Goal: Task Accomplishment & Management: Complete application form

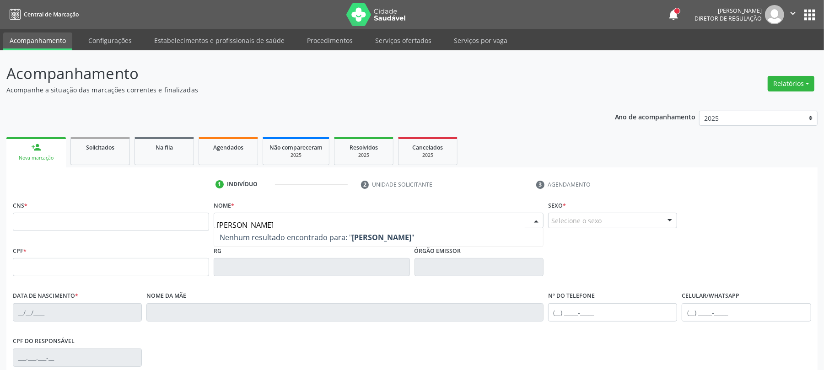
type input "[PERSON_NAME]"
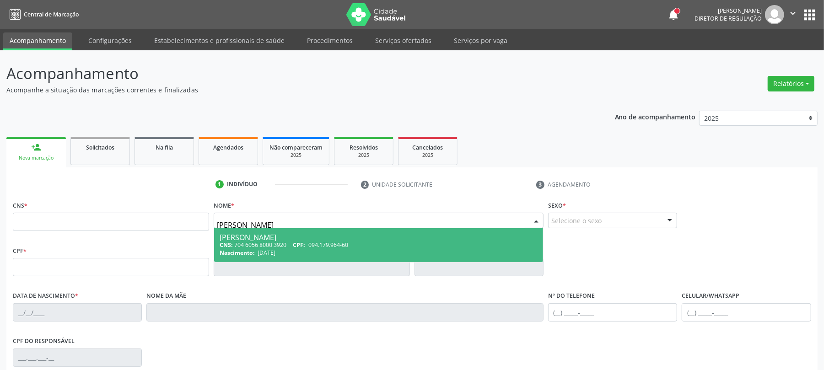
click at [304, 247] on span "CPF:" at bounding box center [299, 245] width 12 height 8
type input "704 6056 8000 3920"
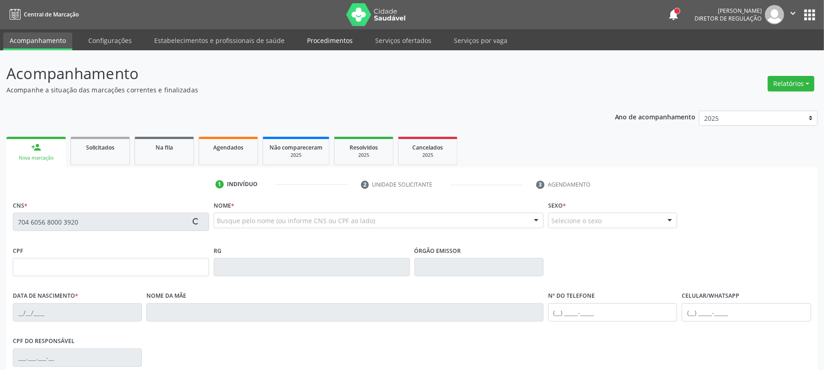
type input "094.179.964-60"
type input "[DATE]"
type input "[PERSON_NAME]"
type input "[PHONE_NUMBER]"
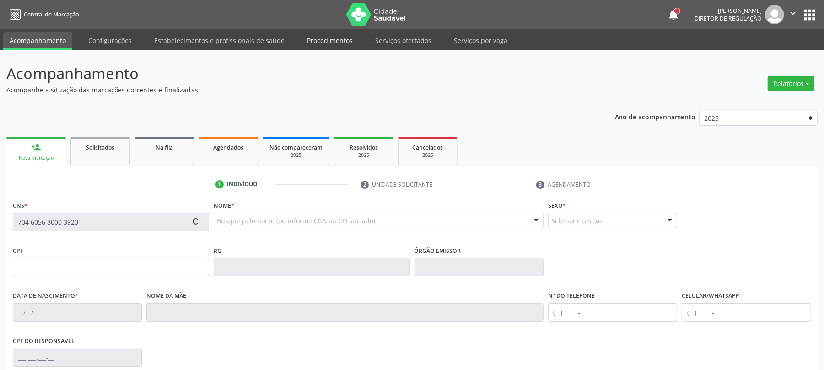
type input "680.232.944-15"
type input "S/N"
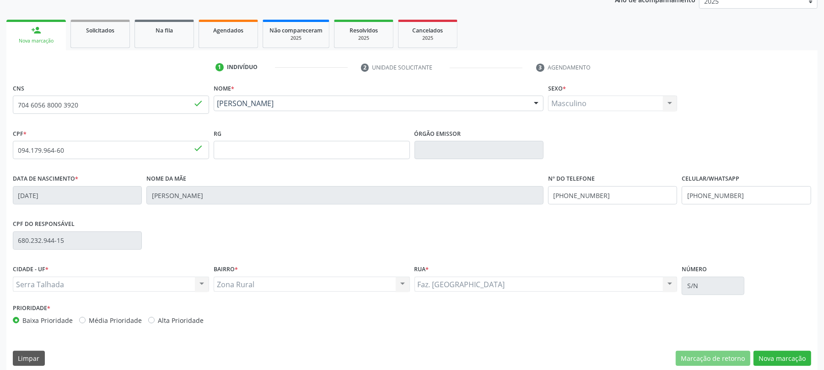
scroll to position [122, 0]
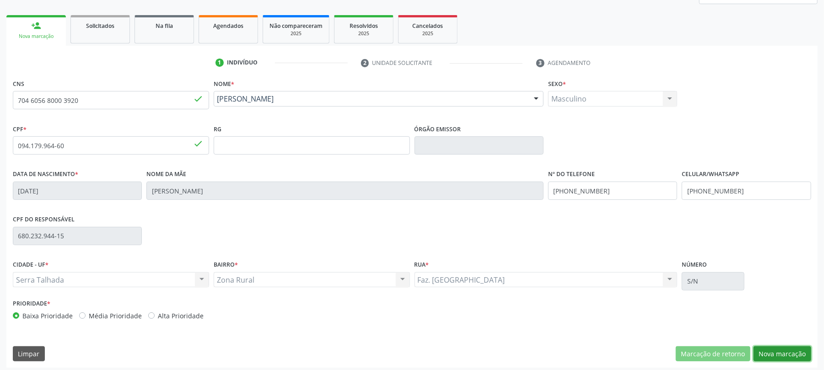
click at [798, 350] on button "Nova marcação" at bounding box center [782, 354] width 58 height 16
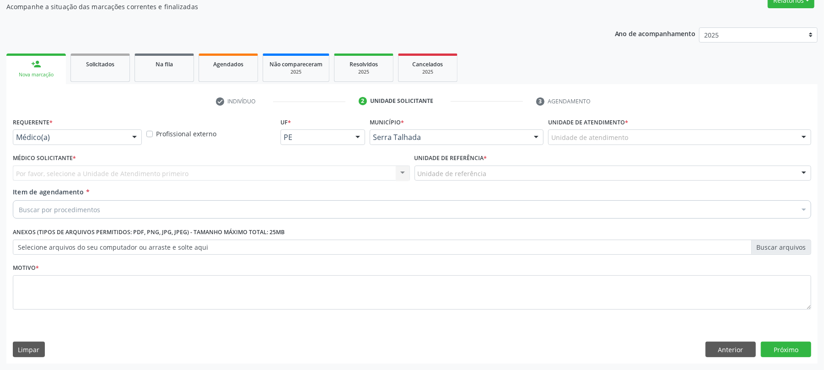
scroll to position [84, 0]
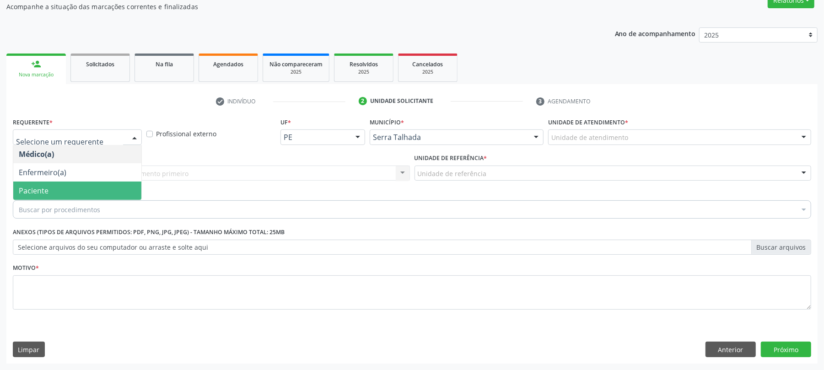
click at [47, 191] on span "Paciente" at bounding box center [34, 191] width 30 height 10
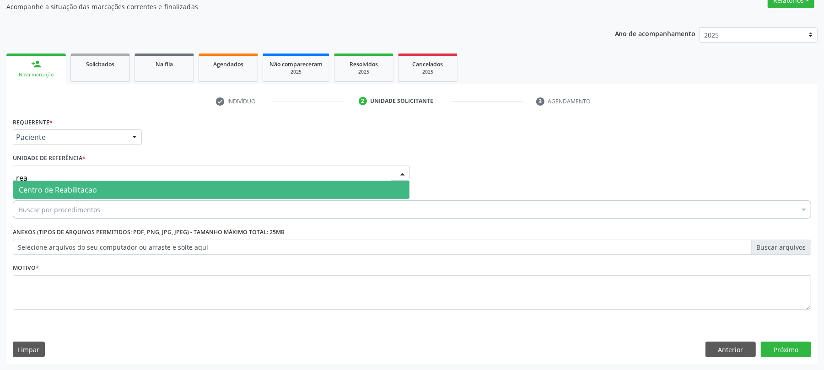
type input "reab"
click at [61, 194] on span "Centro de Reabilitacao" at bounding box center [58, 190] width 78 height 10
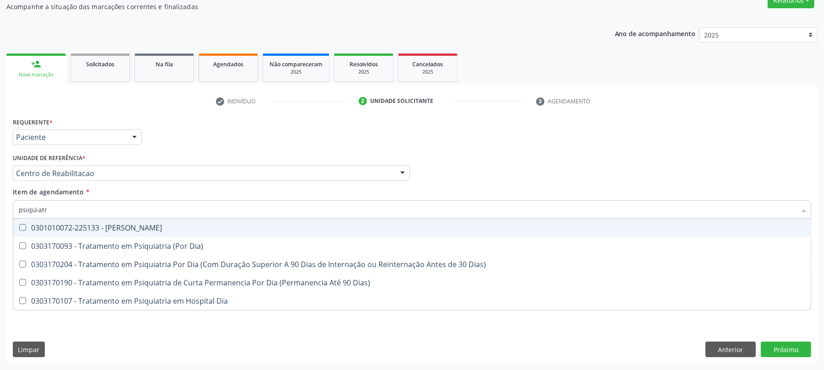
type input "psiquiatra"
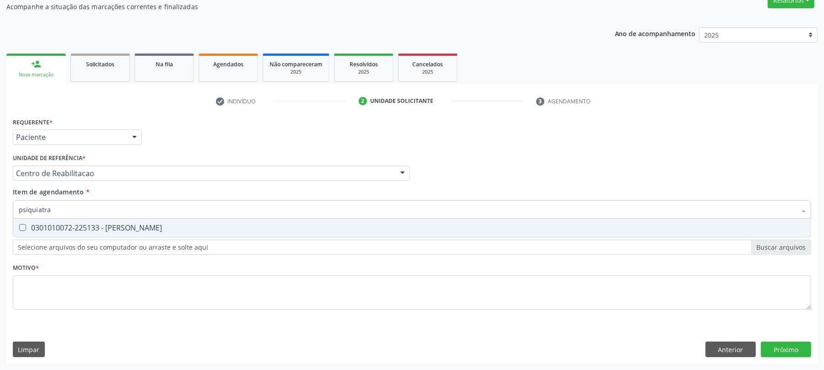
click at [95, 225] on div "0301010072-225133 - Médico Psiquiatra" at bounding box center [412, 227] width 786 height 7
checkbox Psiquiatra "true"
click at [94, 306] on div "Requerente * Paciente Médico(a) Enfermeiro(a) Paciente Nenhum resultado encontr…" at bounding box center [412, 218] width 798 height 207
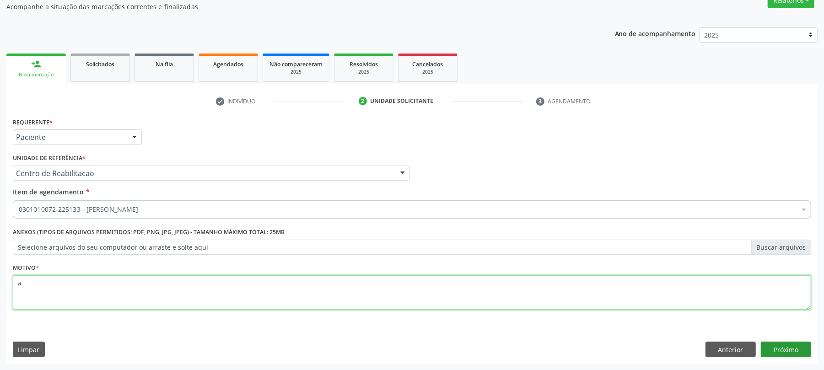
type textarea "a"
click at [795, 354] on button "Próximo" at bounding box center [786, 350] width 50 height 16
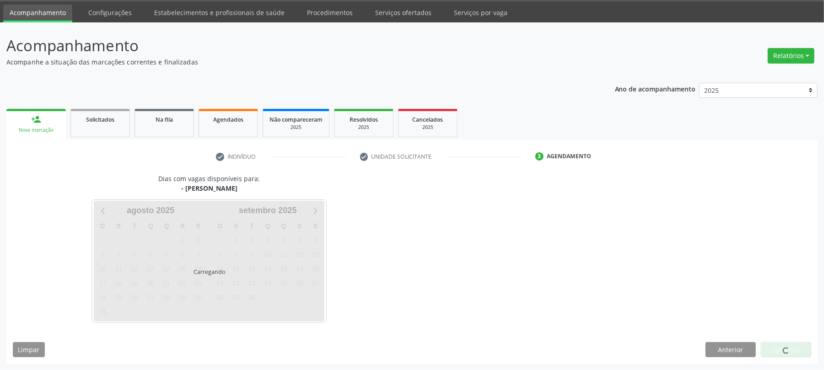
scroll to position [28, 0]
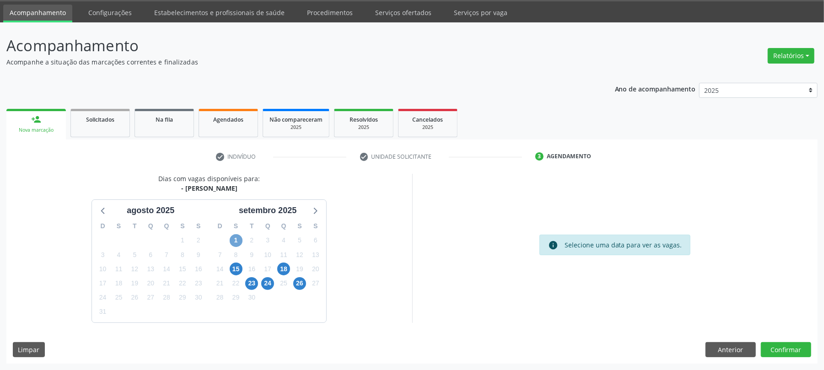
click at [230, 238] on span "1" at bounding box center [236, 240] width 13 height 13
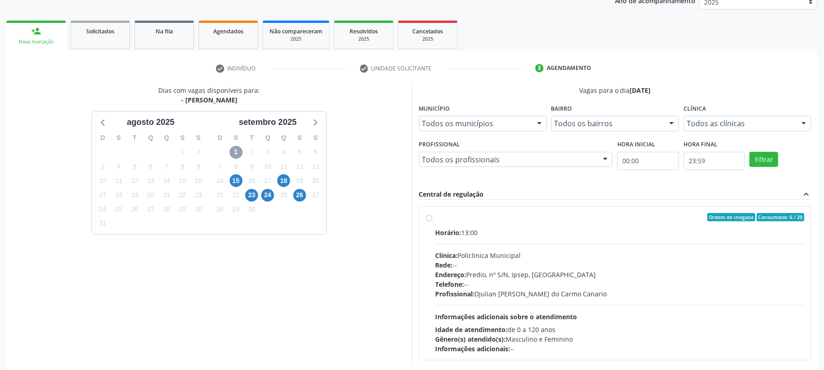
scroll to position [150, 0]
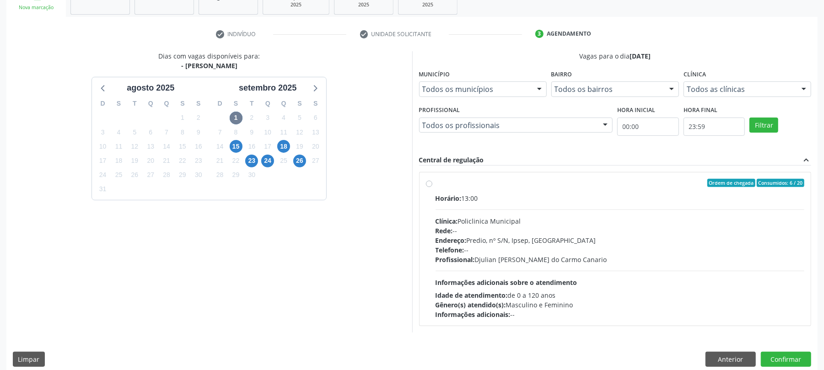
click at [515, 204] on div "Horário: 13:00 Clínica: Policlinica Municipal Rede: -- Endereço: Predio, nº S/N…" at bounding box center [619, 256] width 369 height 126
click at [432, 187] on input "Ordem de chegada Consumidos: 6 / 20 Horário: 13:00 Clínica: Policlinica Municip…" at bounding box center [429, 183] width 6 height 8
radio input "true"
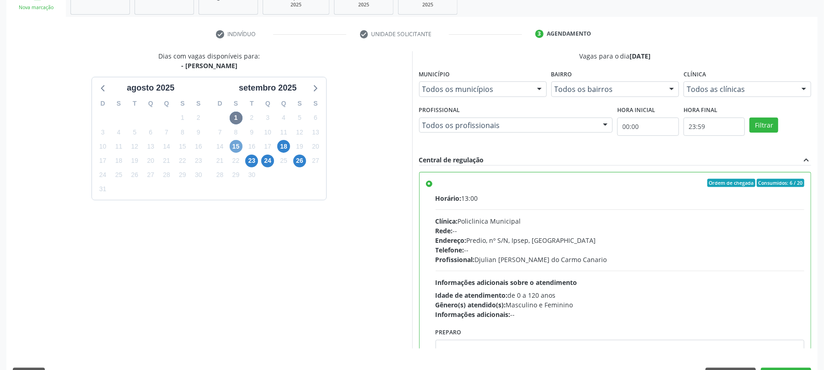
click at [236, 148] on span "15" at bounding box center [236, 146] width 13 height 13
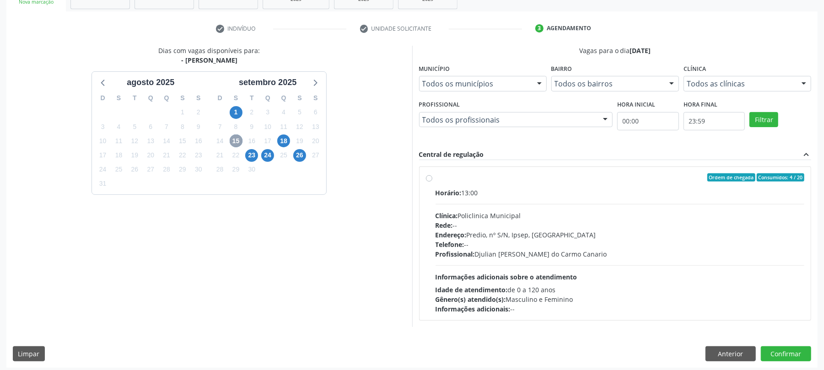
scroll to position [161, 0]
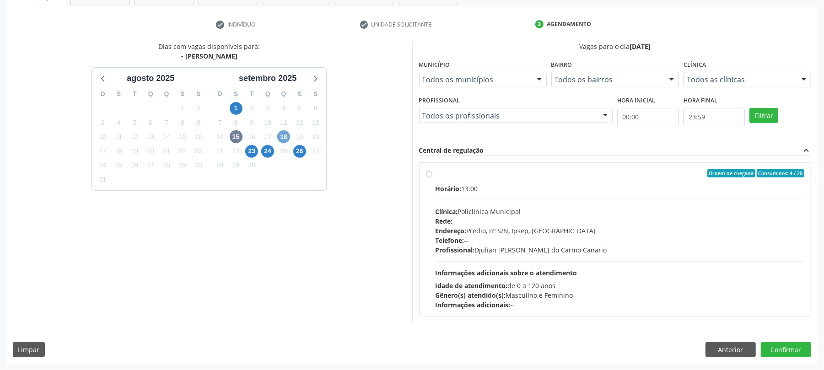
click at [288, 136] on span "18" at bounding box center [283, 136] width 13 height 13
click at [557, 256] on div "Horário: 13:00 Clínica: Policlinica Municipal Rede: -- Endereço: Predio, nº S/N…" at bounding box center [619, 247] width 369 height 126
click at [432, 177] on input "Ordem de chegada Consumidos: 3 / 15 Horário: 13:00 Clínica: Policlinica Municip…" at bounding box center [429, 173] width 6 height 8
radio input "true"
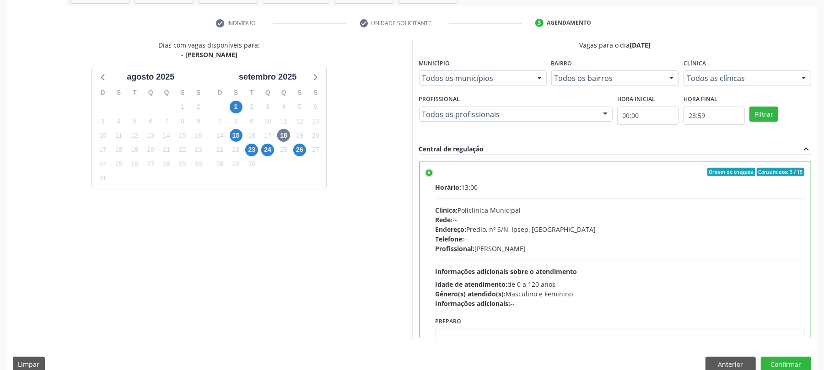
scroll to position [177, 0]
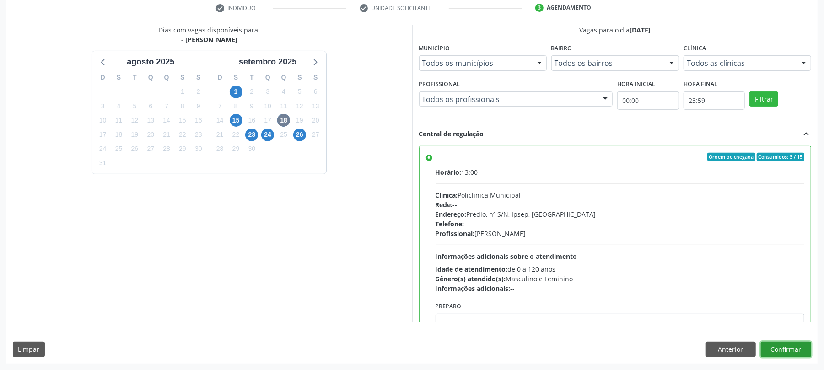
click at [800, 349] on button "Confirmar" at bounding box center [786, 350] width 50 height 16
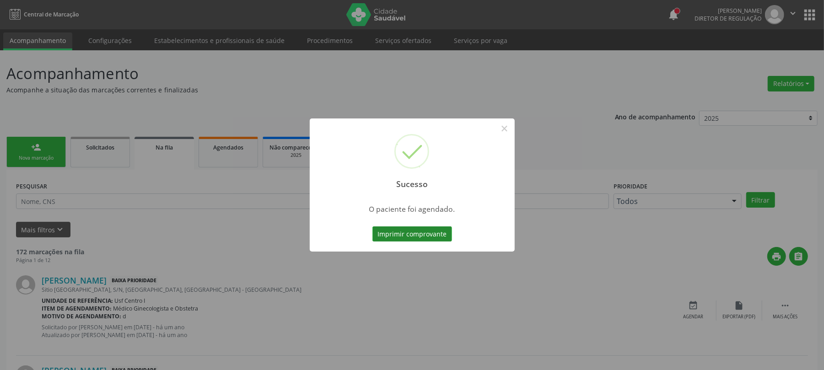
click at [438, 235] on button "Imprimir comprovante" at bounding box center [412, 234] width 80 height 16
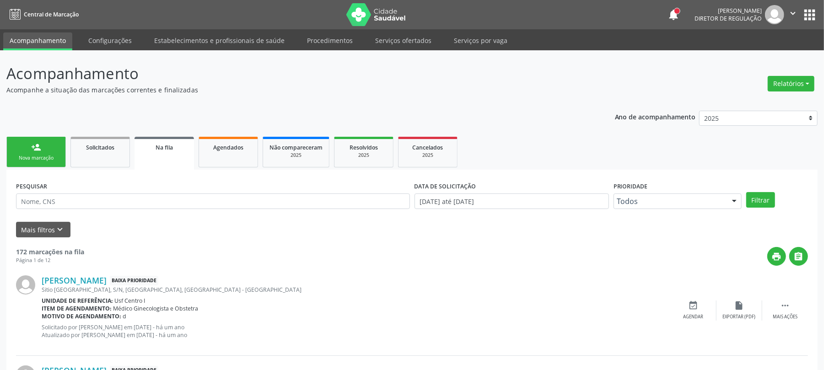
click at [37, 163] on link "person_add Nova marcação" at bounding box center [35, 152] width 59 height 31
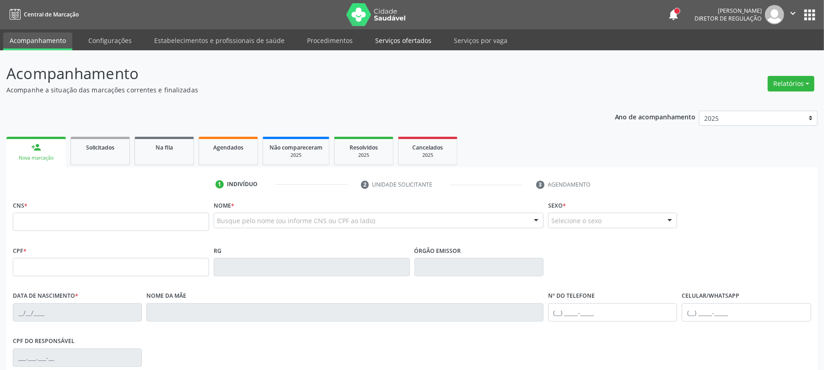
click at [392, 43] on link "Serviços ofertados" at bounding box center [403, 40] width 69 height 16
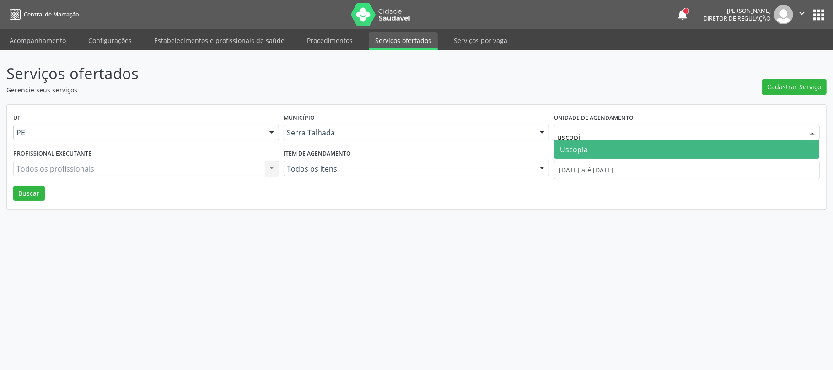
type input "uscopia"
click at [607, 148] on span "Uscopia" at bounding box center [686, 149] width 265 height 18
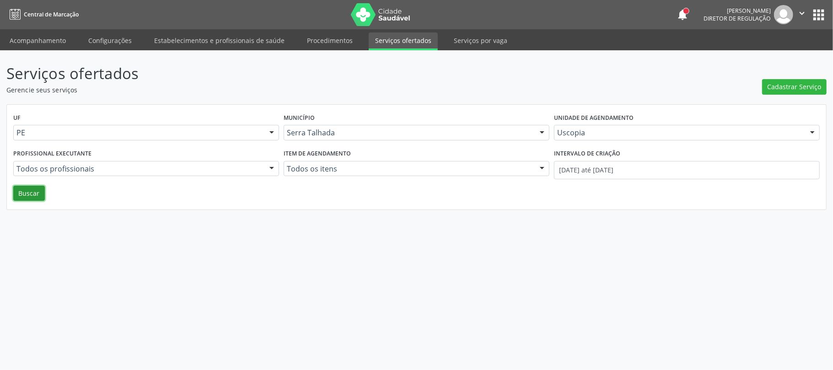
click at [21, 187] on button "Buscar" at bounding box center [29, 194] width 32 height 16
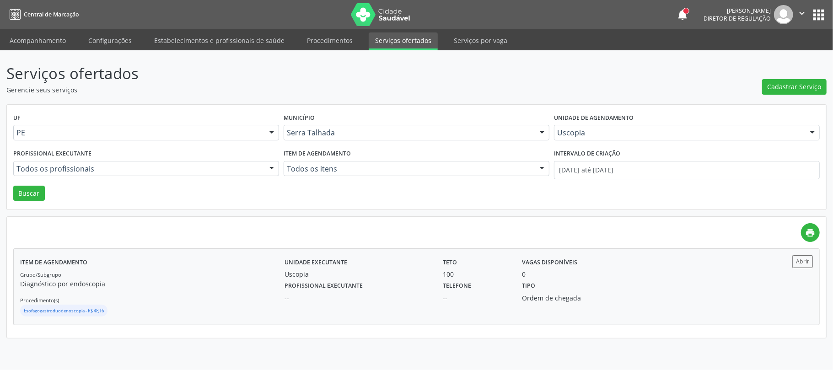
click at [507, 284] on div "Telefone --" at bounding box center [475, 291] width 79 height 24
click at [43, 33] on link "Acompanhamento" at bounding box center [37, 40] width 69 height 16
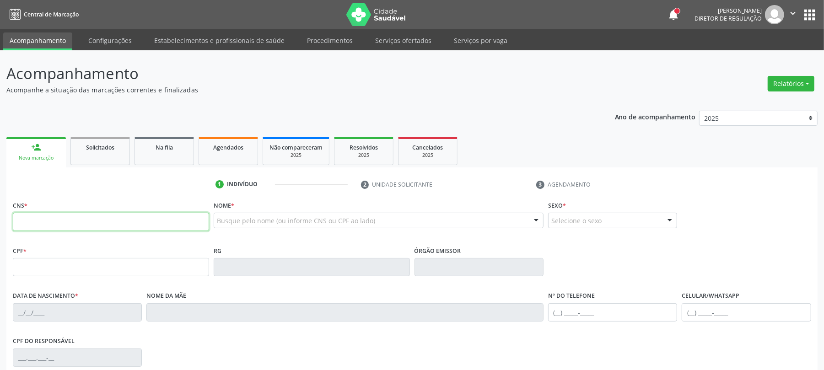
click at [41, 229] on input "text" at bounding box center [111, 222] width 196 height 18
paste input "701 8092 7093 4379"
type input "701 8092 7093 4379"
type input "095.389.344-82"
type input "18/05/1998"
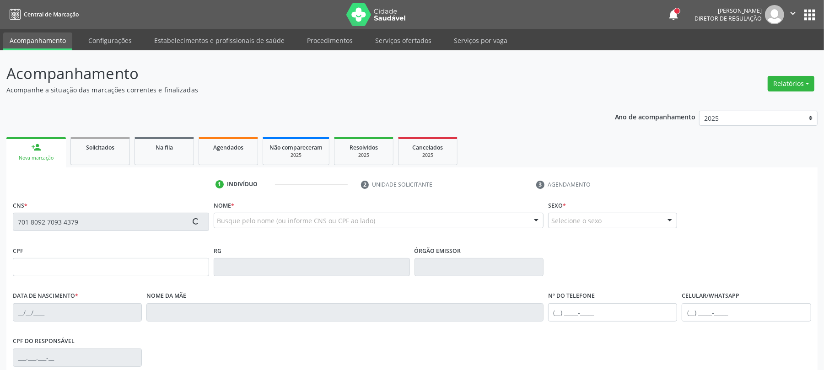
type input "Flauberta Jocelia Pereira Barros"
type input "(87) 99679-9751"
type input "734.335.354-34"
type input "1394"
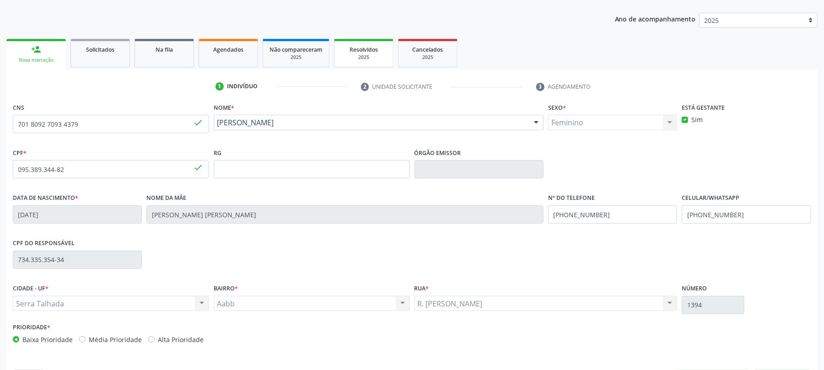
scroll to position [126, 0]
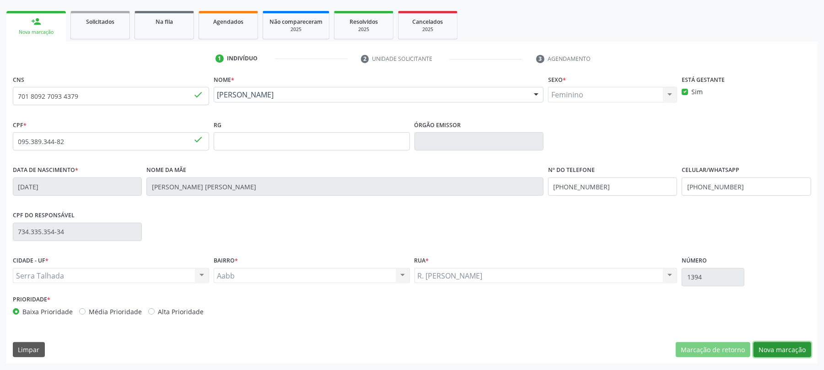
click at [768, 348] on button "Nova marcação" at bounding box center [782, 350] width 58 height 16
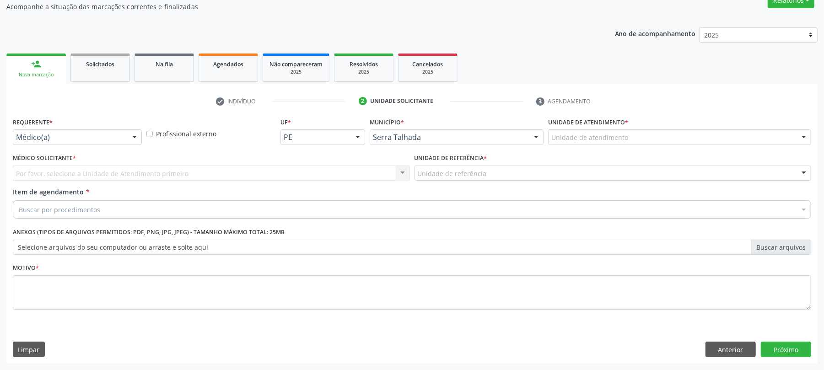
scroll to position [84, 0]
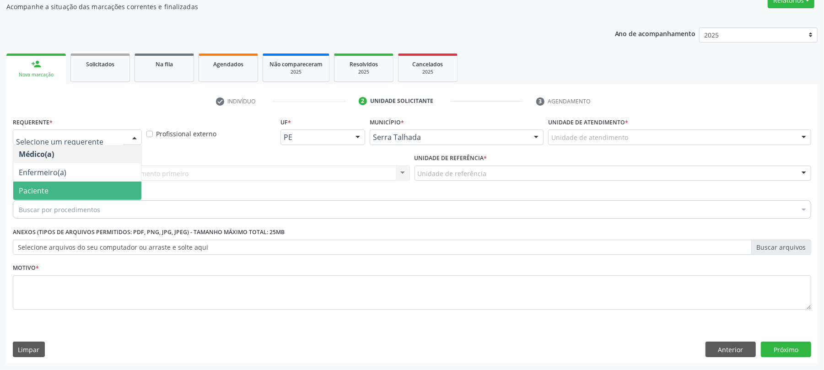
click at [86, 189] on span "Paciente" at bounding box center [77, 191] width 128 height 18
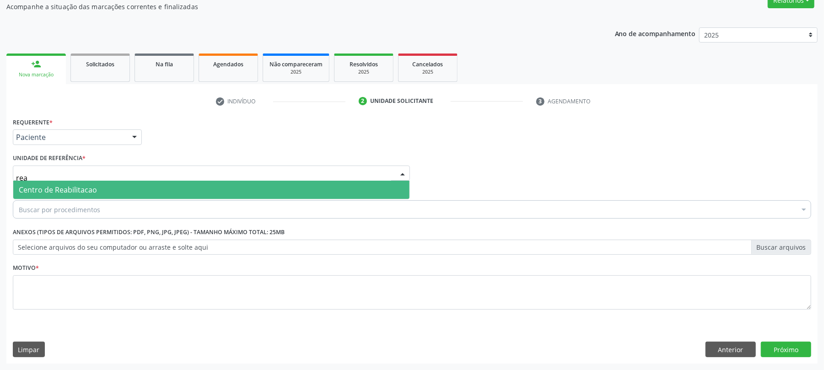
type input "reab"
click at [74, 185] on span "Centro de Reabilitacao" at bounding box center [58, 190] width 78 height 10
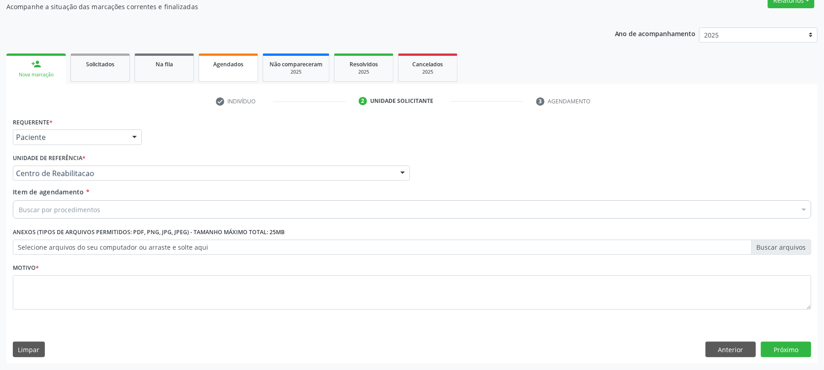
click at [230, 70] on link "Agendados" at bounding box center [228, 68] width 59 height 28
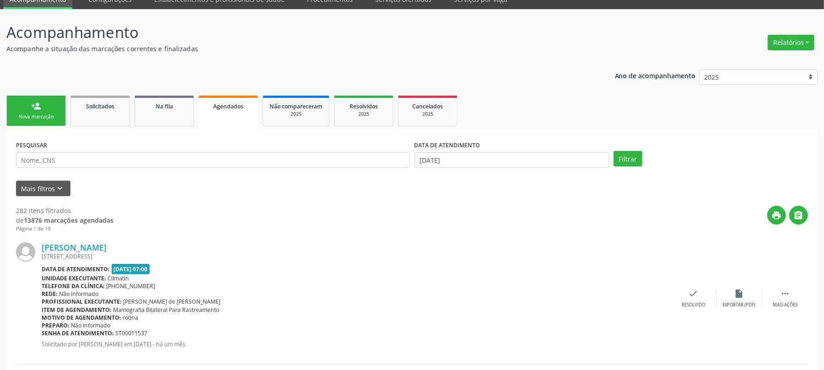
scroll to position [61, 0]
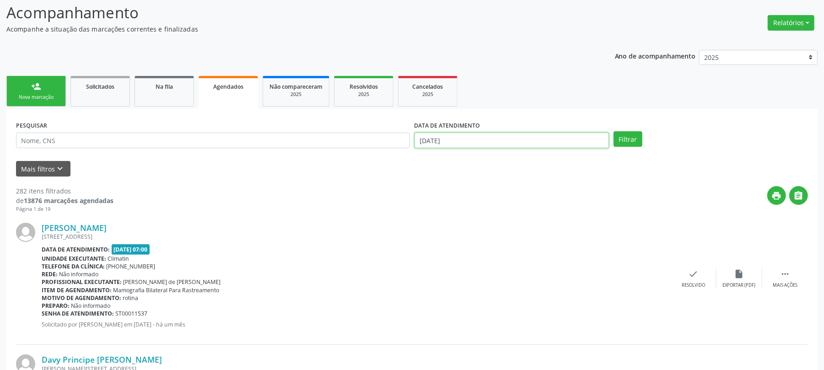
click at [457, 142] on input "[DATE]" at bounding box center [511, 141] width 194 height 16
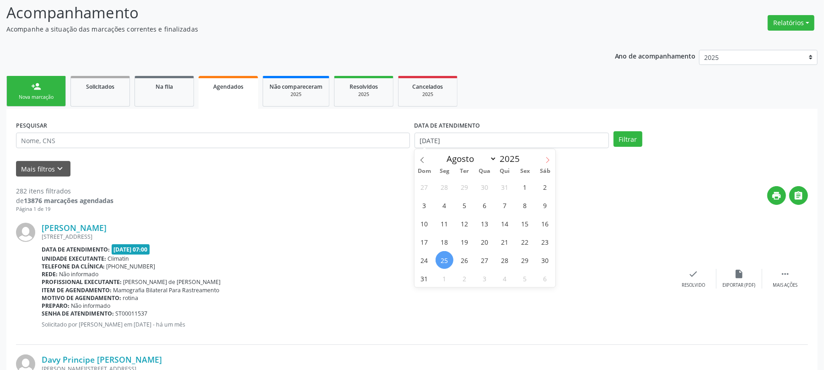
click at [546, 160] on icon at bounding box center [547, 160] width 6 height 6
select select "8"
click at [442, 185] on span "1" at bounding box center [444, 187] width 18 height 18
type input "01/09/2025"
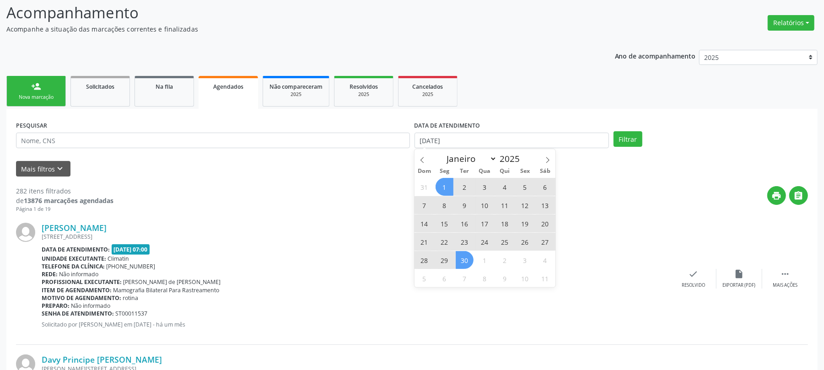
click at [465, 263] on span "30" at bounding box center [465, 260] width 18 height 18
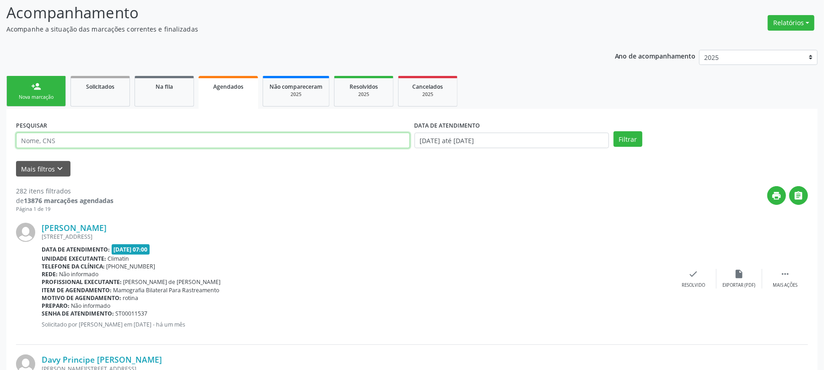
click at [82, 133] on input "text" at bounding box center [213, 141] width 394 height 16
paste input "701809270934379"
type input "701809270934379"
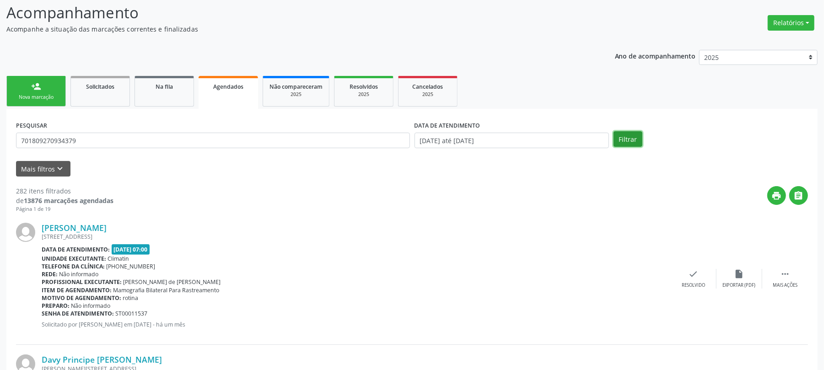
click at [624, 134] on button "Filtrar" at bounding box center [627, 139] width 29 height 16
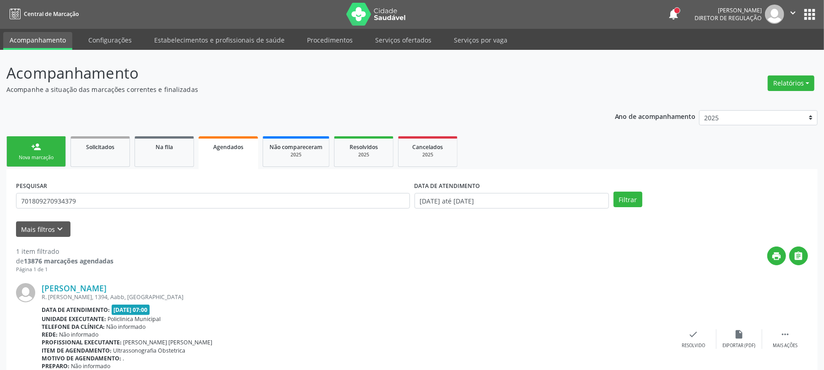
scroll to position [51, 0]
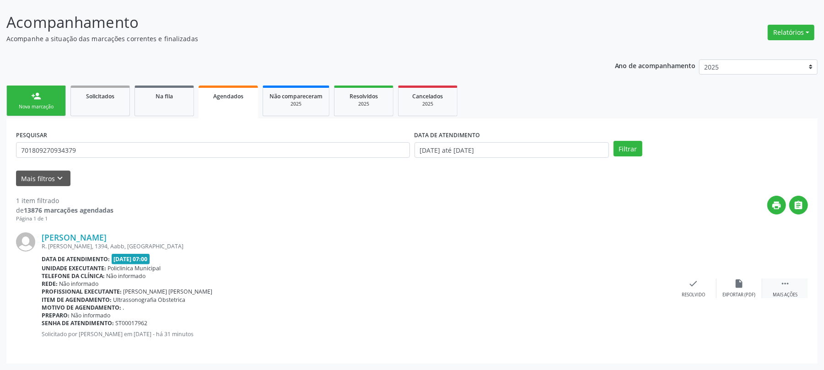
click at [780, 284] on icon "" at bounding box center [785, 284] width 10 height 10
click at [599, 285] on icon "print" at bounding box center [602, 284] width 10 height 10
click at [55, 108] on div "Nova marcação" at bounding box center [36, 106] width 46 height 7
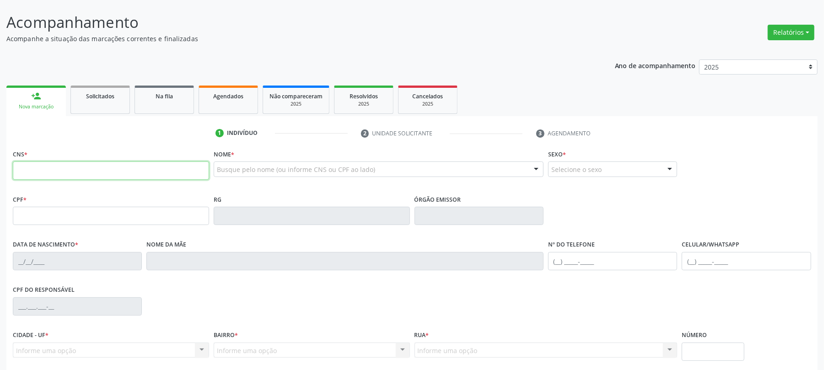
click at [66, 169] on input "text" at bounding box center [111, 170] width 196 height 18
type input "700 5041 6332 1950"
type input "009.831.744-07"
type input "06/05/1978"
type input "Maria Jesus de Oliveira"
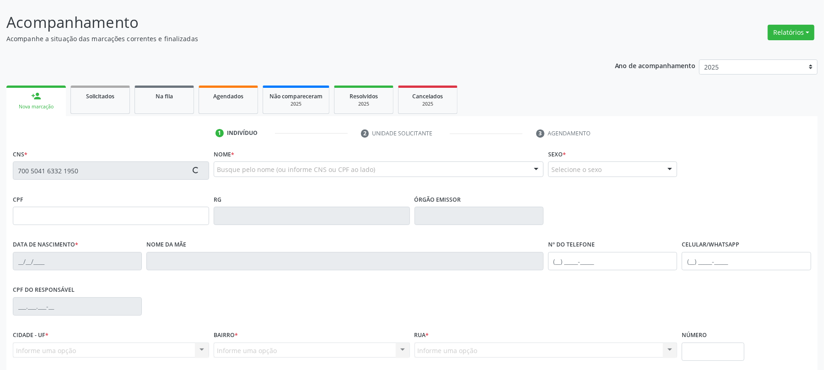
type input "(87) 99962-0044"
type input "093.893.564-07"
type input "1550"
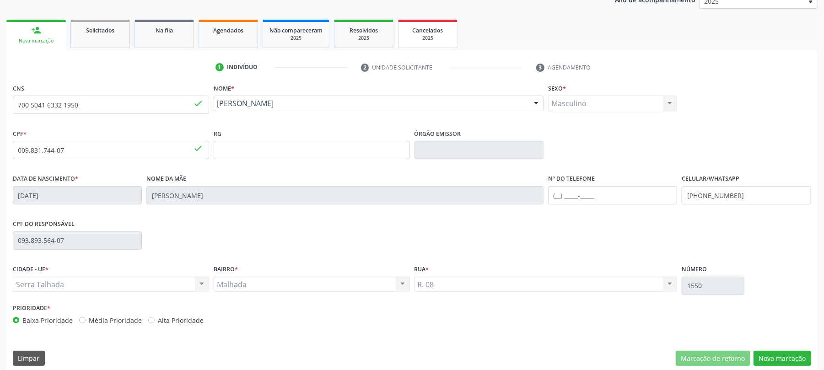
scroll to position [126, 0]
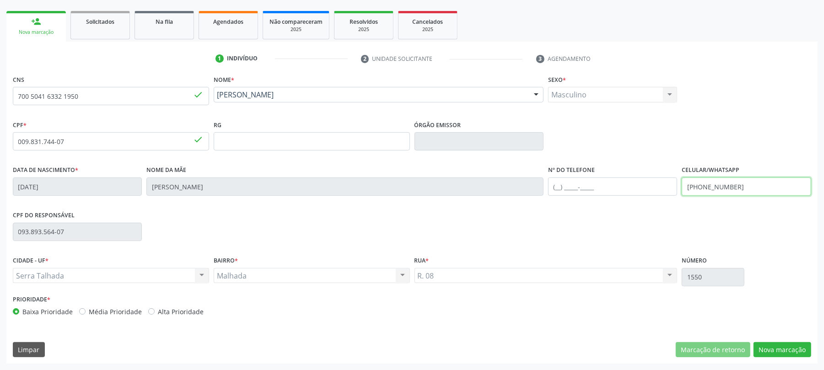
click at [738, 189] on input "(87) 99962-0044" at bounding box center [746, 186] width 129 height 18
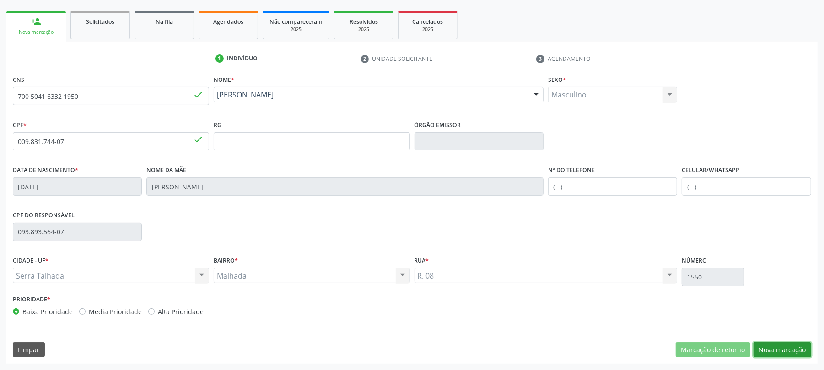
click at [793, 352] on button "Nova marcação" at bounding box center [782, 350] width 58 height 16
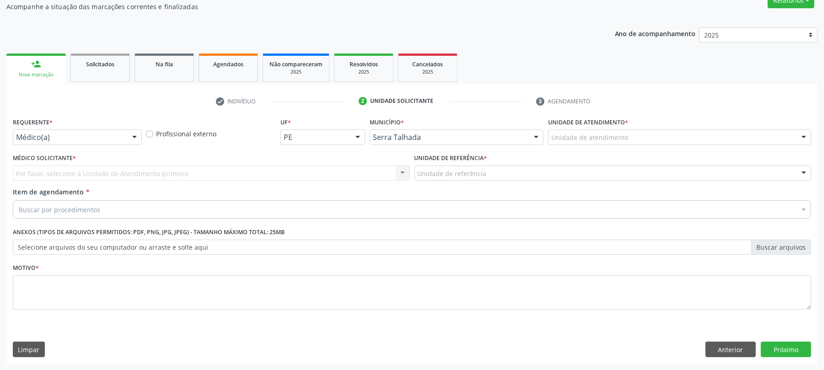
scroll to position [84, 0]
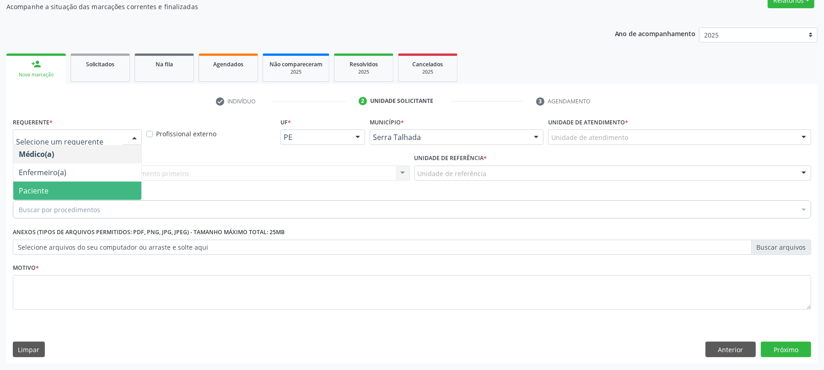
click at [50, 185] on span "Paciente" at bounding box center [77, 191] width 128 height 18
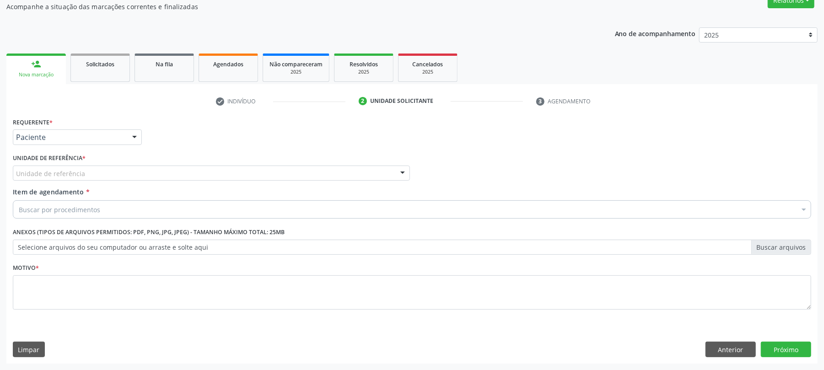
click at [48, 164] on label "Unidade de referência *" at bounding box center [49, 158] width 73 height 14
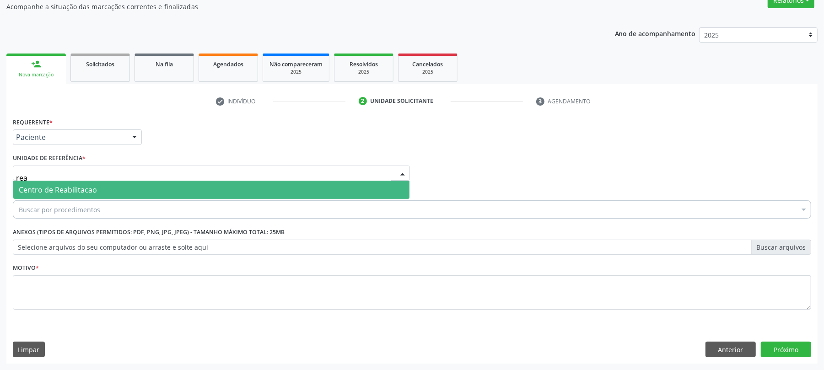
type input "reab"
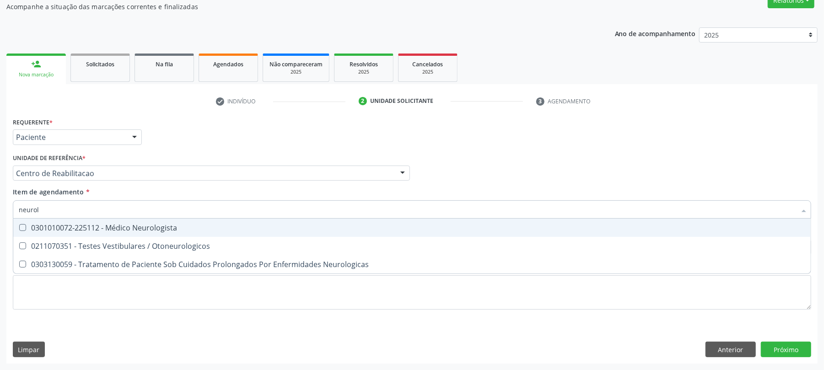
type input "neurolo"
click at [185, 221] on span "0301010072-225112 - Médico Neurologista" at bounding box center [411, 228] width 797 height 18
checkbox Neurologista "true"
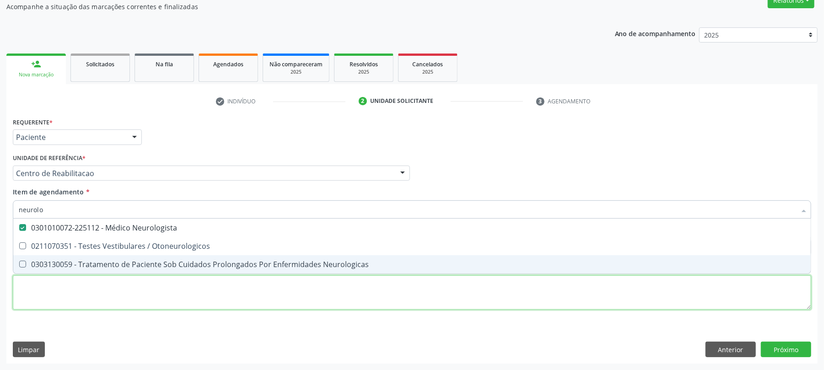
click at [122, 302] on div "Requerente * Paciente Médico(a) Enfermeiro(a) Paciente Nenhum resultado encontr…" at bounding box center [412, 218] width 798 height 207
checkbox Otoneurologicos "true"
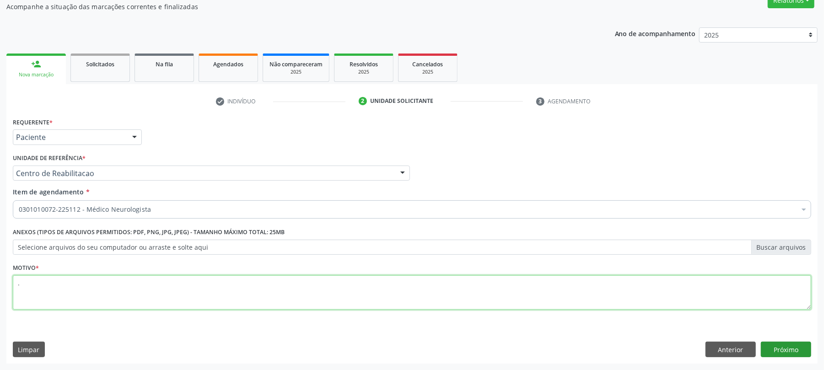
type textarea "."
click at [768, 352] on button "Próximo" at bounding box center [786, 350] width 50 height 16
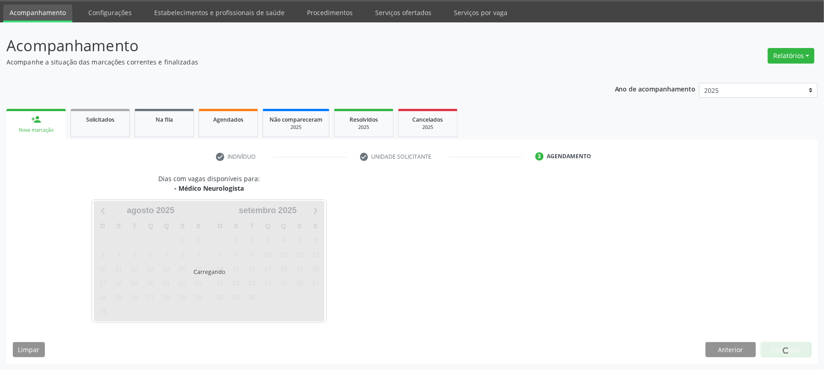
scroll to position [28, 0]
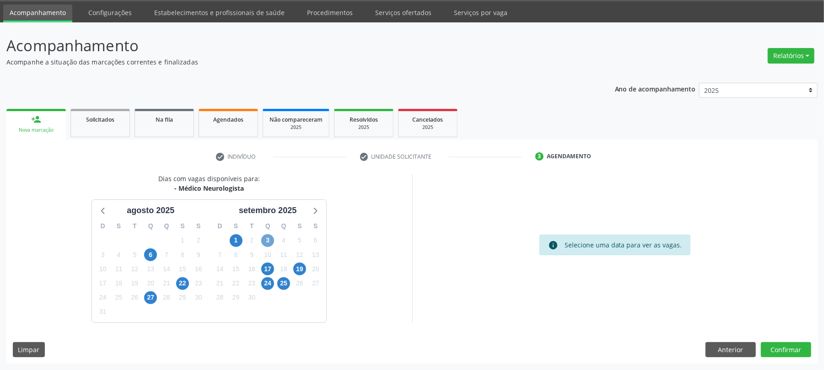
click at [269, 243] on span "3" at bounding box center [267, 240] width 13 height 13
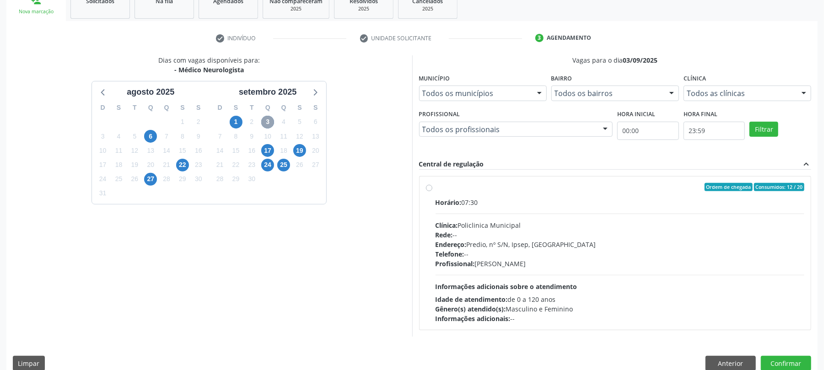
scroll to position [150, 0]
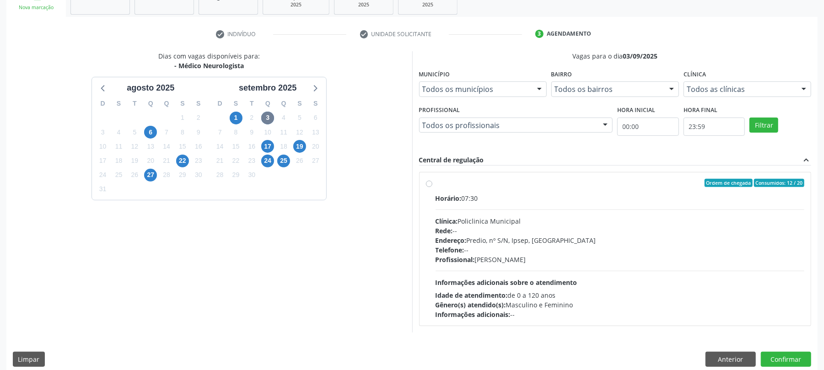
click at [529, 236] on div "Endereço: Predio, nº S/N, Ipsep, Serra Talhada - PE" at bounding box center [619, 241] width 369 height 10
click at [432, 187] on input "Ordem de chegada Consumidos: 12 / 20 Horário: 07:30 Clínica: Policlinica Munici…" at bounding box center [429, 183] width 6 height 8
radio input "true"
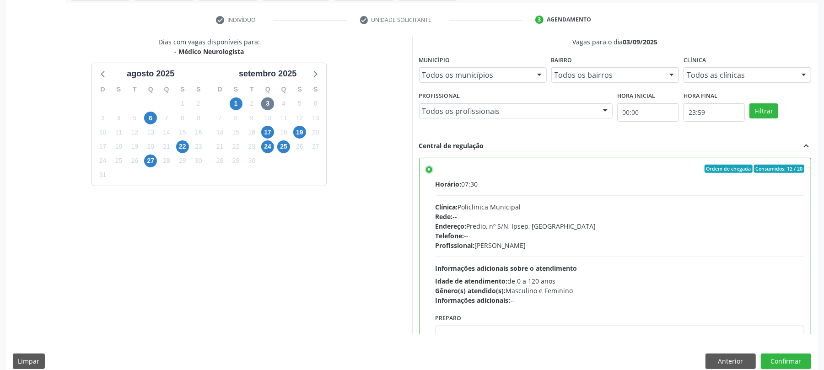
scroll to position [177, 0]
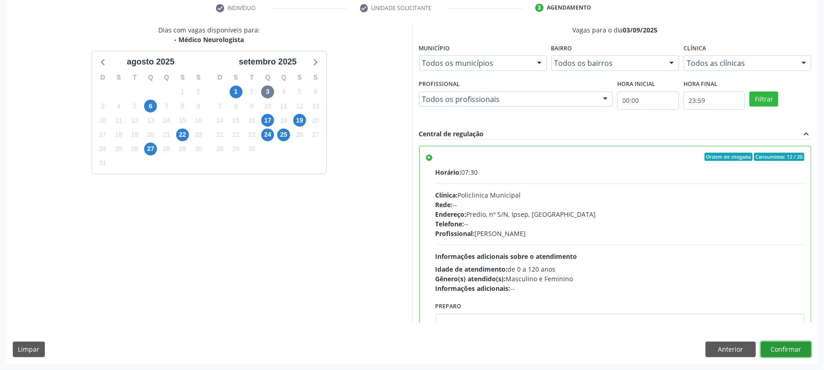
click at [789, 353] on button "Confirmar" at bounding box center [786, 350] width 50 height 16
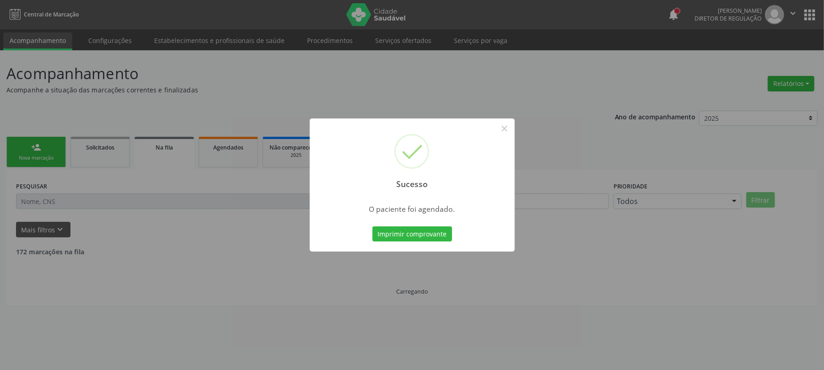
scroll to position [0, 0]
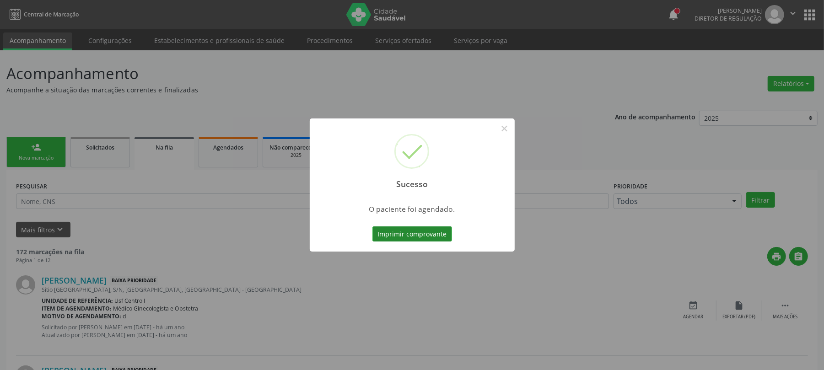
click at [412, 236] on button "Imprimir comprovante" at bounding box center [412, 234] width 80 height 16
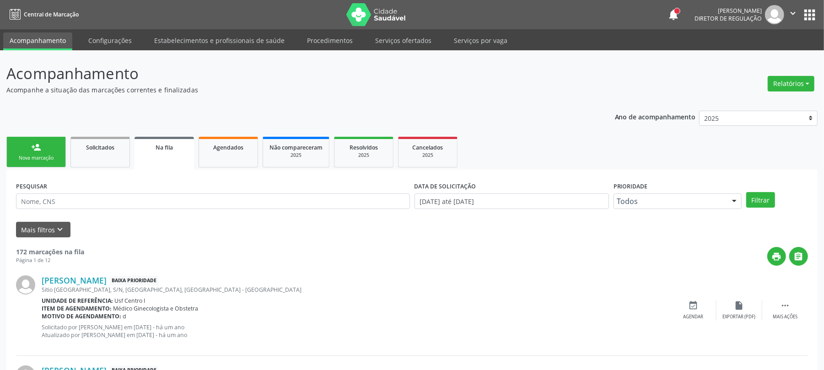
click at [63, 150] on link "person_add Nova marcação" at bounding box center [35, 152] width 59 height 31
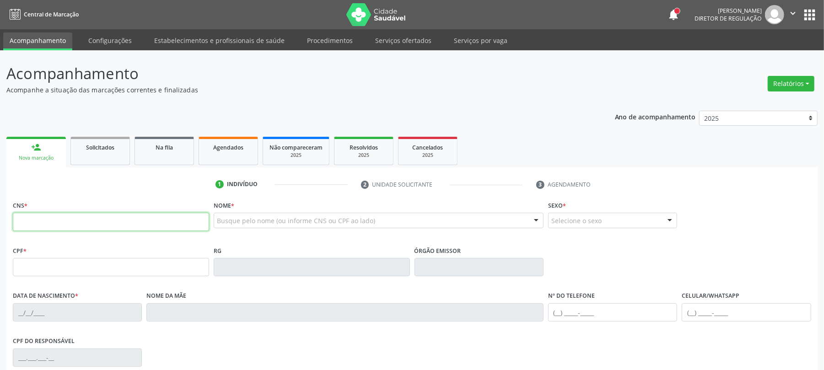
click at [163, 218] on input "text" at bounding box center [111, 222] width 196 height 18
type input "705 0012 7405 4554"
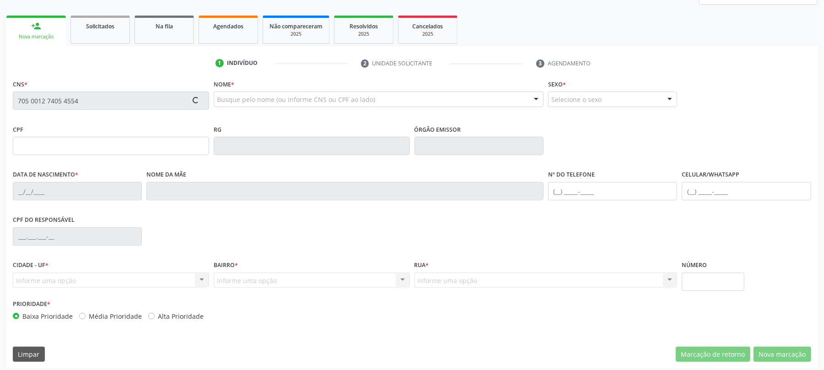
scroll to position [122, 0]
type input "919.533.244-87"
type input "04/11/1949"
type input "Izabel Alves Feitoza"
type input "(87) 99927-7757"
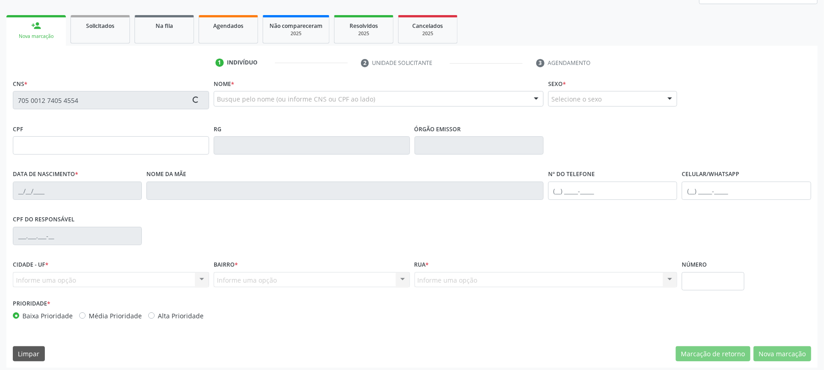
type input "177"
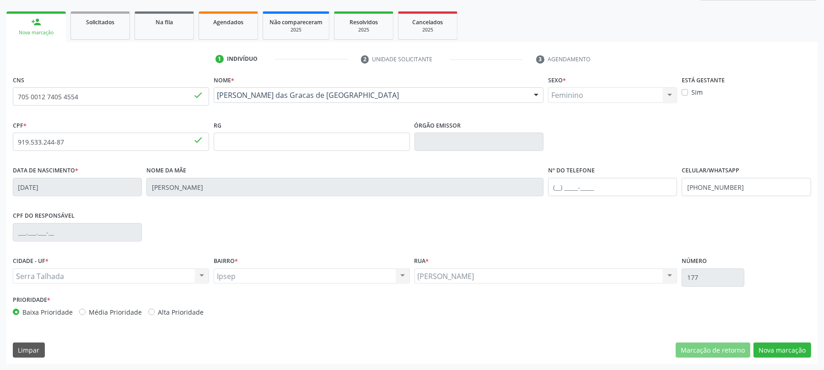
scroll to position [126, 0]
click at [718, 194] on input "(87) 99927-7757" at bounding box center [746, 186] width 129 height 18
type input "("
click at [683, 215] on div "CPF do responsável" at bounding box center [412, 231] width 803 height 45
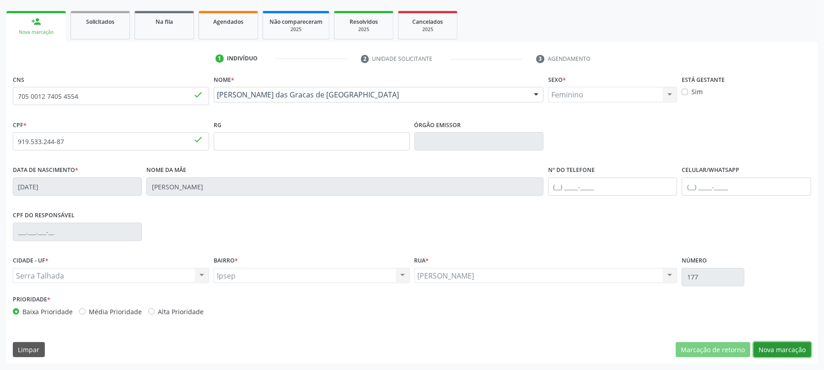
click at [778, 348] on button "Nova marcação" at bounding box center [782, 350] width 58 height 16
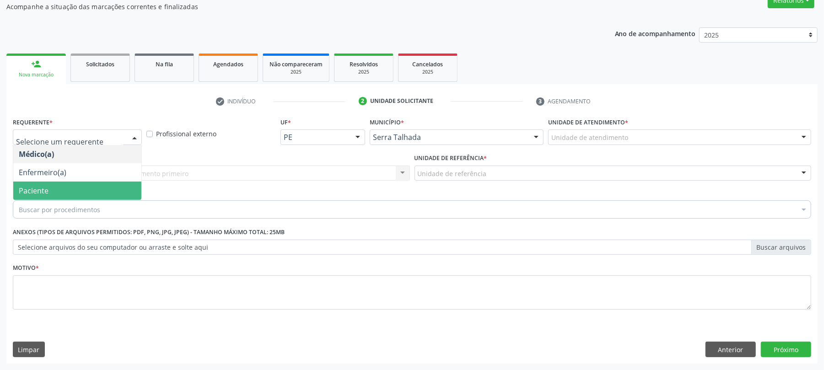
click at [49, 189] on span "Paciente" at bounding box center [77, 191] width 128 height 18
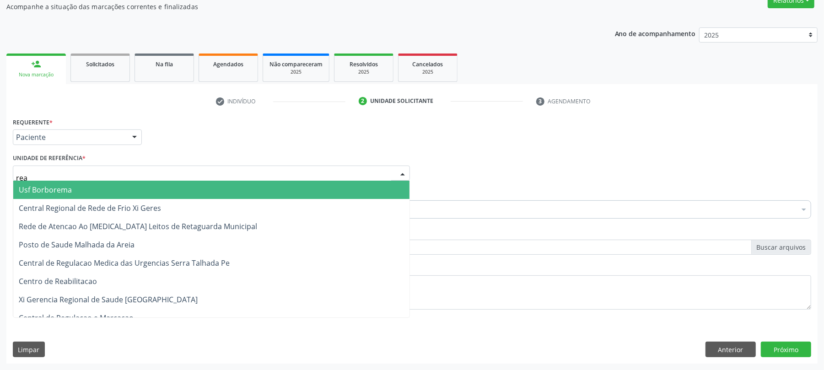
type input "reab"
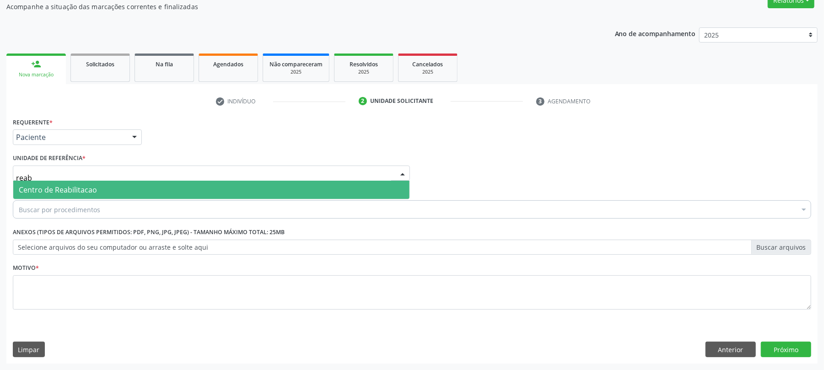
click at [61, 187] on span "Centro de Reabilitacao" at bounding box center [58, 190] width 78 height 10
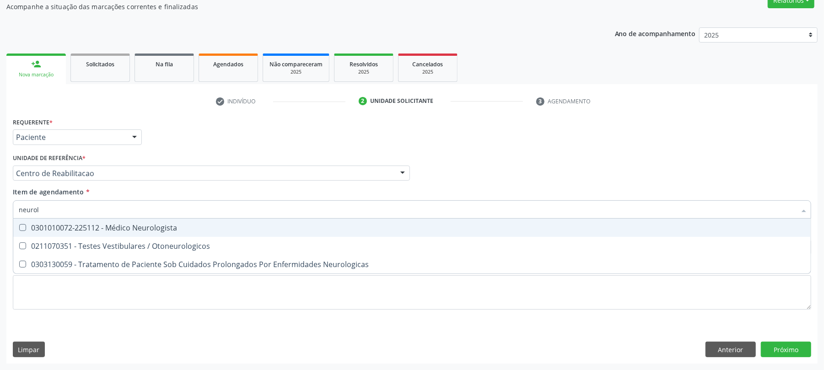
type input "neurolo"
click at [197, 211] on input "neurolo" at bounding box center [407, 209] width 777 height 18
click at [196, 220] on span "0301010072-225112 - Médico Neurologista" at bounding box center [411, 228] width 797 height 18
checkbox Neurologista "true"
click at [163, 144] on div "Requerente * Paciente Médico(a) Enfermeiro(a) Paciente Nenhum resultado encontr…" at bounding box center [412, 133] width 803 height 36
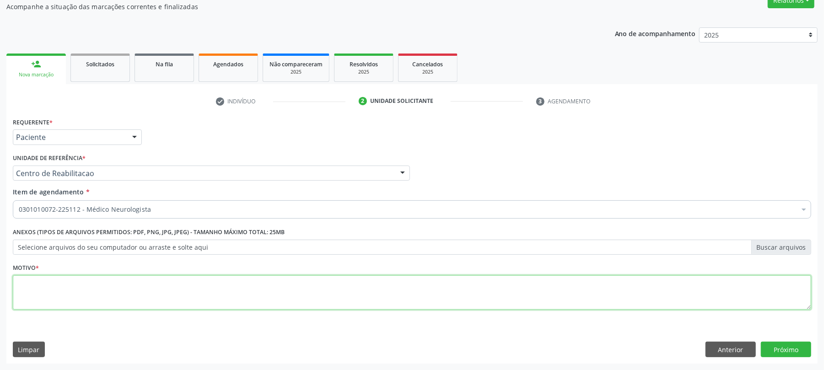
click at [61, 302] on textarea at bounding box center [412, 292] width 798 height 35
type textarea "."
click at [798, 349] on button "Próximo" at bounding box center [786, 350] width 50 height 16
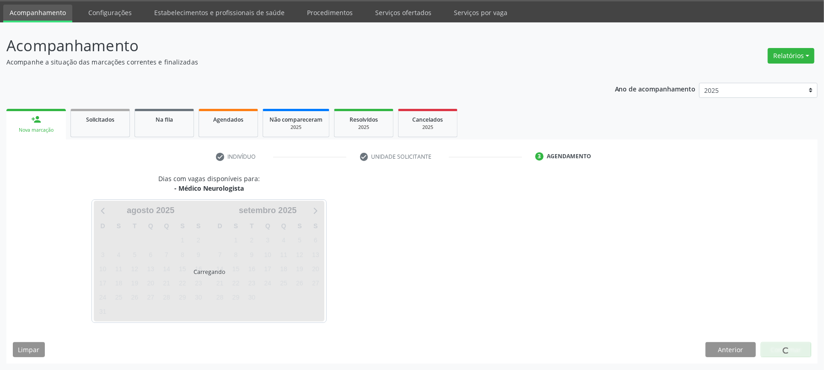
scroll to position [28, 0]
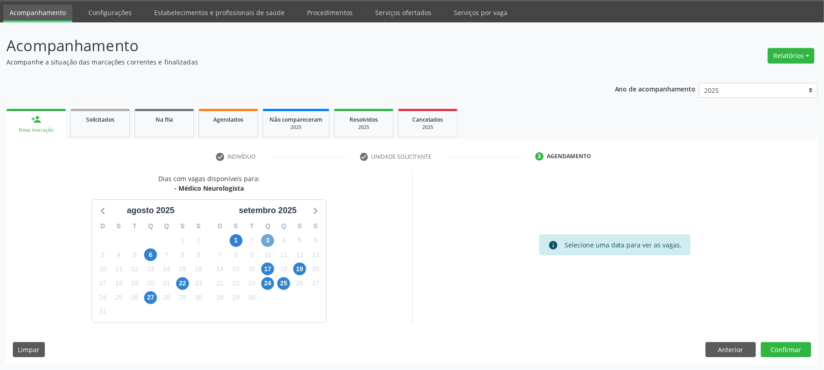
click at [266, 240] on span "3" at bounding box center [267, 240] width 13 height 13
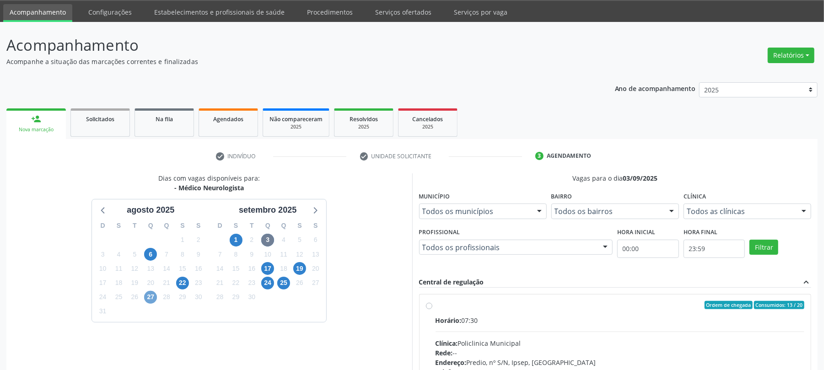
click at [147, 297] on span "27" at bounding box center [150, 297] width 13 height 13
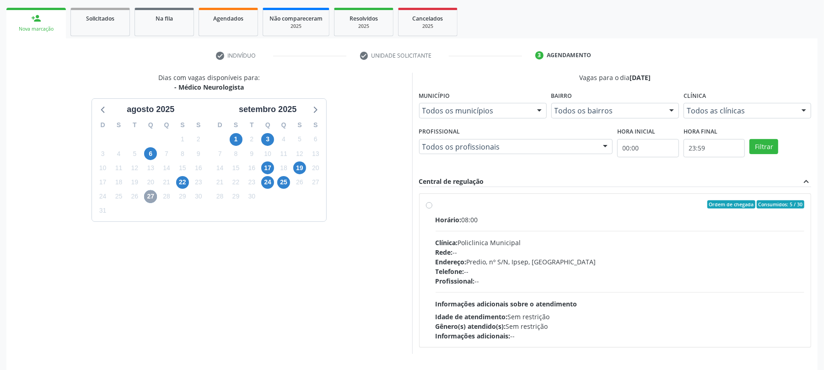
scroll to position [150, 0]
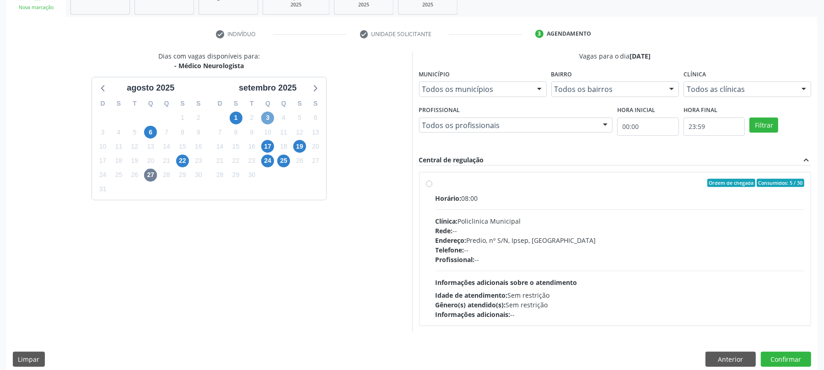
click at [270, 118] on span "3" at bounding box center [267, 118] width 13 height 13
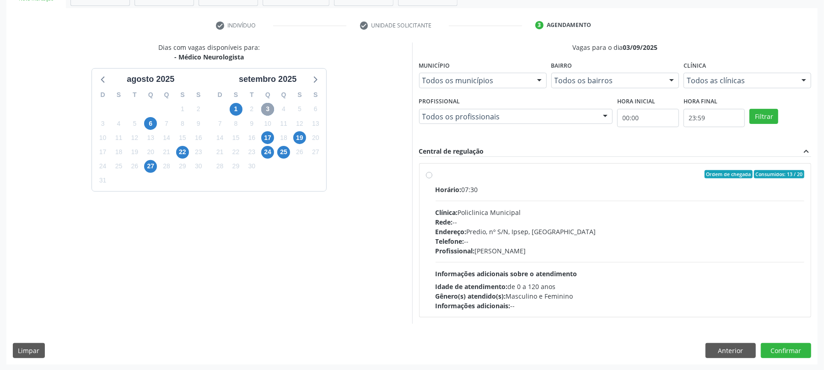
scroll to position [161, 0]
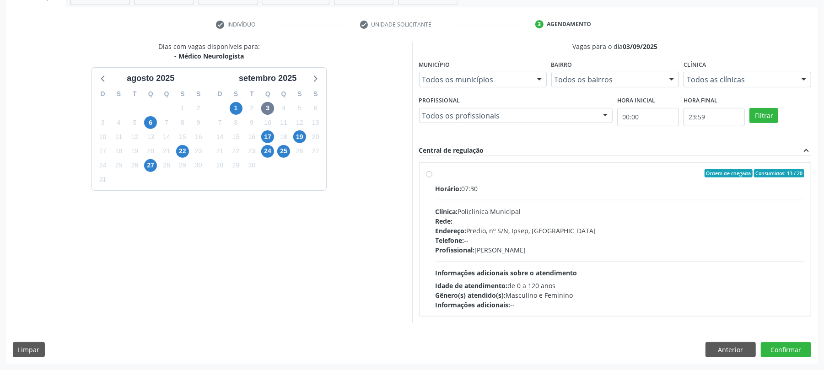
click at [506, 184] on div "Horário: 07:30" at bounding box center [619, 189] width 369 height 10
click at [432, 177] on input "Ordem de chegada Consumidos: 13 / 20 Horário: 07:30 Clínica: Policlinica Munici…" at bounding box center [429, 173] width 6 height 8
radio input "true"
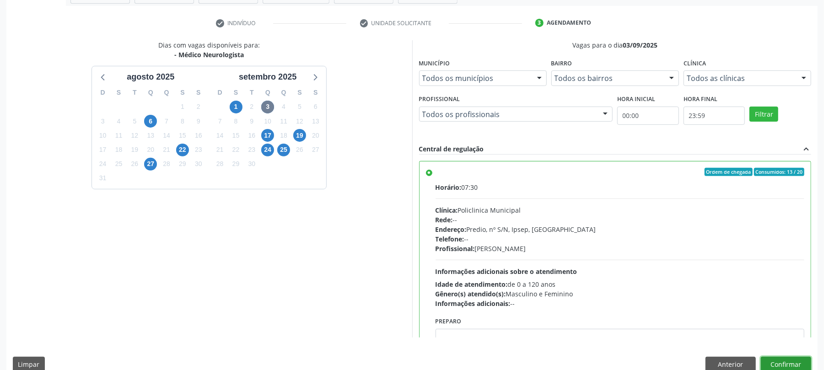
click at [796, 363] on button "Confirmar" at bounding box center [786, 365] width 50 height 16
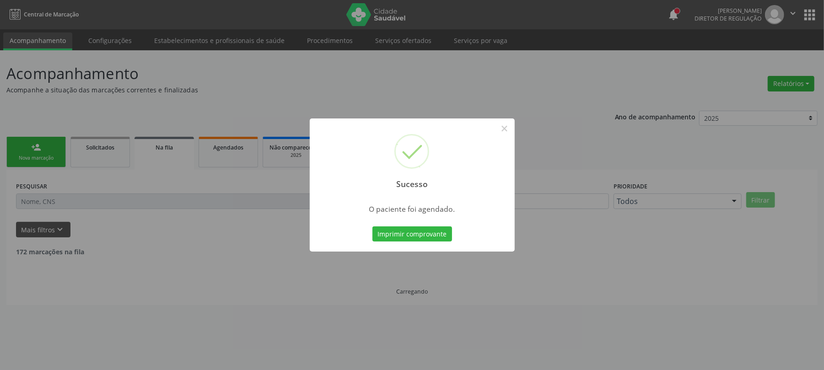
scroll to position [0, 0]
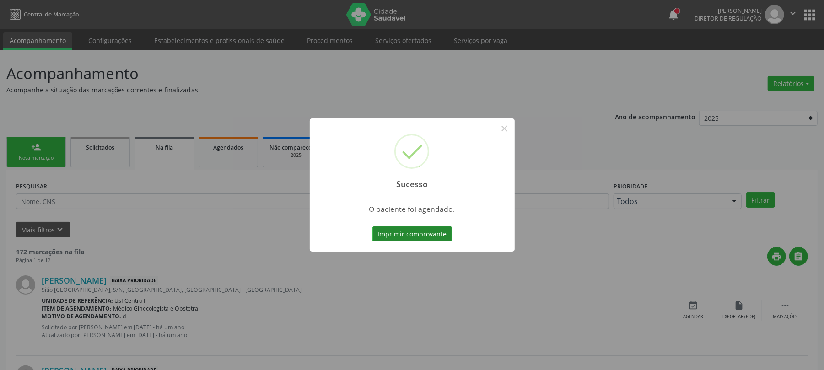
click at [420, 227] on button "Imprimir comprovante" at bounding box center [412, 234] width 80 height 16
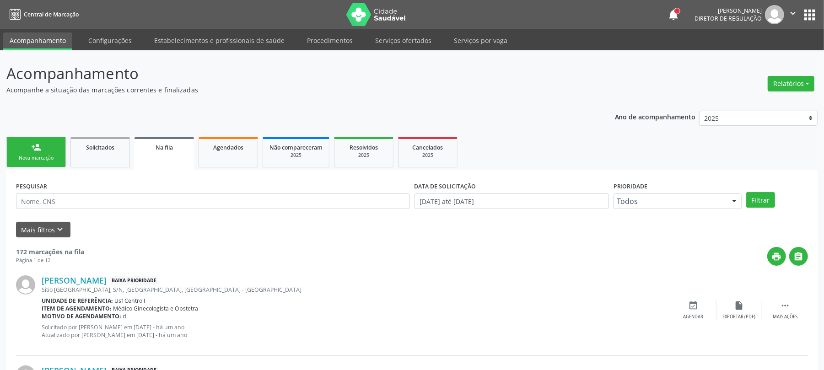
click at [35, 152] on link "person_add Nova marcação" at bounding box center [35, 152] width 59 height 31
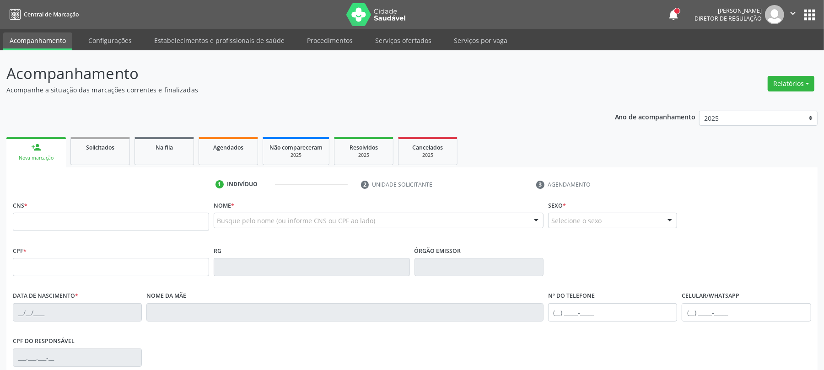
click at [52, 161] on div "Nova marcação" at bounding box center [36, 158] width 47 height 7
click at [74, 220] on input "text" at bounding box center [111, 222] width 196 height 18
type input "898 0034 9687 7164"
type input "037.172.084-20"
type input "09/03/1944"
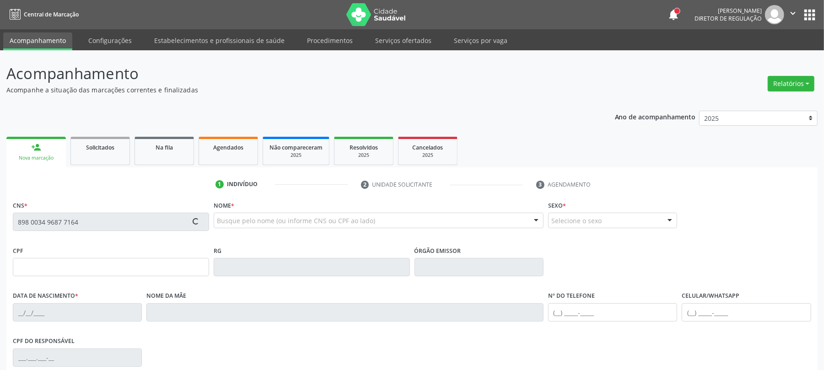
type input "Maria Bezerra Pereira"
type input "(99) 99999-9999"
type input "035.114.704-71"
type input "620"
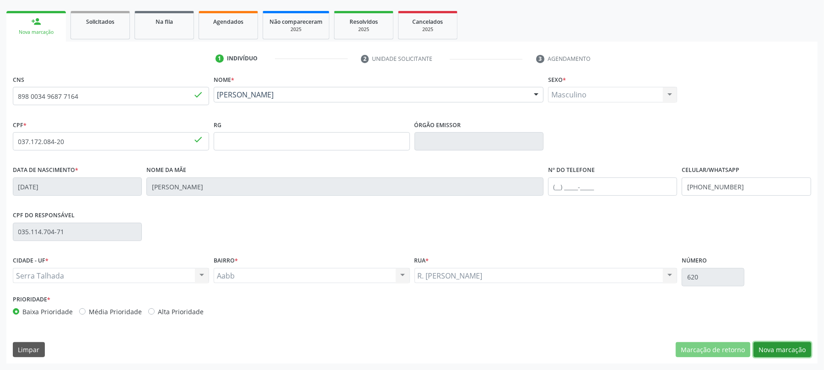
click at [778, 352] on button "Nova marcação" at bounding box center [782, 350] width 58 height 16
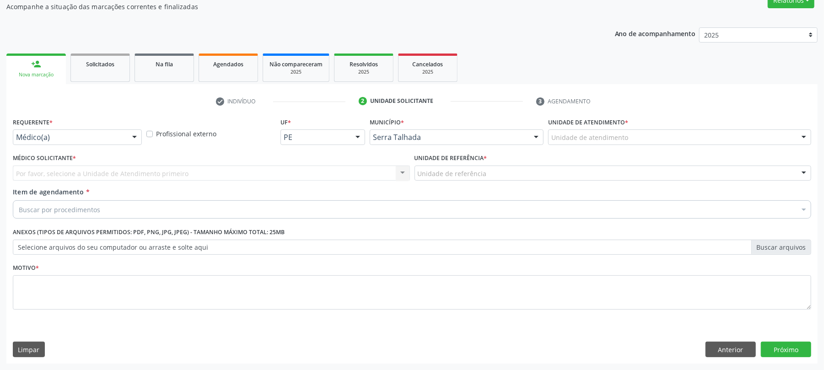
scroll to position [84, 0]
click at [91, 127] on div "Requerente * Médico(a) Médico(a) Enfermeiro(a) Paciente Nenhum resultado encont…" at bounding box center [77, 129] width 129 height 29
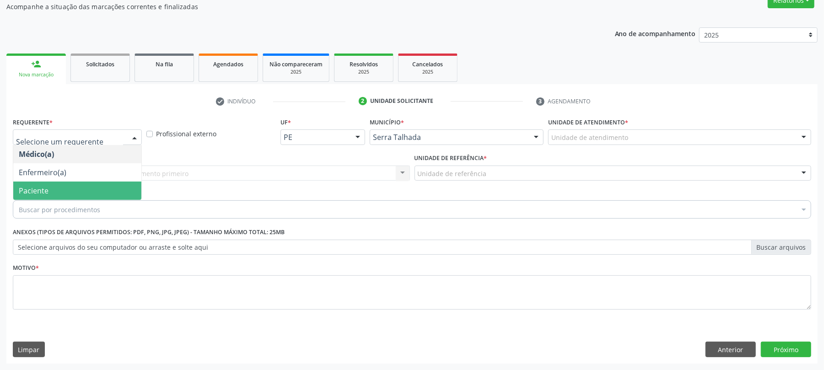
click at [53, 191] on span "Paciente" at bounding box center [77, 191] width 128 height 18
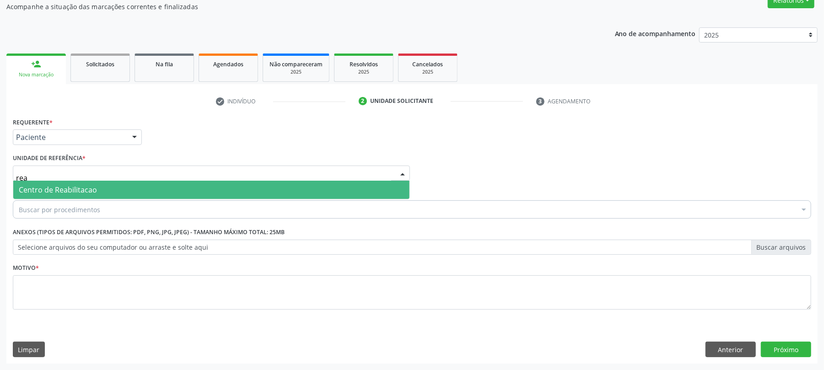
type input "reab"
click at [69, 188] on span "Centro de Reabilitacao" at bounding box center [58, 190] width 78 height 10
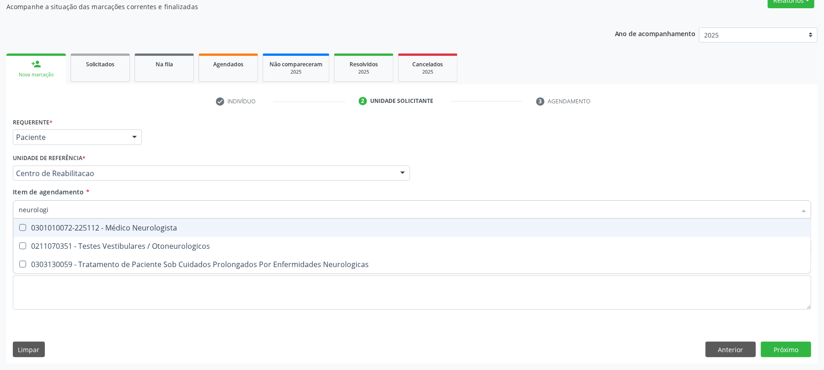
type input "neurologis"
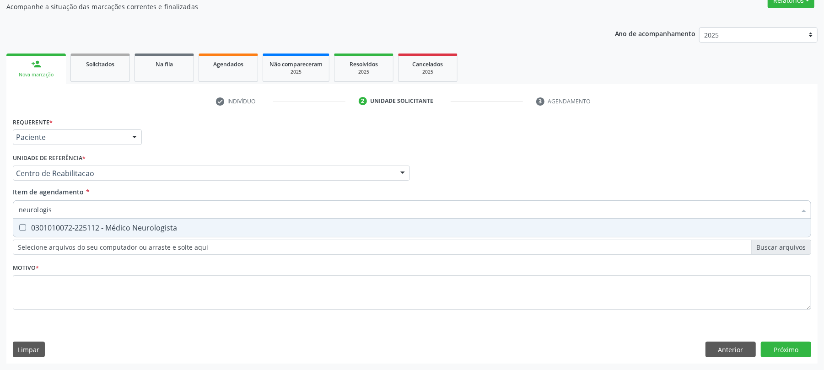
click at [95, 224] on div "0301010072-225112 - Médico Neurologista" at bounding box center [412, 227] width 786 height 7
checkbox Neurologista "true"
click at [60, 293] on div "Requerente * Paciente Médico(a) Enfermeiro(a) Paciente Nenhum resultado encontr…" at bounding box center [412, 218] width 798 height 207
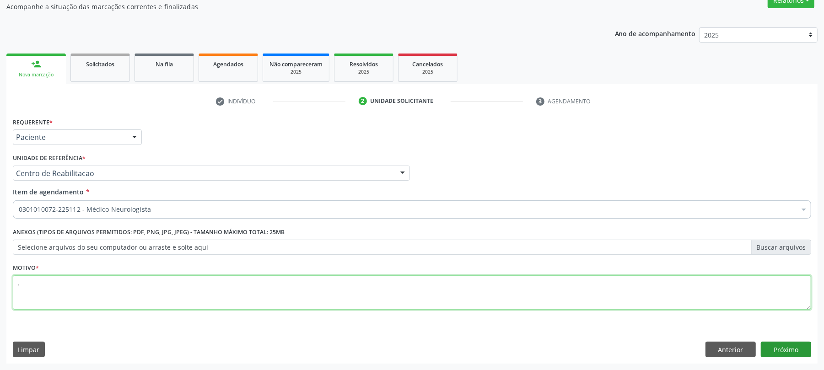
type textarea "."
click at [780, 350] on button "Próximo" at bounding box center [786, 350] width 50 height 16
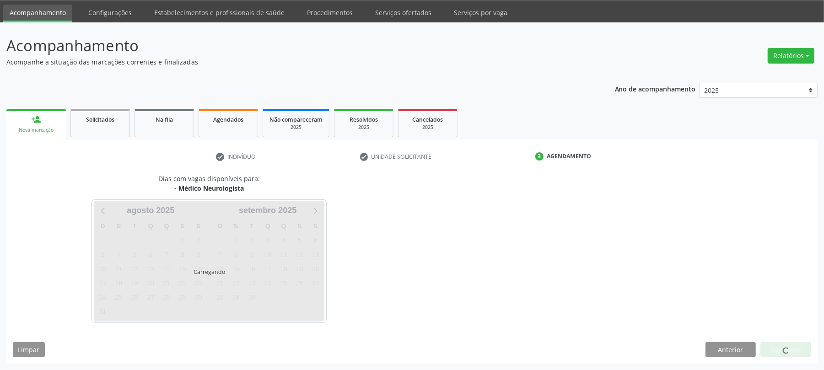
scroll to position [28, 0]
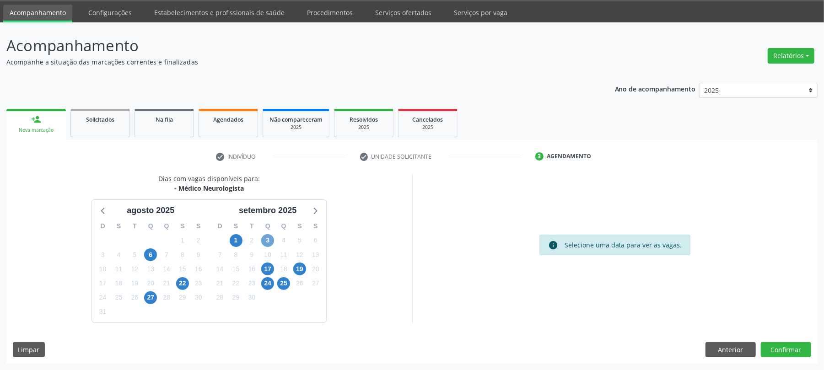
click at [267, 245] on span "3" at bounding box center [267, 240] width 13 height 13
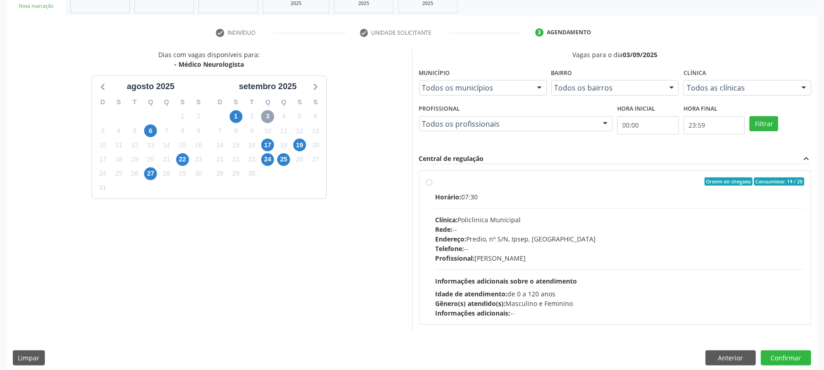
scroll to position [161, 0]
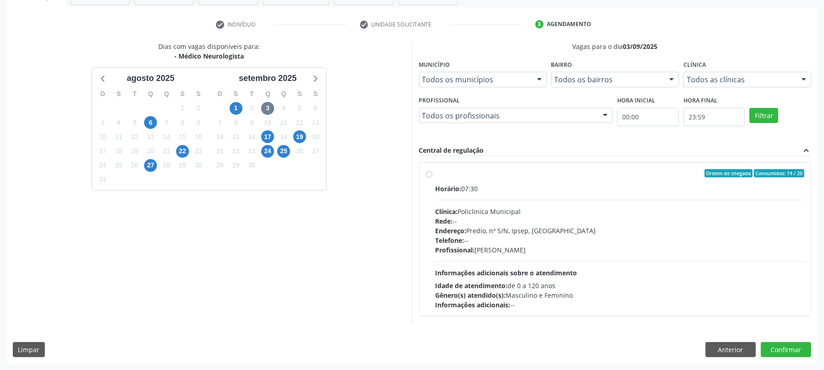
click at [516, 175] on div "Ordem de chegada Consumidos: 14 / 20" at bounding box center [619, 173] width 369 height 8
click at [432, 175] on input "Ordem de chegada Consumidos: 14 / 20 Horário: 07:30 Clínica: Policlinica Munici…" at bounding box center [429, 173] width 6 height 8
radio input "true"
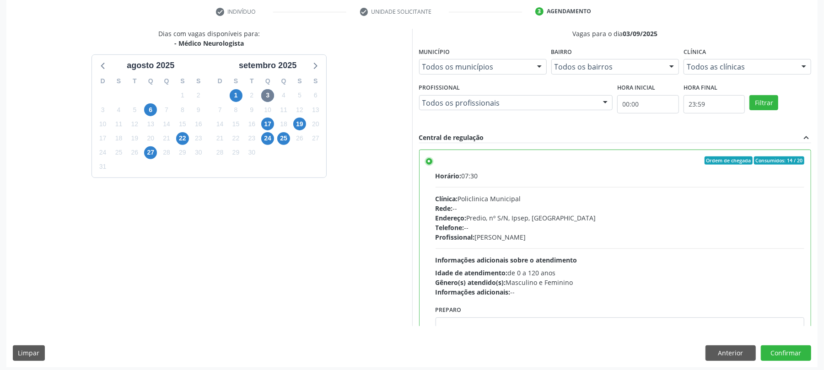
scroll to position [177, 0]
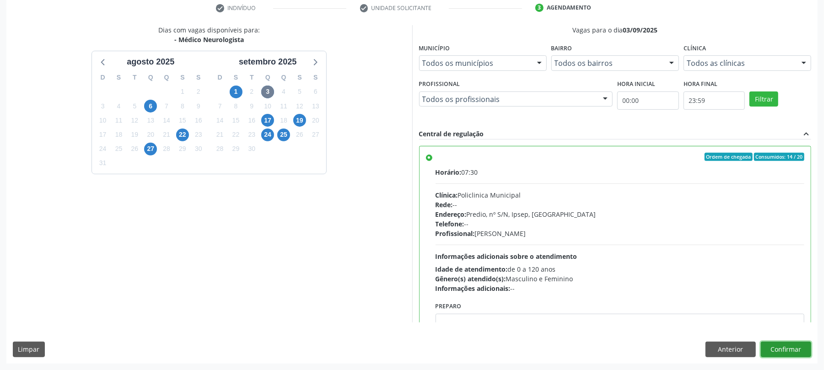
click at [792, 350] on button "Confirmar" at bounding box center [786, 350] width 50 height 16
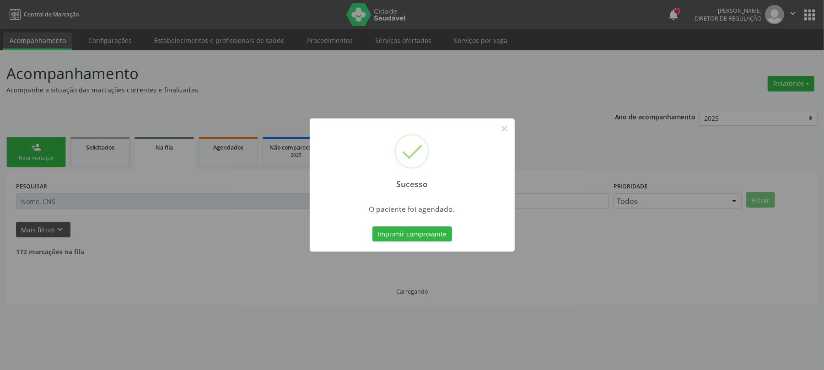
scroll to position [0, 0]
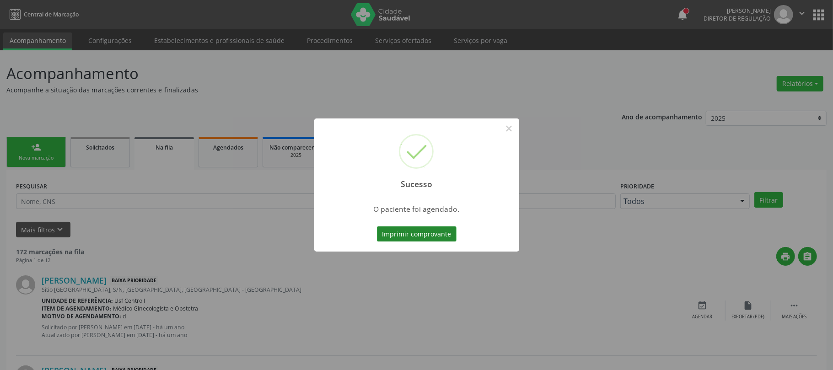
click at [415, 231] on button "Imprimir comprovante" at bounding box center [417, 234] width 80 height 16
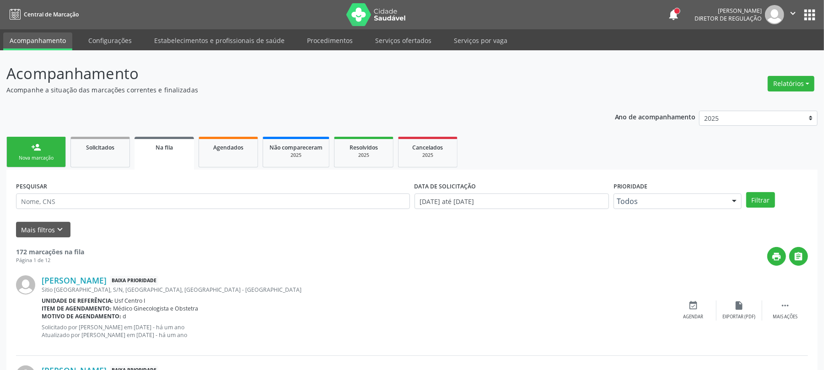
click at [56, 162] on link "person_add Nova marcação" at bounding box center [35, 152] width 59 height 31
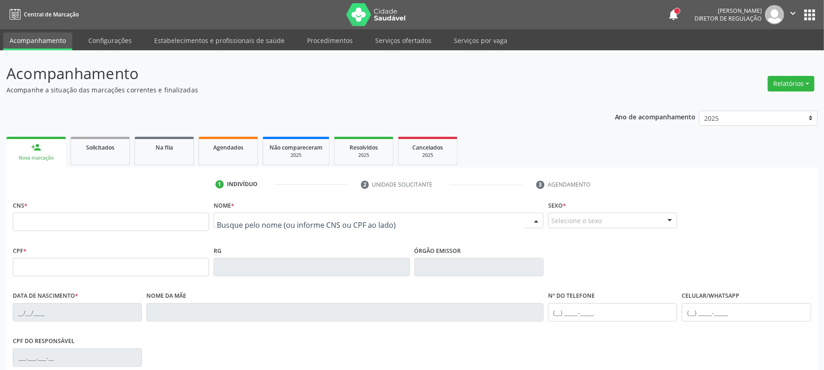
click at [268, 228] on div "Nenhum resultado encontrado para: " " Digite o nome" at bounding box center [379, 221] width 330 height 16
click at [268, 223] on input "text" at bounding box center [371, 225] width 308 height 18
type input "renan da silva franc"
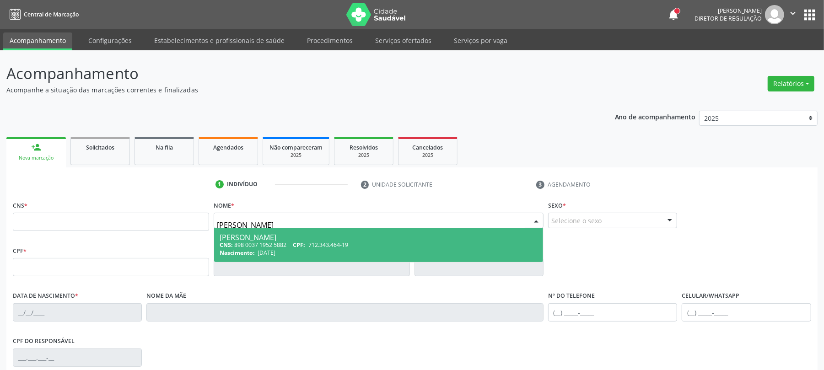
click at [316, 244] on span "712.343.464-19" at bounding box center [328, 245] width 40 height 8
type input "898 0037 1952 5882"
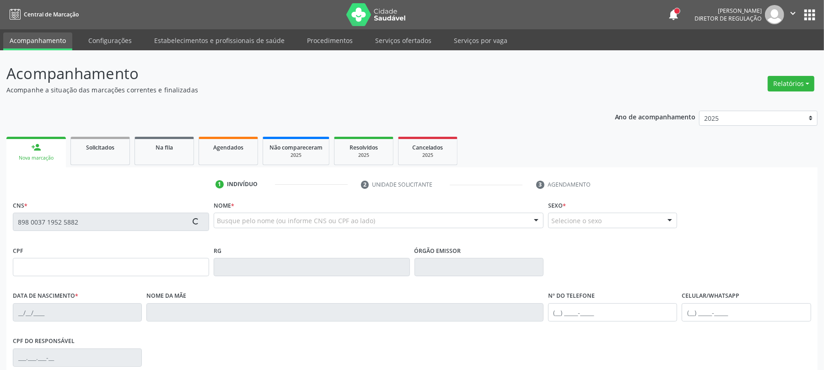
type input "712.343.464-19"
type input "16/12/2010"
type input "Francisca Rita Franco Cassiano"
type input "(87) 99999-9999"
type input "313.677.358-66"
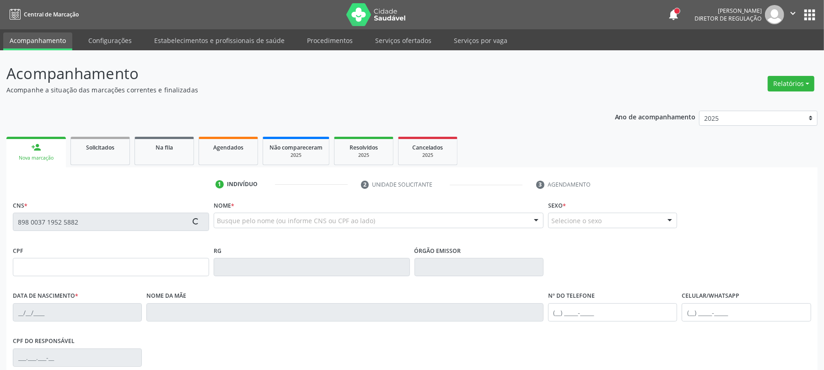
type input "139"
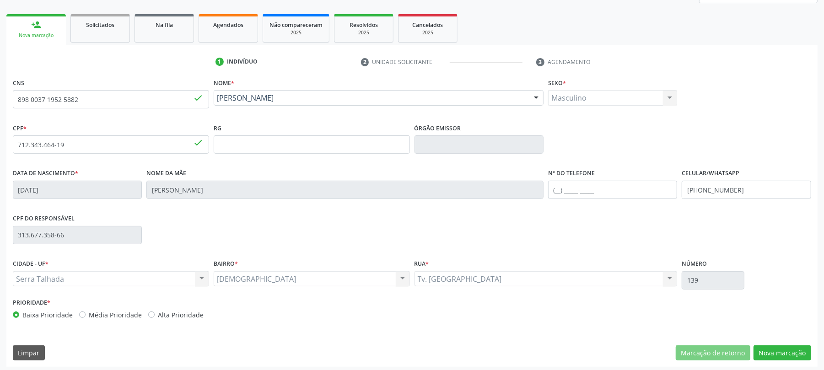
scroll to position [126, 0]
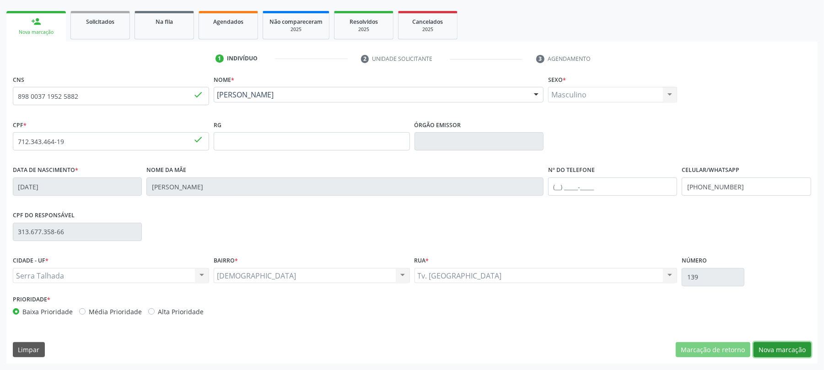
click at [800, 357] on button "Nova marcação" at bounding box center [782, 350] width 58 height 16
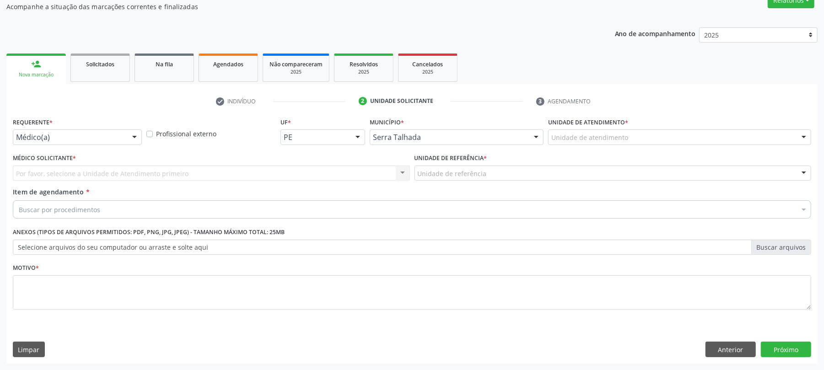
scroll to position [84, 0]
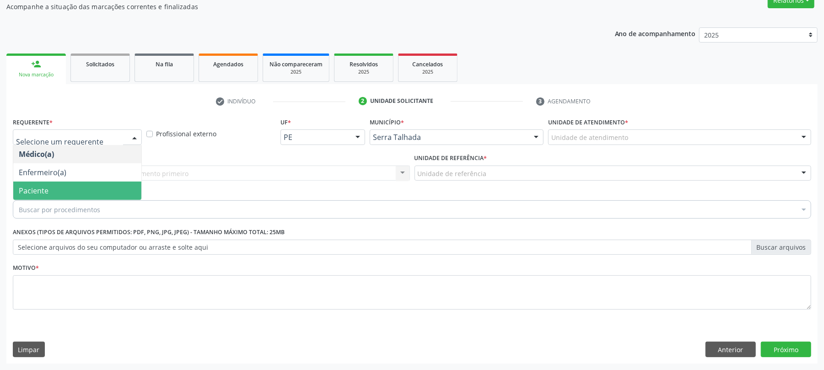
click at [71, 188] on span "Paciente" at bounding box center [77, 191] width 128 height 18
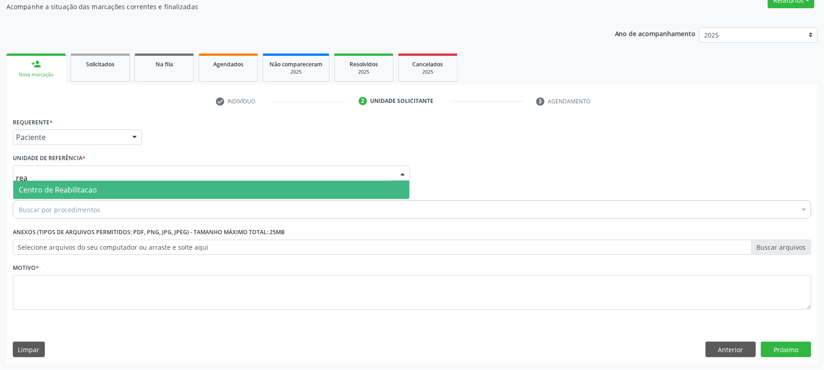
type input "reab"
click at [65, 187] on span "Centro de Reabilitacao" at bounding box center [58, 190] width 78 height 10
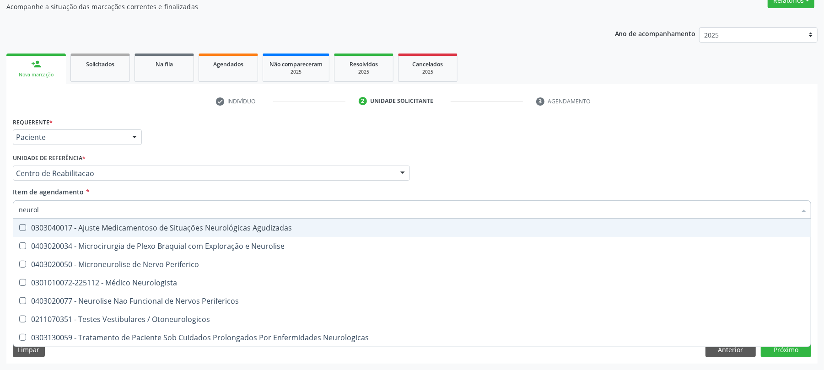
type input "neurolo"
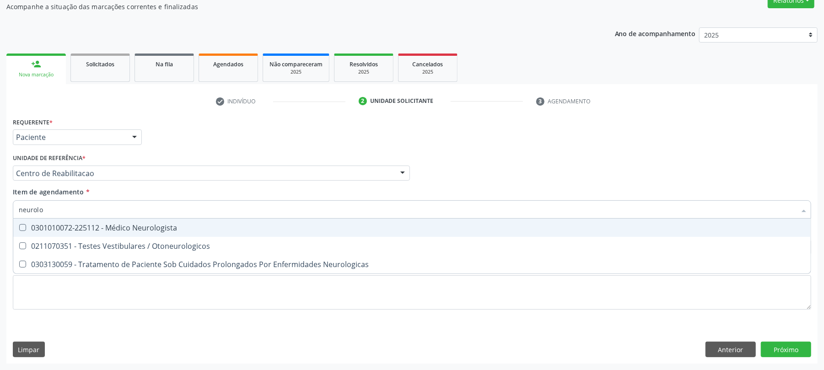
click at [84, 227] on div "0301010072-225112 - Médico Neurologista" at bounding box center [412, 227] width 786 height 7
checkbox Neurologista "true"
click at [399, 162] on div "Unidade de referência * Centro de Reabilitacao Usf do Mutirao Usf Cohab Usf Cai…" at bounding box center [211, 165] width 397 height 29
checkbox Otoneurologicos "true"
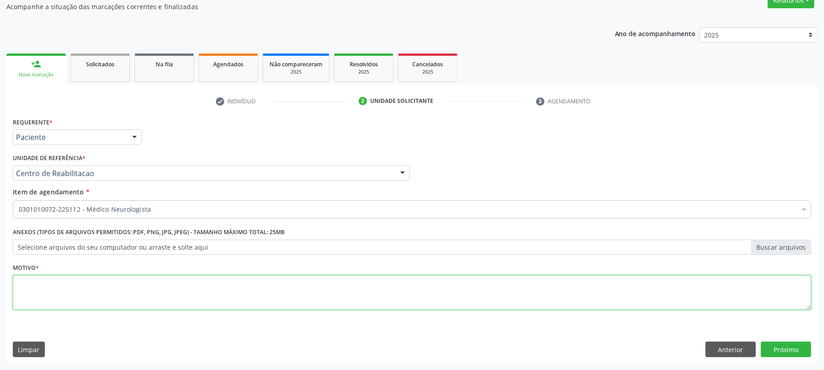
click at [130, 285] on textarea at bounding box center [412, 292] width 798 height 35
type textarea "."
click at [787, 359] on div "Requerente * Paciente Médico(a) Enfermeiro(a) Paciente Nenhum resultado encontr…" at bounding box center [411, 239] width 811 height 248
click at [787, 352] on button "Próximo" at bounding box center [786, 350] width 50 height 16
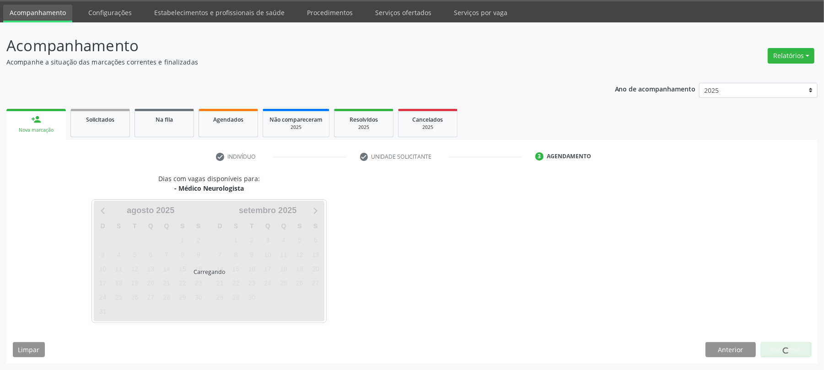
scroll to position [28, 0]
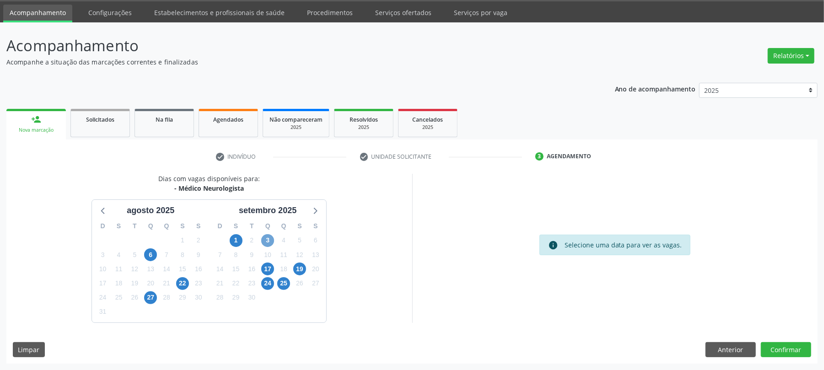
click at [272, 238] on span "3" at bounding box center [267, 240] width 13 height 13
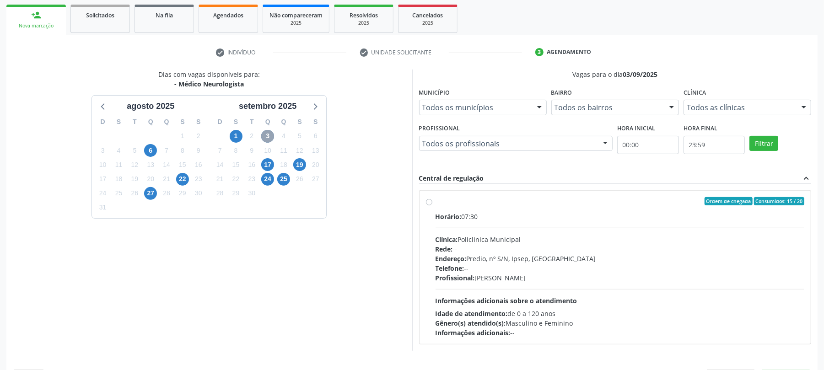
scroll to position [150, 0]
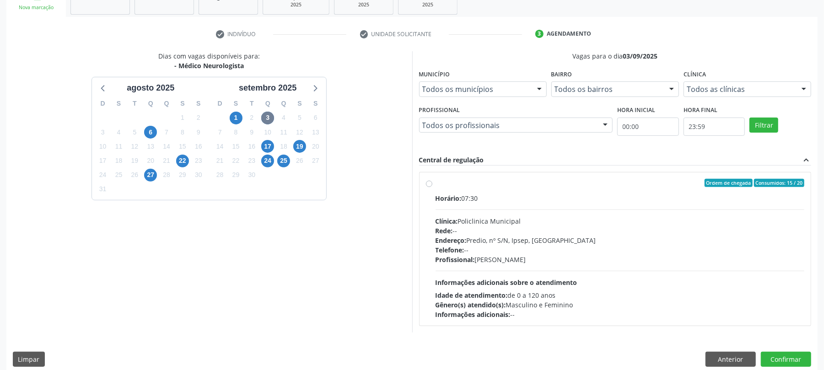
click at [552, 227] on div "Rede: --" at bounding box center [619, 231] width 369 height 10
click at [432, 187] on input "Ordem de chegada Consumidos: 15 / 20 Horário: 07:30 Clínica: Policlinica Munici…" at bounding box center [429, 183] width 6 height 8
radio input "true"
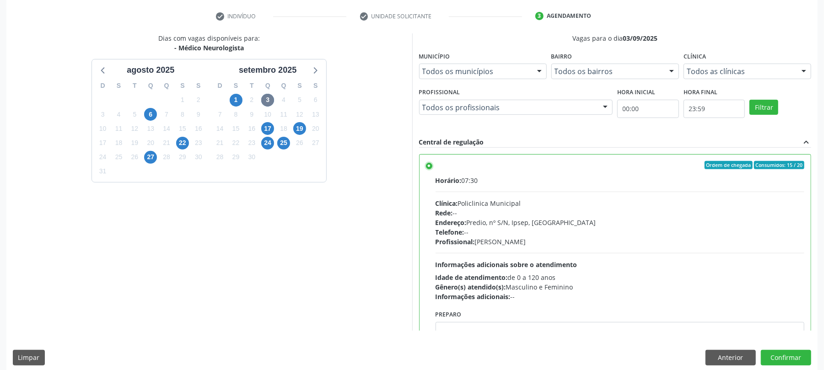
scroll to position [177, 0]
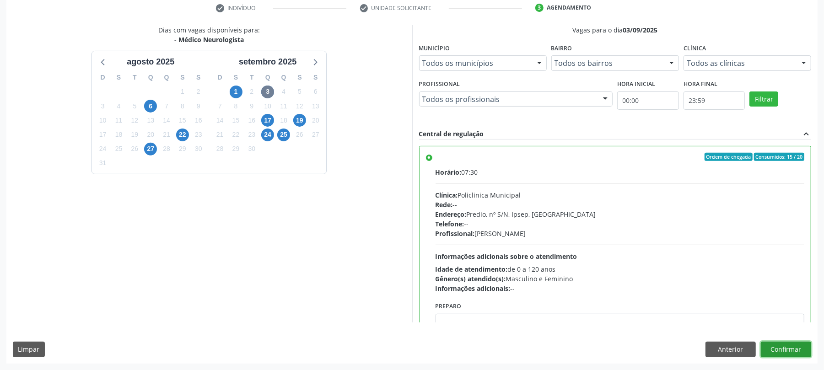
click at [793, 346] on button "Confirmar" at bounding box center [786, 350] width 50 height 16
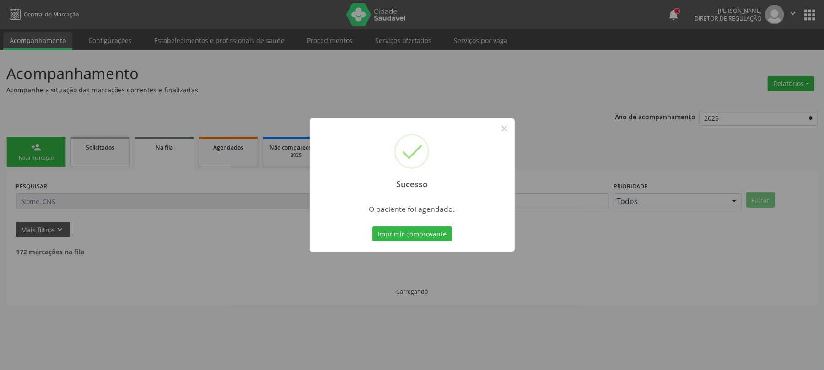
scroll to position [0, 0]
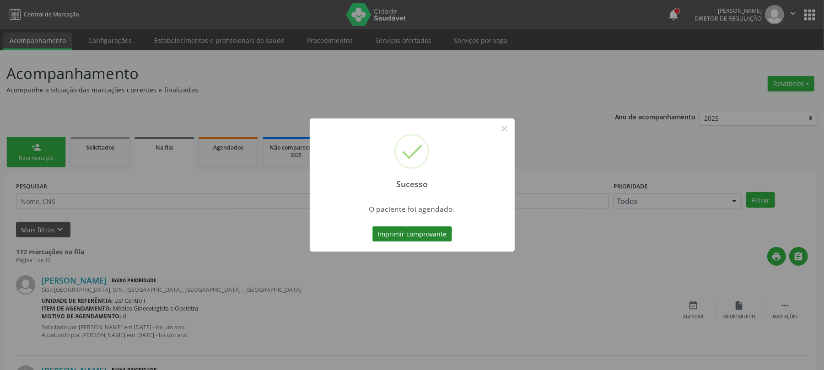
click at [428, 231] on button "Imprimir comprovante" at bounding box center [412, 234] width 80 height 16
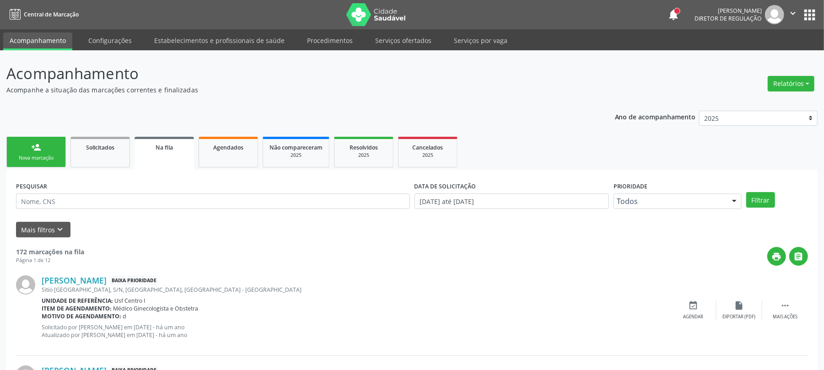
click at [63, 156] on link "person_add Nova marcação" at bounding box center [35, 152] width 59 height 31
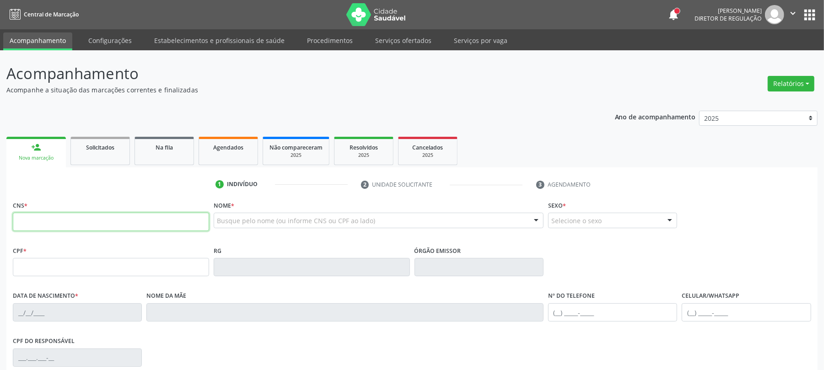
click at [105, 231] on input "text" at bounding box center [111, 222] width 196 height 18
click at [87, 222] on input "702 8015 6899 970" at bounding box center [111, 222] width 196 height 18
type input "702 8015 6899 6970"
type input "21/02/1957"
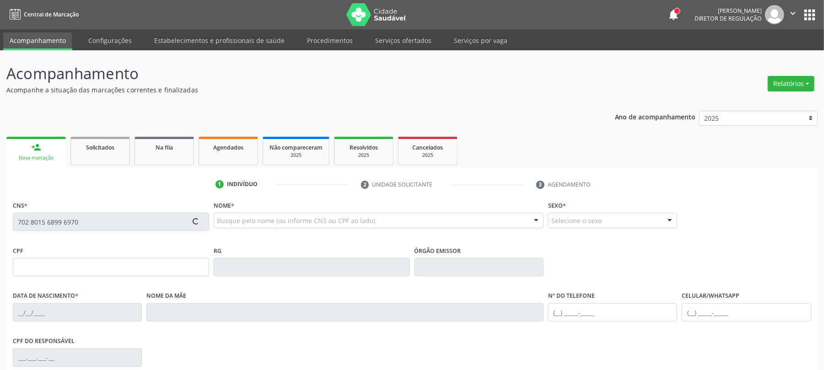
type input "Maria Ferreira Rabelo"
type input "(87) 99988-0039"
type input "42"
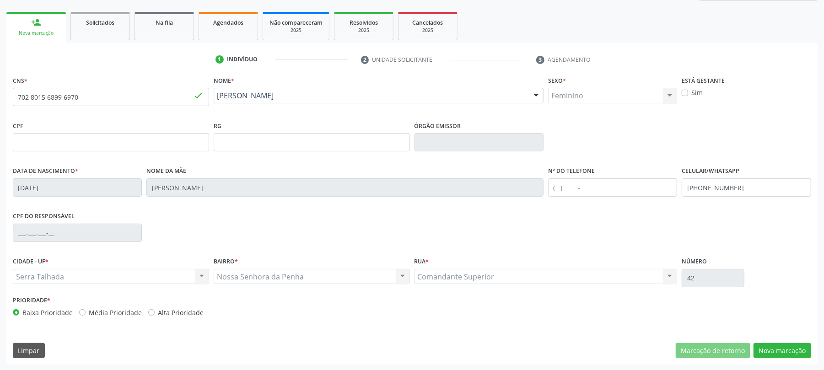
scroll to position [126, 0]
click at [737, 189] on input "(87) 99988-0039" at bounding box center [746, 186] width 129 height 18
click at [738, 188] on input "(87) 99988-0039" at bounding box center [746, 186] width 129 height 18
click at [738, 234] on div "CPF do responsável" at bounding box center [412, 231] width 803 height 45
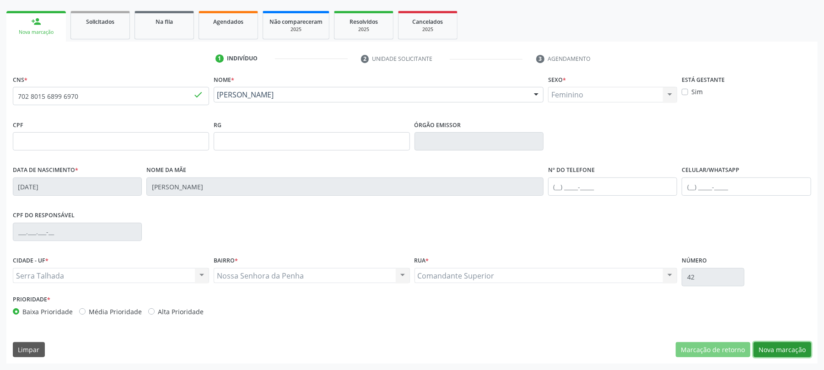
click at [799, 352] on button "Nova marcação" at bounding box center [782, 350] width 58 height 16
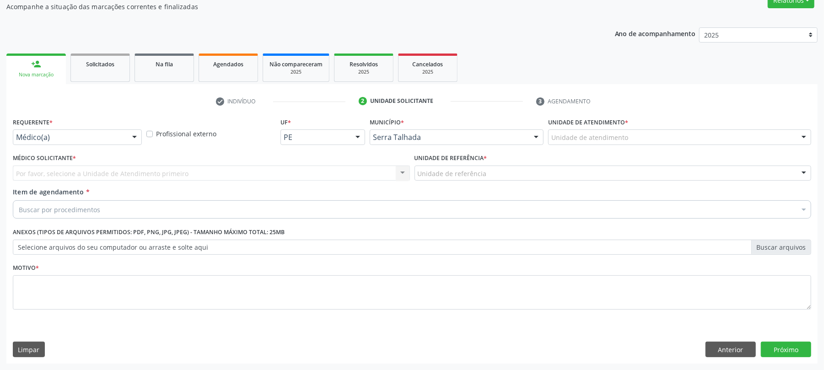
scroll to position [84, 0]
click at [96, 131] on div "Médico(a)" at bounding box center [77, 137] width 129 height 16
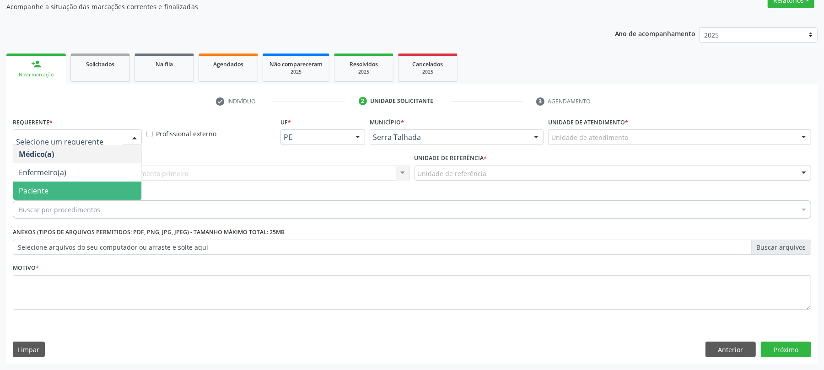
click at [60, 185] on span "Paciente" at bounding box center [77, 191] width 128 height 18
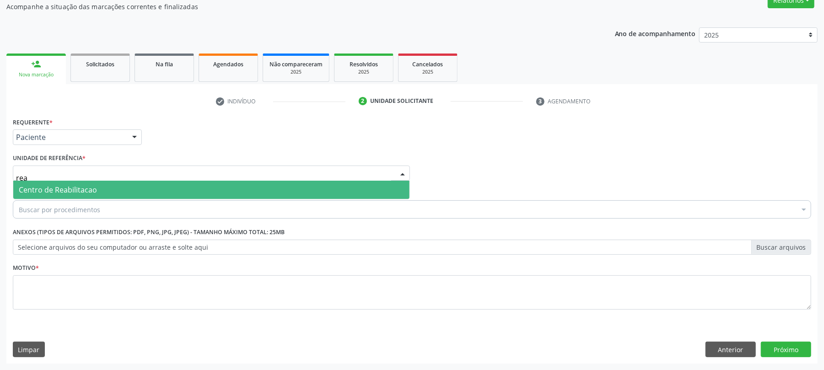
type input "reab"
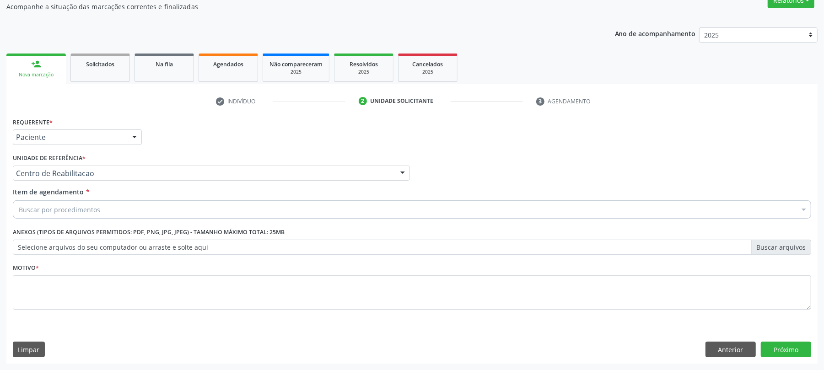
click at [112, 209] on div "Buscar por procedimentos" at bounding box center [412, 209] width 798 height 18
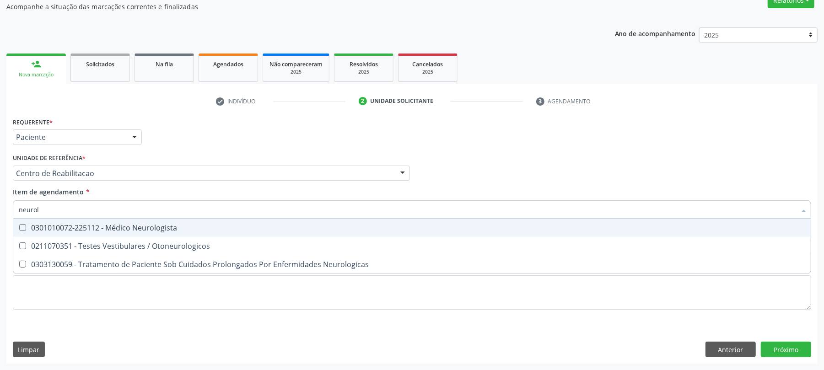
type input "neurolo"
click at [85, 225] on div "0301010072-225112 - Médico Neurologista" at bounding box center [412, 227] width 786 height 7
checkbox Neurologista "true"
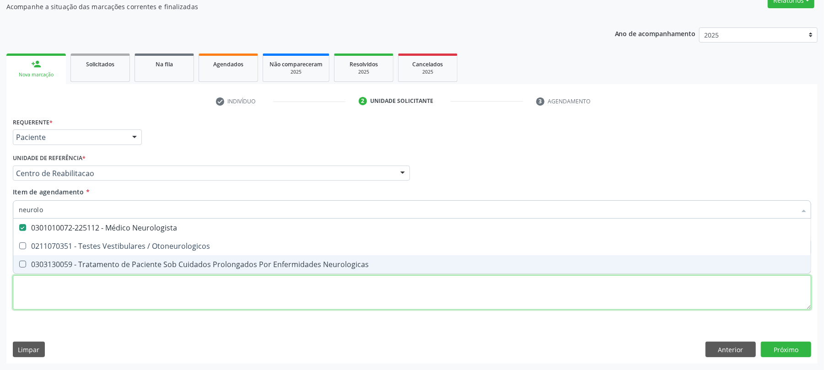
click at [49, 303] on div "Requerente * Paciente Médico(a) Enfermeiro(a) Paciente Nenhum resultado encontr…" at bounding box center [412, 218] width 798 height 207
checkbox Otoneurologicos "true"
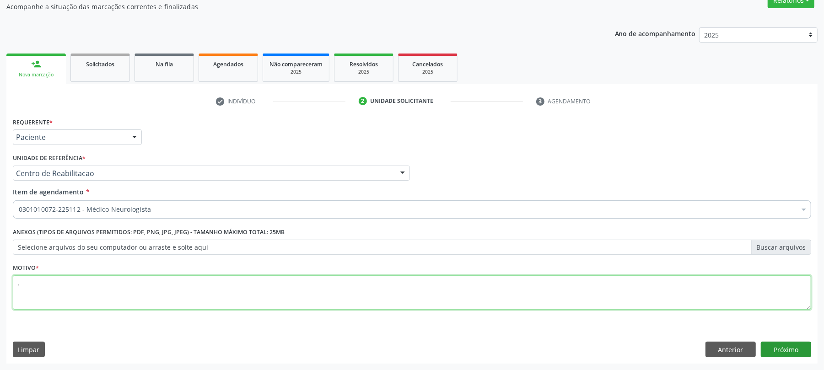
type textarea "."
click at [784, 355] on button "Próximo" at bounding box center [786, 350] width 50 height 16
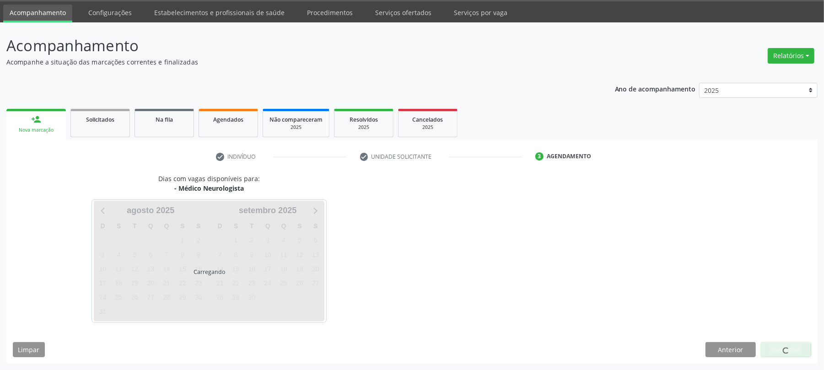
scroll to position [28, 0]
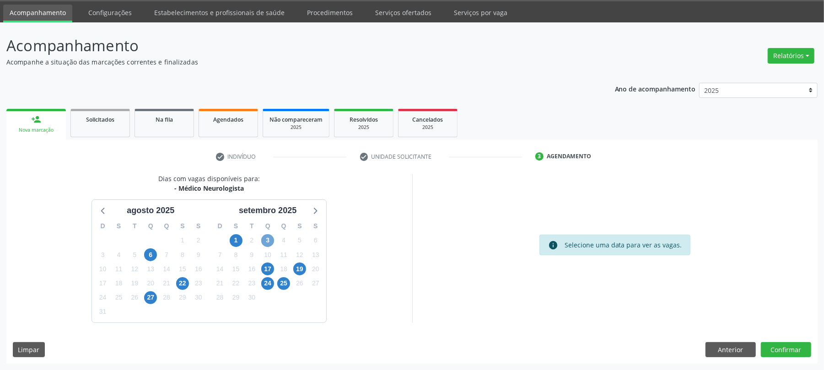
click at [268, 236] on span "3" at bounding box center [267, 240] width 13 height 13
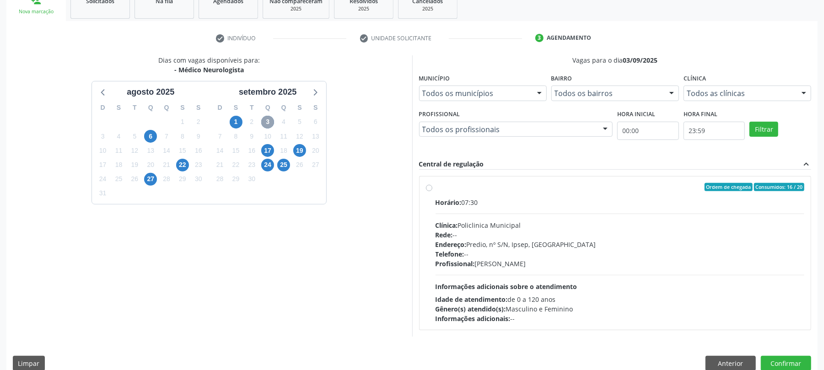
scroll to position [161, 0]
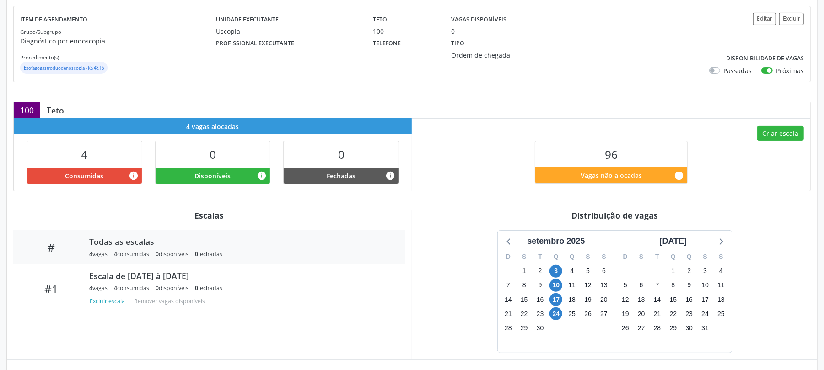
scroll to position [122, 0]
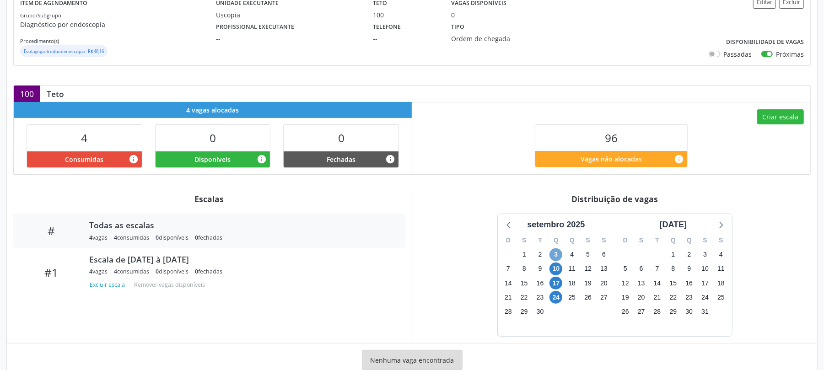
click at [556, 252] on span "3" at bounding box center [555, 254] width 13 height 13
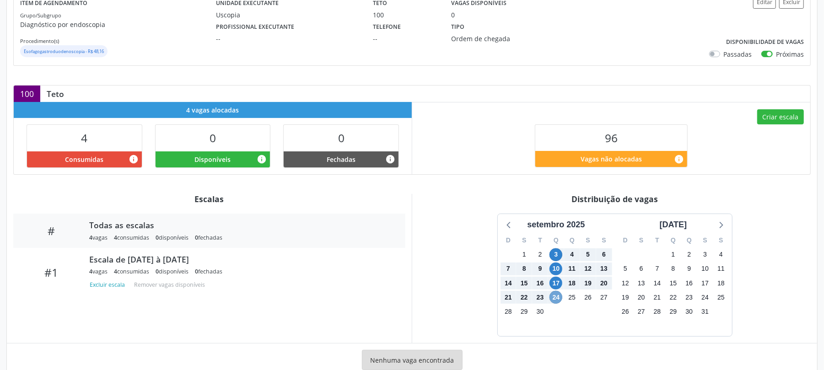
click at [555, 302] on span "24" at bounding box center [555, 297] width 13 height 13
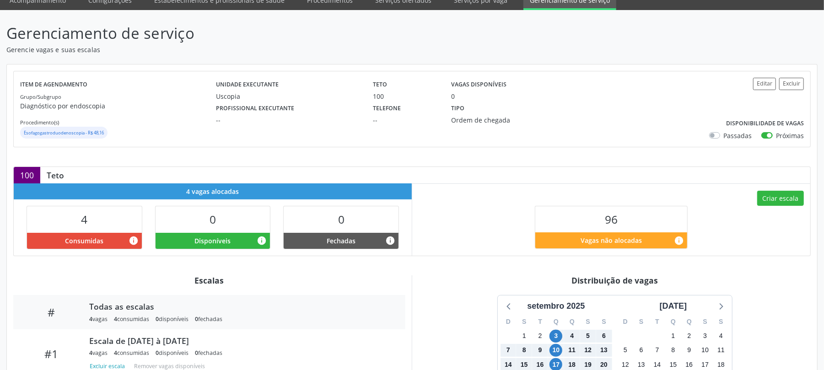
scroll to position [0, 0]
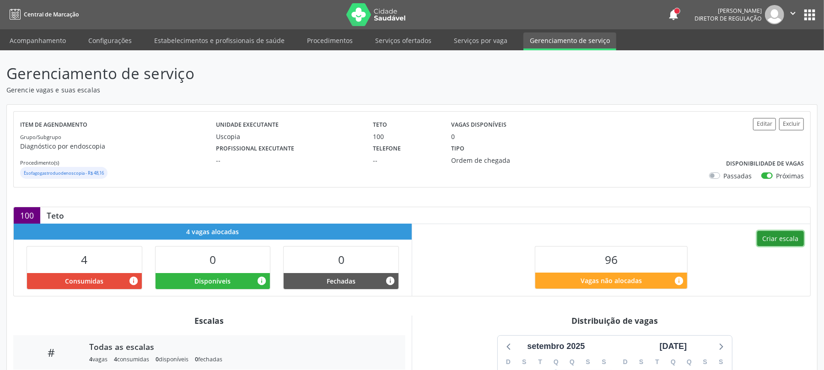
click at [785, 243] on button "Criar escala" at bounding box center [780, 239] width 47 height 16
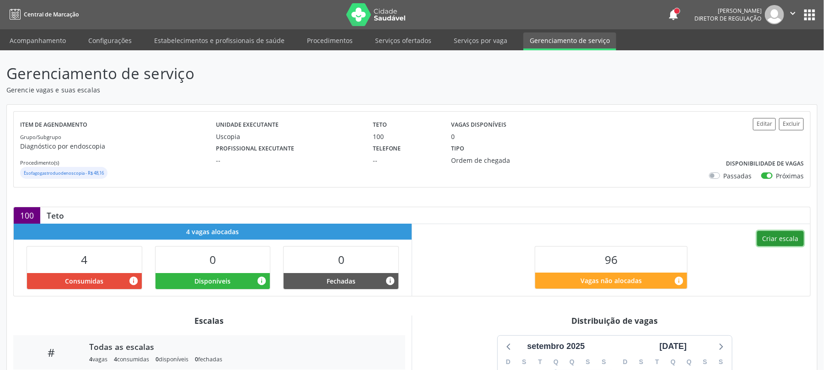
select select "7"
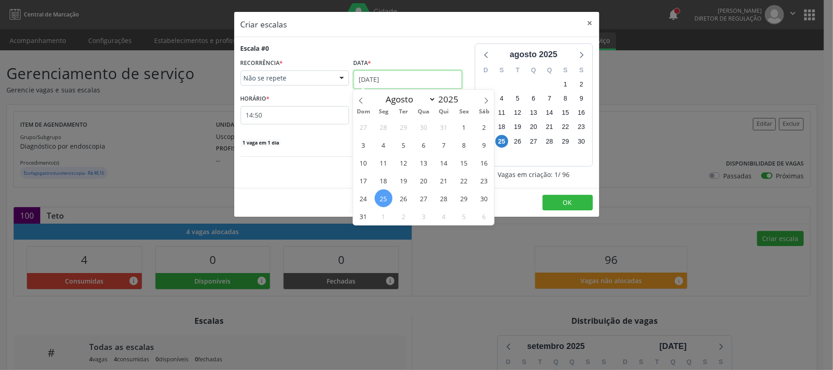
click at [391, 76] on input "[DATE]" at bounding box center [408, 79] width 108 height 18
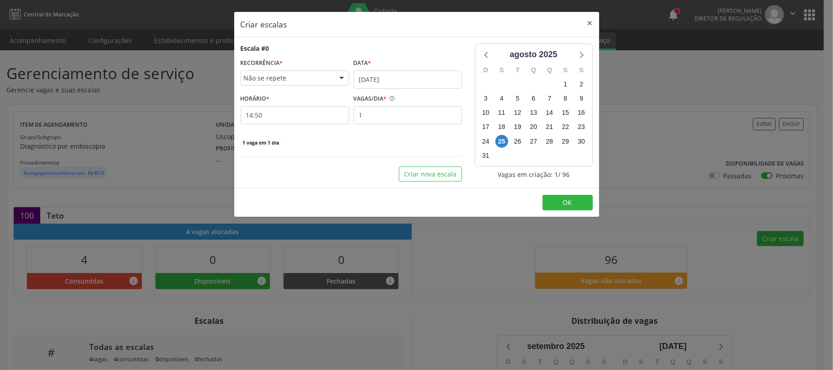
click at [643, 181] on div "Criar escalas × Escala #0 RECORRÊNCIA * Não se repete Não se repete Diário/Sema…" at bounding box center [416, 185] width 833 height 370
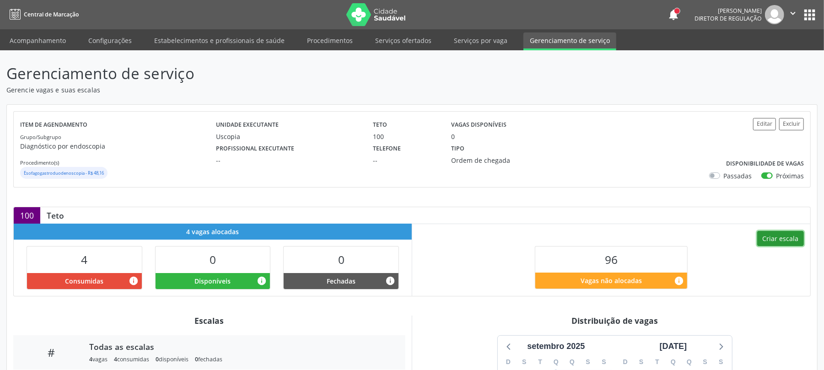
click at [783, 240] on button "Criar escala" at bounding box center [780, 239] width 47 height 16
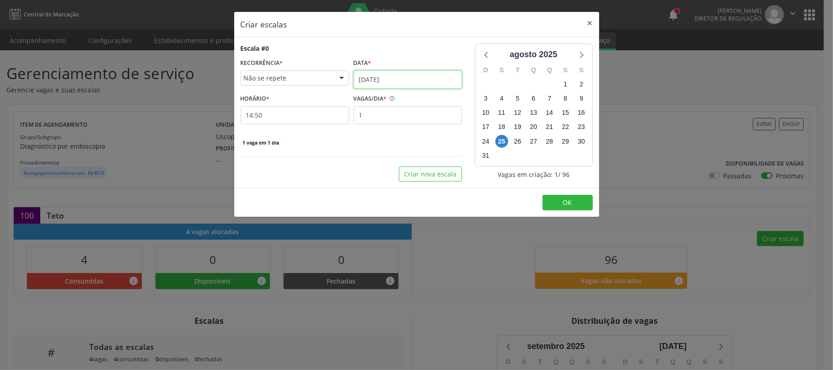
click at [387, 73] on input "[DATE]" at bounding box center [408, 79] width 108 height 18
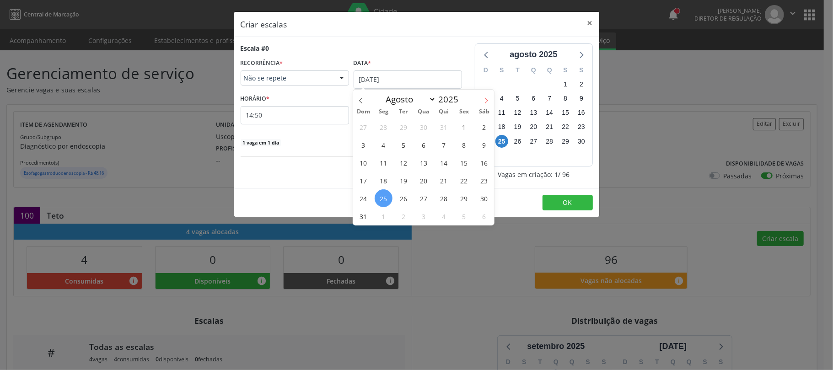
click at [484, 99] on icon at bounding box center [486, 100] width 6 height 6
select select "8"
click at [427, 124] on span "3" at bounding box center [424, 127] width 18 height 18
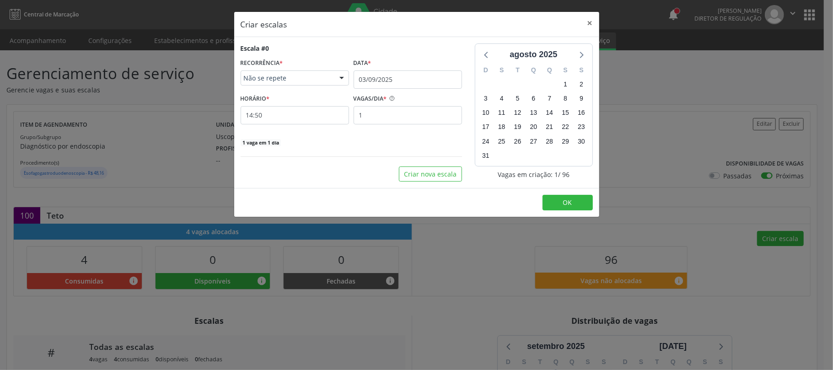
click at [295, 70] on div "RECORRÊNCIA * Não se repete Não se repete Diário/Semanal Mensal Nenhum resultad…" at bounding box center [295, 70] width 108 height 29
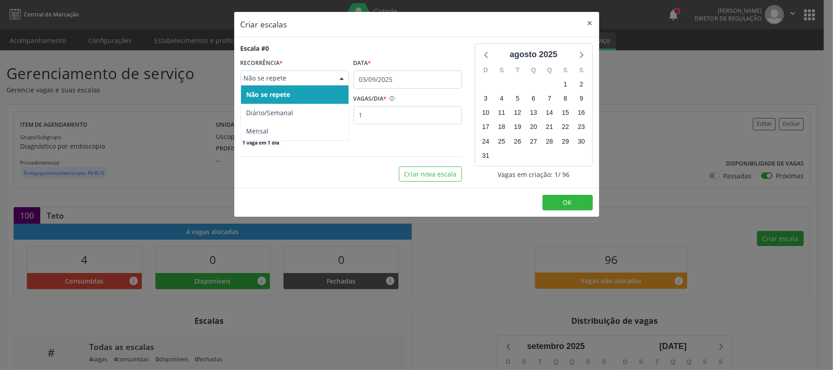
click at [295, 77] on span "Não se repete" at bounding box center [287, 78] width 86 height 9
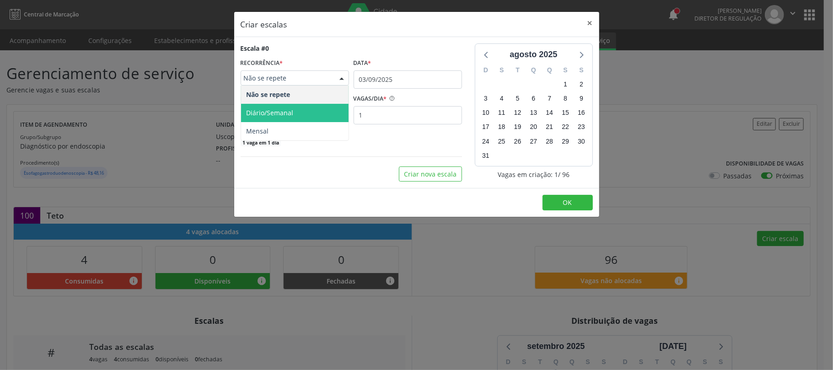
click at [277, 114] on span "Diário/Semanal" at bounding box center [270, 112] width 47 height 9
select select "8"
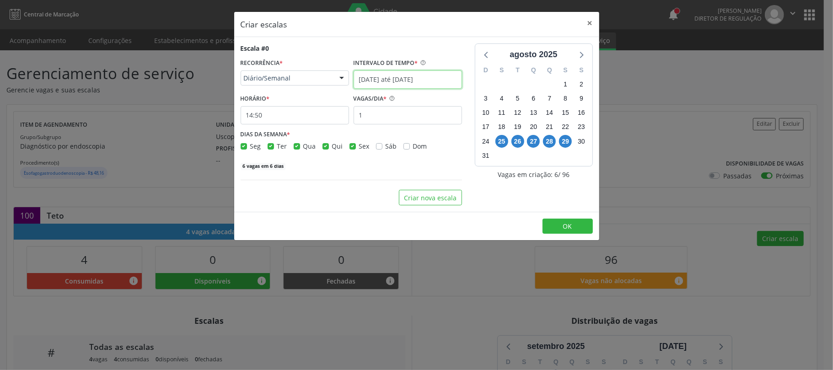
click at [371, 81] on input "25/08/2025 até 01/09/2025" at bounding box center [408, 79] width 108 height 18
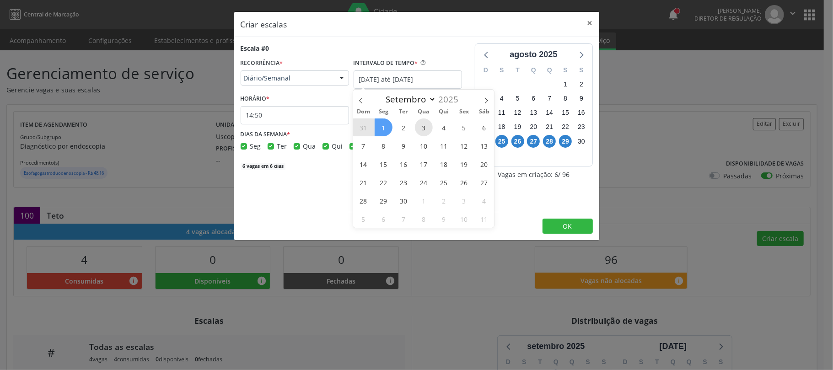
click at [423, 125] on span "3" at bounding box center [424, 127] width 18 height 18
type input "03/09/2025"
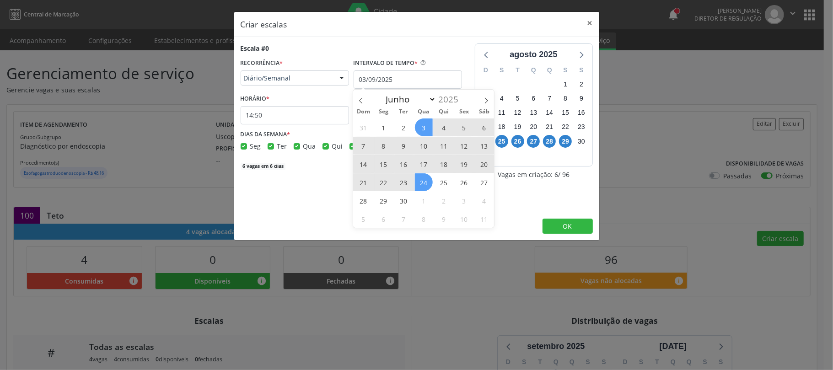
click at [422, 185] on span "24" at bounding box center [424, 182] width 18 height 18
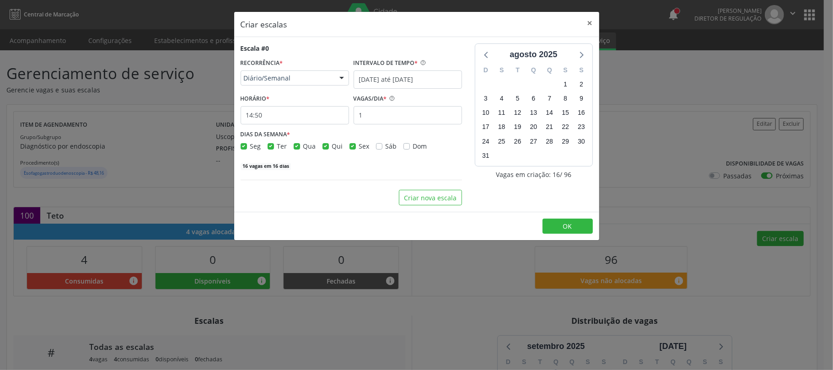
click at [359, 148] on label "Sex" at bounding box center [364, 146] width 11 height 10
click at [351, 148] on input "Sex" at bounding box center [352, 145] width 6 height 8
checkbox input "false"
click at [332, 143] on label "Qui" at bounding box center [337, 146] width 11 height 10
click at [326, 143] on input "Qui" at bounding box center [325, 145] width 6 height 8
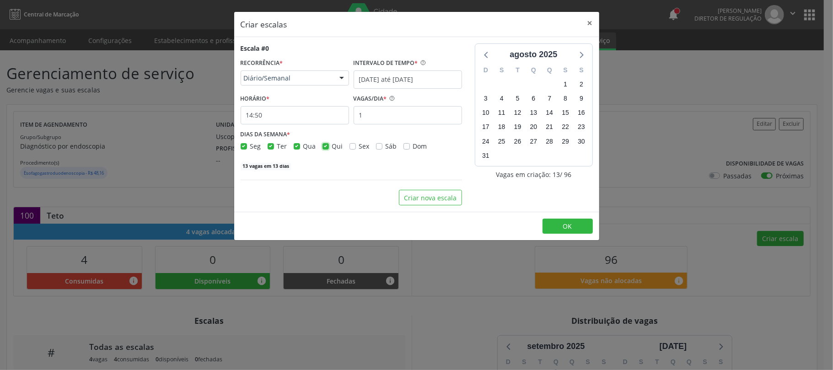
checkbox input "false"
click at [274, 146] on div "Ter" at bounding box center [278, 146] width 20 height 10
click at [277, 144] on label "Ter" at bounding box center [282, 146] width 10 height 10
click at [268, 144] on input "Ter" at bounding box center [271, 145] width 6 height 8
checkbox input "false"
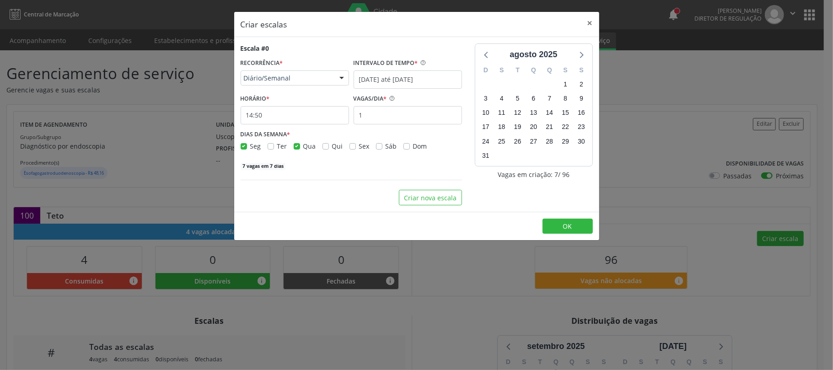
click at [247, 147] on div "Seg" at bounding box center [251, 146] width 21 height 10
click at [250, 147] on label "Seg" at bounding box center [255, 146] width 11 height 10
click at [242, 147] on input "Seg" at bounding box center [244, 145] width 6 height 8
checkbox input "false"
click at [373, 119] on input "1" at bounding box center [408, 115] width 108 height 18
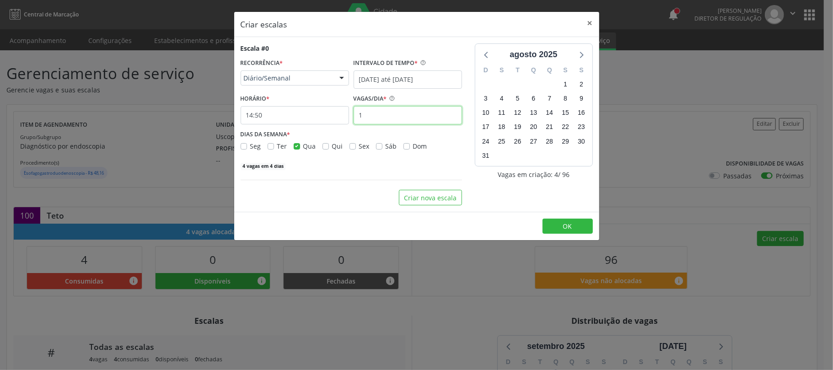
click at [373, 119] on input "1" at bounding box center [408, 115] width 108 height 18
type input "20"
click at [585, 55] on icon at bounding box center [581, 54] width 12 height 12
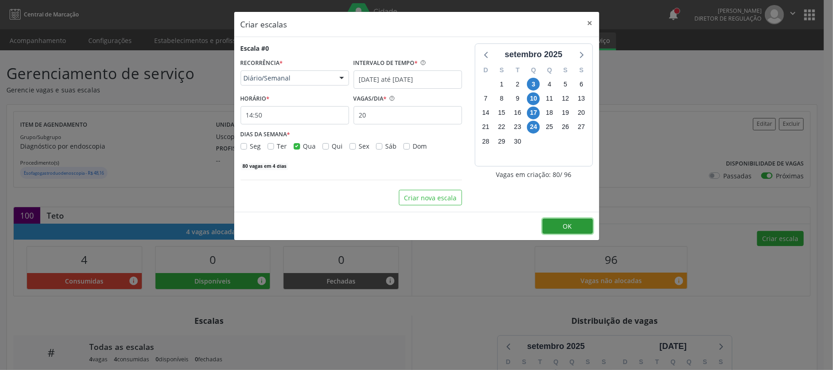
click at [566, 229] on span "OK" at bounding box center [567, 226] width 9 height 9
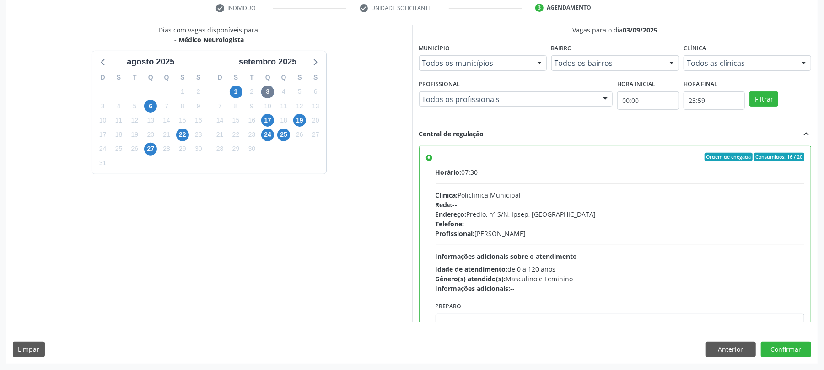
scroll to position [177, 0]
click at [799, 353] on button "Confirmar" at bounding box center [786, 350] width 50 height 16
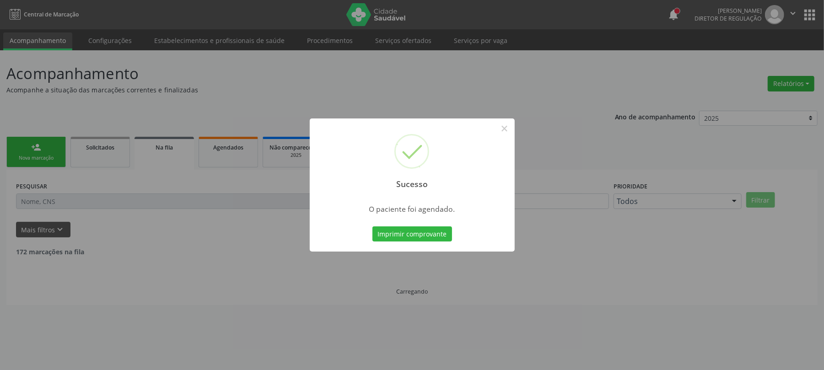
scroll to position [0, 0]
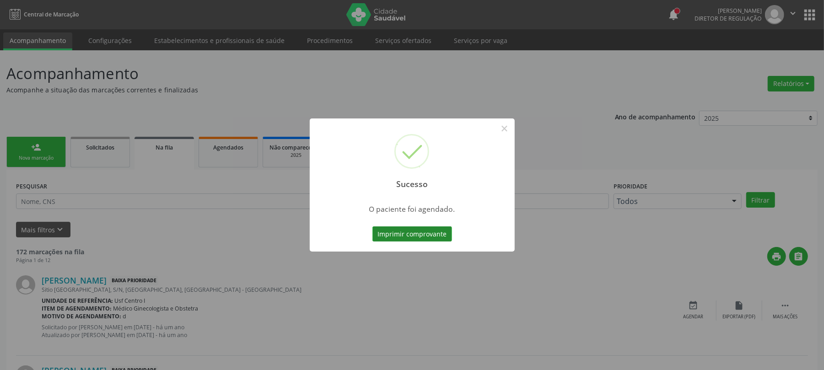
click at [432, 232] on button "Imprimir comprovante" at bounding box center [412, 234] width 80 height 16
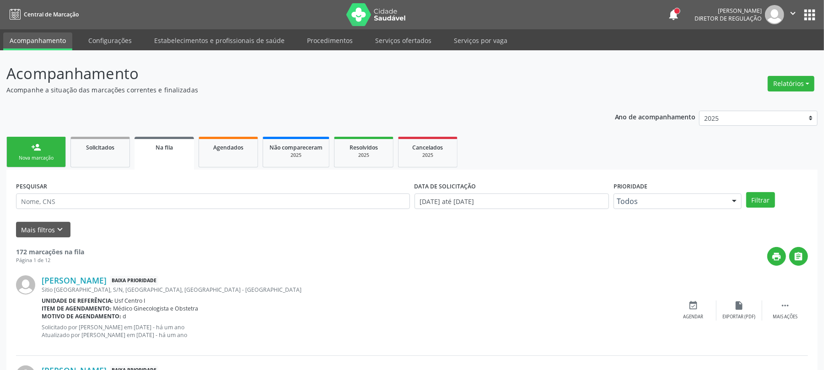
click at [48, 152] on link "person_add Nova marcação" at bounding box center [35, 152] width 59 height 31
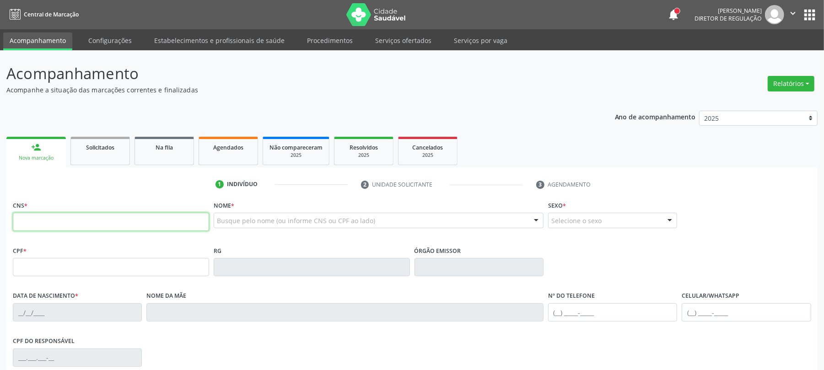
click at [87, 227] on input "text" at bounding box center [111, 222] width 196 height 18
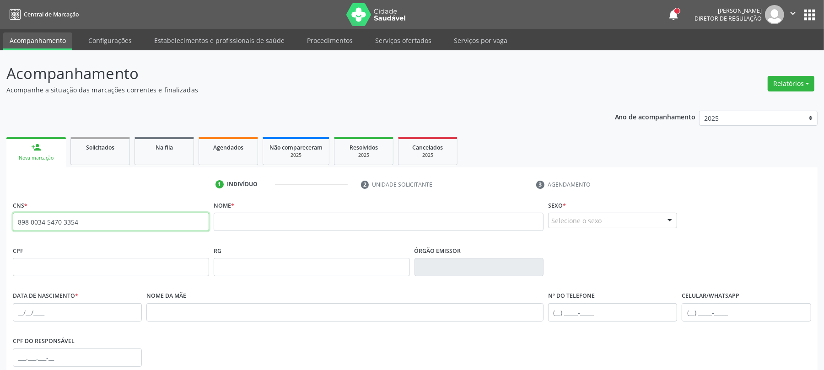
click at [81, 218] on input "898 0034 5470 3354" at bounding box center [111, 222] width 196 height 18
type input "898 0034 5470 3346"
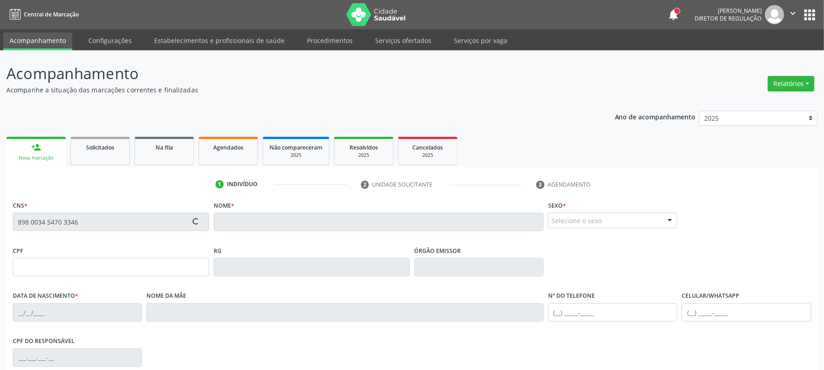
type input "008.410.944-03"
type input "03/05/1978"
type input "Maria da Penha Nascimento Lacerda"
type input "[PHONE_NUMBER]"
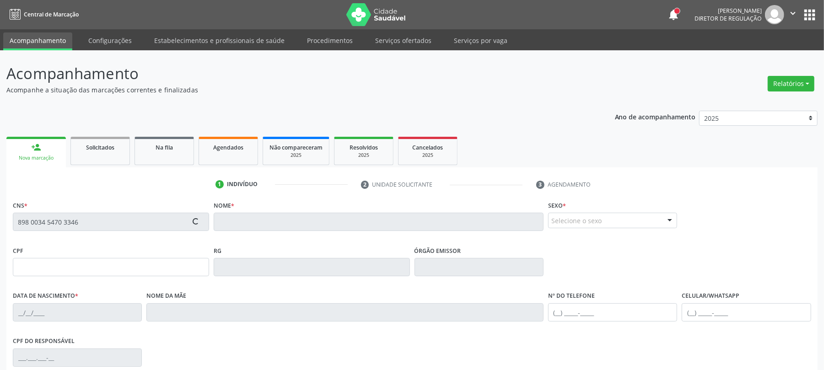
type input "089.274.494-44"
type input "1673"
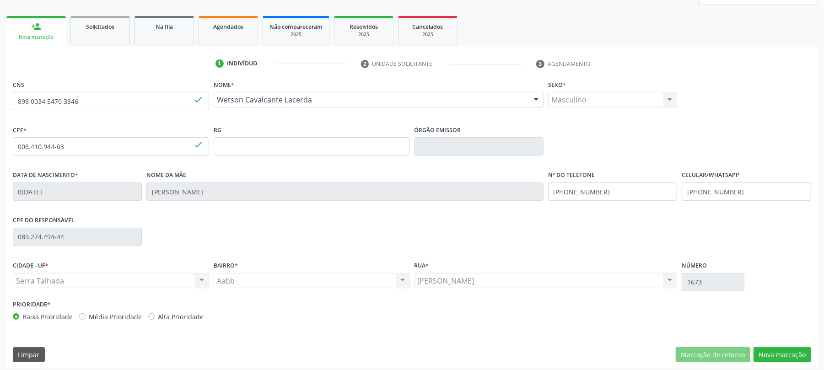
scroll to position [126, 0]
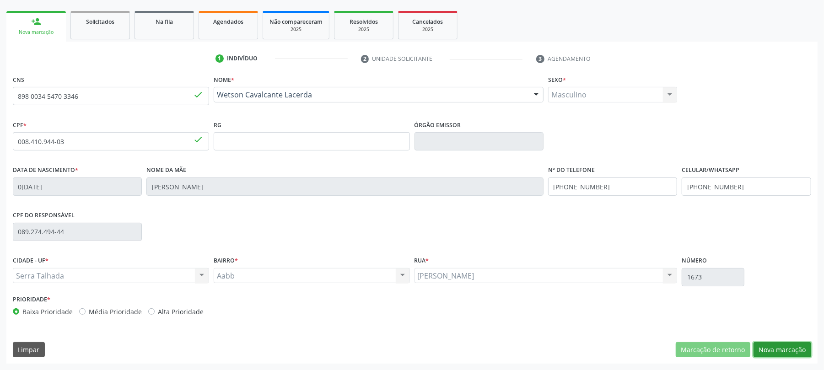
click at [780, 346] on button "Nova marcação" at bounding box center [782, 350] width 58 height 16
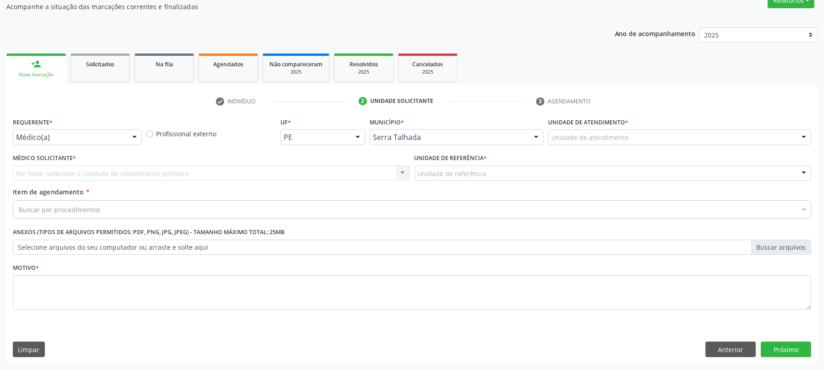
scroll to position [84, 0]
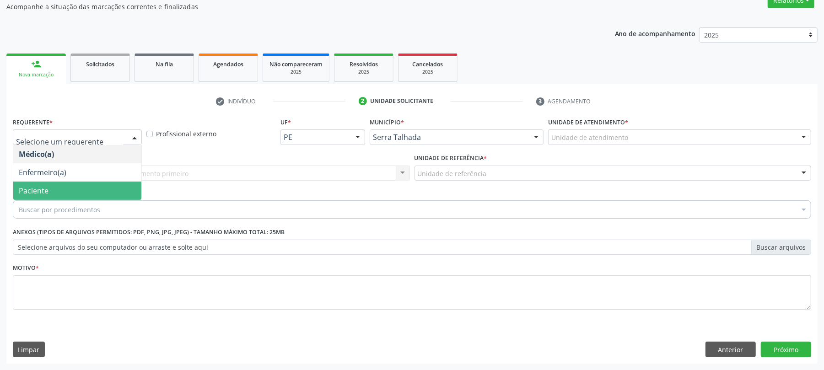
click at [65, 188] on span "Paciente" at bounding box center [77, 191] width 128 height 18
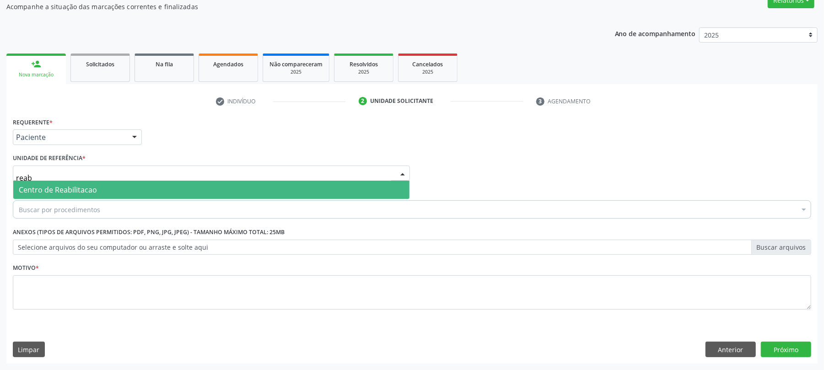
type input "reab"
click at [88, 200] on div "Buscar por procedimentos" at bounding box center [412, 209] width 798 height 18
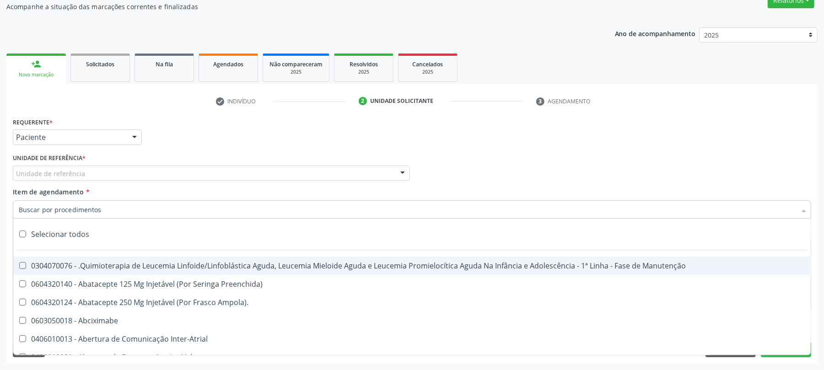
click at [83, 189] on span "Item de agendamento" at bounding box center [48, 192] width 71 height 9
click at [83, 200] on input "Item de agendamento *" at bounding box center [407, 209] width 777 height 18
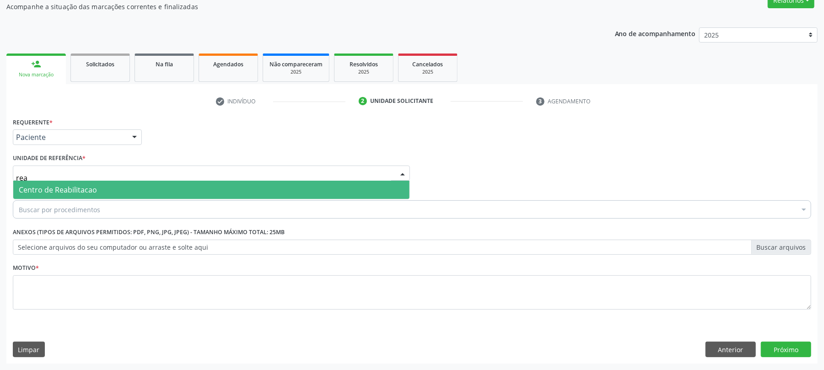
type input "reab"
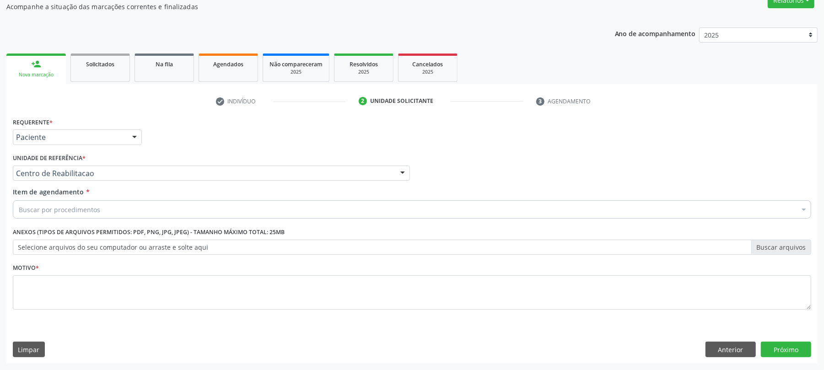
click at [112, 204] on div "Buscar por procedimentos" at bounding box center [412, 209] width 798 height 18
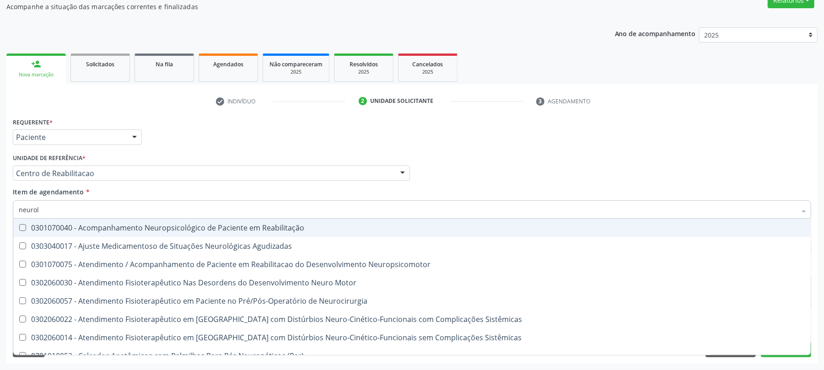
type input "neurolo"
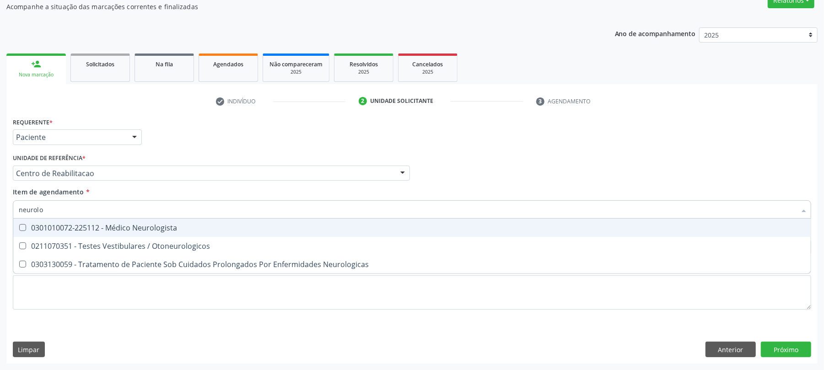
click at [239, 226] on div "0301010072-225112 - Médico Neurologista" at bounding box center [412, 227] width 786 height 7
checkbox Neurologista "true"
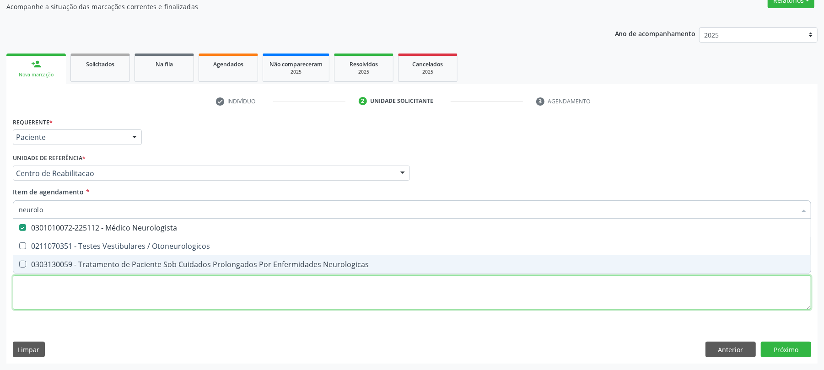
click at [116, 295] on div "Requerente * Paciente Médico(a) Enfermeiro(a) Paciente Nenhum resultado encontr…" at bounding box center [412, 218] width 798 height 207
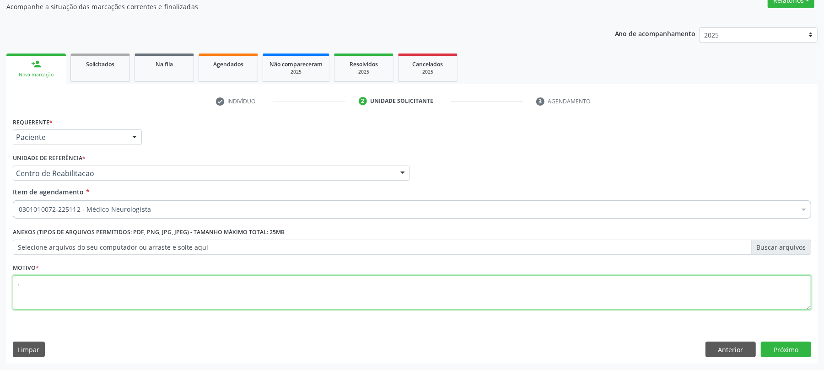
type textarea "."
click at [813, 344] on div "Requerente * Paciente Médico(a) Enfermeiro(a) Paciente Nenhum resultado encontr…" at bounding box center [411, 239] width 811 height 248
click at [807, 344] on button "Próximo" at bounding box center [786, 350] width 50 height 16
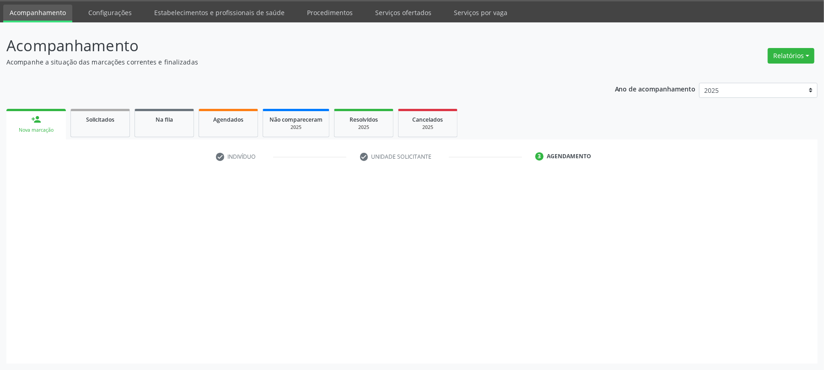
scroll to position [28, 0]
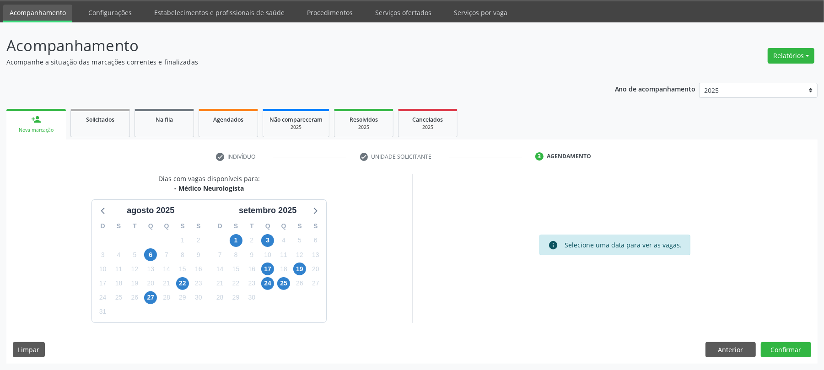
click at [274, 235] on div "3" at bounding box center [267, 240] width 13 height 14
click at [274, 237] on div "3" at bounding box center [267, 240] width 13 height 14
click at [271, 239] on span "3" at bounding box center [267, 240] width 13 height 13
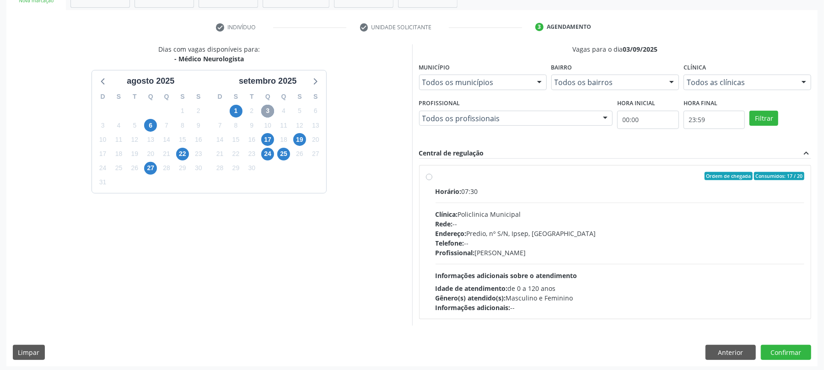
scroll to position [161, 0]
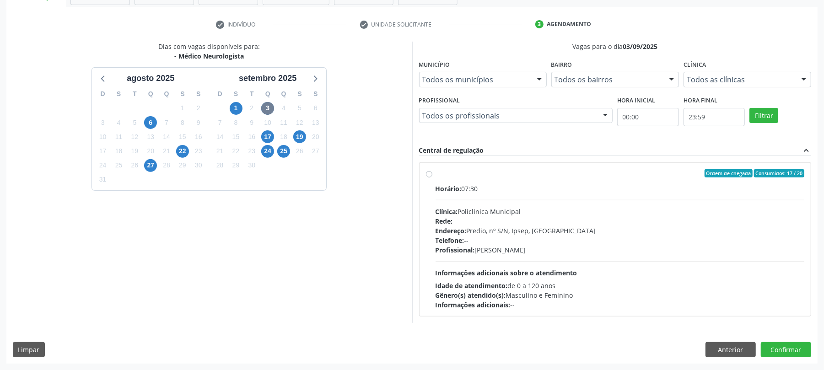
click at [590, 167] on div "Ordem de chegada Consumidos: 17 / 20 Horário: 07:30 Clínica: Policlinica Munici…" at bounding box center [615, 239] width 392 height 153
radio input "true"
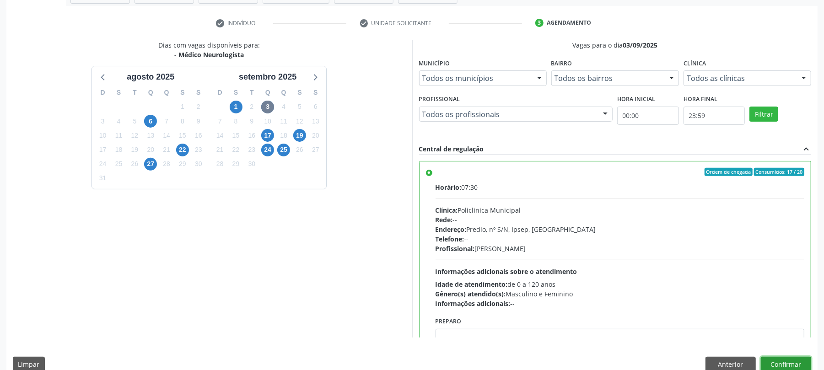
click at [803, 363] on button "Confirmar" at bounding box center [786, 365] width 50 height 16
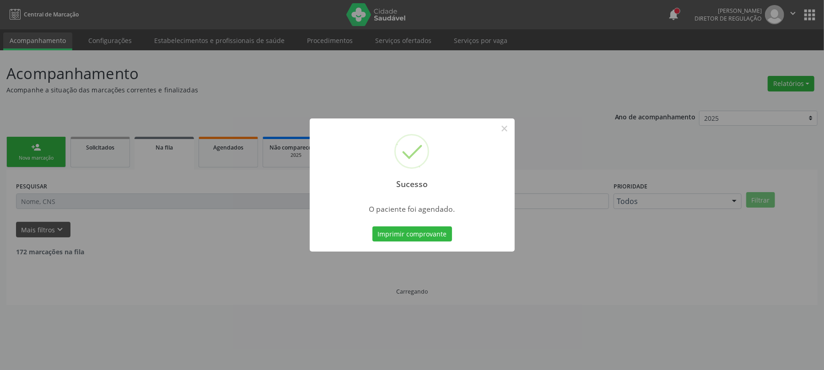
scroll to position [0, 0]
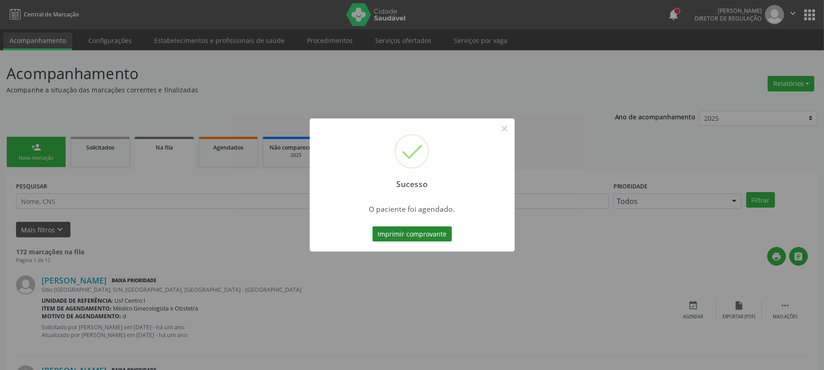
click at [435, 229] on button "Imprimir comprovante" at bounding box center [412, 234] width 80 height 16
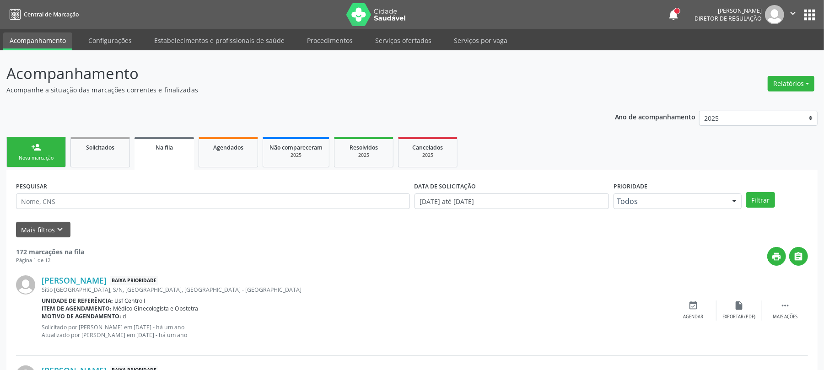
click at [61, 159] on link "person_add Nova marcação" at bounding box center [35, 152] width 59 height 31
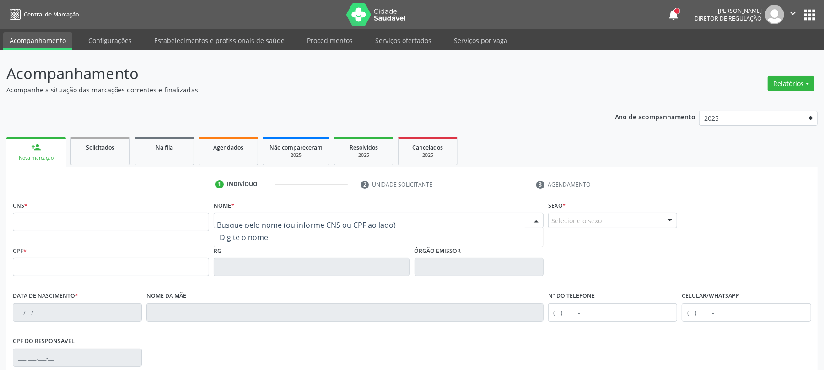
click at [243, 214] on div at bounding box center [379, 221] width 330 height 16
type input "rafael sera"
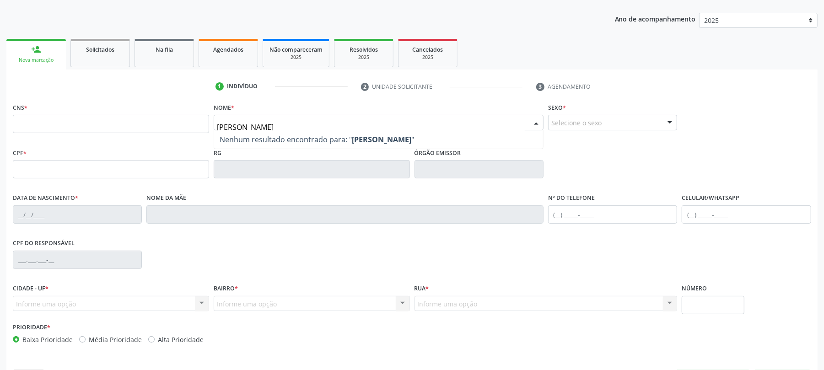
scroll to position [122, 0]
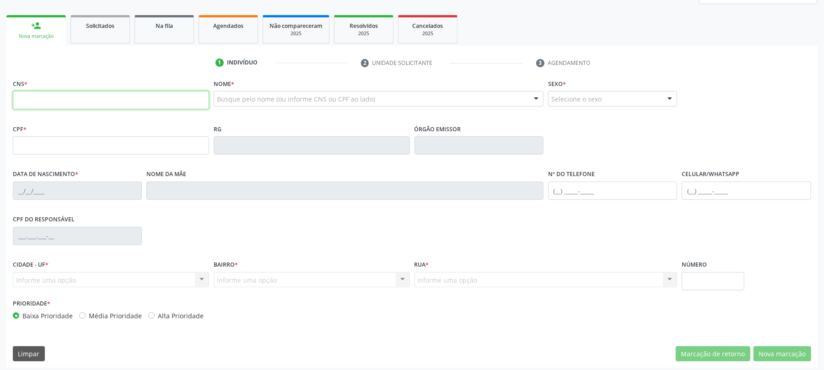
click at [70, 102] on input "text" at bounding box center [111, 100] width 196 height 18
type input "700 6079 3410 4064"
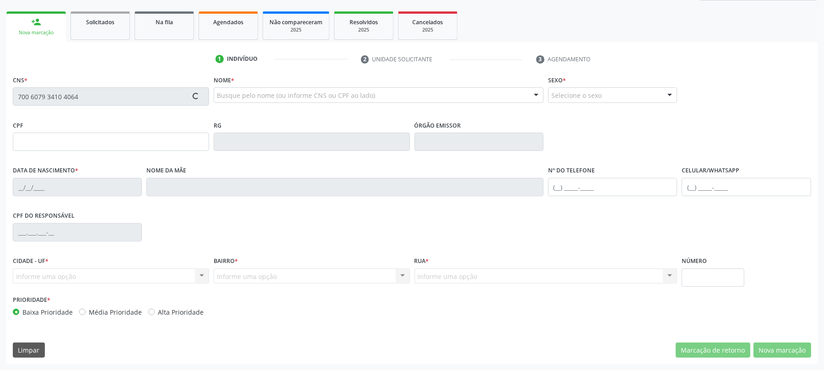
scroll to position [126, 0]
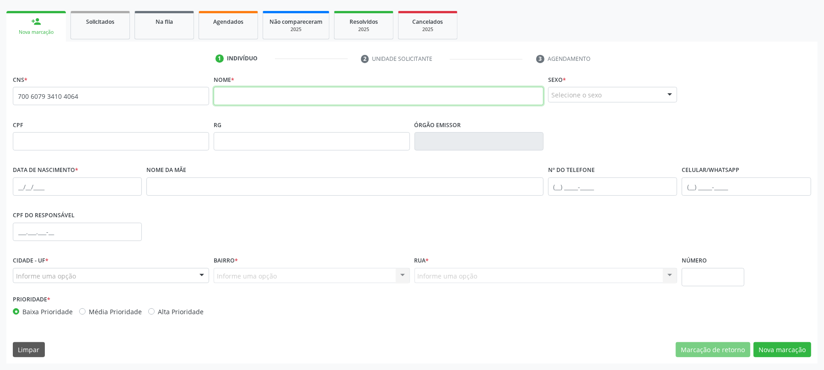
click at [290, 90] on input "text" at bounding box center [379, 96] width 330 height 18
type input "zenilda de fatima souza"
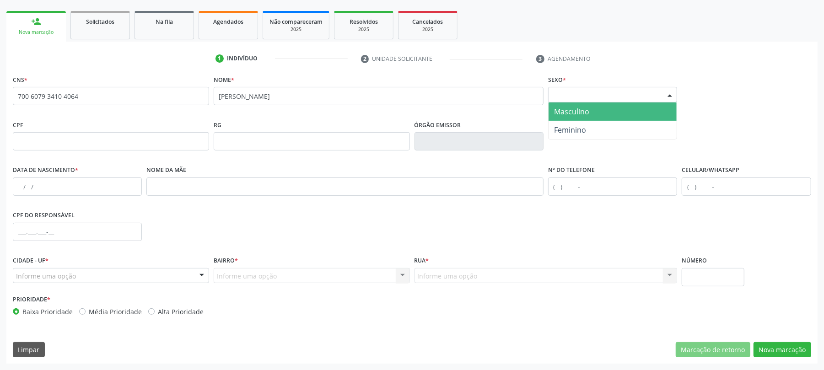
click at [593, 98] on div "Selecione o sexo" at bounding box center [612, 95] width 129 height 16
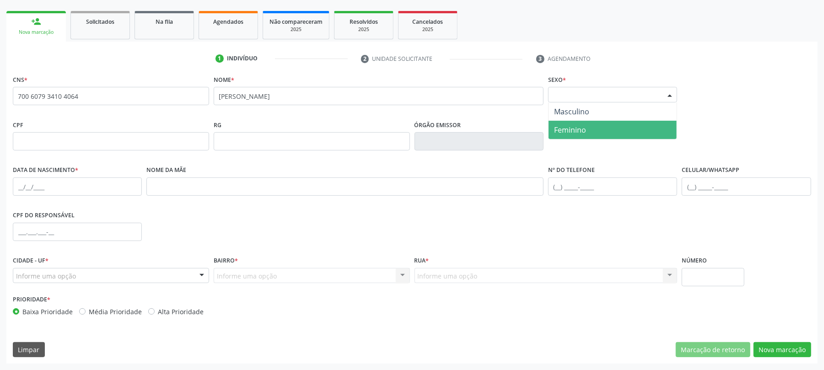
click at [583, 126] on span "Feminino" at bounding box center [570, 130] width 32 height 10
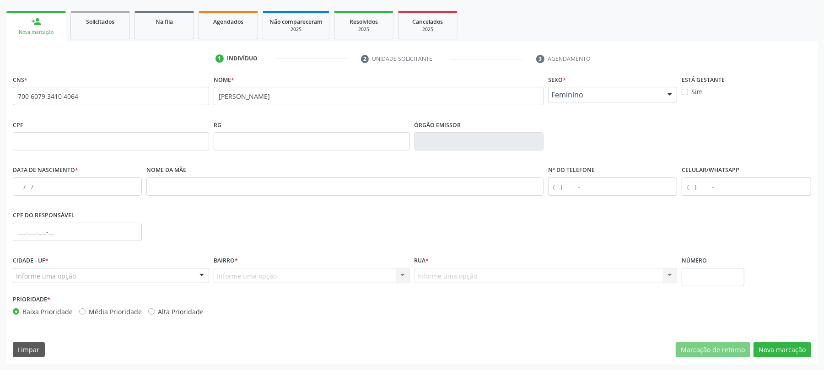
click at [606, 97] on span "Feminino" at bounding box center [604, 94] width 107 height 9
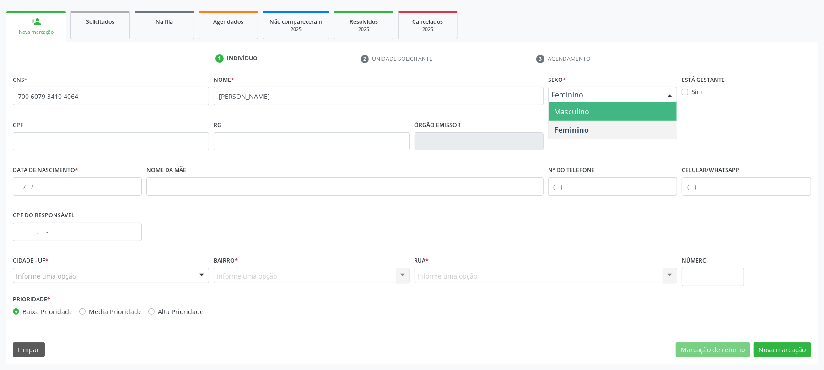
click at [606, 113] on span "Masculino" at bounding box center [612, 111] width 128 height 18
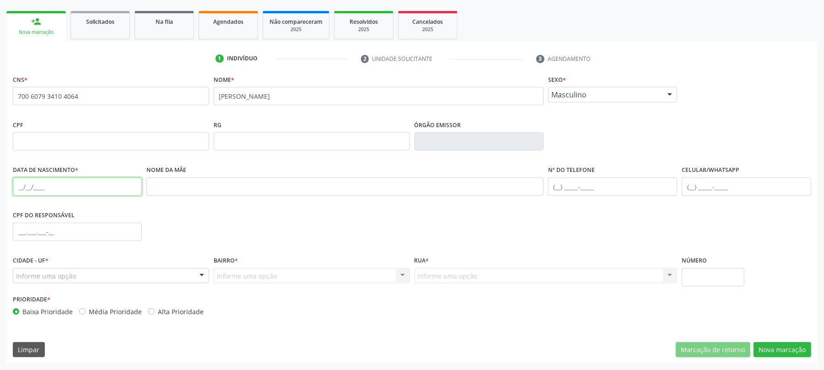
click at [45, 186] on input "text" at bounding box center [77, 186] width 129 height 18
type input "06/01/1977"
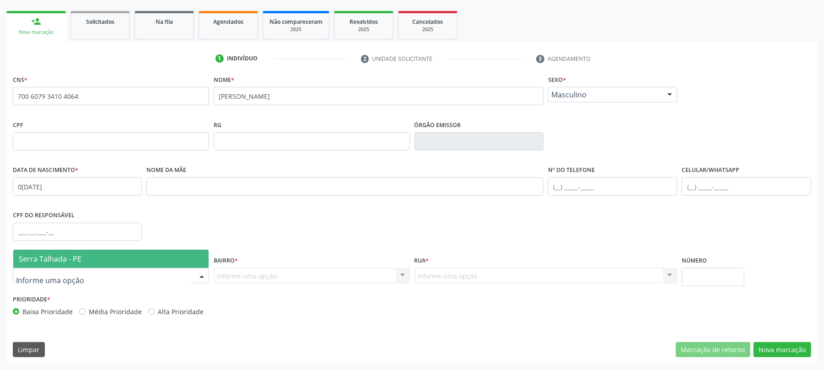
click at [59, 254] on span "Serra Talhada - PE" at bounding box center [50, 259] width 63 height 10
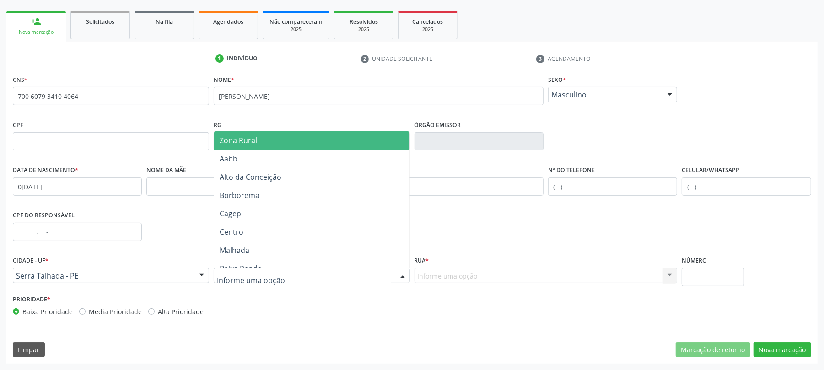
click at [330, 134] on span "Zona Rural" at bounding box center [311, 140] width 195 height 18
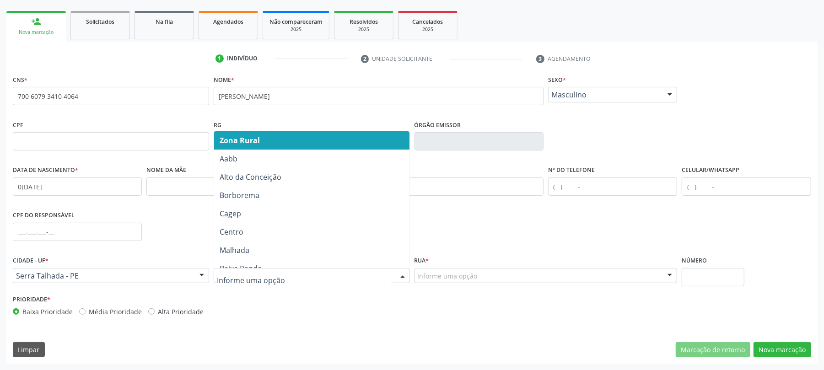
click at [266, 140] on span "Zona Rural" at bounding box center [311, 140] width 195 height 18
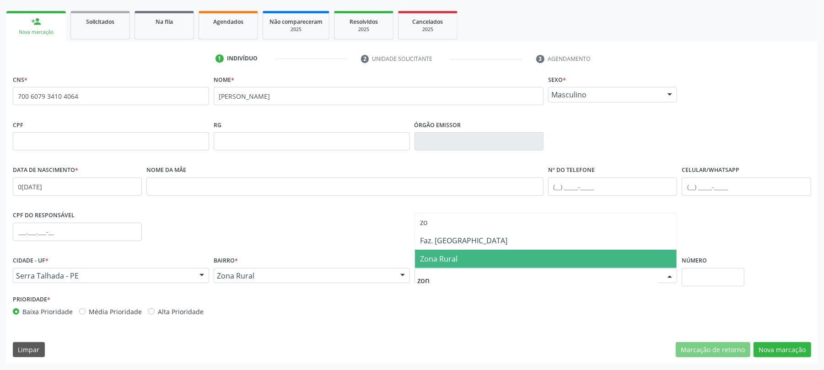
type input "zona"
click at [439, 257] on span "Zona Rural" at bounding box center [439, 259] width 38 height 10
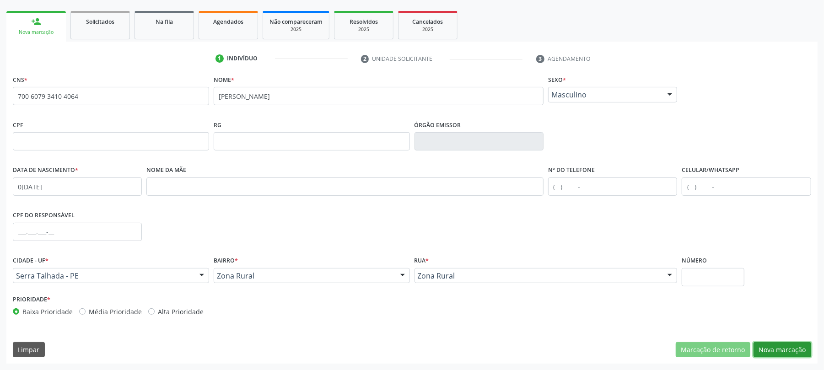
click at [776, 355] on button "Nova marcação" at bounding box center [782, 350] width 58 height 16
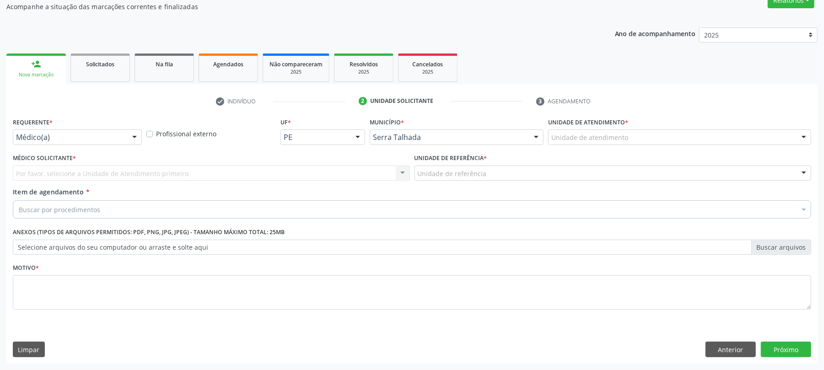
scroll to position [84, 0]
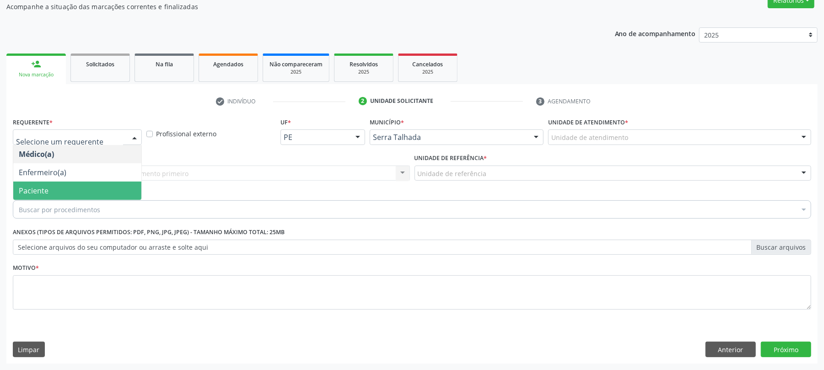
click at [62, 185] on span "Paciente" at bounding box center [77, 191] width 128 height 18
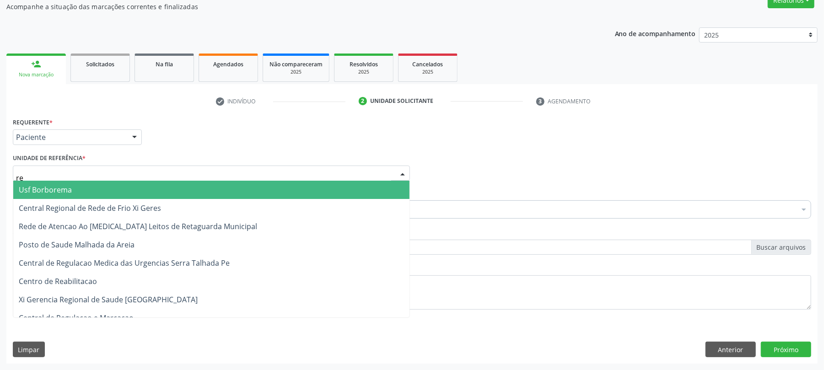
type input "rea"
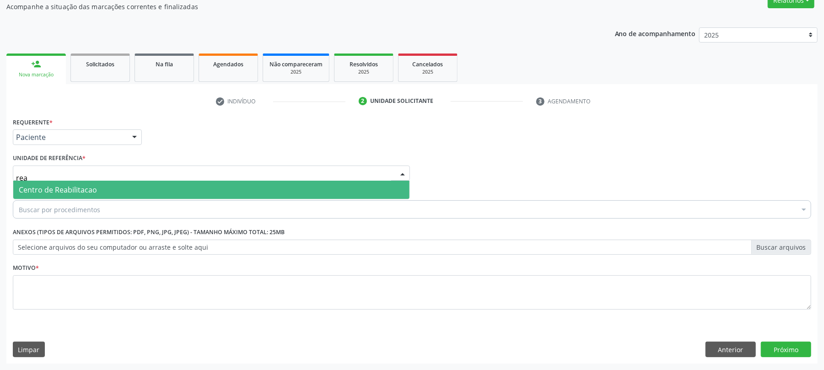
click at [67, 189] on span "Centro de Reabilitacao" at bounding box center [58, 190] width 78 height 10
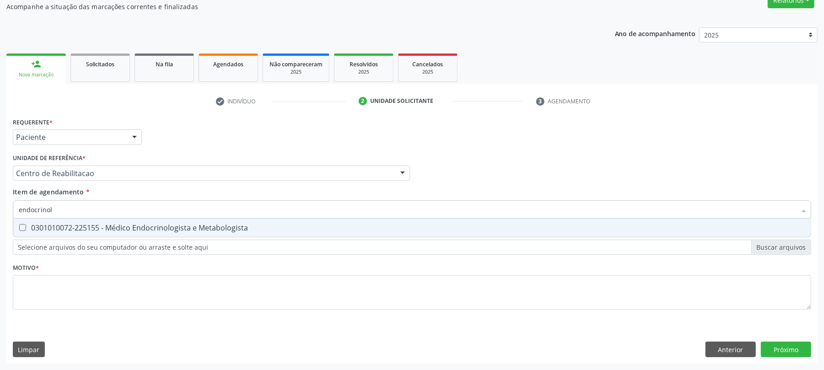
type input "endocrinolo"
click at [94, 228] on div "0301010072-225155 - Médico Endocrinologista e Metabologista" at bounding box center [412, 227] width 786 height 7
checkbox Metabologista "true"
click at [35, 286] on div "Requerente * Paciente Médico(a) Enfermeiro(a) Paciente Nenhum resultado encontr…" at bounding box center [412, 218] width 798 height 207
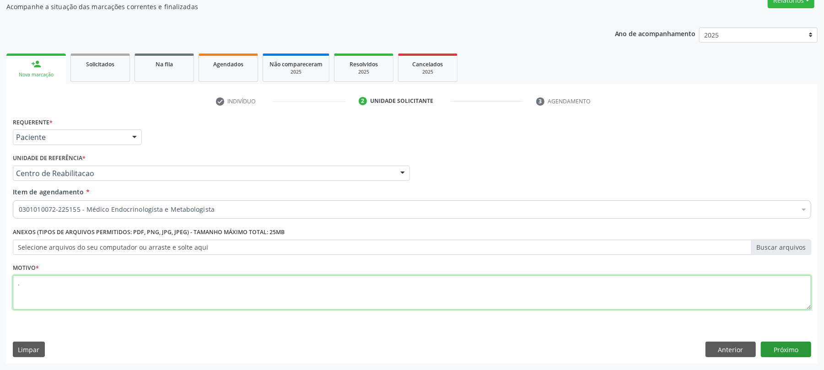
type textarea "."
click at [795, 348] on button "Próximo" at bounding box center [786, 350] width 50 height 16
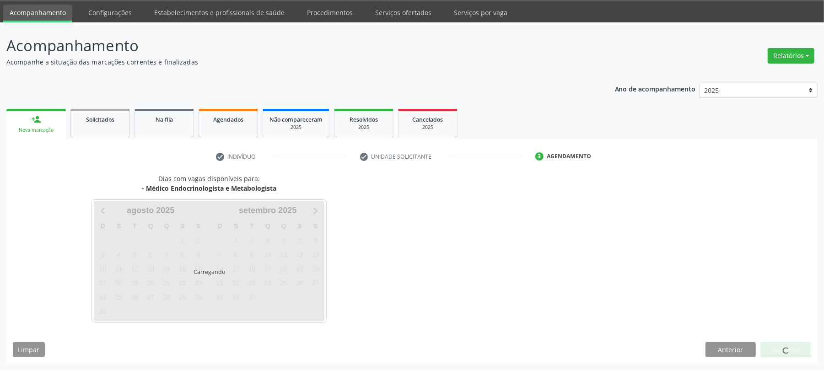
scroll to position [28, 0]
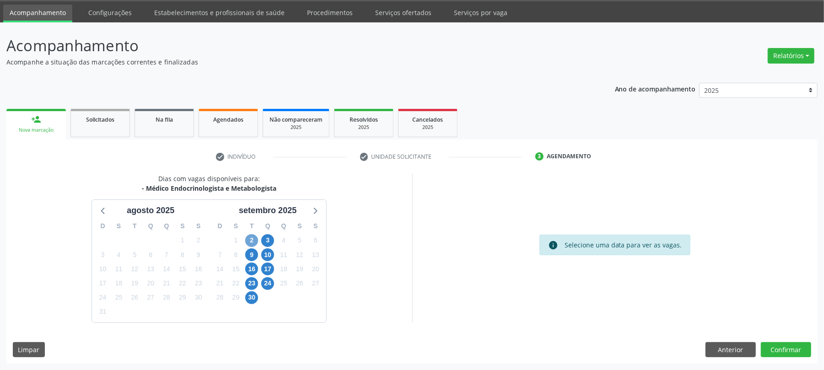
click at [249, 240] on span "2" at bounding box center [251, 240] width 13 height 13
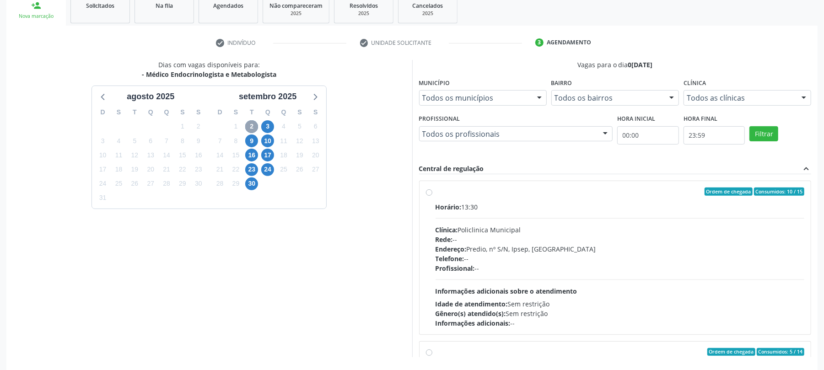
scroll to position [150, 0]
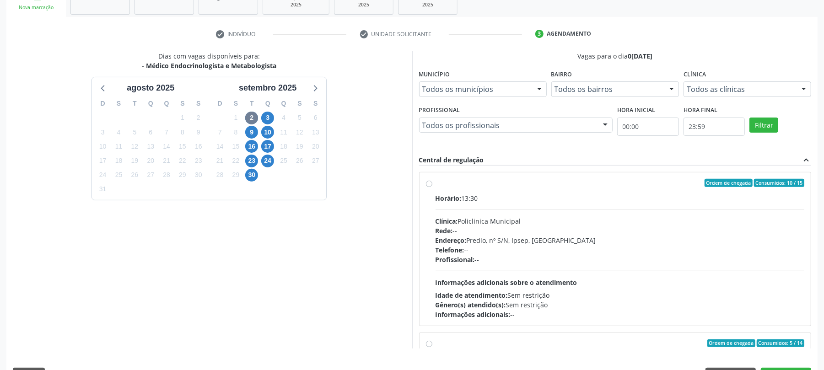
click at [542, 203] on div "Horário: 13:30" at bounding box center [619, 198] width 369 height 10
click at [432, 187] on input "Ordem de chegada Consumidos: 10 / 15 Horário: 13:30 Clínica: Policlinica Munici…" at bounding box center [429, 183] width 6 height 8
radio input "true"
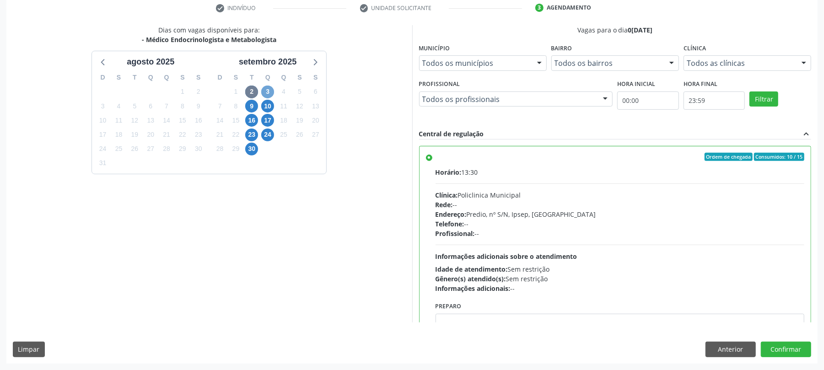
click at [267, 92] on span "3" at bounding box center [267, 92] width 13 height 13
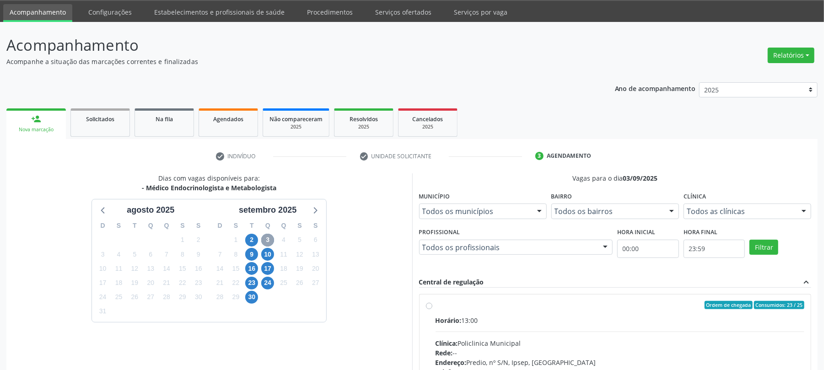
scroll to position [161, 0]
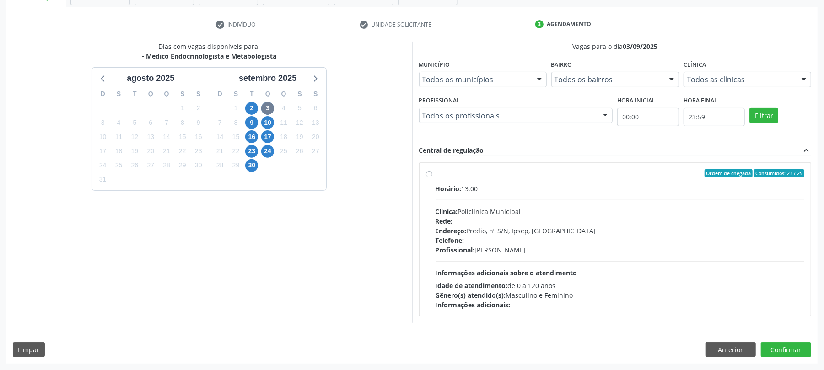
click at [528, 255] on div "Horário: 13:00 Clínica: Policlinica Municipal Rede: -- Endereço: Predio, nº S/N…" at bounding box center [619, 247] width 369 height 126
click at [432, 177] on input "Ordem de chegada Consumidos: 23 / 25 Horário: 13:00 Clínica: Policlinica Munici…" at bounding box center [429, 173] width 6 height 8
radio input "true"
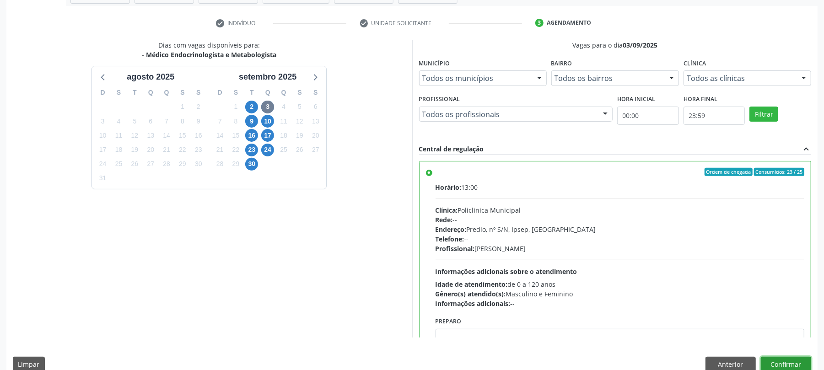
click at [790, 359] on button "Confirmar" at bounding box center [786, 365] width 50 height 16
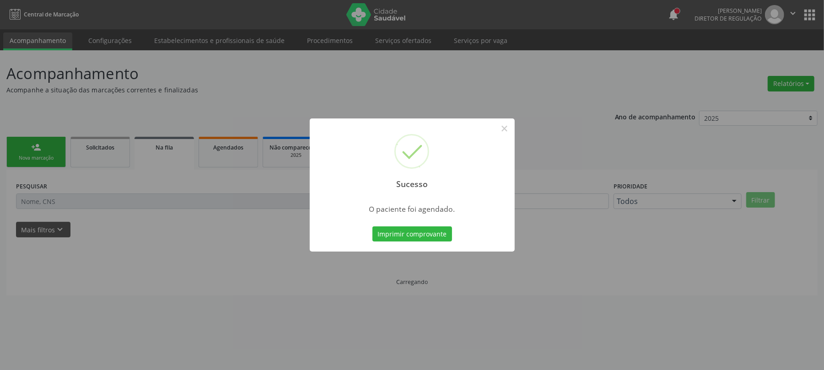
scroll to position [0, 0]
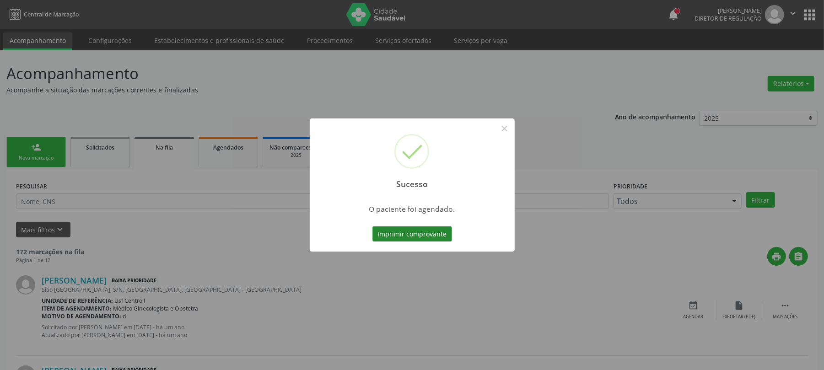
click at [383, 235] on button "Imprimir comprovante" at bounding box center [412, 234] width 80 height 16
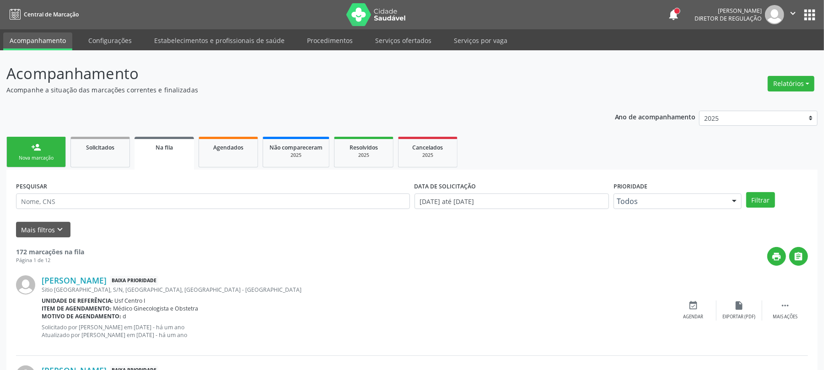
click at [50, 157] on div "Nova marcação" at bounding box center [36, 158] width 46 height 7
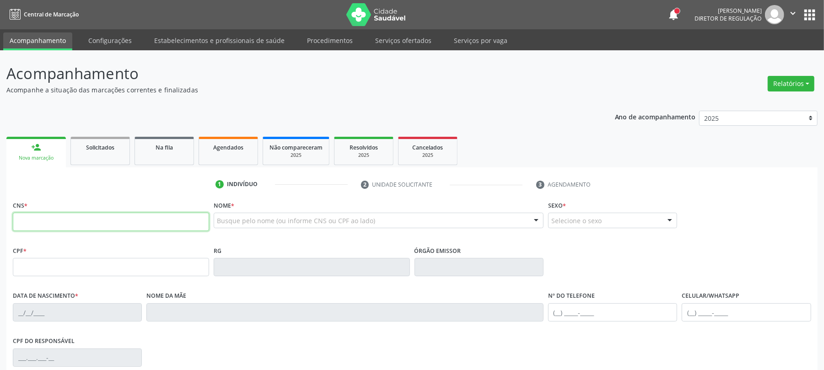
click at [143, 220] on input "text" at bounding box center [111, 222] width 196 height 18
type input "898 0040 8229 6338"
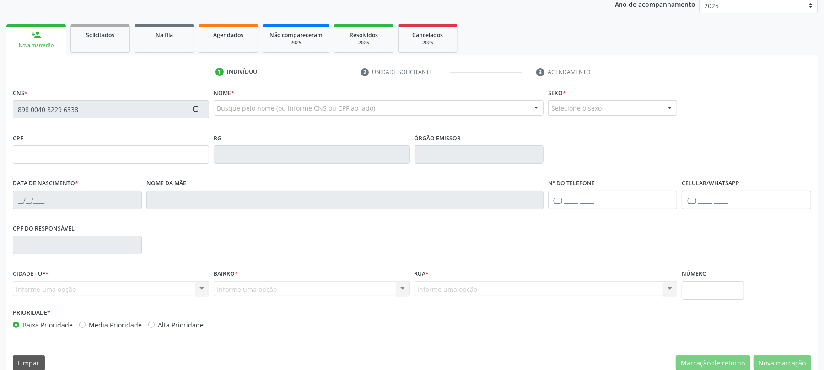
scroll to position [126, 0]
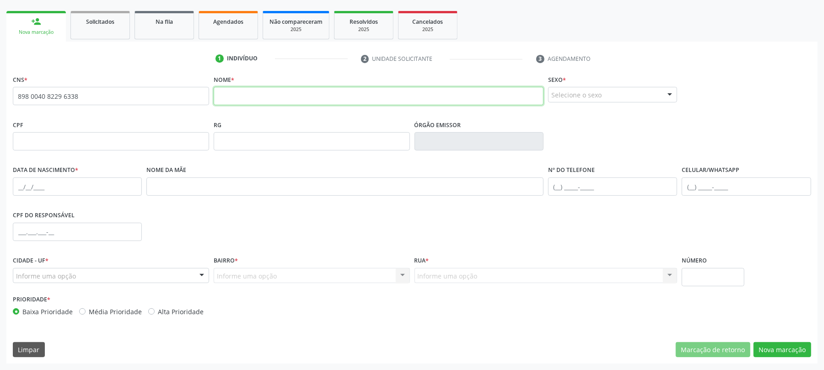
click at [288, 97] on input "text" at bounding box center [379, 96] width 330 height 18
type input "r"
type input "RAFAEL SERAZIO DE SOUZA VIEIRA ALVES"
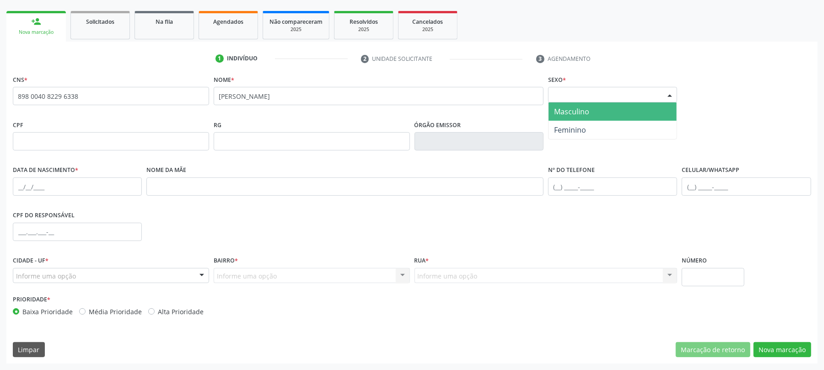
click at [595, 91] on div "Selecione o sexo" at bounding box center [612, 95] width 129 height 16
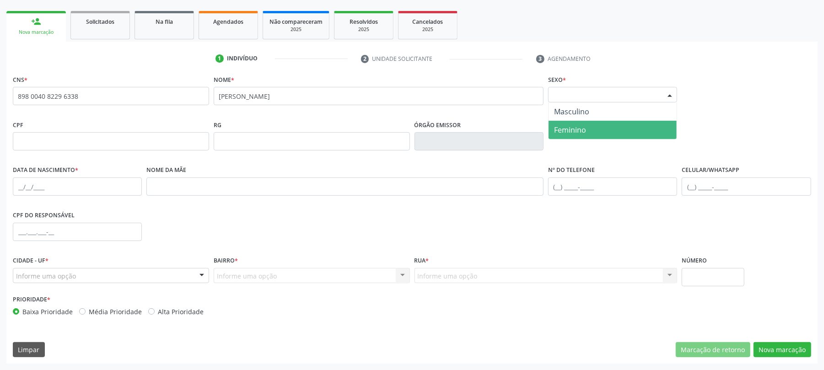
click at [589, 121] on span "Feminino" at bounding box center [612, 130] width 128 height 18
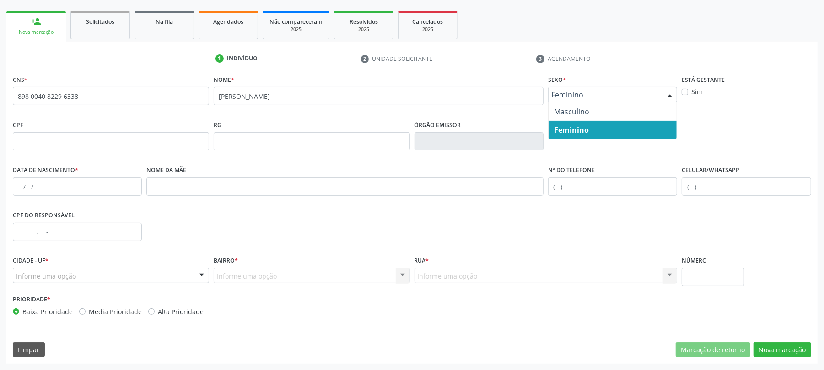
click at [590, 92] on span "Feminino" at bounding box center [604, 94] width 107 height 9
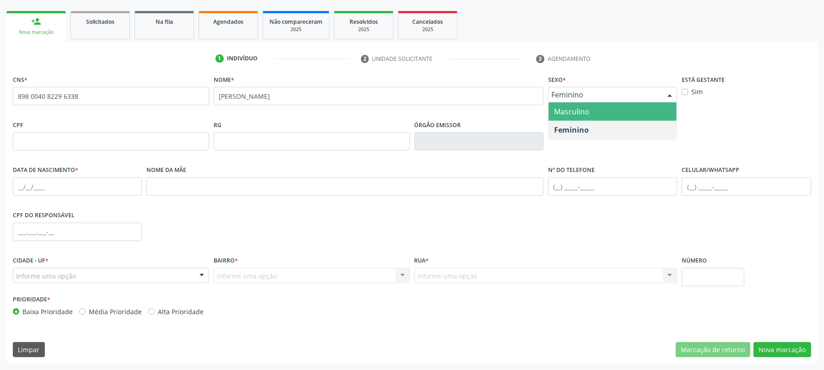
click at [590, 107] on span "Masculino" at bounding box center [612, 111] width 128 height 18
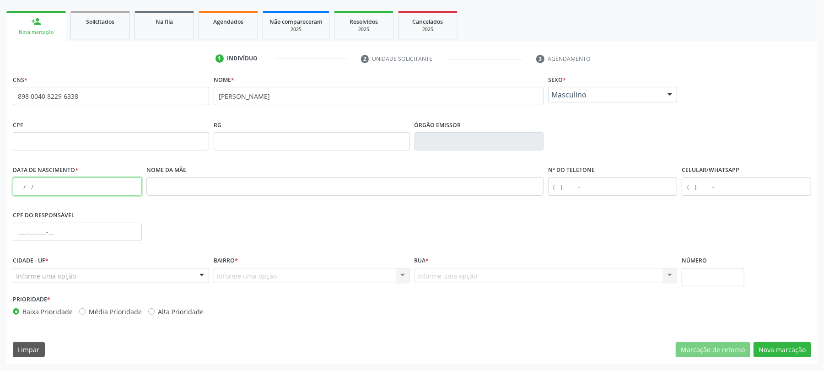
click at [51, 189] on input "text" at bounding box center [77, 186] width 129 height 18
type input "06/03/2004"
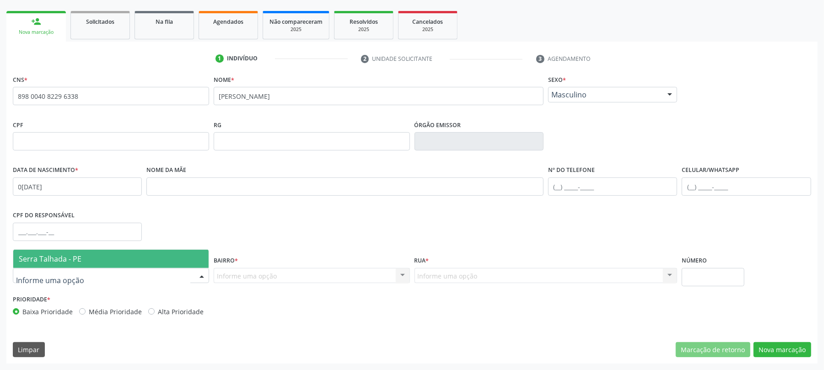
click at [71, 262] on span "Serra Talhada - PE" at bounding box center [50, 259] width 63 height 10
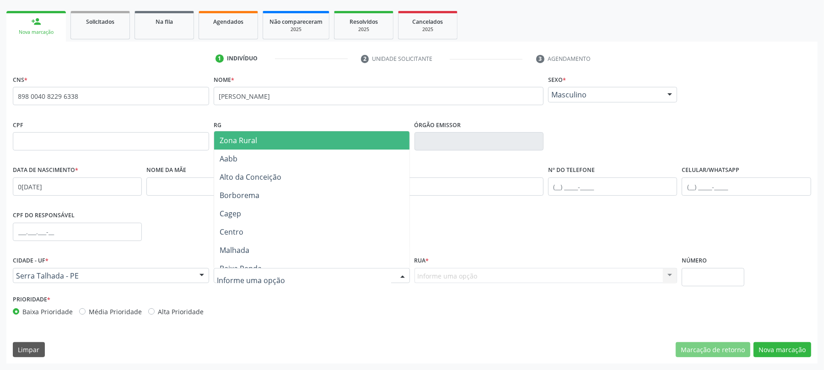
click at [258, 139] on span "Zona Rural" at bounding box center [311, 140] width 195 height 18
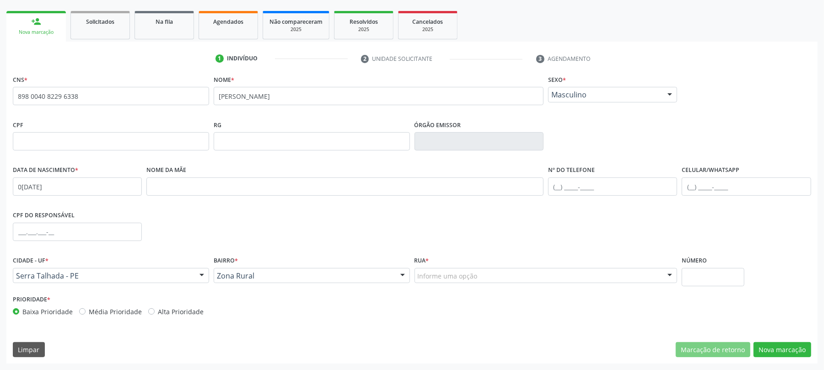
click at [487, 277] on div "Informe uma opção" at bounding box center [545, 276] width 263 height 16
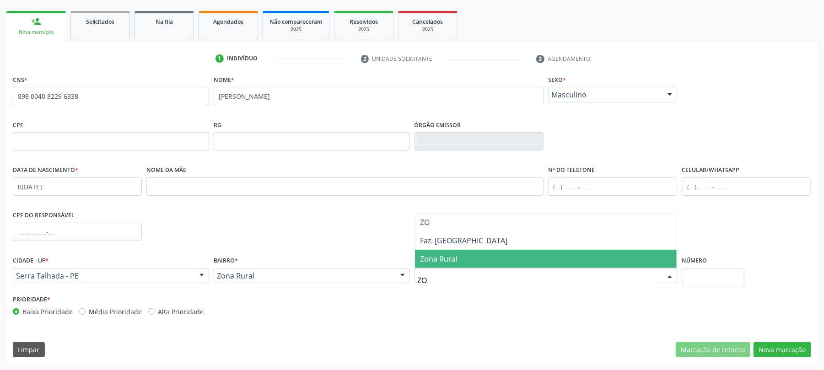
type input "ZON"
click at [460, 258] on span "Zona Rural" at bounding box center [546, 259] width 262 height 18
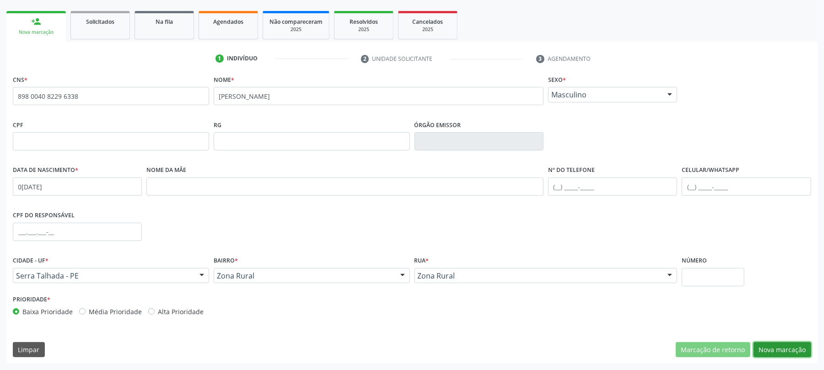
click at [805, 354] on button "Nova marcação" at bounding box center [782, 350] width 58 height 16
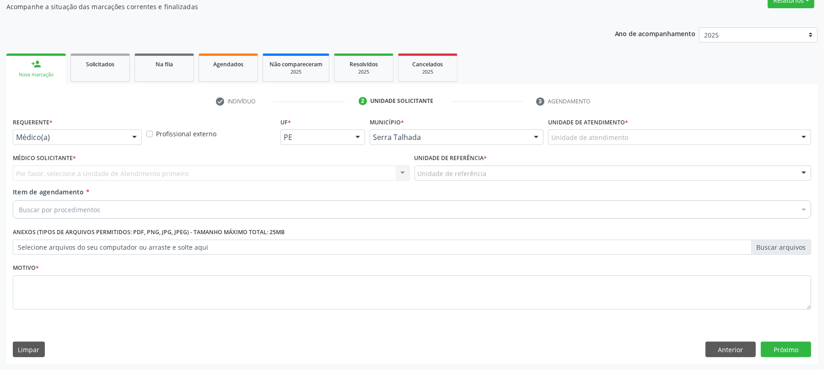
scroll to position [84, 0]
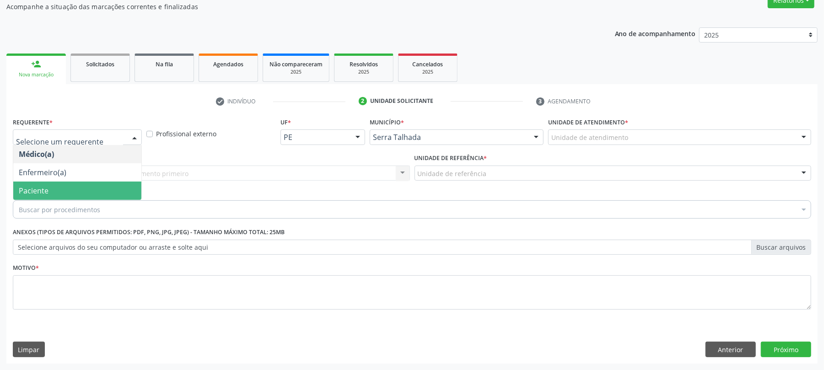
click at [57, 192] on span "Paciente" at bounding box center [77, 191] width 128 height 18
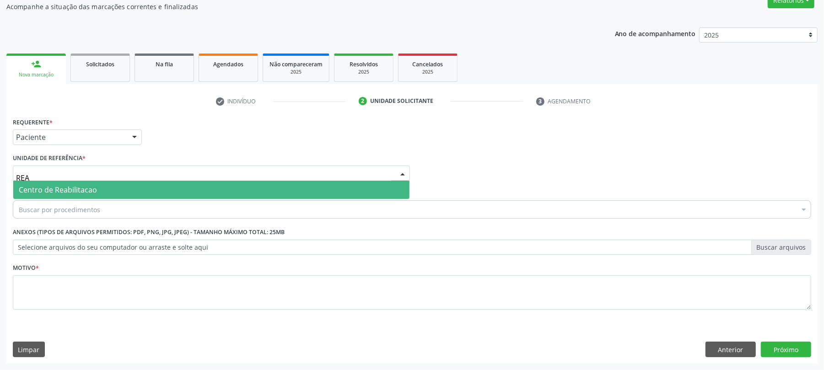
type input "REAB"
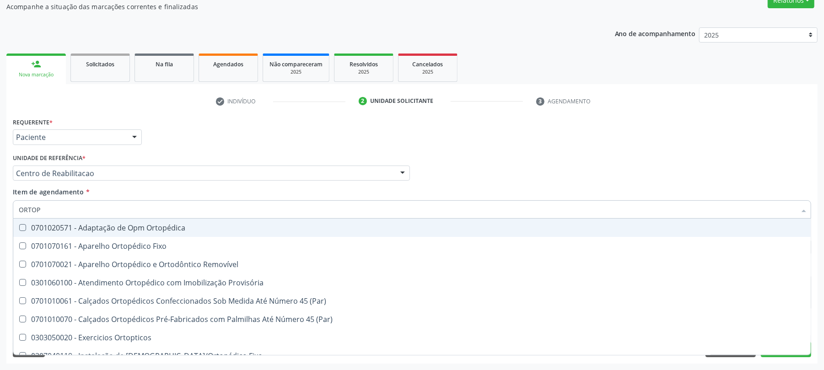
type input "ORTOPE"
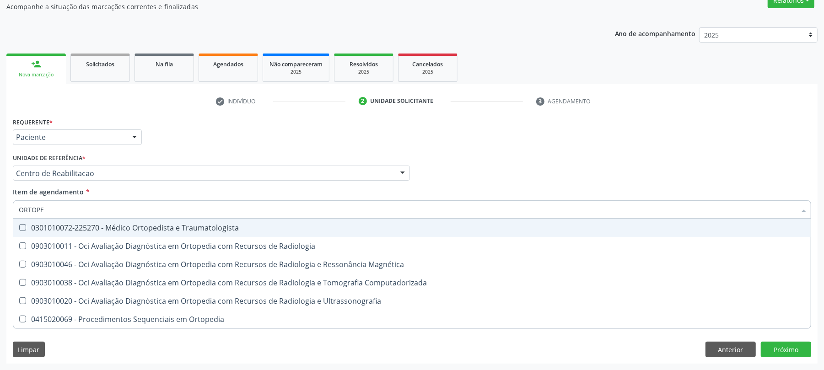
click at [184, 229] on div "0301010072-225270 - Médico Ortopedista e Traumatologista" at bounding box center [412, 227] width 786 height 7
checkbox Traumatologista "true"
click at [328, 132] on div "Requerente * Paciente Médico(a) Enfermeiro(a) Paciente Nenhum resultado encontr…" at bounding box center [412, 133] width 803 height 36
checkbox Radiologia "true"
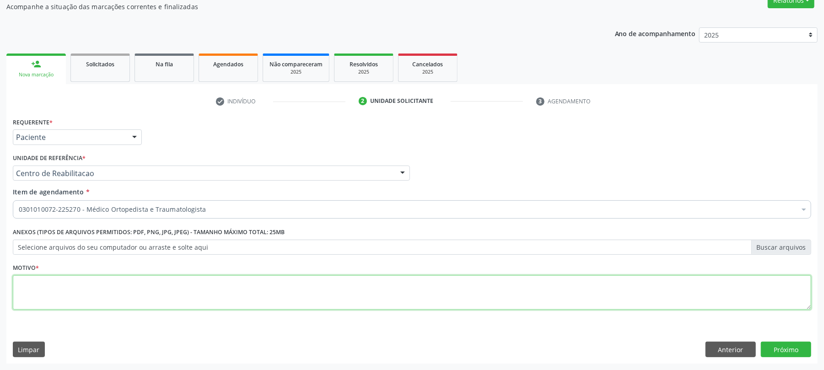
click at [65, 285] on textarea at bounding box center [412, 292] width 798 height 35
type textarea "."
click at [796, 355] on button "Próximo" at bounding box center [786, 350] width 50 height 16
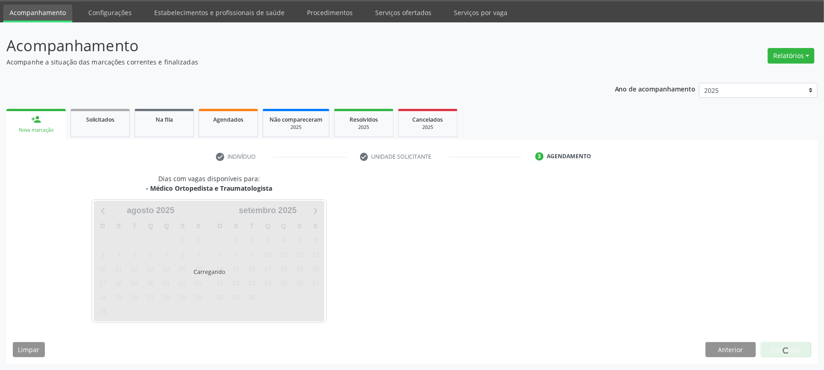
scroll to position [28, 0]
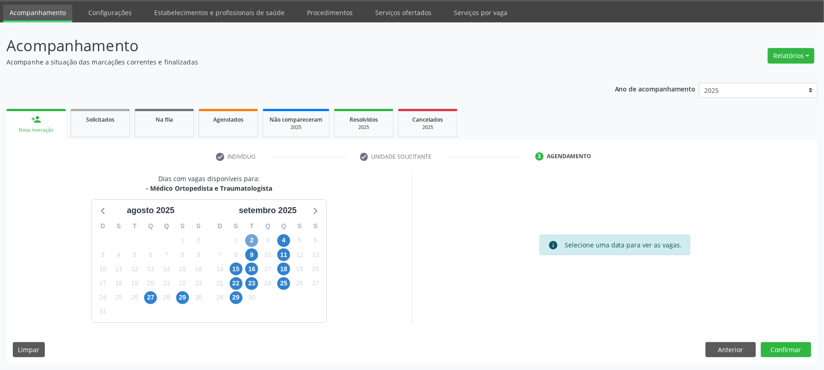
click at [252, 244] on span "2" at bounding box center [251, 240] width 13 height 13
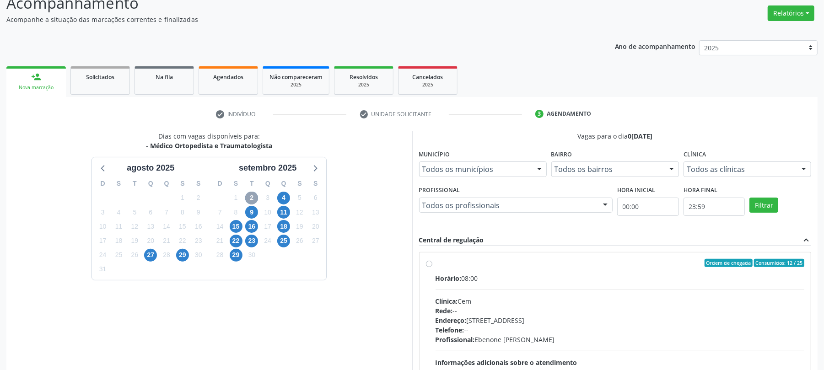
scroll to position [150, 0]
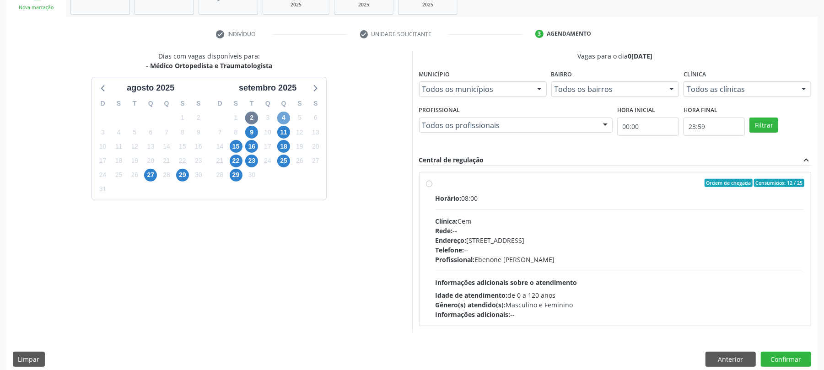
click at [286, 112] on span "4" at bounding box center [283, 118] width 13 height 13
click at [535, 220] on div "Clínica: Policlinica Municipal" at bounding box center [619, 221] width 369 height 10
click at [432, 187] on input "Ordem de chegada Consumidos: 18 / 20 Horário: 07:30 Clínica: Policlinica Munici…" at bounding box center [429, 183] width 6 height 8
radio input "true"
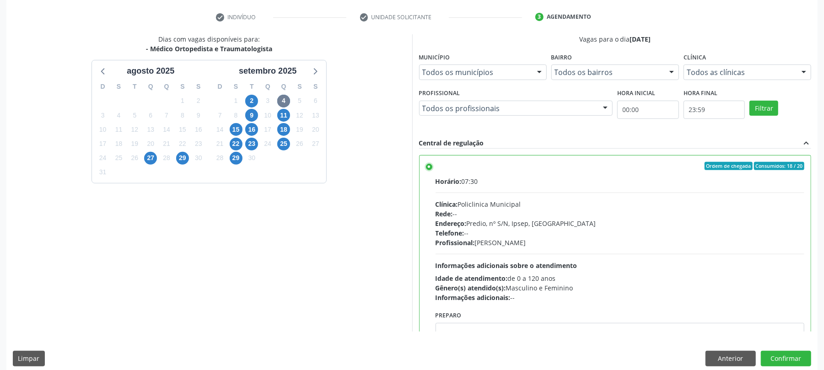
scroll to position [177, 0]
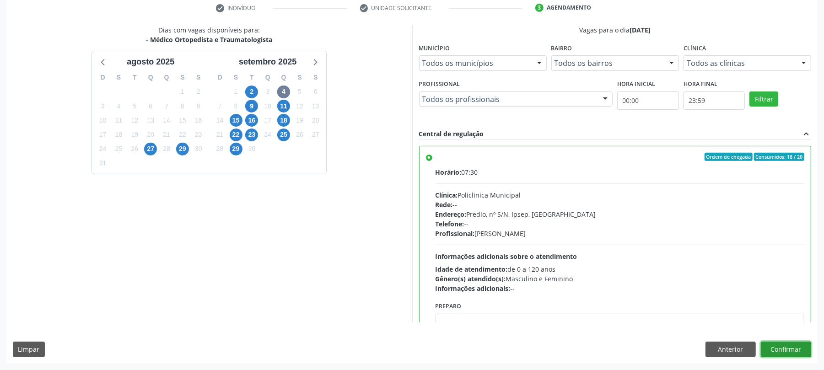
click at [800, 346] on button "Confirmar" at bounding box center [786, 350] width 50 height 16
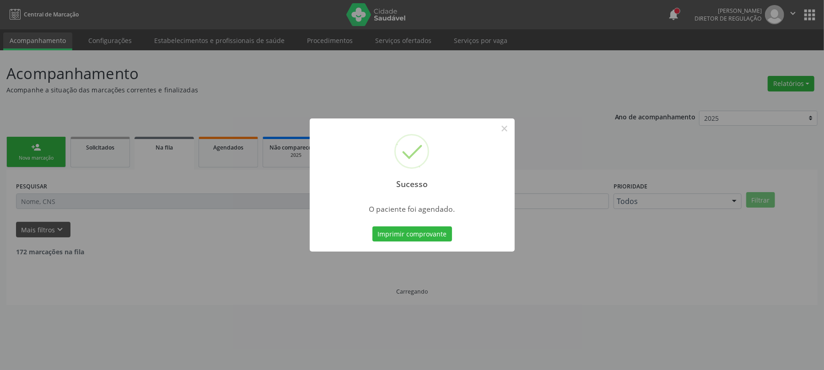
scroll to position [0, 0]
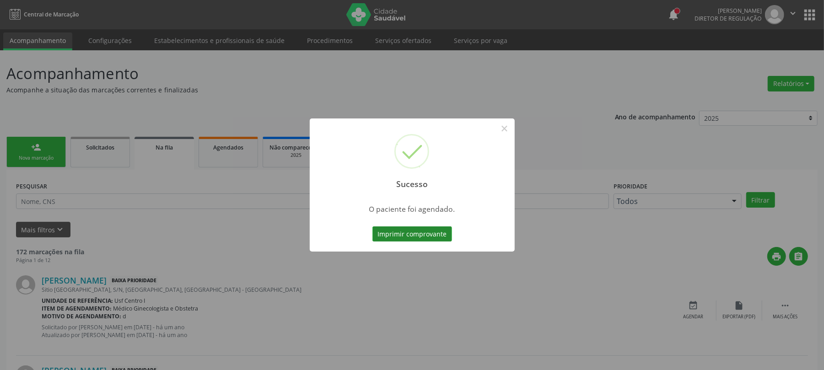
click at [385, 231] on button "Imprimir comprovante" at bounding box center [412, 234] width 80 height 16
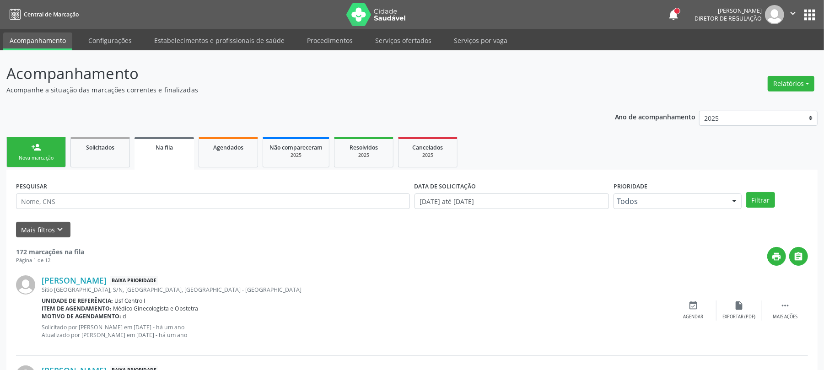
click at [47, 161] on link "person_add Nova marcação" at bounding box center [35, 152] width 59 height 31
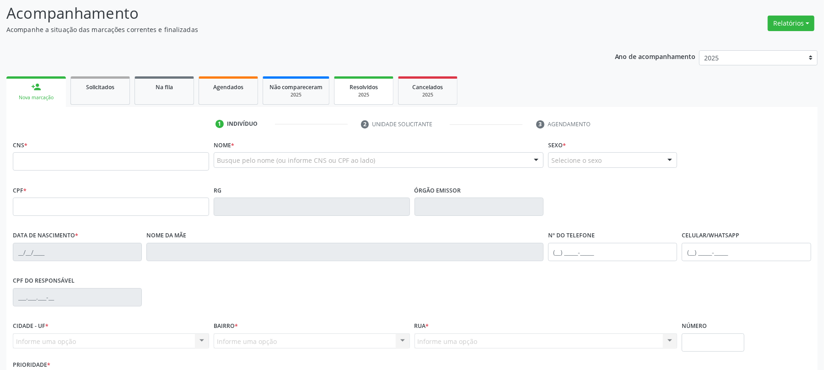
scroll to position [61, 0]
click at [167, 160] on input "text" at bounding box center [111, 161] width 196 height 18
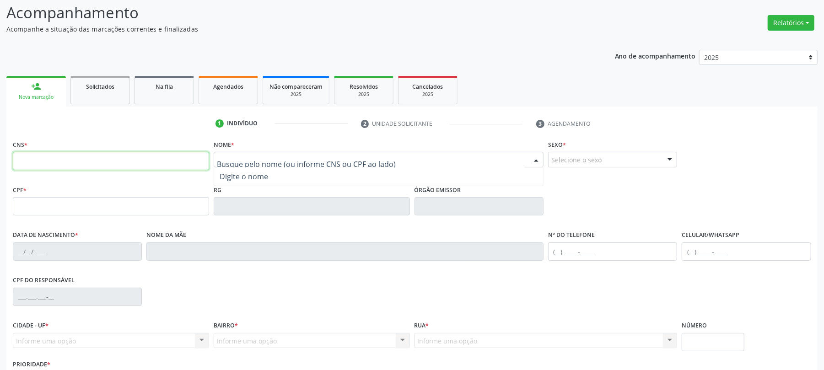
click at [123, 166] on input "text" at bounding box center [111, 161] width 196 height 18
click at [143, 150] on div "CNS *" at bounding box center [111, 154] width 196 height 32
click at [152, 157] on input "text" at bounding box center [111, 161] width 196 height 18
click at [200, 167] on input "text" at bounding box center [111, 161] width 196 height 18
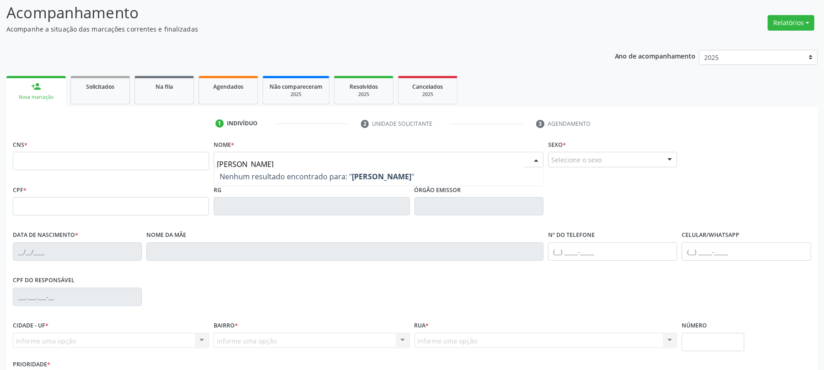
type input "MARIA DO SOCORRO DE ARAUJO S"
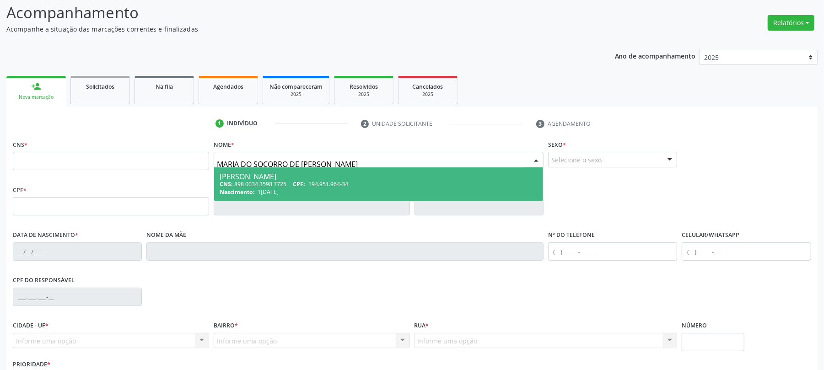
click at [296, 187] on span "CPF:" at bounding box center [299, 184] width 12 height 8
type input "898 0034 3598 7725"
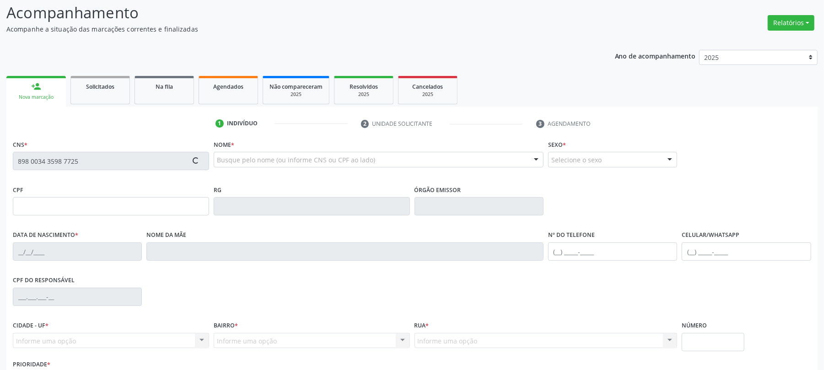
type input "194.951.964-34"
type input "13/04/1950"
type input "Antonia Ferreira de Araujo"
type input "(87) 99996-0580"
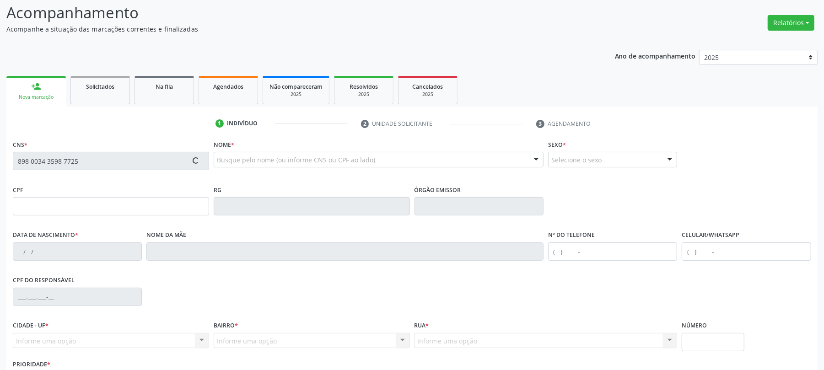
type input "1203"
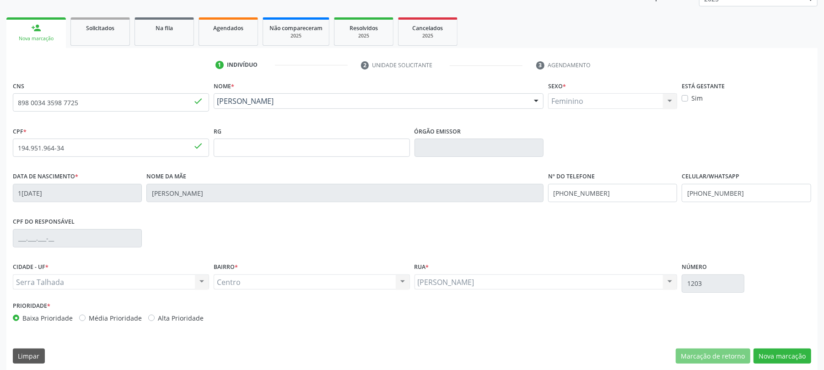
scroll to position [126, 0]
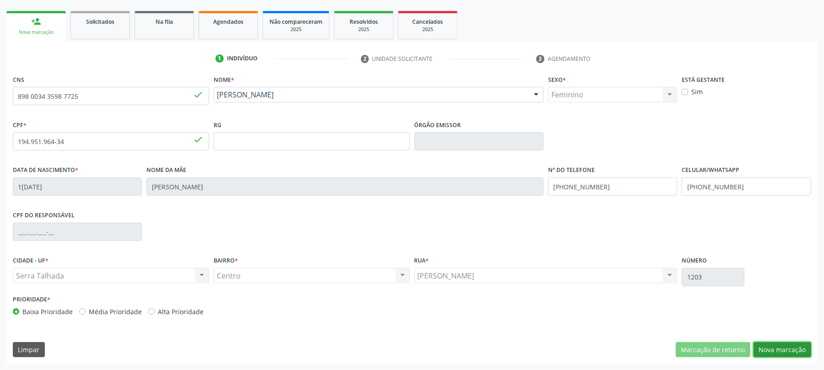
click at [802, 342] on button "Nova marcação" at bounding box center [782, 350] width 58 height 16
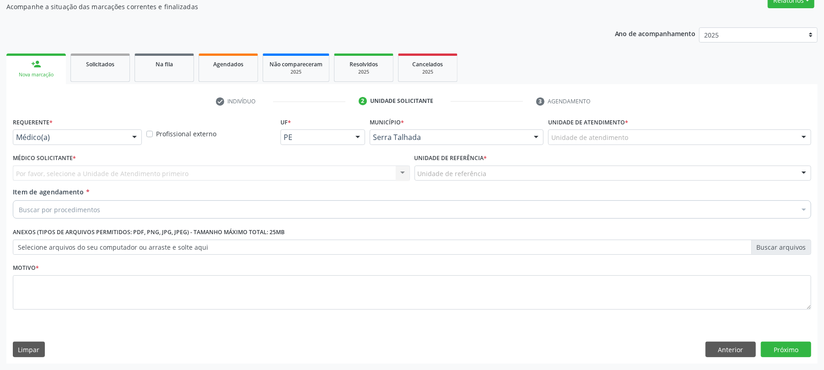
scroll to position [84, 0]
click at [79, 130] on div "Médico(a)" at bounding box center [77, 137] width 129 height 16
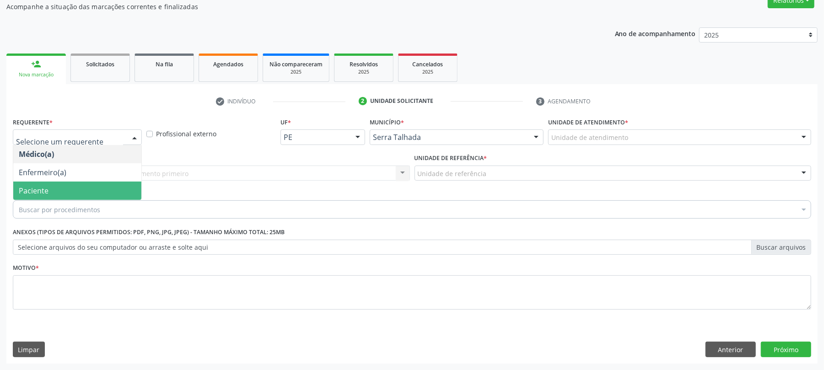
click at [50, 196] on span "Paciente" at bounding box center [77, 191] width 128 height 18
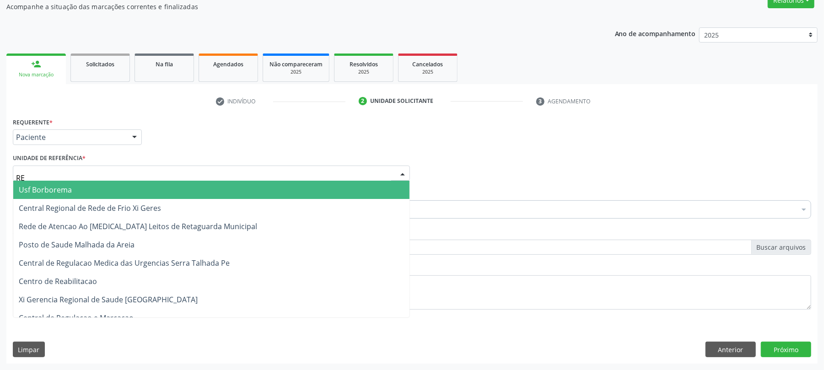
type input "REA"
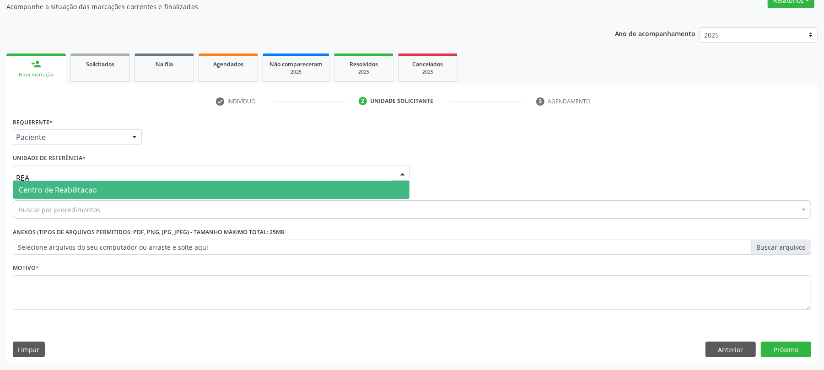
click at [163, 183] on span "Centro de Reabilitacao" at bounding box center [211, 190] width 396 height 18
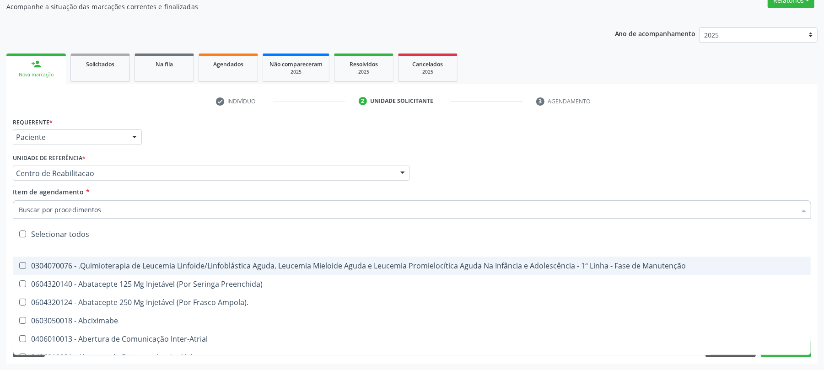
click at [85, 205] on input "Item de agendamento *" at bounding box center [407, 209] width 777 height 18
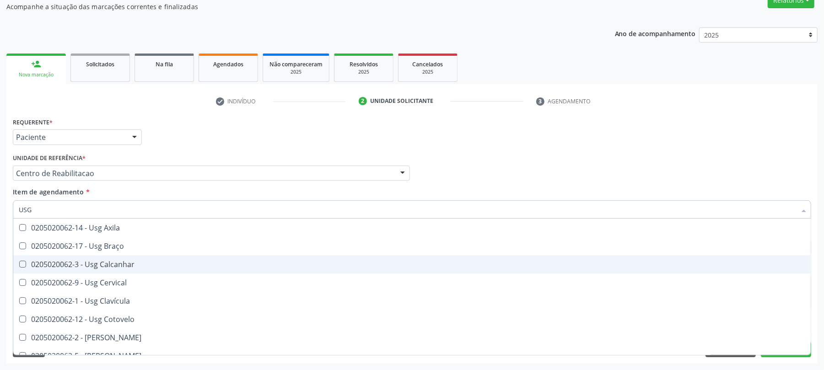
type input "USG B"
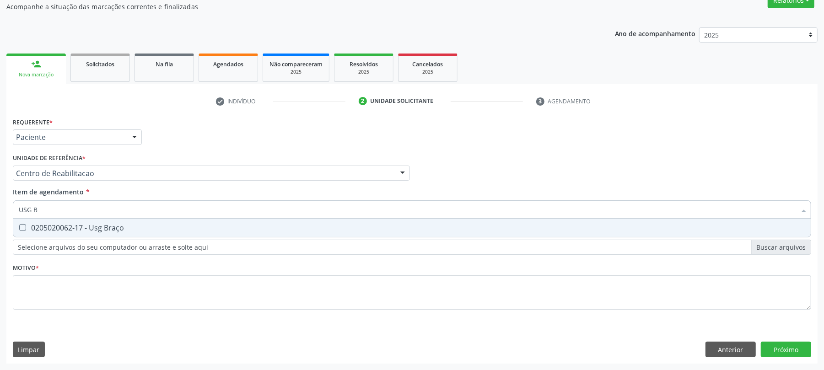
click at [118, 220] on span "0205020062-17 - Usg Braço" at bounding box center [411, 228] width 797 height 18
checkbox Braço "true"
click at [74, 299] on div "Requerente * Paciente Médico(a) Enfermeiro(a) Paciente Nenhum resultado encontr…" at bounding box center [412, 218] width 798 height 207
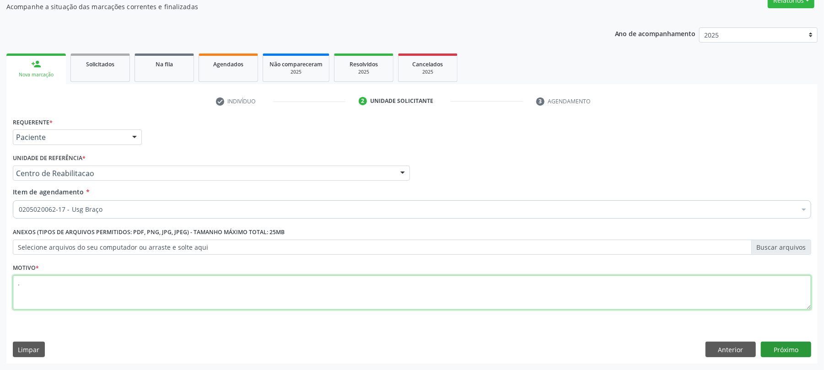
type textarea "."
click at [811, 348] on button "Próximo" at bounding box center [786, 350] width 50 height 16
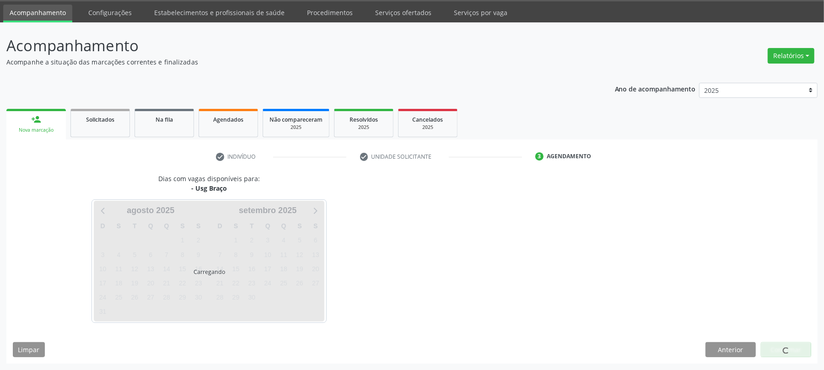
scroll to position [28, 0]
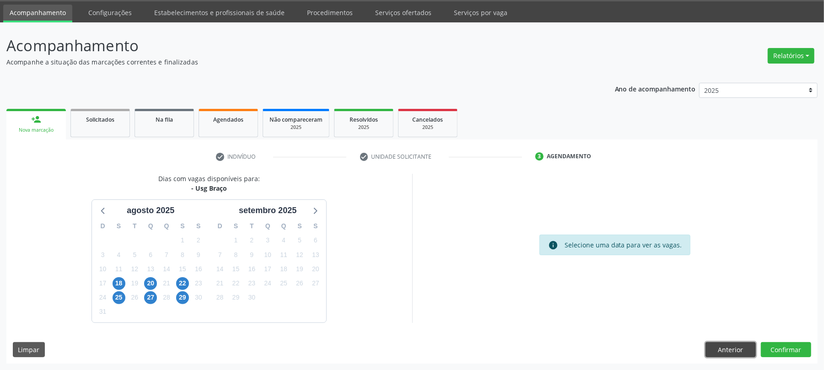
click at [740, 351] on button "Anterior" at bounding box center [730, 350] width 50 height 16
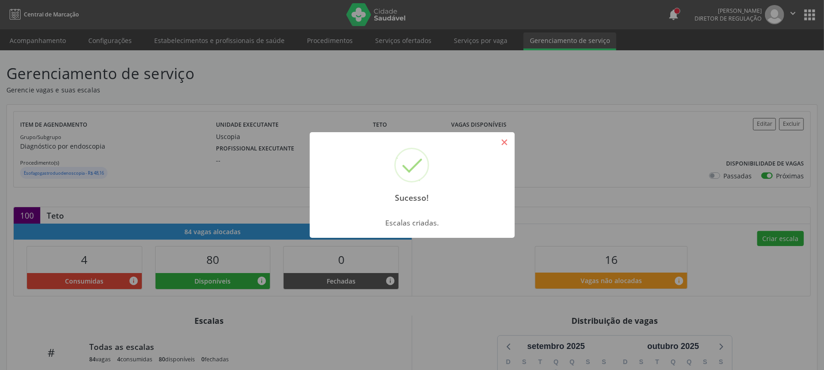
click at [506, 146] on button "×" at bounding box center [505, 142] width 16 height 16
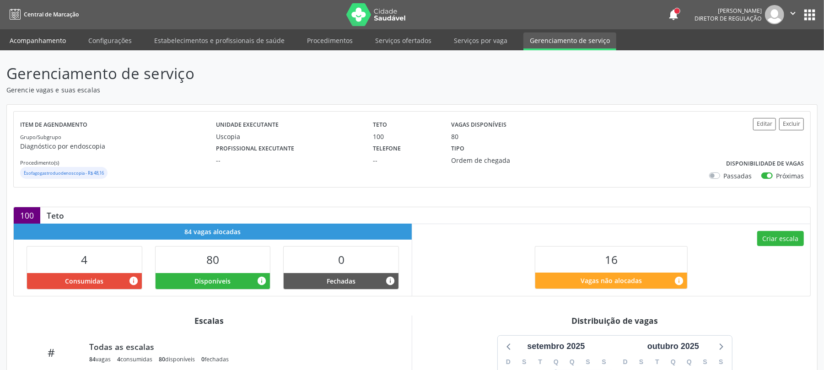
click at [39, 41] on link "Acompanhamento" at bounding box center [37, 40] width 69 height 16
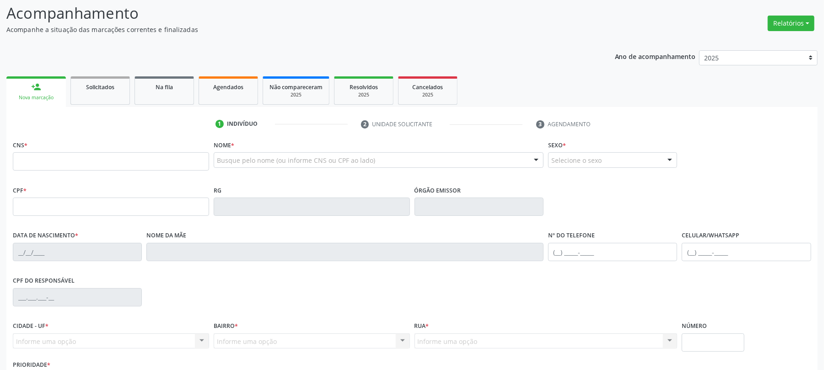
scroll to position [61, 0]
type input "GENI MARIA DE MELO"
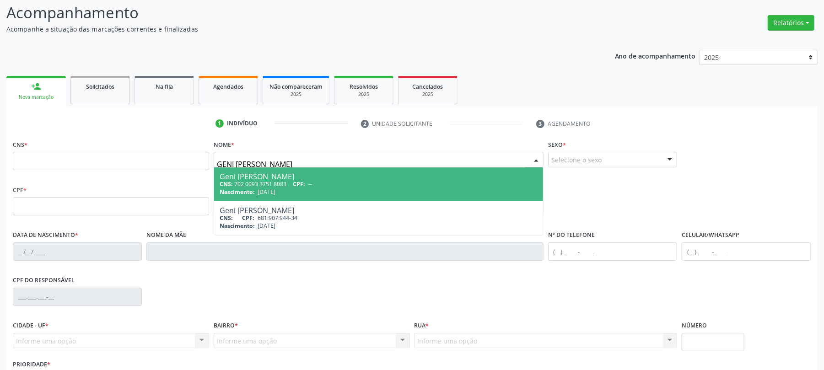
click at [306, 194] on div "Nascimento: 05/02/1961" at bounding box center [379, 192] width 318 height 8
type input "702 0093 3751 8083"
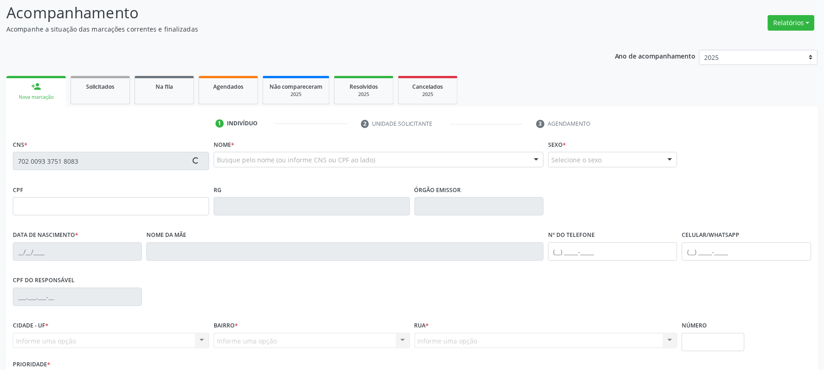
type input "05/02/1961"
type input "Sebastiana Maria de Melo"
type input "(87) 99959-0626"
type input "1469"
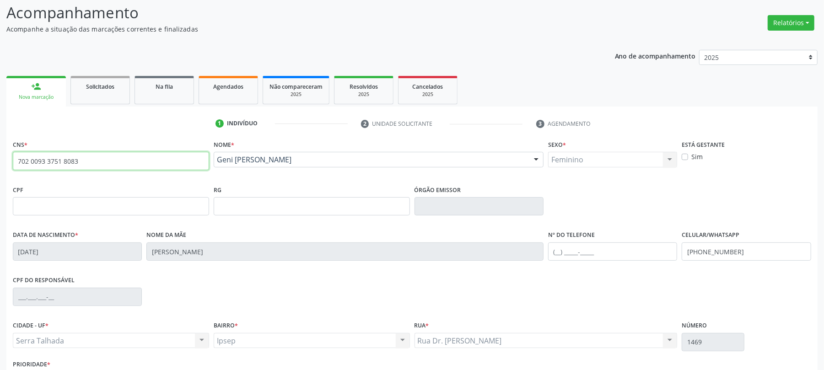
click at [32, 159] on input "702 0093 3751 8083" at bounding box center [111, 161] width 196 height 18
click at [206, 93] on link "Agendados" at bounding box center [228, 90] width 59 height 28
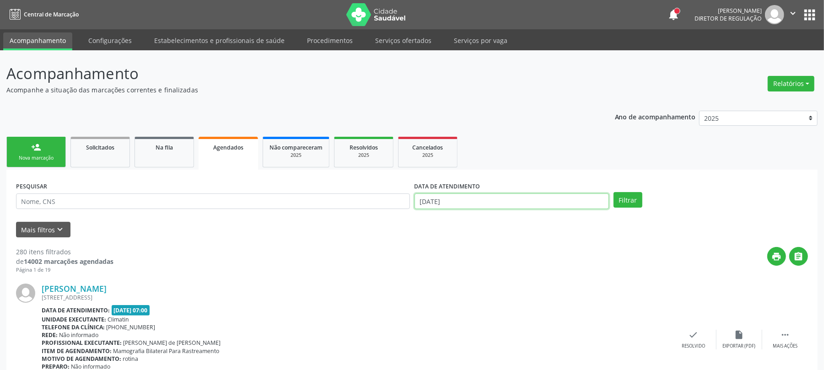
click at [473, 201] on input "[DATE]" at bounding box center [511, 201] width 194 height 16
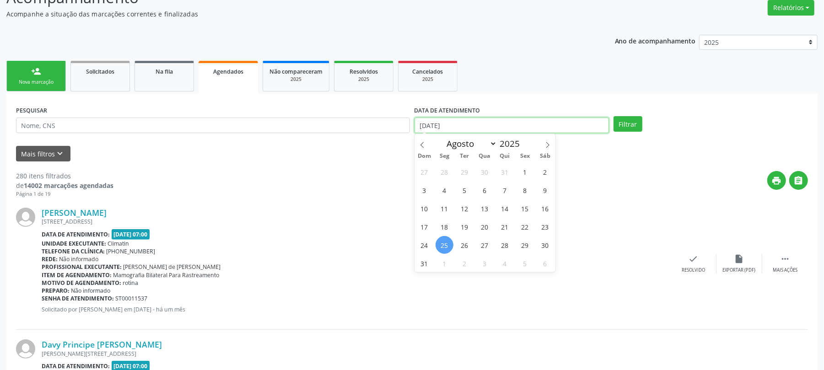
scroll to position [183, 0]
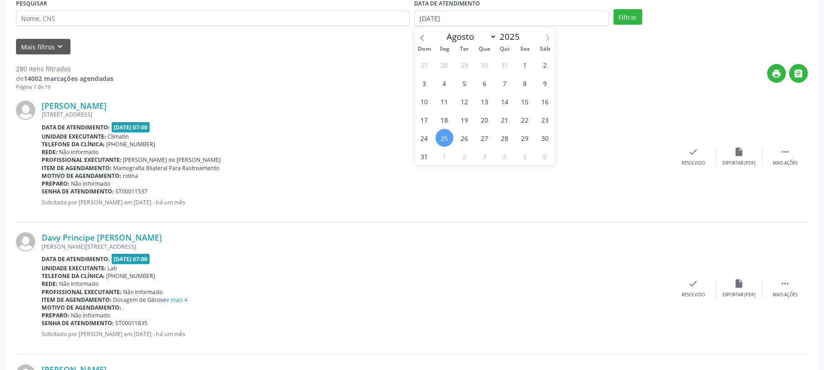
click at [544, 35] on icon at bounding box center [547, 38] width 6 height 6
select select "8"
click at [443, 63] on span "1" at bounding box center [444, 65] width 18 height 18
type input "01/09/2025"
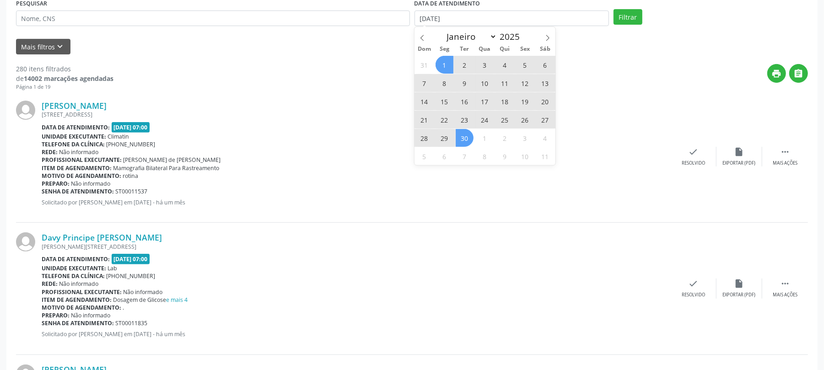
click at [461, 142] on span "30" at bounding box center [465, 138] width 18 height 18
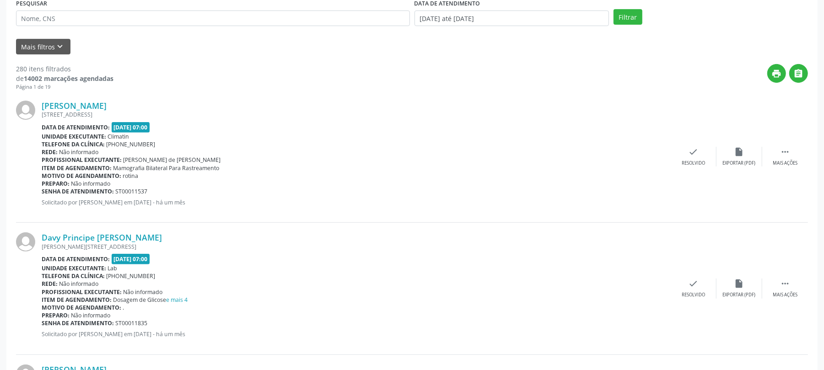
scroll to position [122, 0]
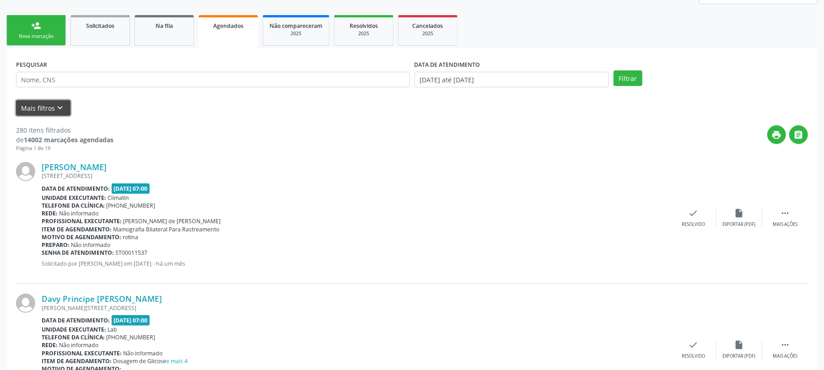
click at [66, 105] on button "Mais filtros keyboard_arrow_down" at bounding box center [43, 108] width 54 height 16
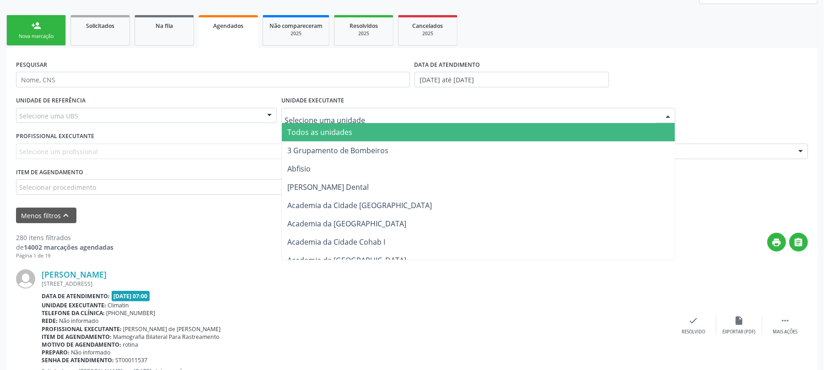
click at [361, 112] on div at bounding box center [478, 116] width 394 height 16
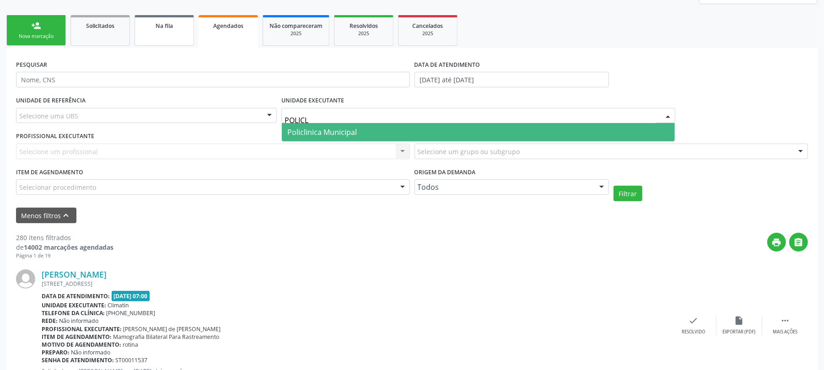
type input "POLICLI"
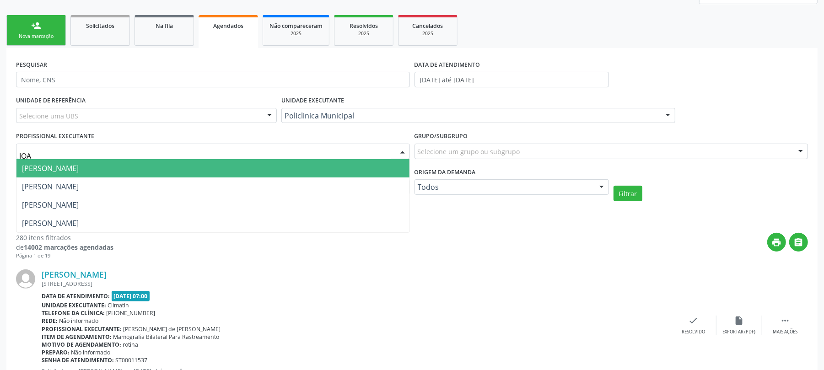
type input "JOAO"
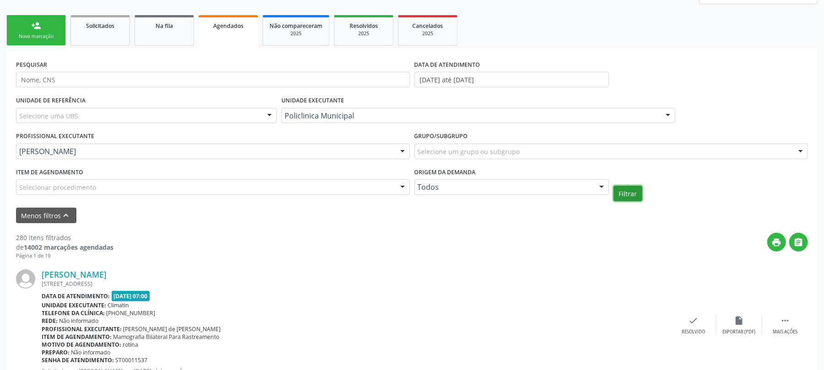
click at [630, 198] on button "Filtrar" at bounding box center [627, 194] width 29 height 16
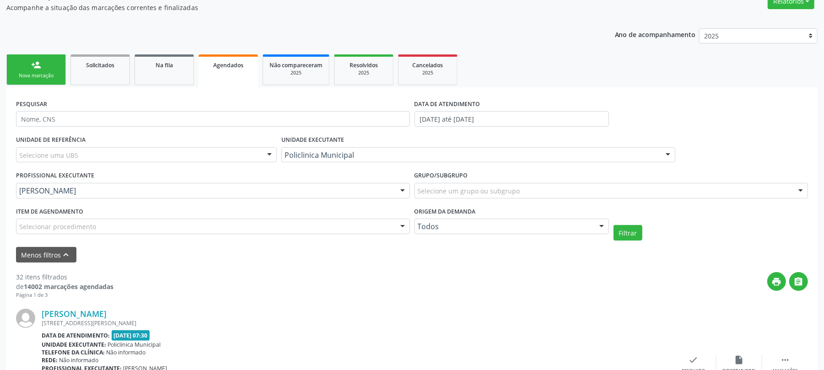
scroll to position [61, 0]
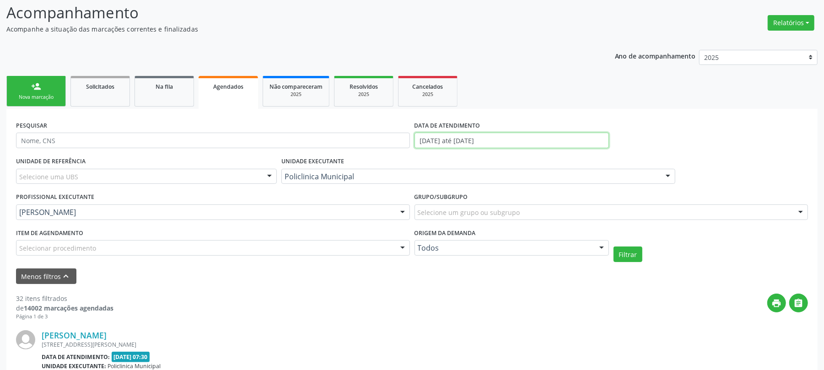
click at [473, 142] on input "01/09/2025 até 30/09/2025" at bounding box center [511, 141] width 194 height 16
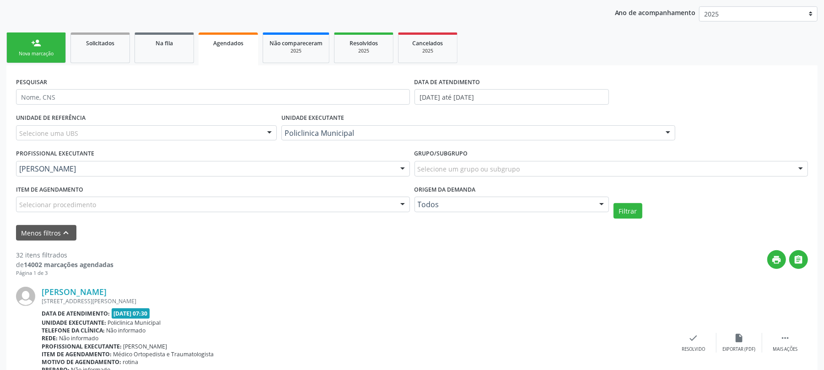
scroll to position [122, 0]
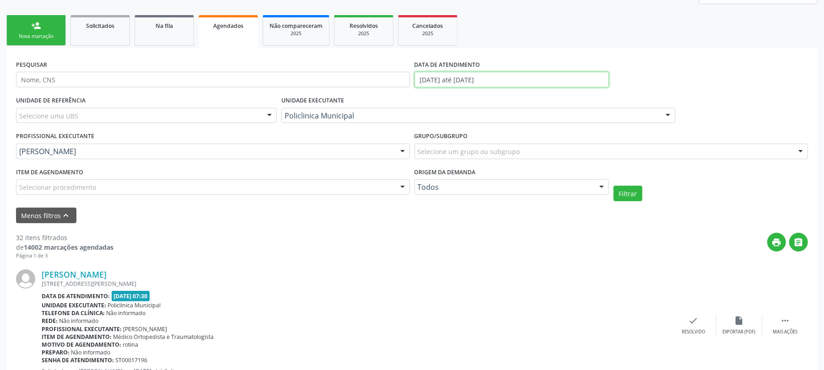
click at [500, 81] on input "01/09/2025 até 30/09/2025" at bounding box center [511, 80] width 194 height 16
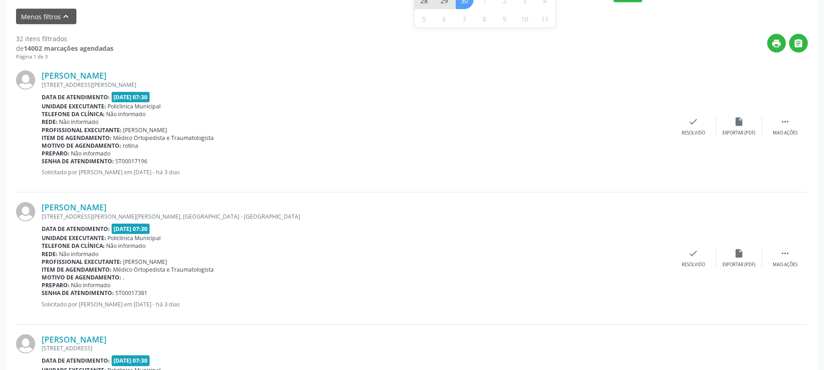
scroll to position [183, 0]
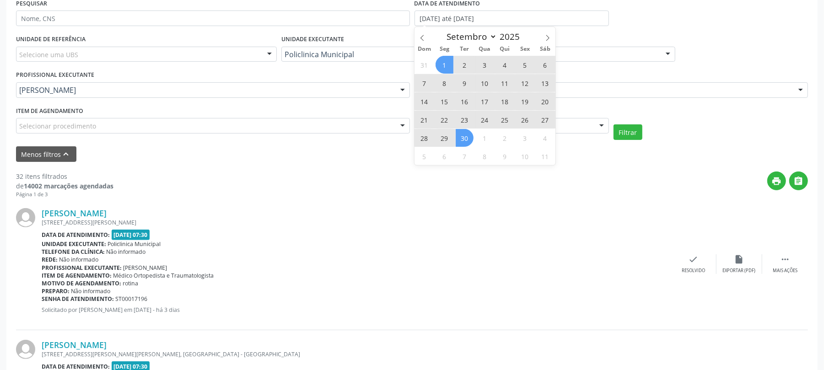
click at [462, 84] on span "9" at bounding box center [465, 83] width 18 height 18
type input "09/09/2025"
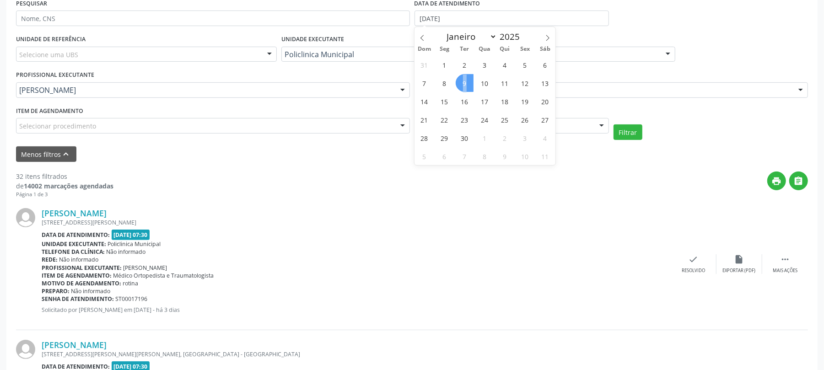
click at [462, 84] on span "9" at bounding box center [465, 83] width 18 height 18
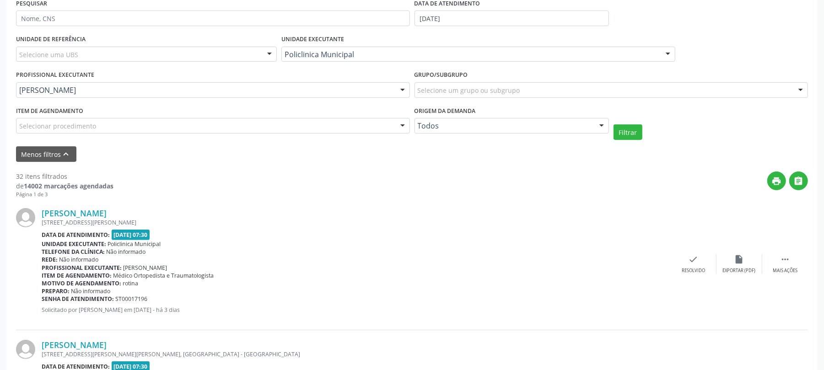
click at [612, 134] on div "Filtrar" at bounding box center [710, 132] width 199 height 16
click at [615, 134] on button "Filtrar" at bounding box center [627, 132] width 29 height 16
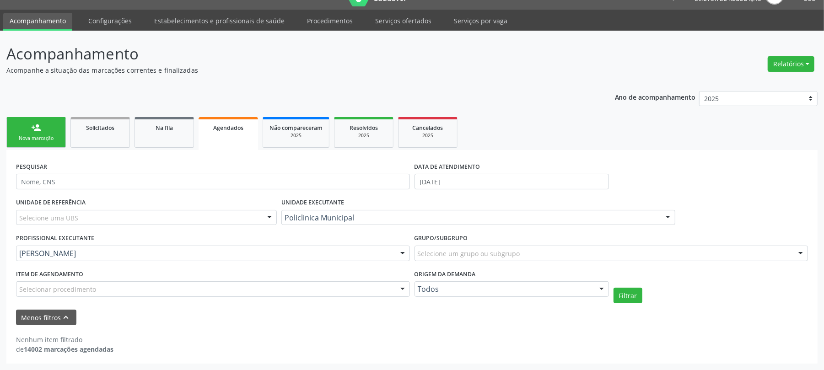
scroll to position [20, 0]
click at [465, 176] on input "09/09/2025" at bounding box center [511, 182] width 194 height 16
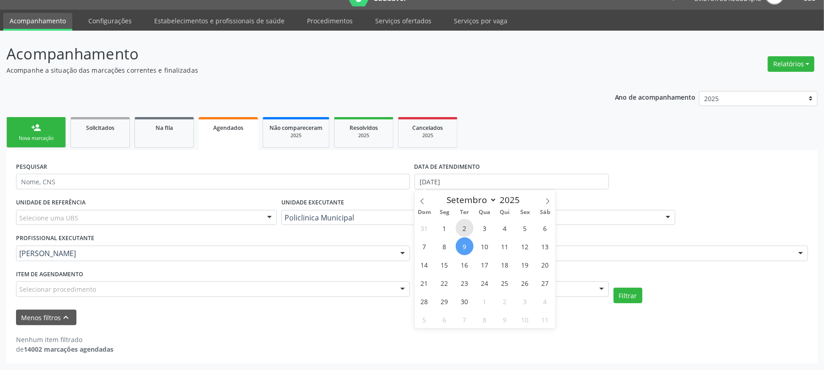
click at [470, 227] on span "2" at bounding box center [465, 228] width 18 height 18
type input "02/09/2025"
click at [470, 227] on span "2" at bounding box center [465, 228] width 18 height 18
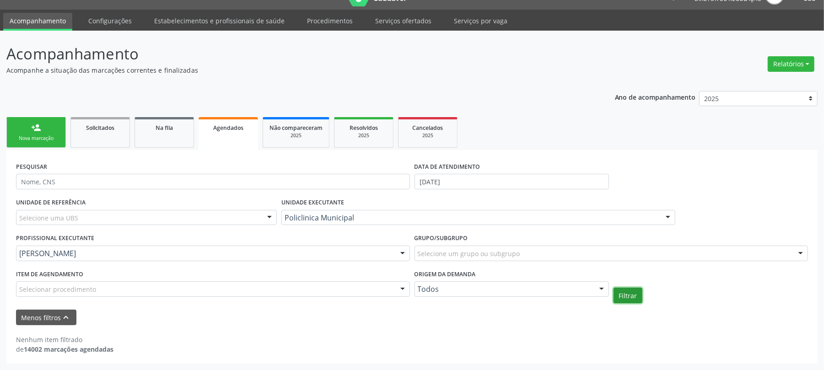
click at [630, 297] on button "Filtrar" at bounding box center [627, 296] width 29 height 16
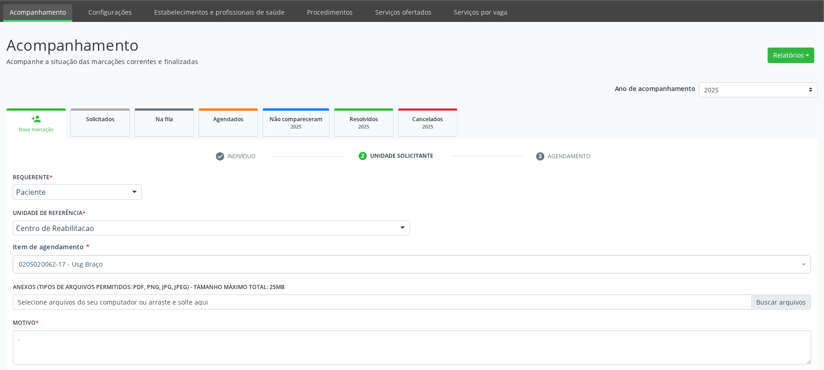
scroll to position [28, 0]
click at [161, 255] on div "0205020062-17 - Usg Braço Desfazer seleção Selecionados 0205020062-17 - Usg Bra…" at bounding box center [412, 263] width 798 height 16
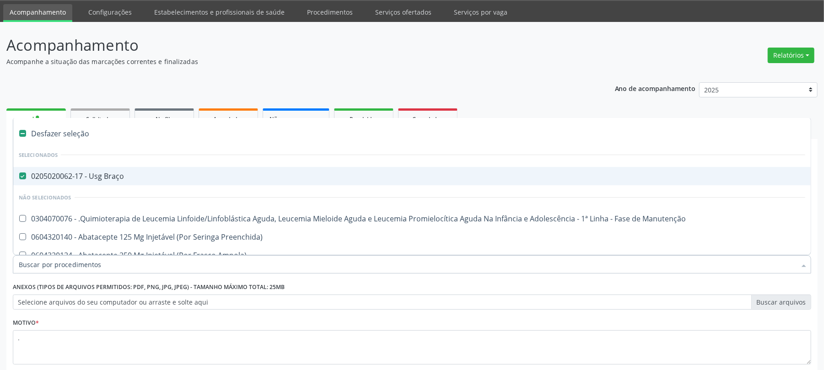
click at [102, 271] on input "Item de agendamento *" at bounding box center [407, 264] width 777 height 18
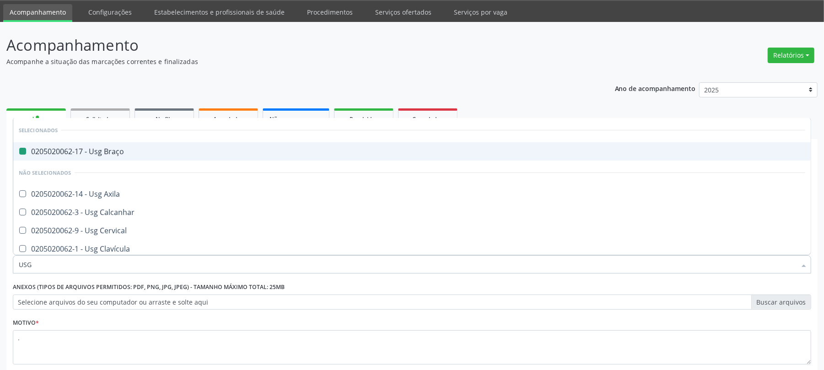
type input "USG O"
checkbox Braço "false"
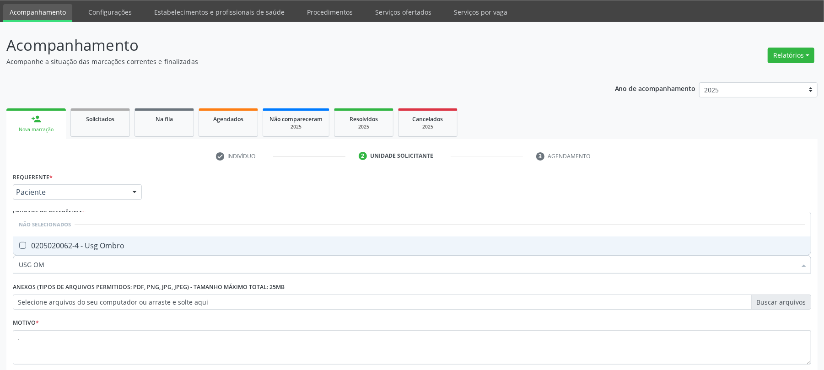
type input "USG OMB"
click at [57, 242] on div "0205020062-4 - Usg Ombro" at bounding box center [412, 245] width 786 height 7
checkbox Ombro "true"
click at [226, 200] on div "Requerente * Paciente Médico(a) Enfermeiro(a) Paciente Nenhum resultado encontr…" at bounding box center [412, 273] width 798 height 207
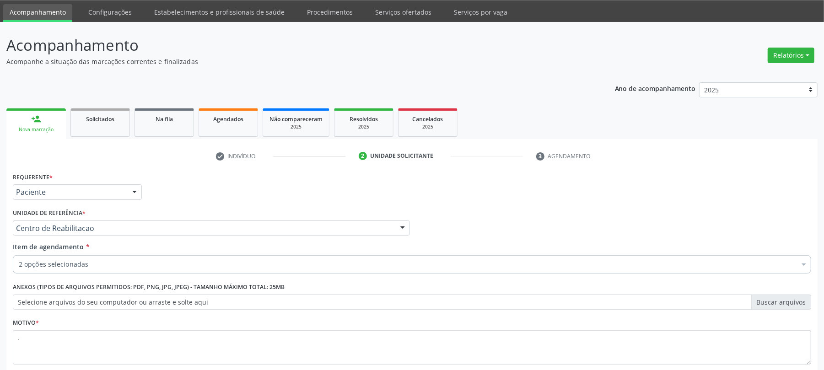
click at [103, 259] on div "2 opções selecionadas" at bounding box center [412, 264] width 798 height 18
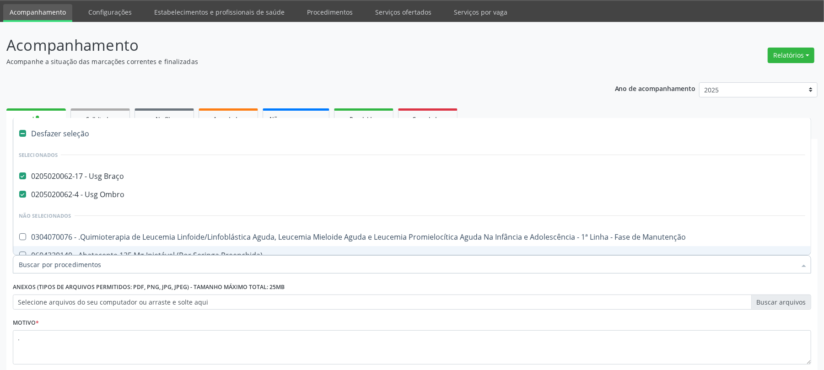
click at [101, 265] on input "Item de agendamento *" at bounding box center [407, 264] width 777 height 18
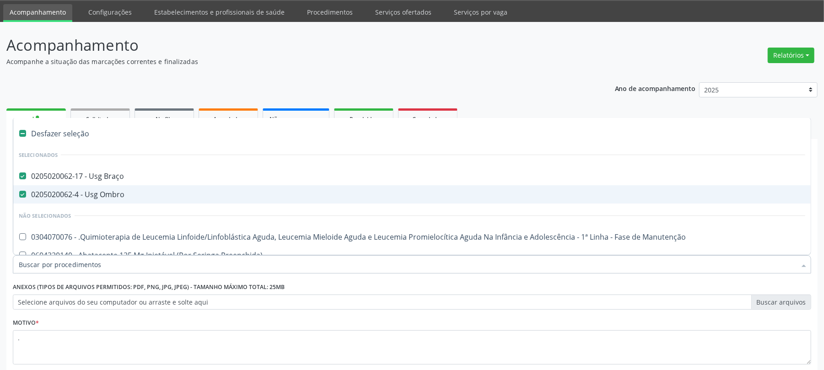
click at [284, 189] on span "0205020062-4 - Usg Ombro" at bounding box center [411, 194] width 797 height 18
checkbox Ombro "false"
click at [236, 277] on div "Item de agendamento * Desfazer seleção Selecionados 0205020062-17 - Usg Braço 0…" at bounding box center [412, 259] width 803 height 35
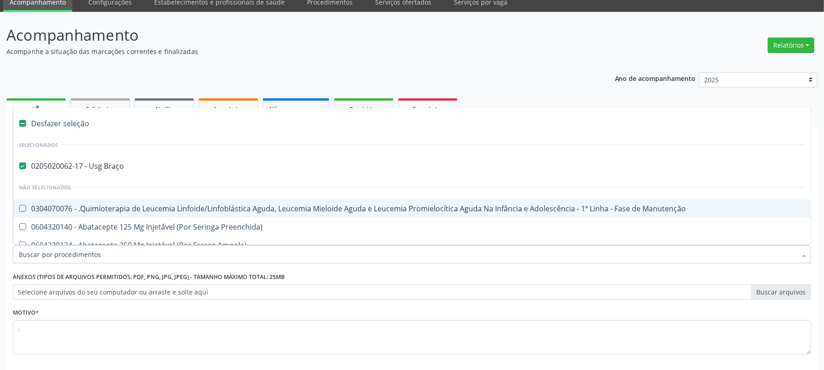
scroll to position [84, 0]
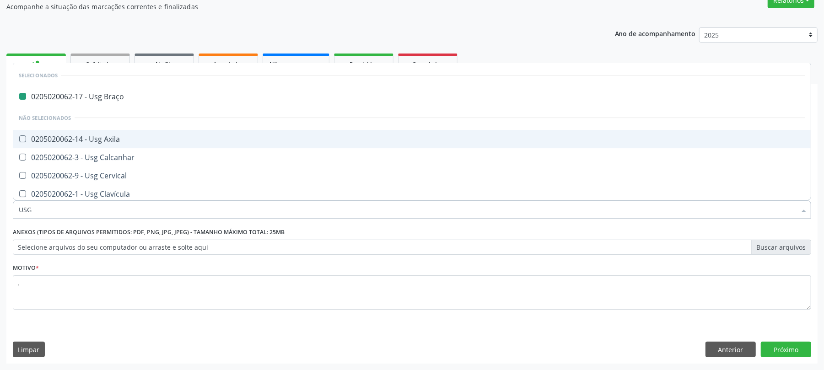
type input "USG O"
checkbox Braço "false"
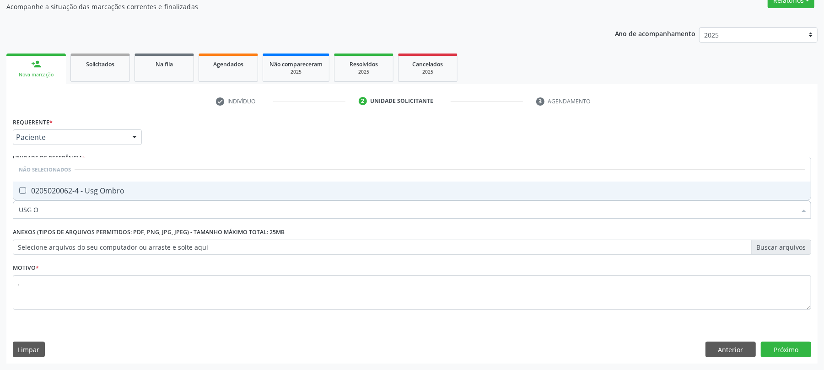
type input "USG OM"
click at [165, 194] on span "0205020062-4 - Usg Ombro" at bounding box center [411, 191] width 797 height 18
checkbox Ombro "true"
click at [69, 295] on textarea "." at bounding box center [412, 292] width 798 height 35
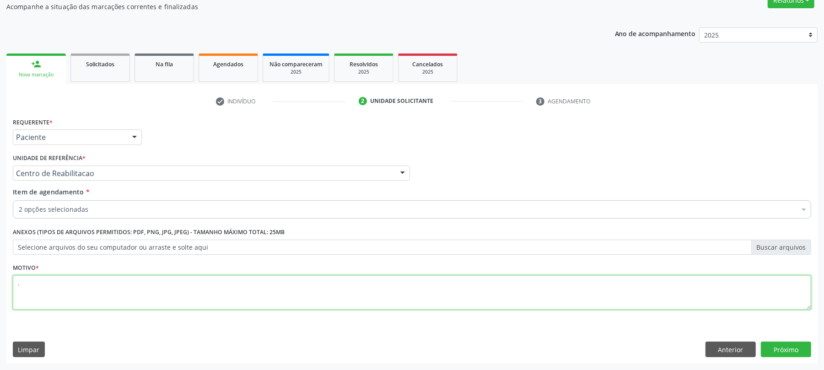
type textarea ".."
click at [803, 343] on button "Próximo" at bounding box center [786, 350] width 50 height 16
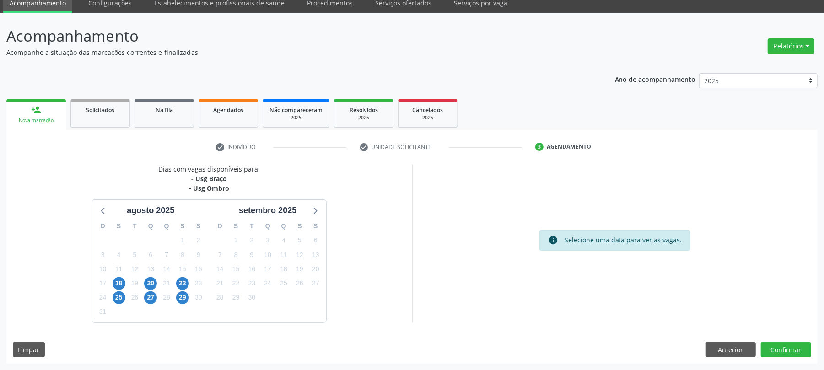
click at [723, 357] on div "Dias com vagas disponíveis para: - Usg Braço - Usg Ombro [DATE] D S T Q Q S S 2…" at bounding box center [411, 263] width 811 height 199
click at [725, 353] on button "Anterior" at bounding box center [730, 350] width 50 height 16
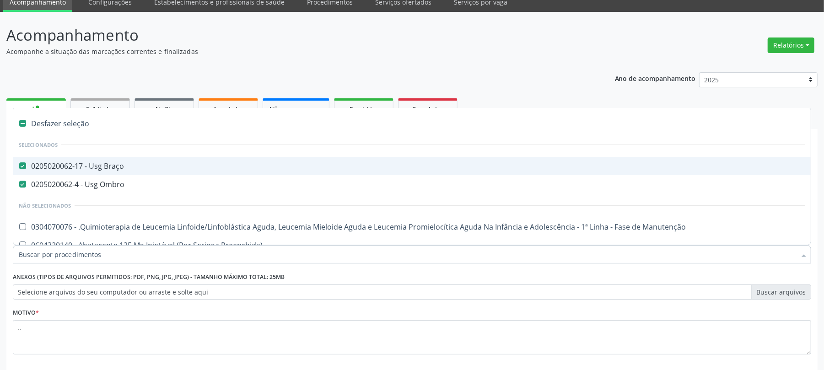
click at [108, 163] on div "0205020062-17 - Usg Braço" at bounding box center [412, 165] width 786 height 7
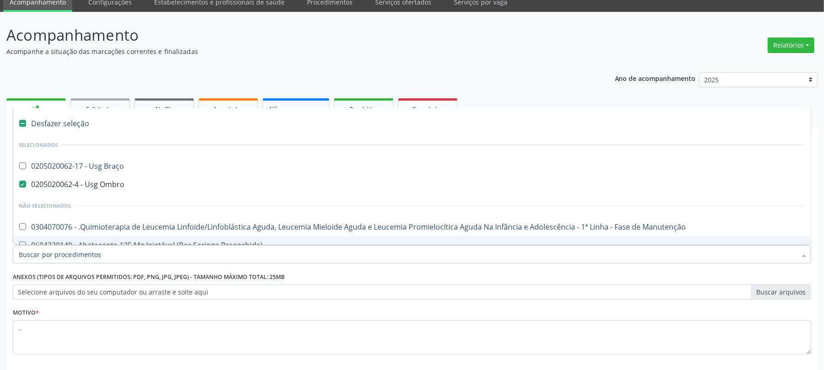
click at [68, 289] on label "Selecione arquivos do seu computador ou arraste e solte aqui" at bounding box center [412, 293] width 798 height 16
click at [68, 289] on input "Selecione arquivos do seu computador ou arraste e solte aqui" at bounding box center [412, 293] width 798 height 16
checkbox Braço "true"
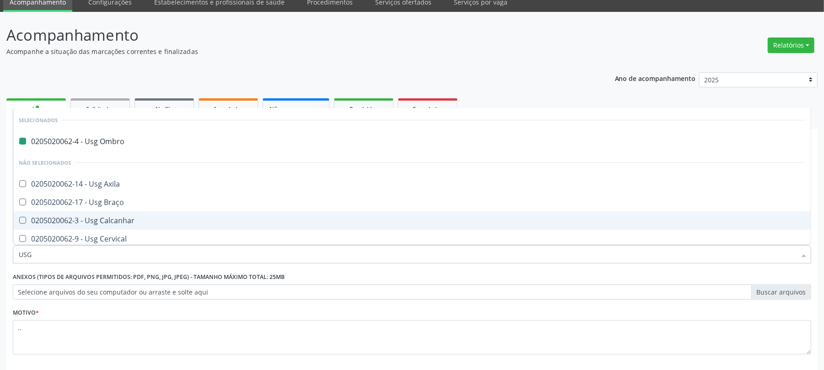
type input "USG C"
checkbox Ombro "false"
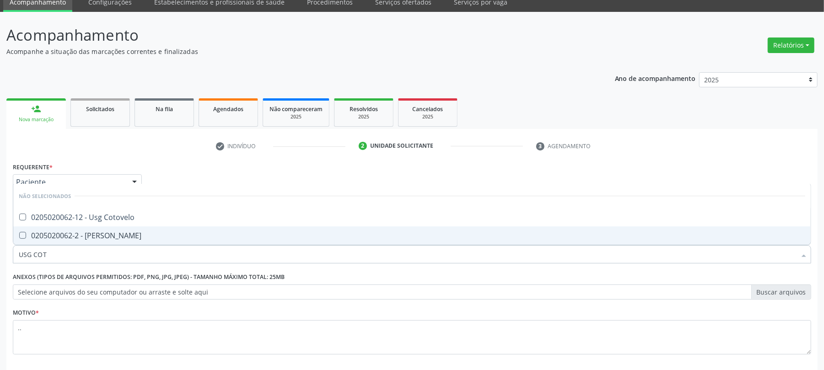
type input "USG COTO"
click at [32, 238] on div "0205020062-12 - Usg Cotovelo" at bounding box center [412, 235] width 786 height 7
checkbox Cotovelo "true"
click at [52, 319] on div "Motivo * .." at bounding box center [412, 330] width 798 height 48
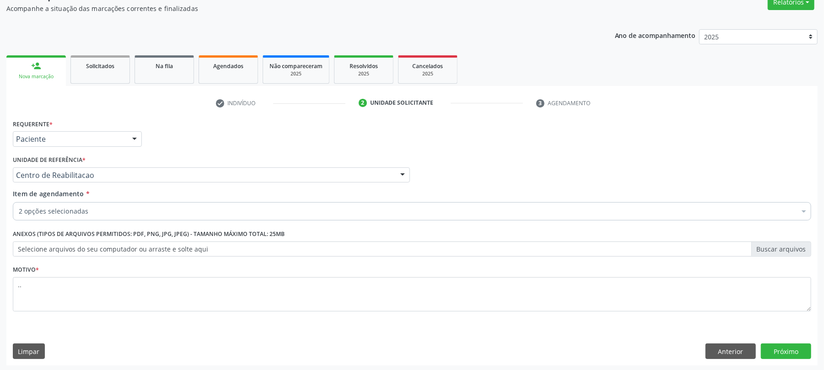
scroll to position [84, 0]
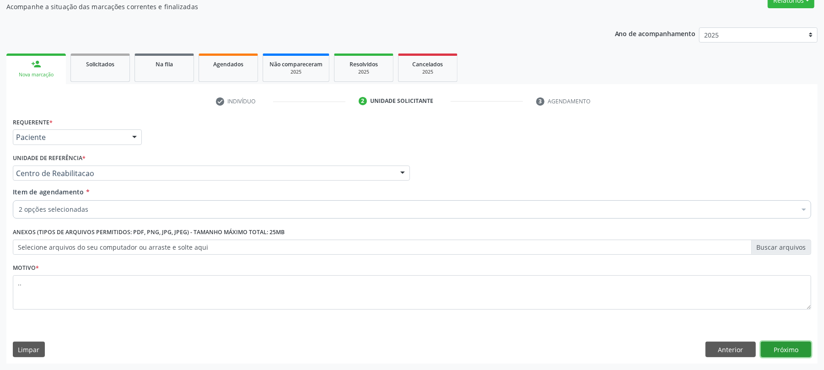
click at [787, 344] on button "Próximo" at bounding box center [786, 350] width 50 height 16
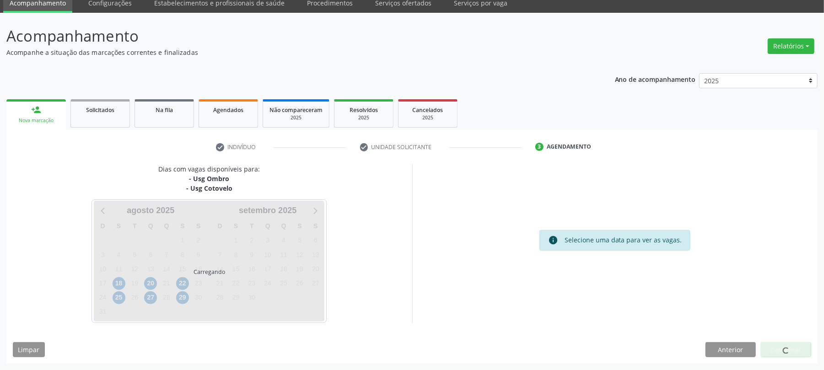
scroll to position [38, 0]
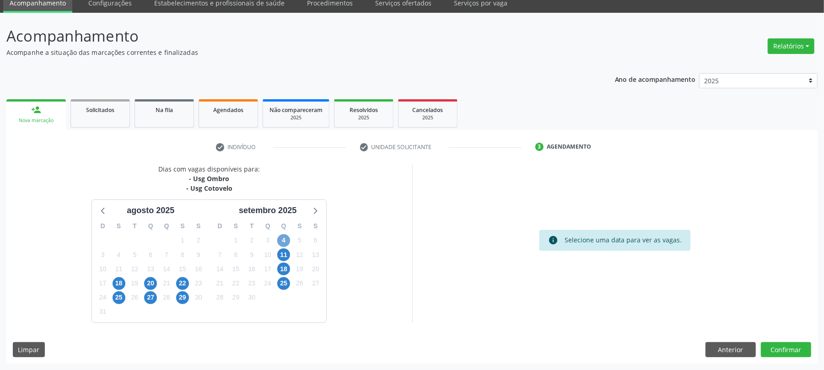
click at [284, 239] on span "4" at bounding box center [283, 240] width 13 height 13
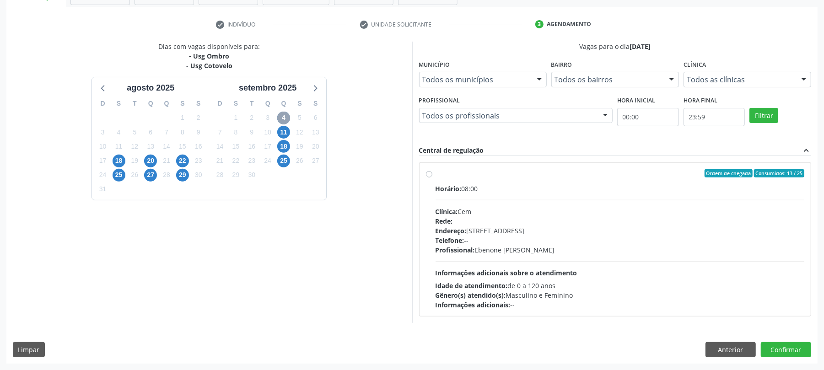
scroll to position [161, 0]
click at [524, 198] on div "Horário: 08:00 Clínica: Cem Rede: -- Endereço: Casa, nº 393, Nossa Senhora da P…" at bounding box center [619, 247] width 369 height 126
click at [432, 177] on input "Ordem de chegada Consumidos: 13 / 25 Horário: 08:00 Clínica: Cem Rede: -- Ender…" at bounding box center [429, 173] width 6 height 8
radio input "true"
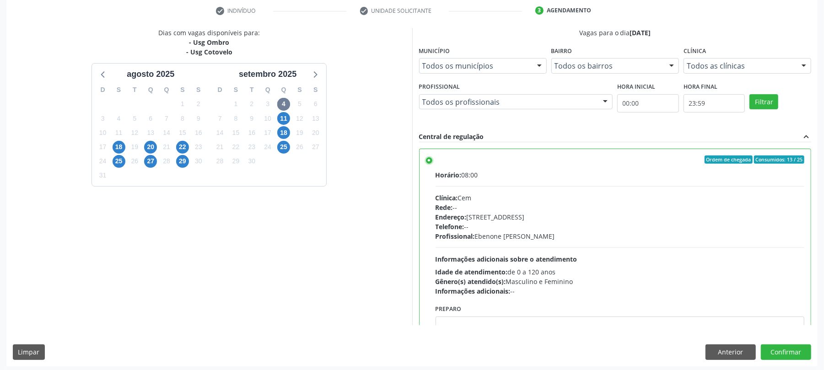
scroll to position [177, 0]
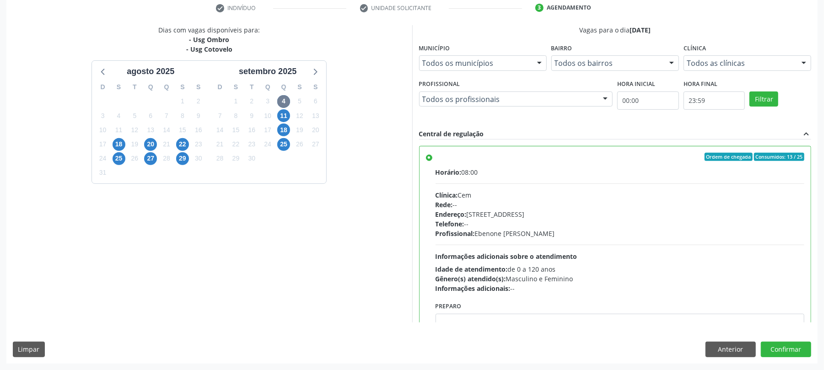
click at [798, 363] on div "Dias com vagas disponíveis para: - Usg Ombro - Usg Cotovelo agosto 2025 D S T Q…" at bounding box center [411, 194] width 811 height 338
click at [787, 349] on button "Confirmar" at bounding box center [786, 350] width 50 height 16
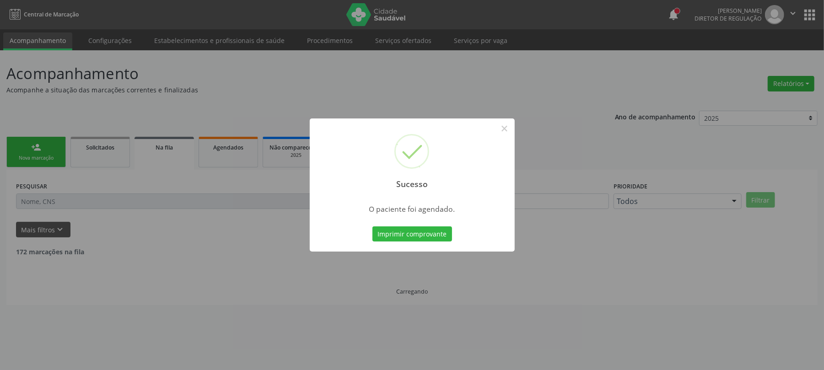
scroll to position [0, 0]
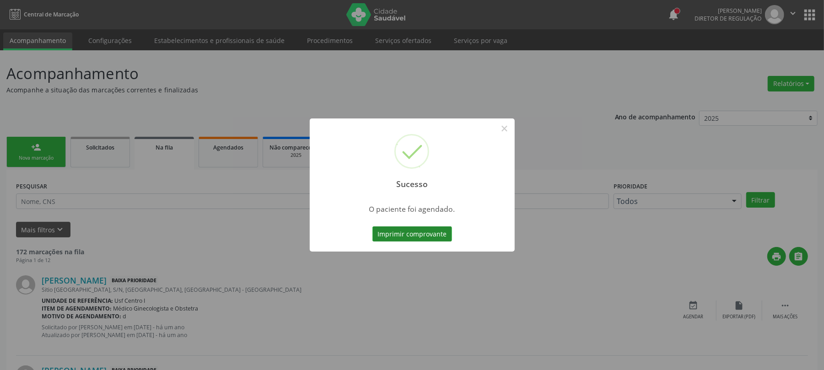
click at [397, 236] on button "Imprimir comprovante" at bounding box center [412, 234] width 80 height 16
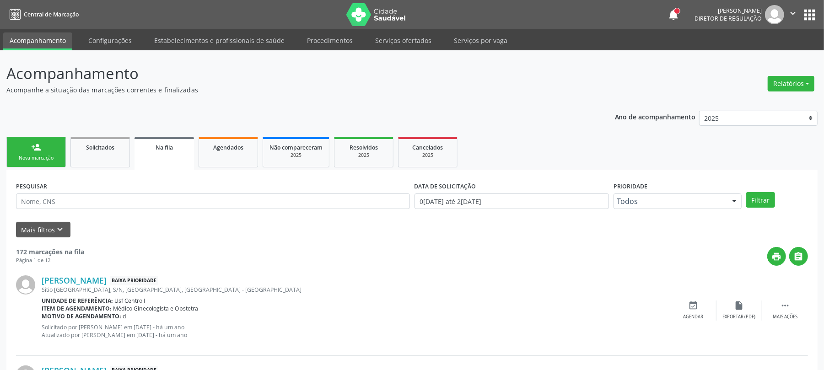
click at [39, 157] on div "Nova marcação" at bounding box center [36, 158] width 46 height 7
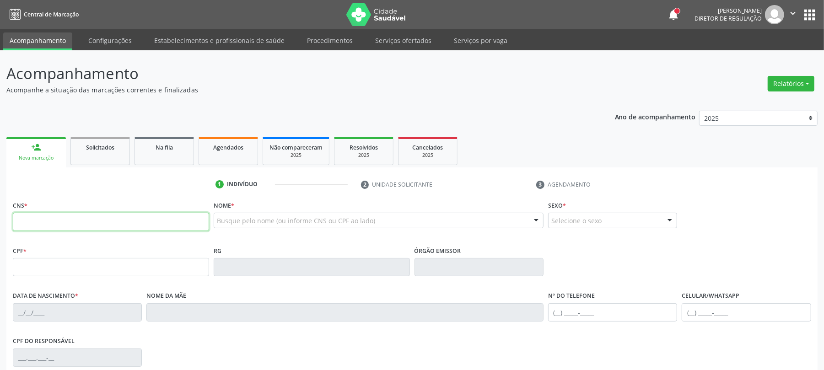
click at [83, 230] on input "text" at bounding box center [111, 222] width 196 height 18
type input "700 5009 8049 0057"
type input "30/01/1960"
type input "Maria Leonor da Silva"
type input "(19) 98457-0115"
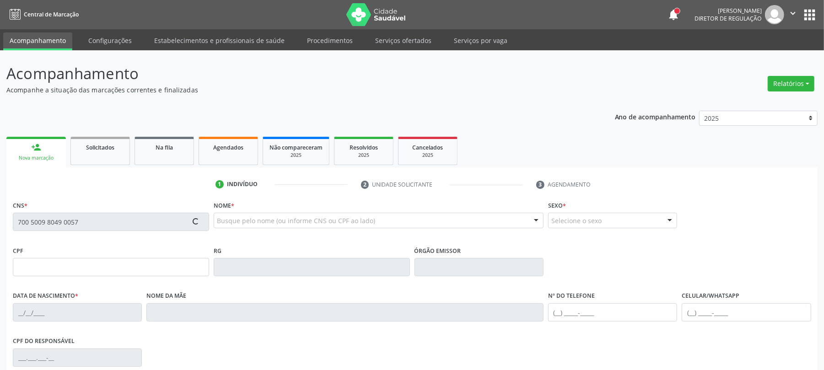
type input "03"
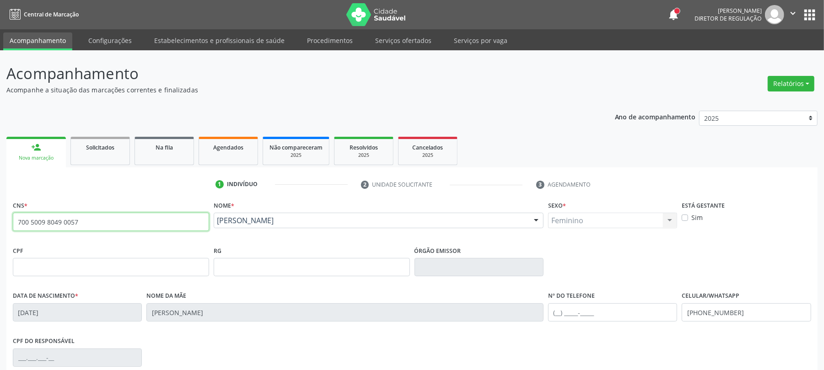
click at [75, 220] on input "700 5009 8049 0057" at bounding box center [111, 222] width 196 height 18
click at [383, 38] on link "Serviços ofertados" at bounding box center [403, 40] width 69 height 16
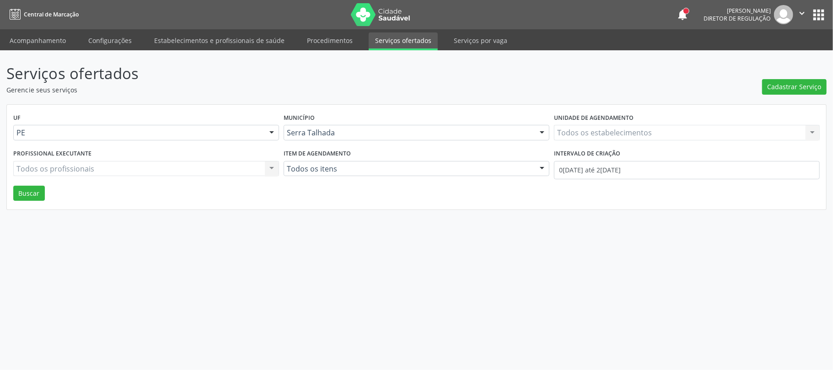
click at [589, 127] on div "Todos os estabelecimentos" at bounding box center [687, 133] width 266 height 16
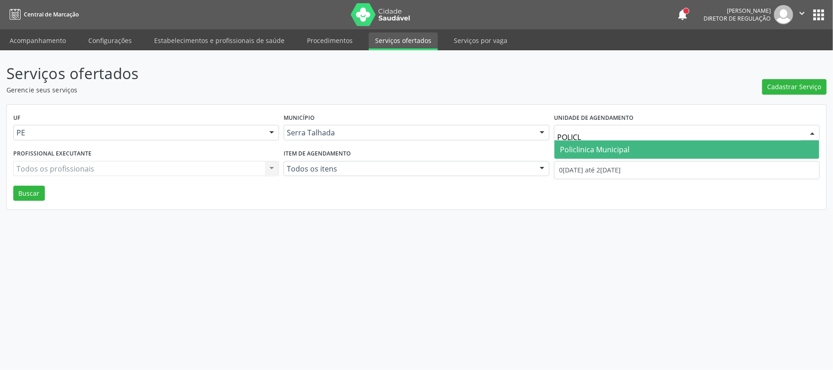
type input "POLICLI"
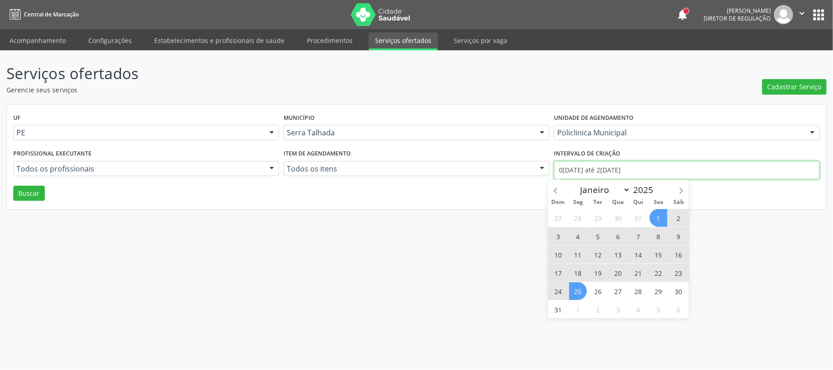
click at [591, 167] on input "01/08/2025 até 25/08/2025" at bounding box center [687, 170] width 266 height 18
click at [310, 182] on div "Item de agendamento Todos os itens Todos os itens 0304070076 - .Quimioterapia d…" at bounding box center [416, 166] width 270 height 39
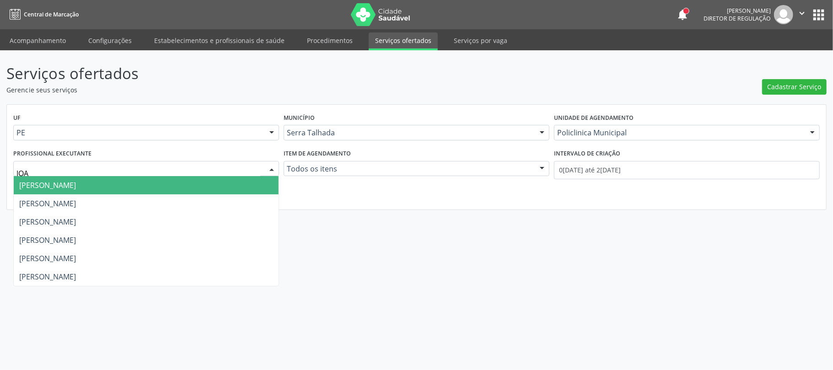
type input "JOAO"
click at [76, 182] on span "[PERSON_NAME]" at bounding box center [47, 185] width 57 height 10
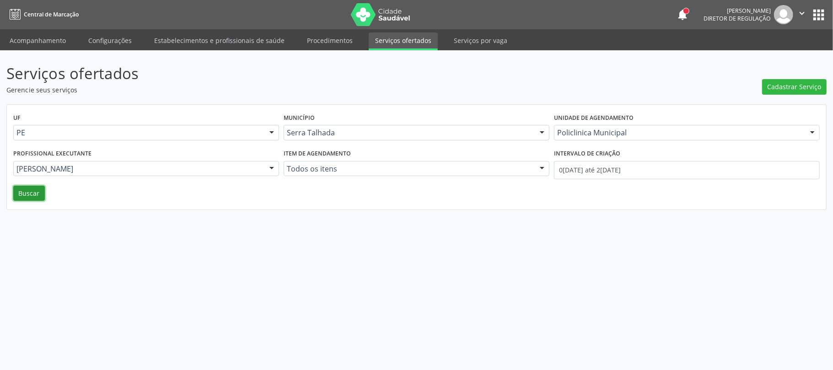
click at [24, 197] on button "Buscar" at bounding box center [29, 194] width 32 height 16
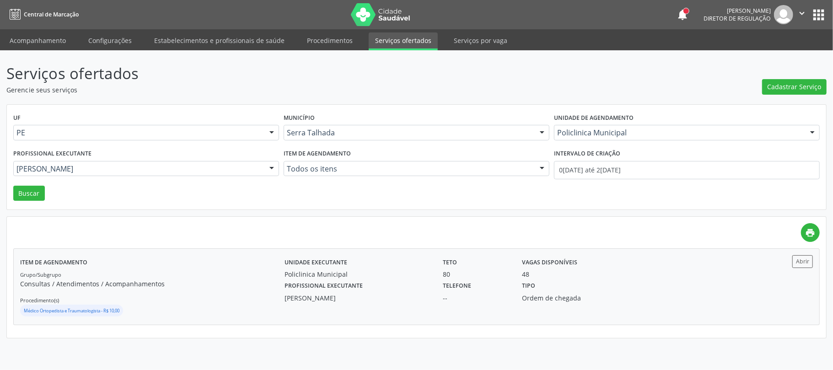
click at [424, 270] on div "Policlinica Municipal" at bounding box center [357, 274] width 145 height 10
click at [50, 47] on link "Acompanhamento" at bounding box center [37, 40] width 69 height 16
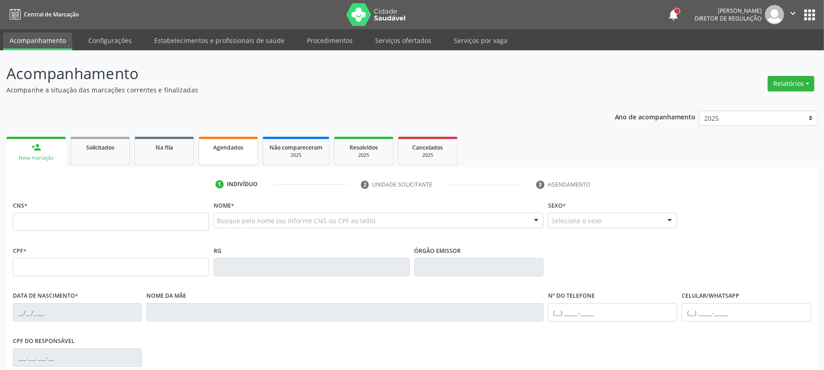
click at [247, 148] on div "Agendados" at bounding box center [228, 147] width 46 height 10
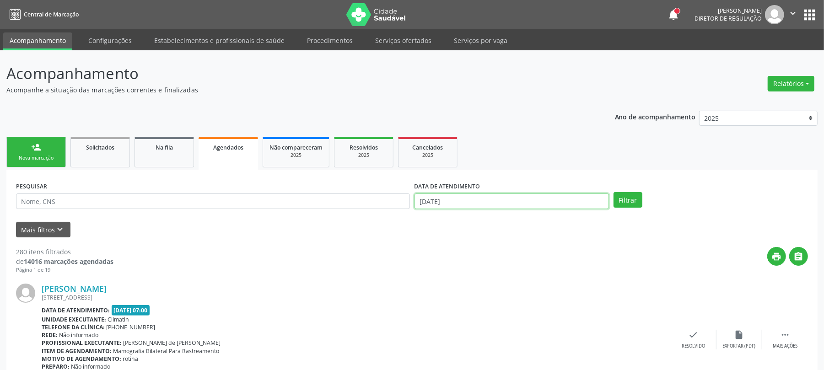
click at [458, 196] on input "[DATE]" at bounding box center [511, 201] width 194 height 16
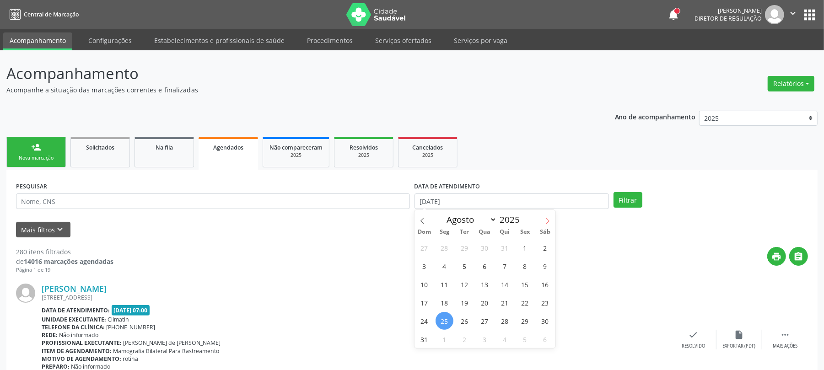
click at [542, 218] on span at bounding box center [548, 218] width 16 height 16
click at [416, 220] on span at bounding box center [422, 218] width 16 height 16
select select "8"
click at [441, 299] on span "22" at bounding box center [444, 303] width 18 height 18
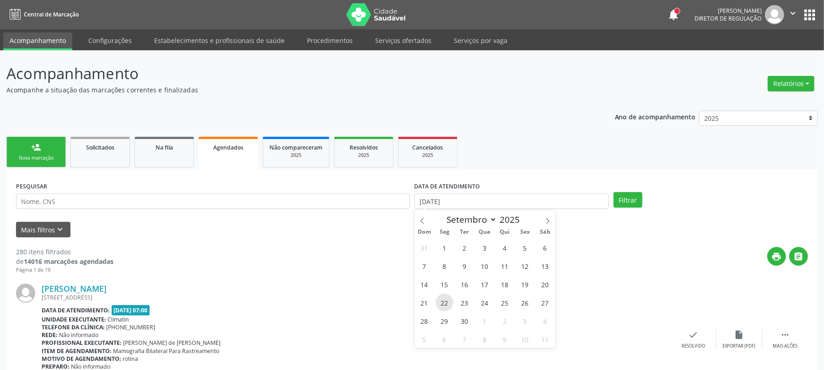
type input "22/09/2025"
click at [441, 299] on span "22" at bounding box center [444, 303] width 18 height 18
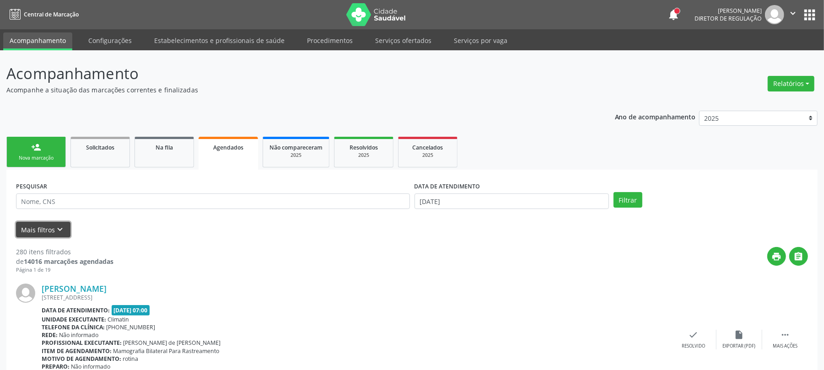
click at [62, 229] on icon "keyboard_arrow_down" at bounding box center [60, 230] width 10 height 10
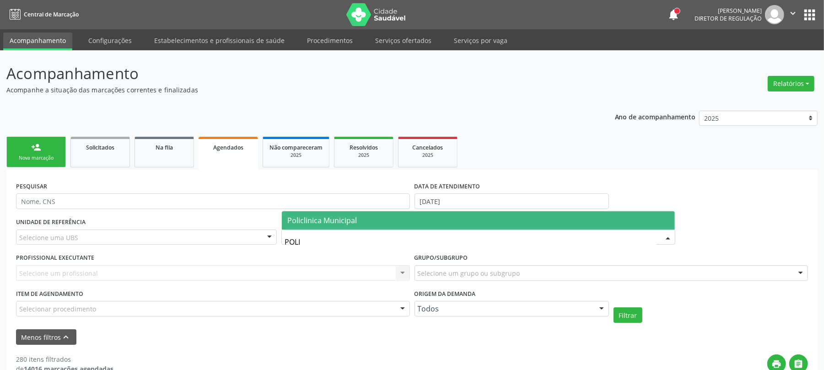
type input "POLIC"
click at [332, 222] on span "Policlinica Municipal" at bounding box center [322, 220] width 70 height 10
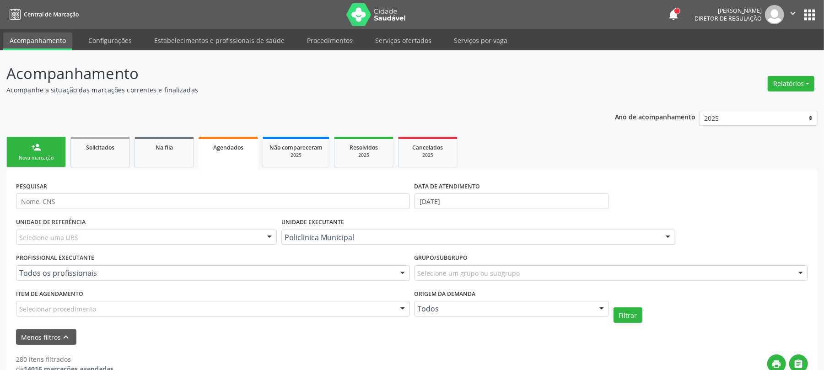
drag, startPoint x: 87, startPoint y: 311, endPoint x: 81, endPoint y: 308, distance: 6.4
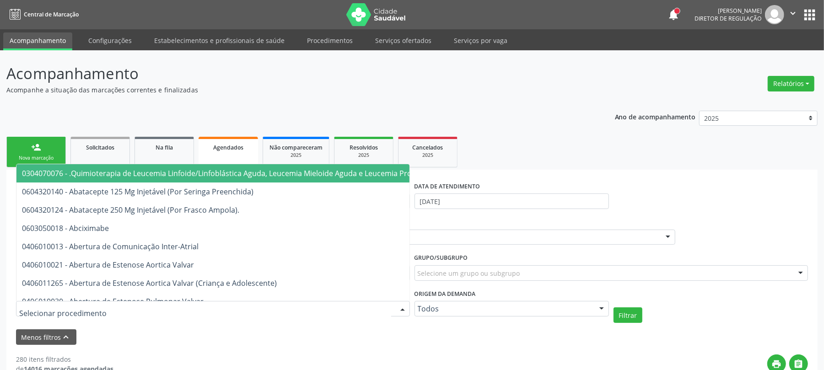
click at [81, 308] on input "text" at bounding box center [205, 313] width 372 height 18
click at [101, 332] on div "Menos filtros keyboard_arrow_up" at bounding box center [412, 337] width 796 height 16
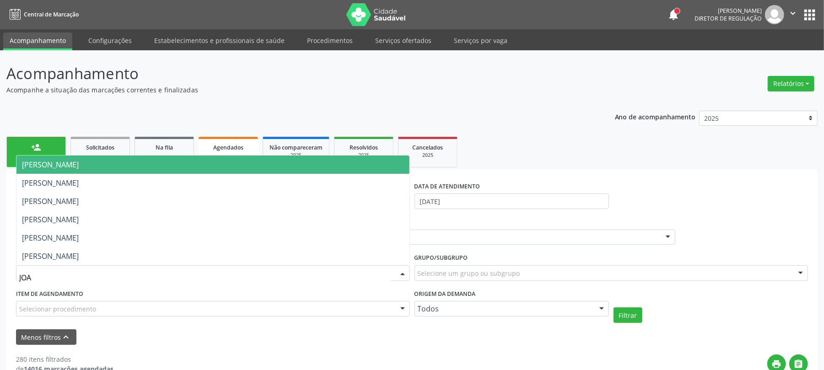
type input "JOAO"
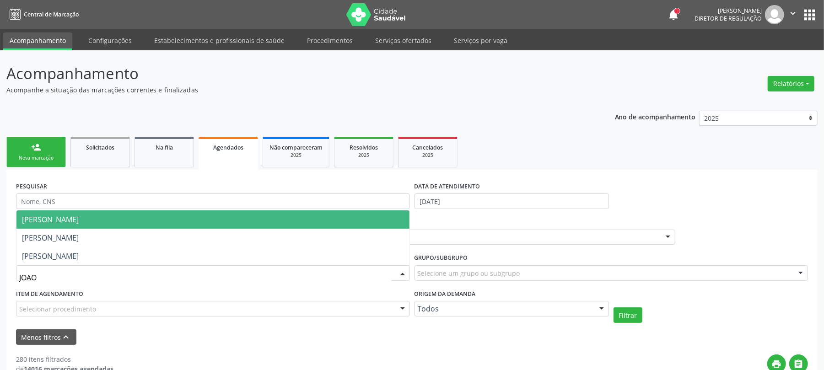
click at [218, 223] on span "[PERSON_NAME]" at bounding box center [212, 219] width 393 height 18
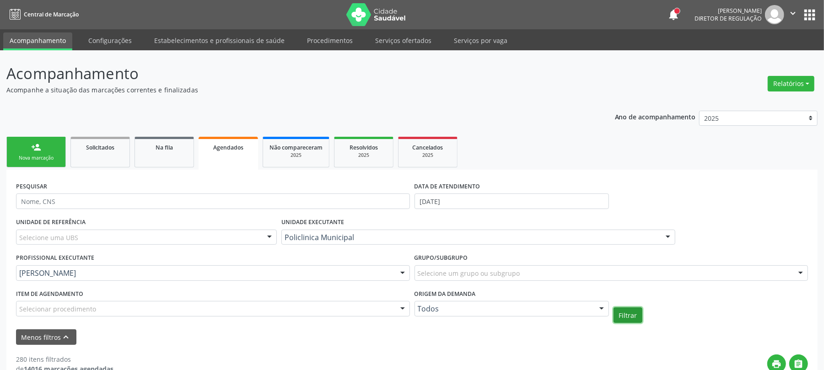
click at [633, 316] on button "Filtrar" at bounding box center [627, 315] width 29 height 16
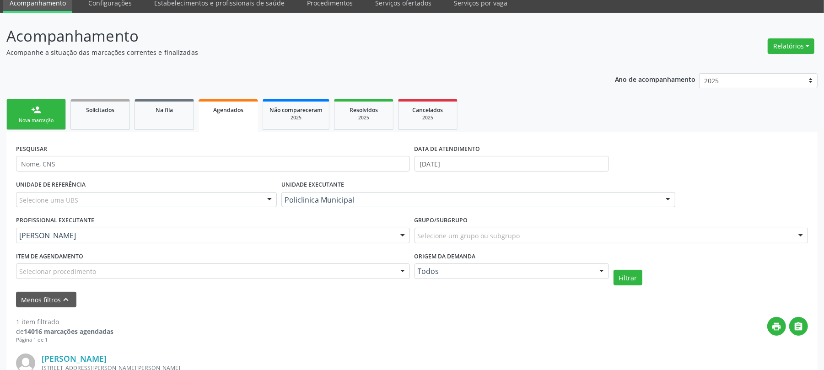
scroll to position [37, 0]
click at [45, 124] on div "Nova marcação" at bounding box center [36, 121] width 46 height 7
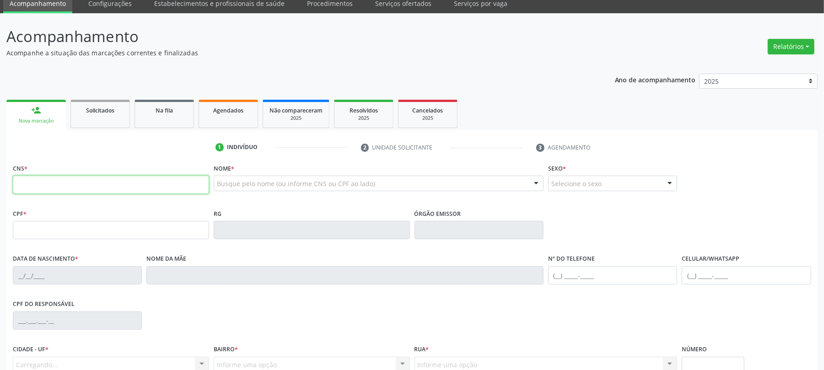
click at [43, 187] on input "text" at bounding box center [111, 185] width 196 height 18
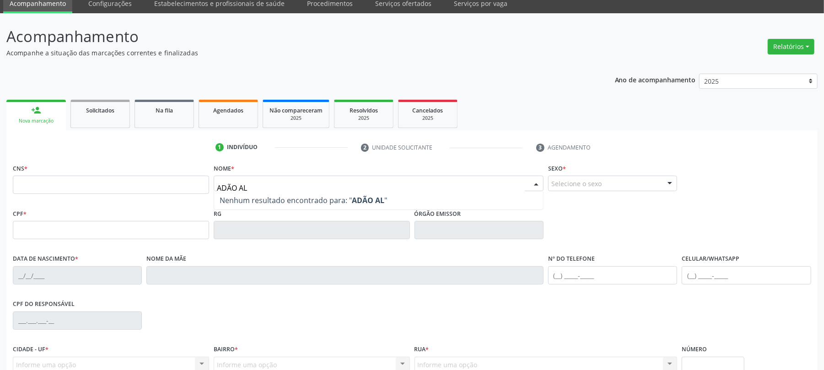
type input "[PERSON_NAME]"
drag, startPoint x: 315, startPoint y: 183, endPoint x: 216, endPoint y: 182, distance: 98.4
click at [260, 183] on input "[PERSON_NAME]" at bounding box center [371, 188] width 308 height 18
click at [214, 182] on div at bounding box center [379, 184] width 330 height 16
type input "ADao alves"
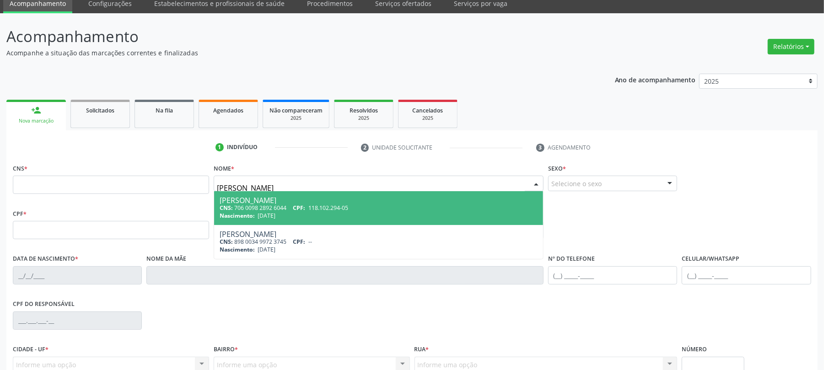
click at [334, 213] on div "Nascimento: 25/06/1996" at bounding box center [379, 216] width 318 height 8
type input "706 0098 2892 6044"
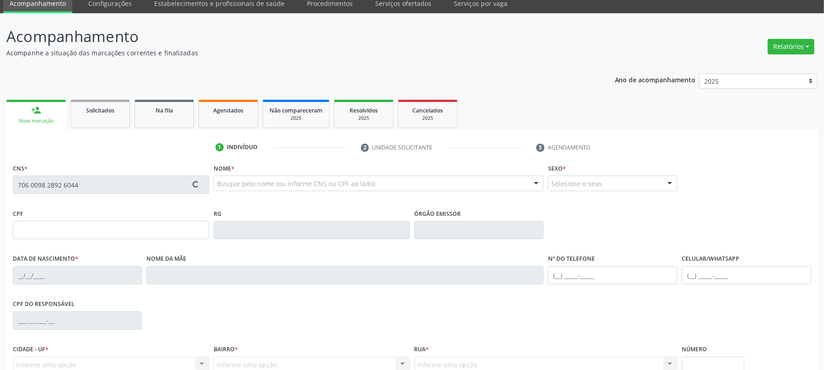
type input "118.102.294-05"
type input "25/06/1996"
type input "Maria Celia de Medeiros Alves"
type input "(87) 98119-5486"
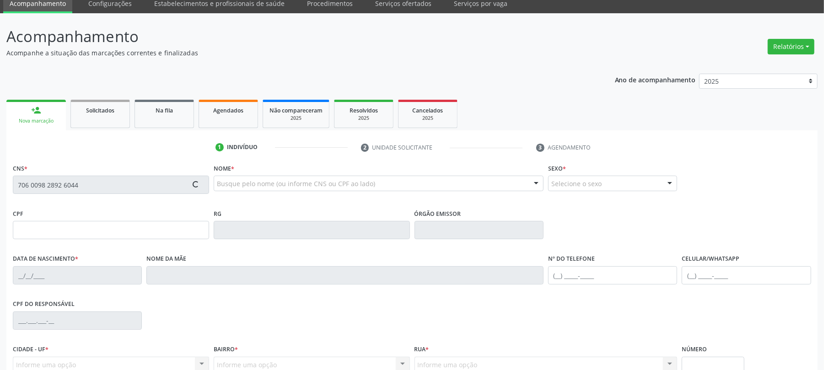
type input "136.147.474-25"
type input "550"
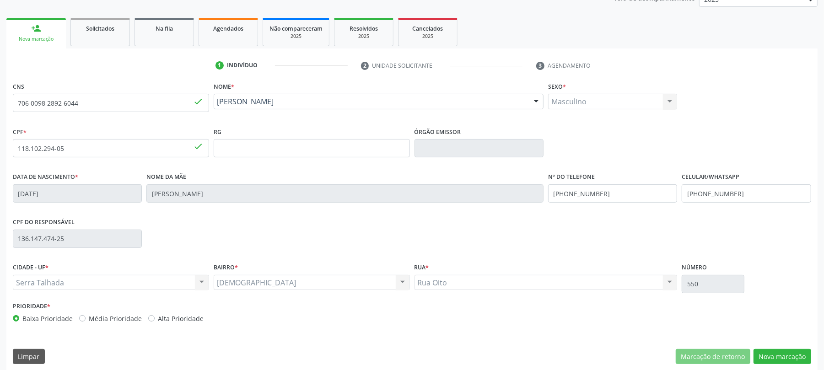
scroll to position [126, 0]
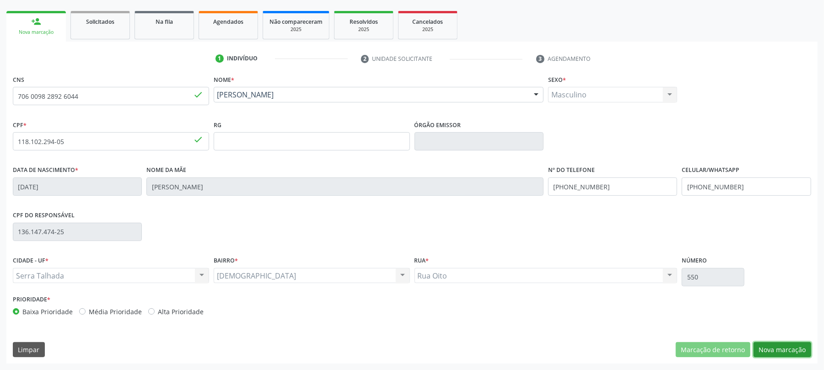
click at [774, 352] on button "Nova marcação" at bounding box center [782, 350] width 58 height 16
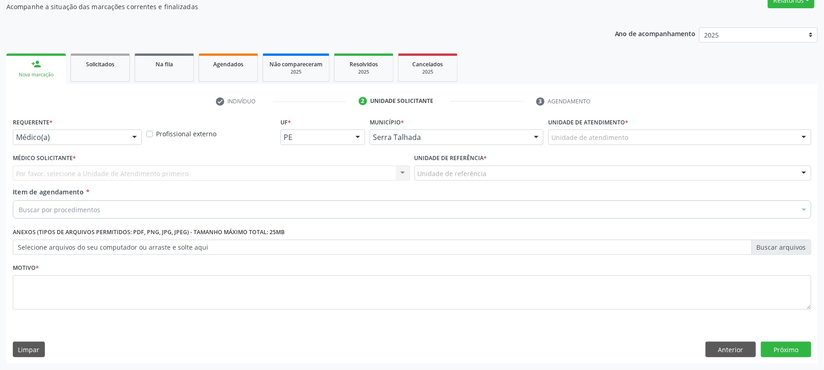
scroll to position [84, 0]
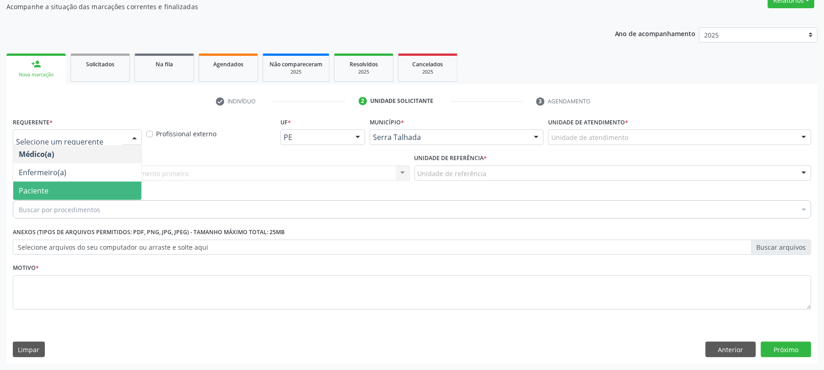
click at [61, 191] on span "Paciente" at bounding box center [77, 191] width 128 height 18
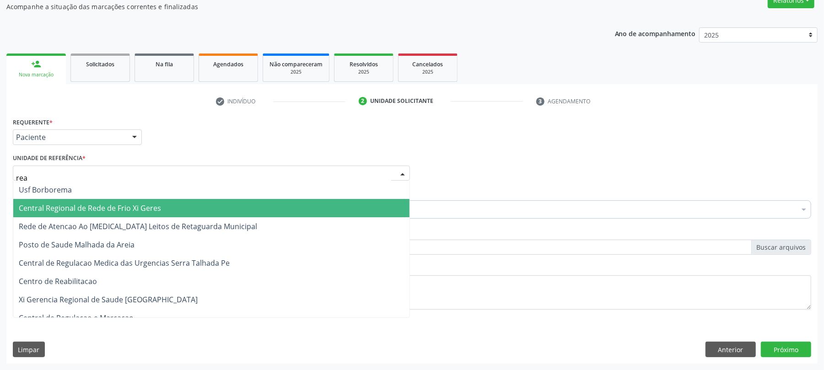
type input "reab"
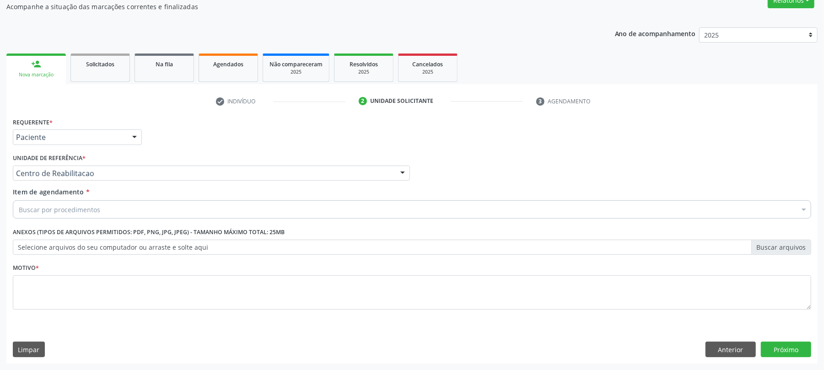
click at [102, 208] on div "Buscar por procedimentos" at bounding box center [412, 209] width 798 height 18
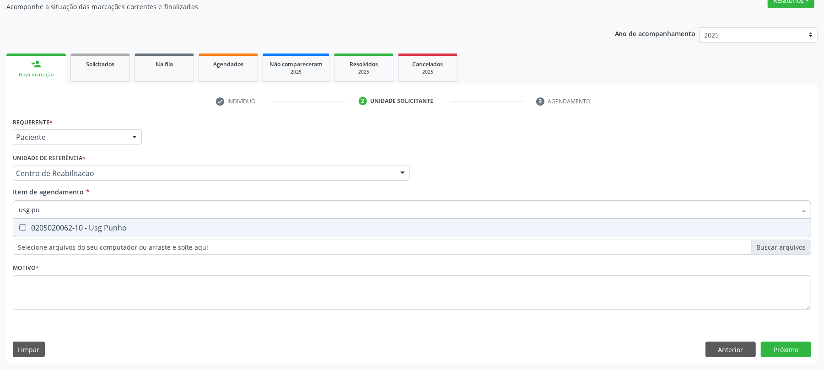
type input "usg pun"
click at [169, 221] on span "0205020062-10 - Usg Punho" at bounding box center [411, 228] width 797 height 18
checkbox Punho "true"
click at [78, 290] on div "Requerente * Paciente Médico(a) Enfermeiro(a) Paciente Nenhum resultado encontr…" at bounding box center [412, 218] width 798 height 207
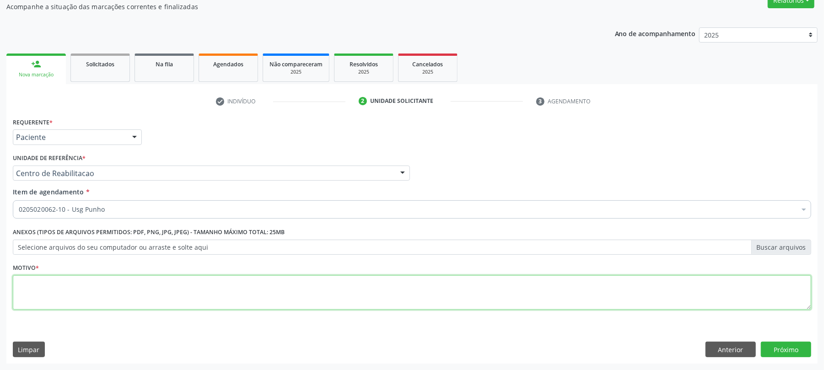
type textarea "."
click at [790, 352] on button "Próximo" at bounding box center [786, 350] width 50 height 16
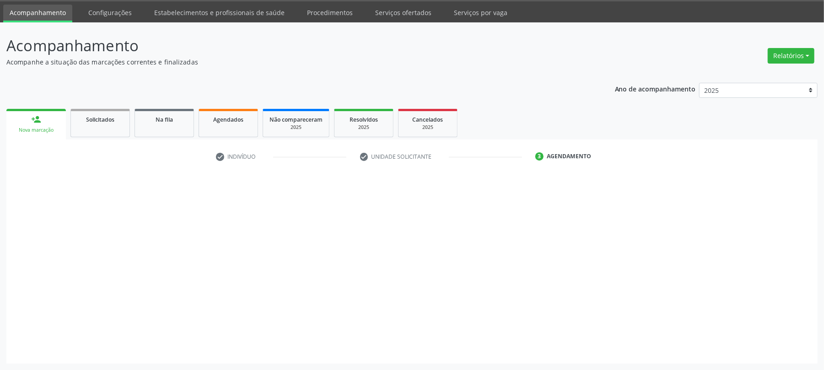
scroll to position [28, 0]
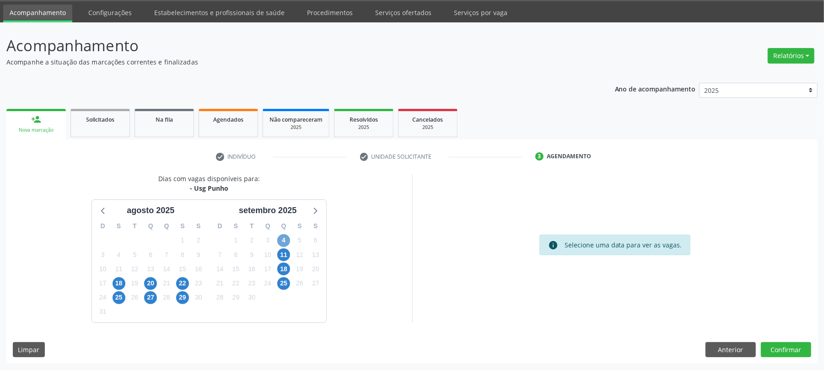
click at [283, 243] on span "4" at bounding box center [283, 240] width 13 height 13
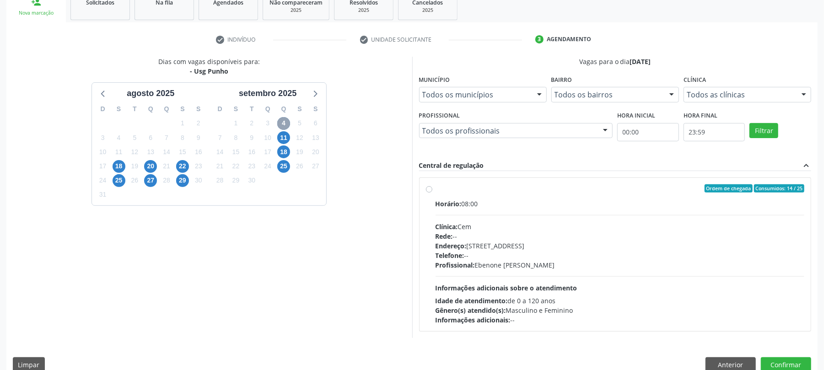
scroll to position [150, 0]
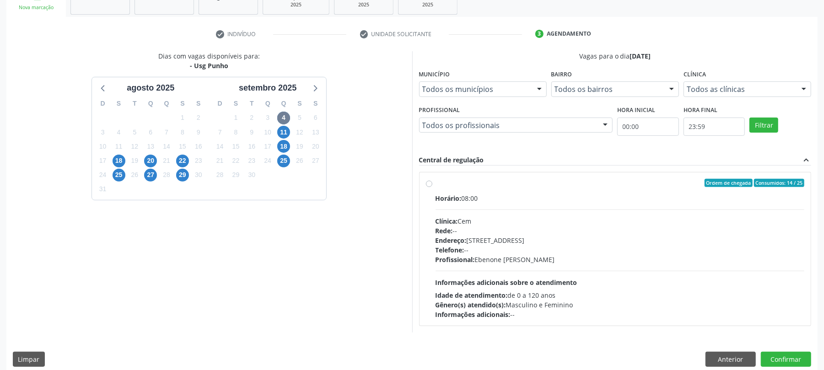
click at [522, 212] on div "Horário: 08:00 Clínica: Cem Rede: -- Endereço: Casa, nº 393, Nossa Senhora da P…" at bounding box center [619, 256] width 369 height 126
click at [432, 187] on input "Ordem de chegada Consumidos: 14 / 25 Horário: 08:00 Clínica: Cem Rede: -- Ender…" at bounding box center [429, 183] width 6 height 8
radio input "true"
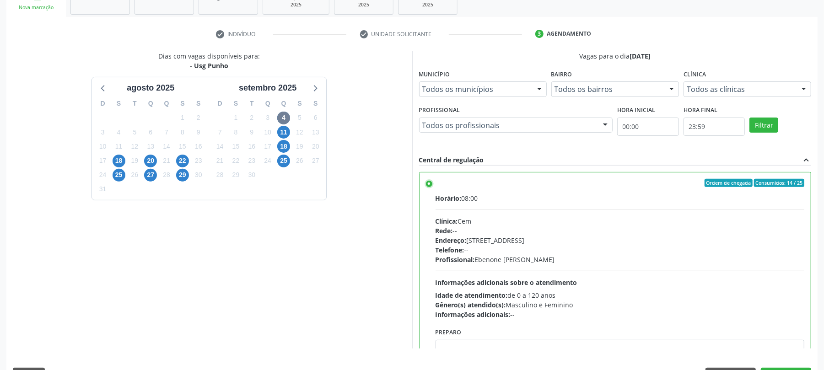
scroll to position [177, 0]
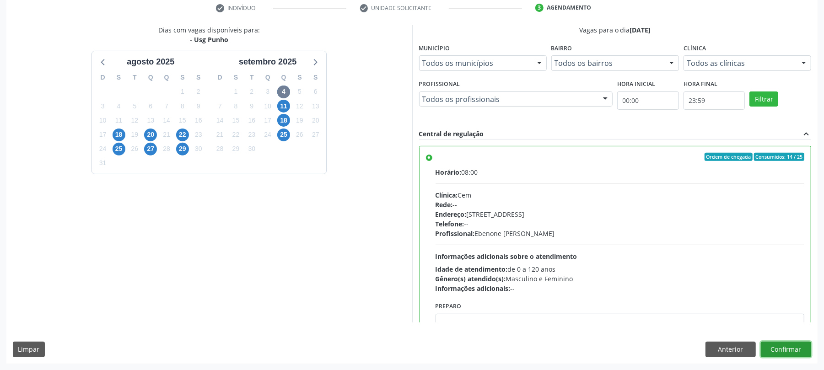
click at [778, 346] on button "Confirmar" at bounding box center [786, 350] width 50 height 16
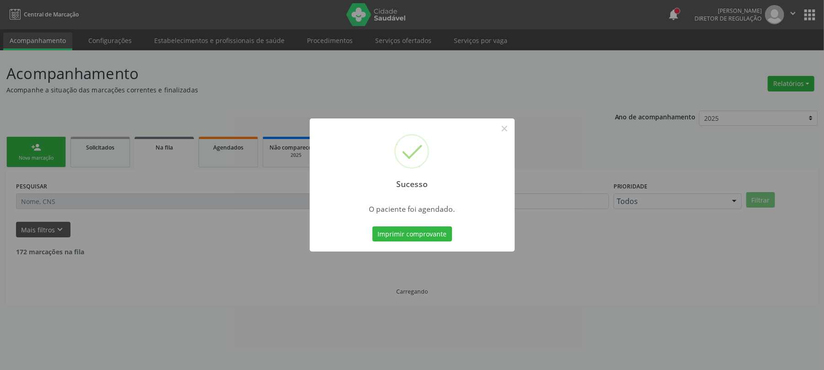
scroll to position [0, 0]
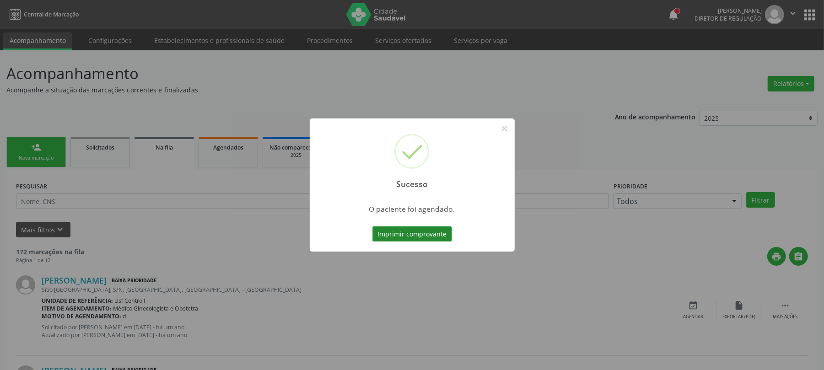
click at [417, 237] on button "Imprimir comprovante" at bounding box center [412, 234] width 80 height 16
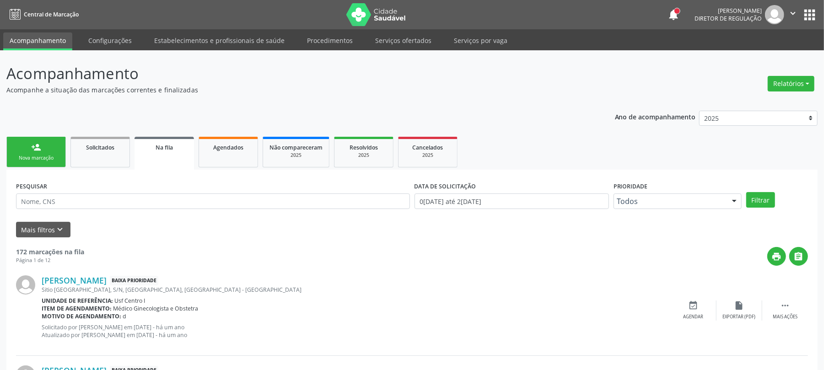
click at [44, 140] on link "person_add Nova marcação" at bounding box center [35, 152] width 59 height 31
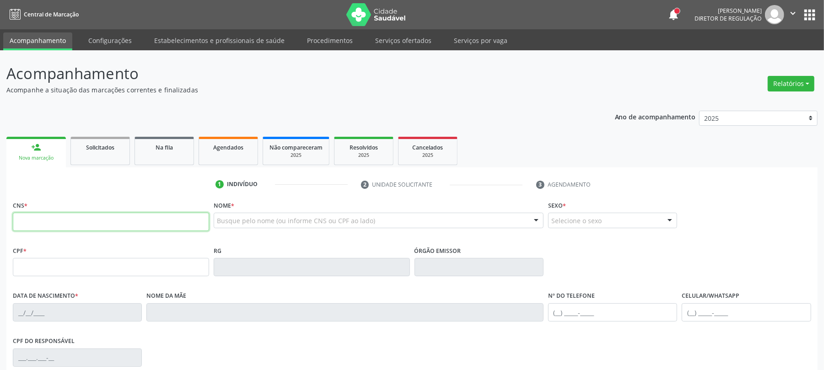
click at [105, 224] on input "text" at bounding box center [111, 222] width 196 height 18
click at [110, 214] on input "text" at bounding box center [111, 222] width 196 height 18
type input "702 5003 6871 7034"
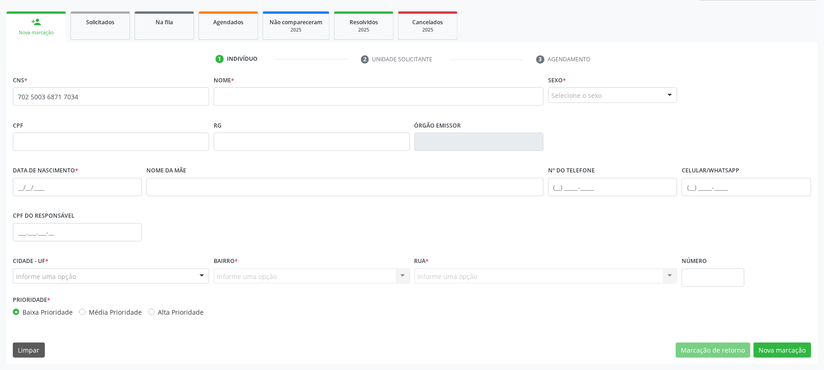
scroll to position [126, 0]
click at [301, 92] on input "text" at bounding box center [379, 96] width 330 height 18
type input "MANOEL GOMES RODRIGUES"
click at [16, 188] on input "text" at bounding box center [77, 186] width 129 height 18
type input "21/12/1956"
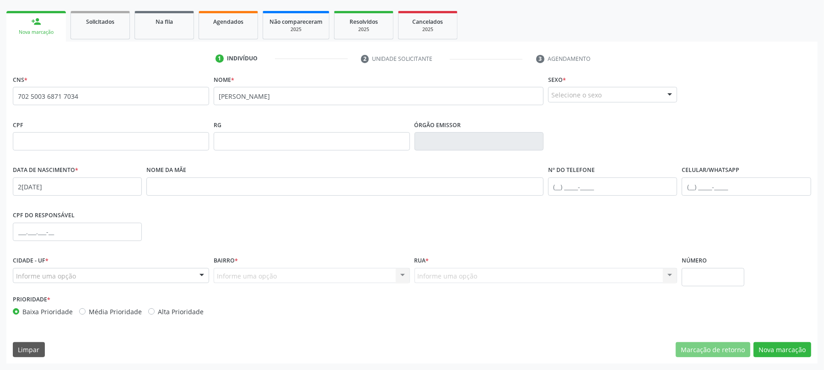
click at [122, 274] on div "Informe uma opção" at bounding box center [111, 276] width 196 height 16
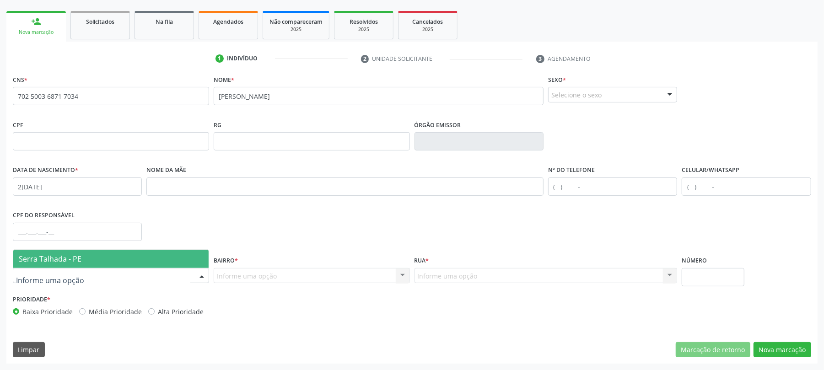
click at [165, 263] on span "Serra Talhada - PE" at bounding box center [110, 259] width 195 height 18
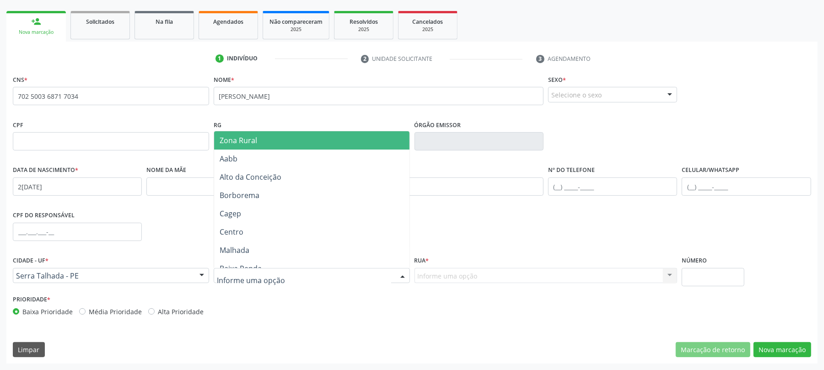
click at [240, 137] on span "Zona Rural" at bounding box center [239, 140] width 38 height 10
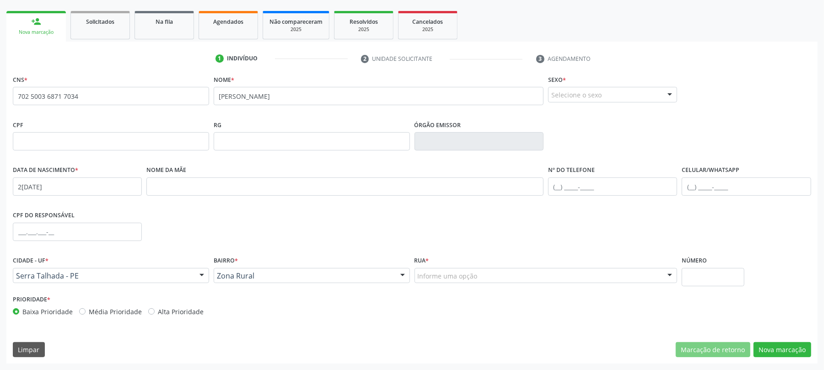
click at [459, 269] on div "Informe uma opção" at bounding box center [545, 276] width 263 height 16
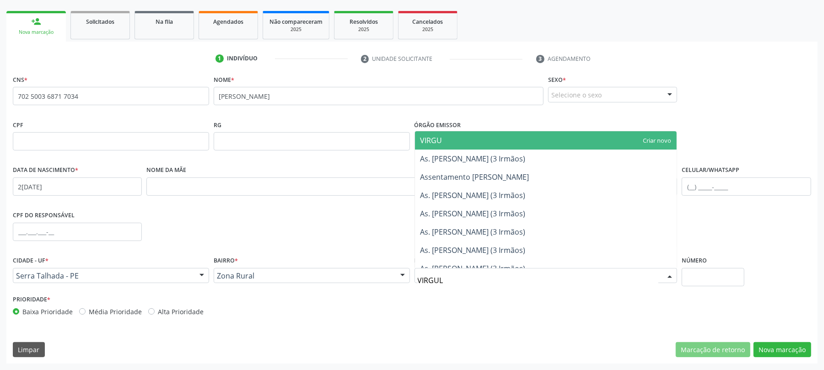
type input "VIRGULI"
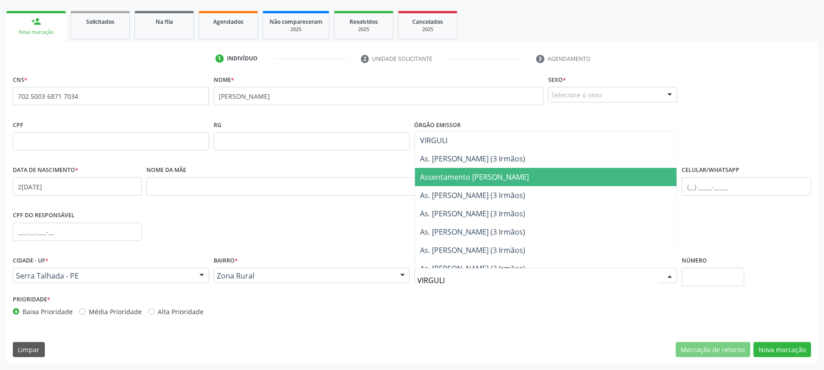
click at [484, 178] on span "Assentamento Virgulino Ferreira" at bounding box center [474, 177] width 109 height 10
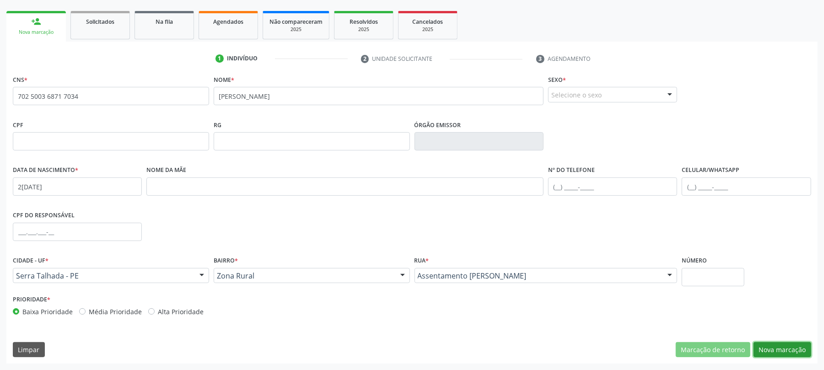
click at [774, 351] on button "Nova marcação" at bounding box center [782, 350] width 58 height 16
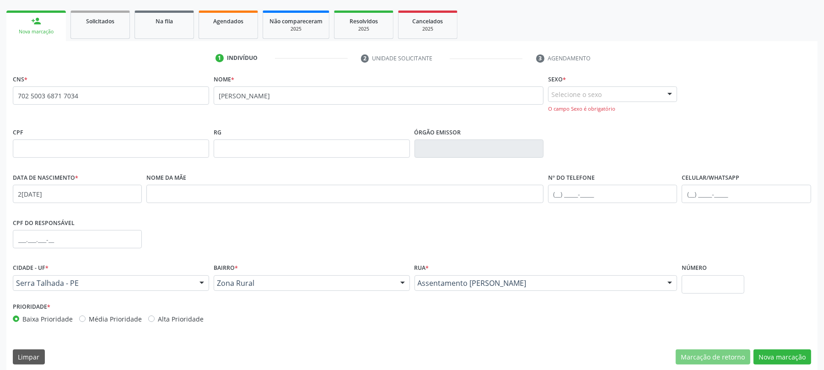
click at [612, 88] on div "Selecione o sexo" at bounding box center [612, 94] width 129 height 16
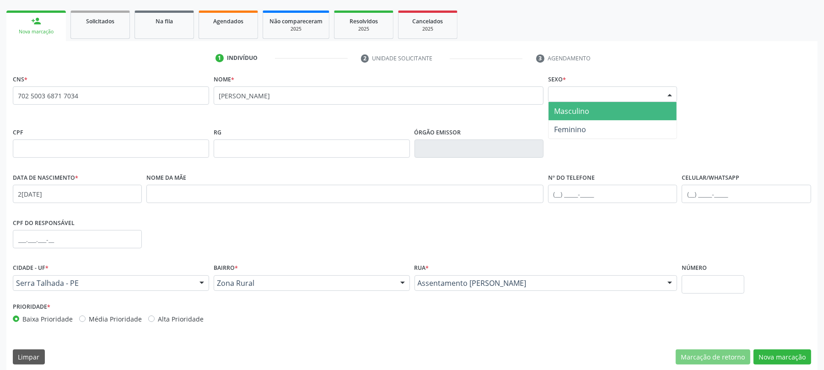
click at [593, 115] on span "Masculino" at bounding box center [612, 111] width 128 height 18
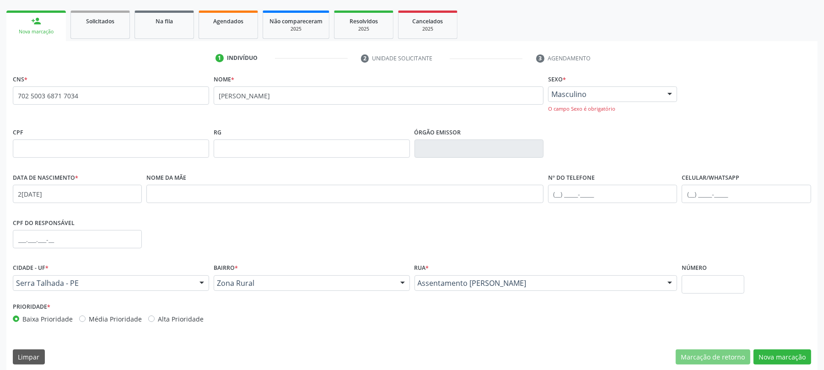
click at [791, 366] on div "CNS * 702 5003 6871 7034 none Nome * MANOEL GOMES RODRIGUES Sexo * Masculino Ma…" at bounding box center [411, 221] width 811 height 299
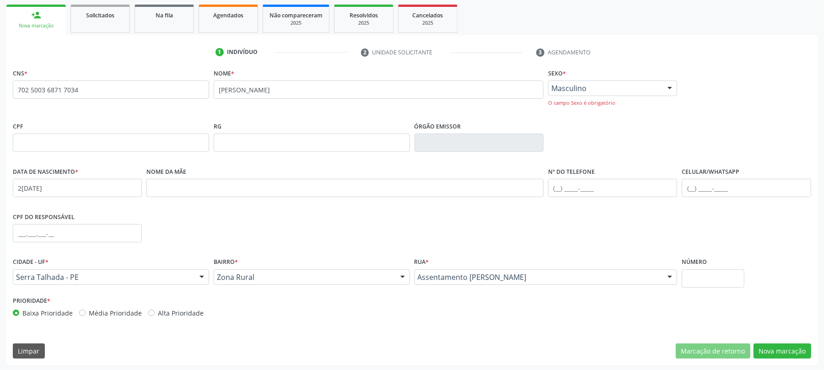
scroll to position [134, 0]
click at [762, 351] on button "Nova marcação" at bounding box center [782, 350] width 58 height 16
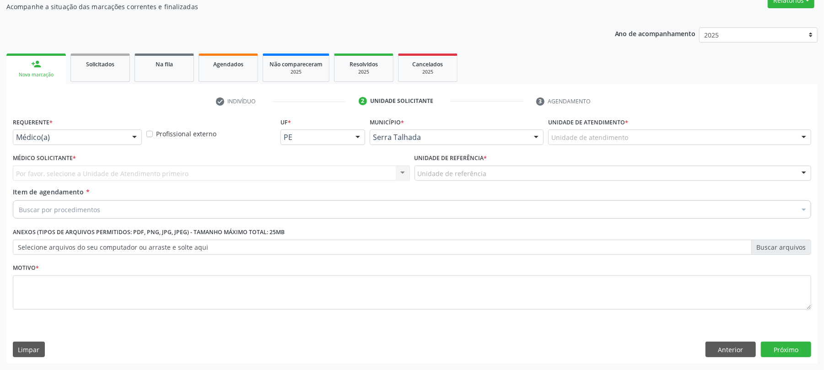
scroll to position [84, 0]
click at [63, 147] on div "Requerente * Médico(a) Médico(a) Enfermeiro(a) Paciente Nenhum resultado encont…" at bounding box center [78, 133] width 134 height 36
click at [63, 145] on div "Requerente * Médico(a) Médico(a) Enfermeiro(a) Paciente Nenhum resultado encont…" at bounding box center [78, 133] width 134 height 36
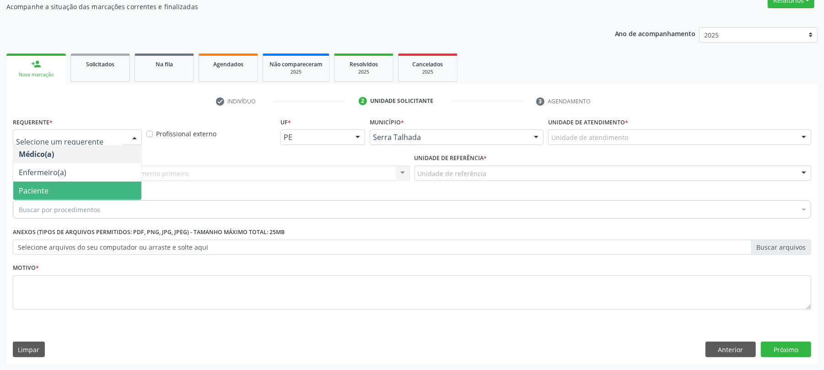
click at [59, 192] on span "Paciente" at bounding box center [77, 191] width 128 height 18
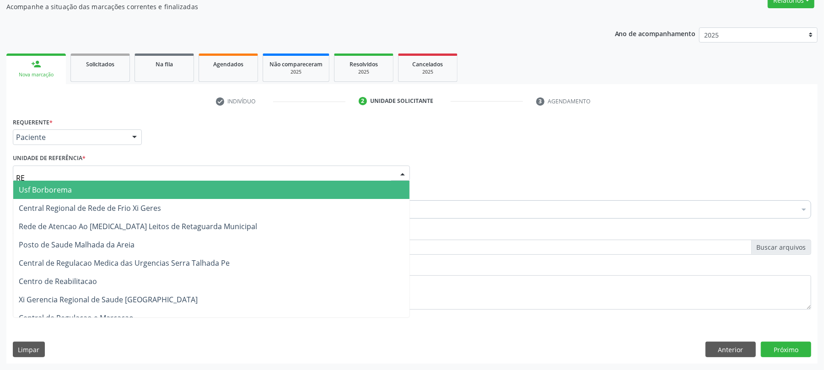
type input "REA"
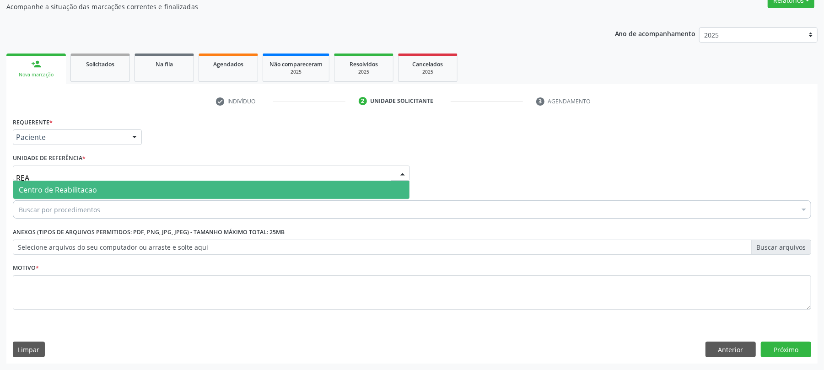
click at [70, 187] on span "Centro de Reabilitacao" at bounding box center [58, 190] width 78 height 10
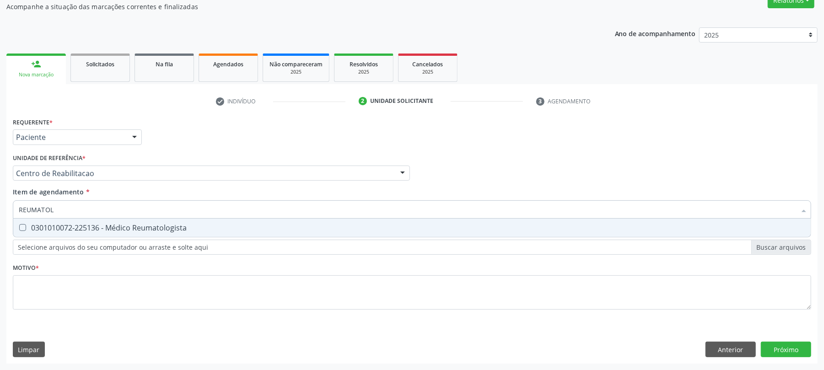
type input "REUMATOLO"
click at [69, 227] on div "0301010072-225136 - Médico Reumatologista" at bounding box center [412, 227] width 786 height 7
checkbox Reumatologista "true"
click at [71, 282] on div "Requerente * Paciente Médico(a) Enfermeiro(a) Paciente Nenhum resultado encontr…" at bounding box center [412, 218] width 798 height 207
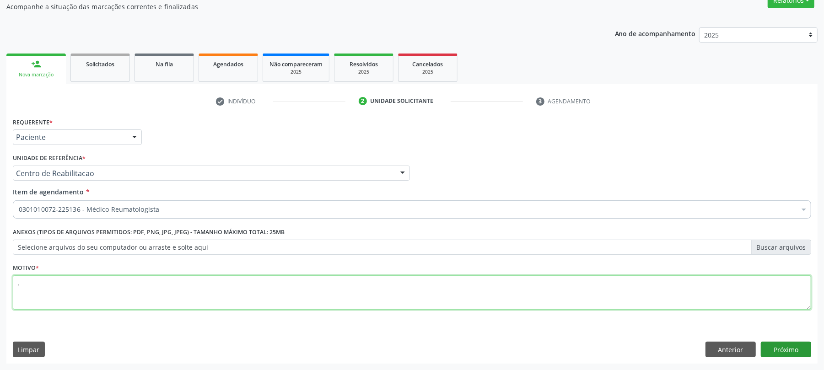
type textarea "."
click at [796, 348] on button "Próximo" at bounding box center [786, 350] width 50 height 16
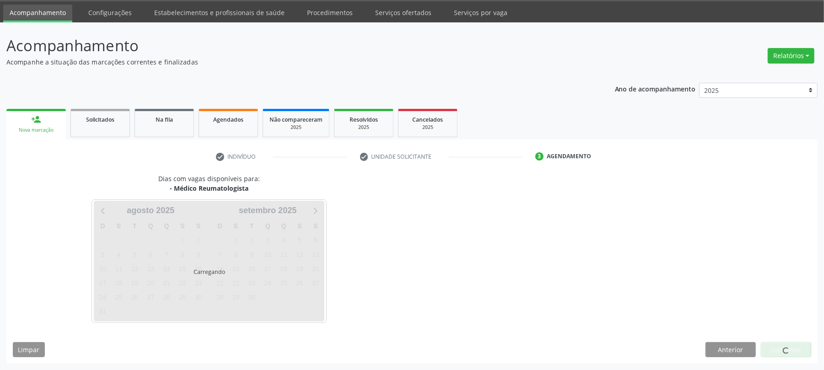
scroll to position [28, 0]
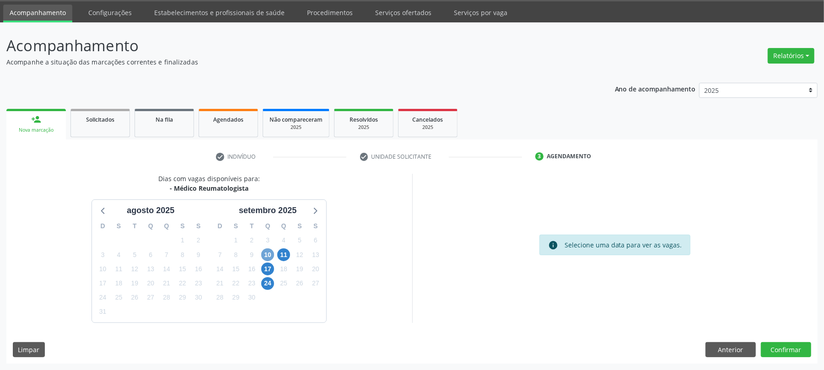
click at [264, 253] on span "10" at bounding box center [267, 254] width 13 height 13
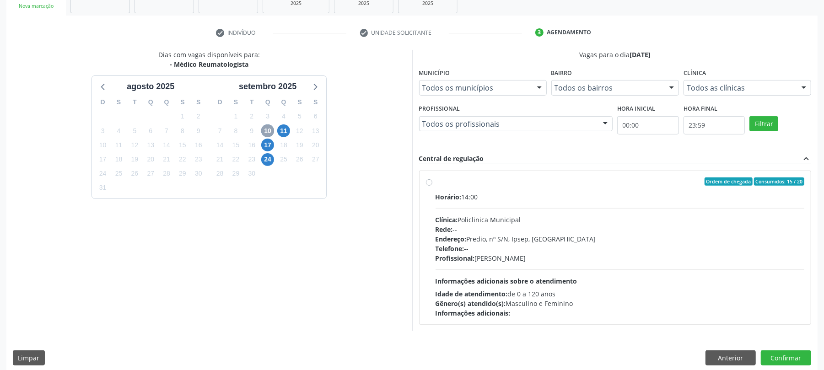
scroll to position [161, 0]
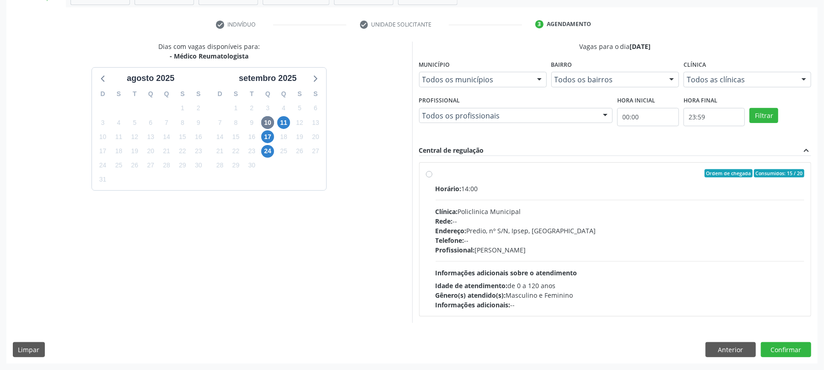
click at [467, 175] on div "Ordem de chegada Consumidos: 15 / 20" at bounding box center [619, 173] width 369 height 8
click at [432, 175] on input "Ordem de chegada Consumidos: 15 / 20 Horário: 14:00 Clínica: Policlinica Munici…" at bounding box center [429, 173] width 6 height 8
radio input "true"
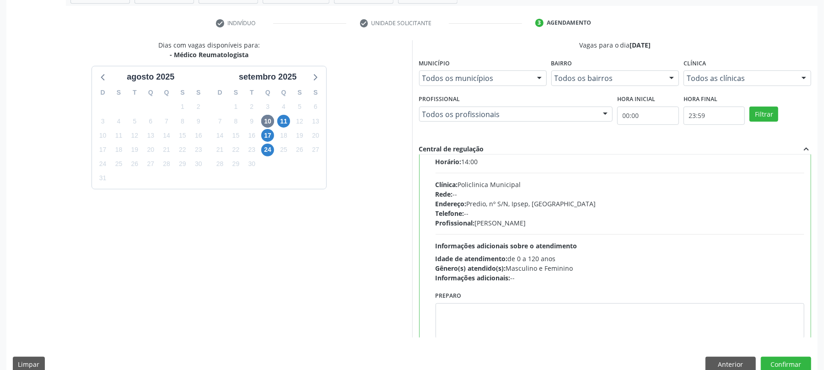
scroll to position [46, 0]
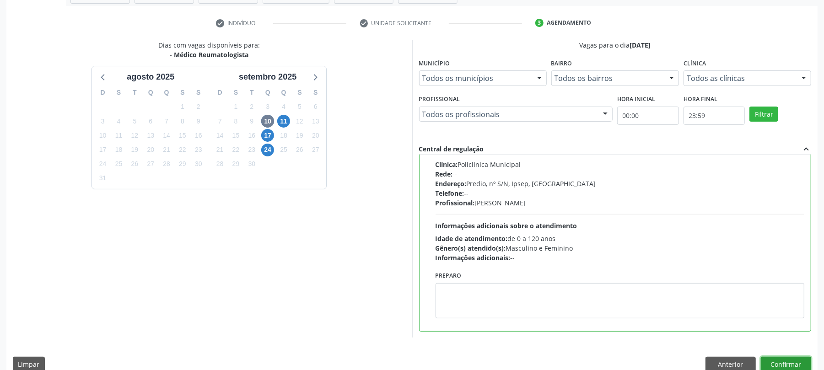
click at [807, 368] on button "Confirmar" at bounding box center [786, 365] width 50 height 16
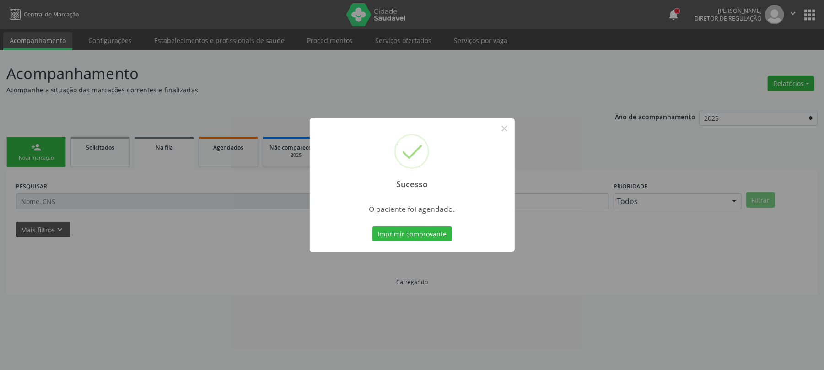
scroll to position [0, 0]
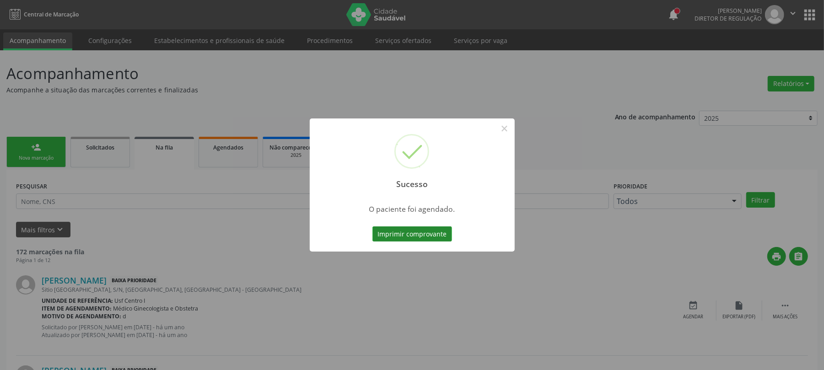
click at [436, 234] on button "Imprimir comprovante" at bounding box center [412, 234] width 80 height 16
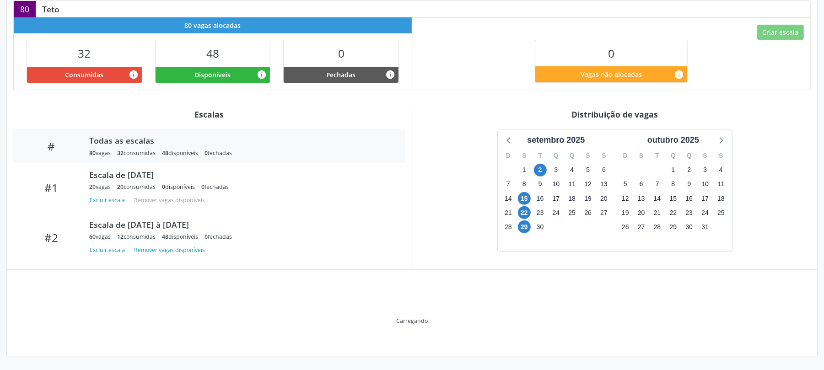
scroll to position [161, 0]
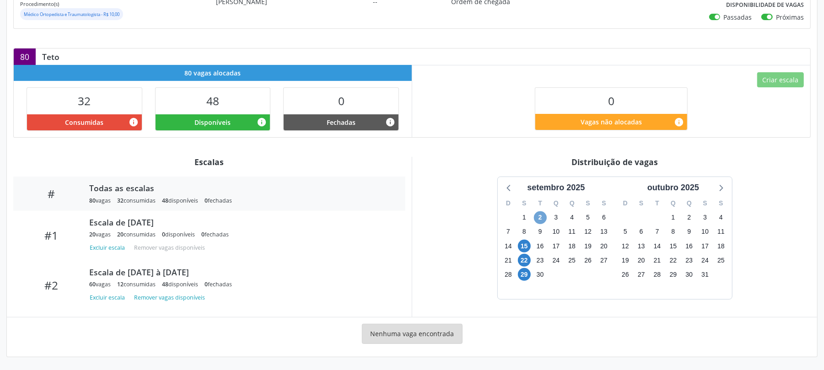
click at [541, 217] on span "2" at bounding box center [540, 217] width 13 height 13
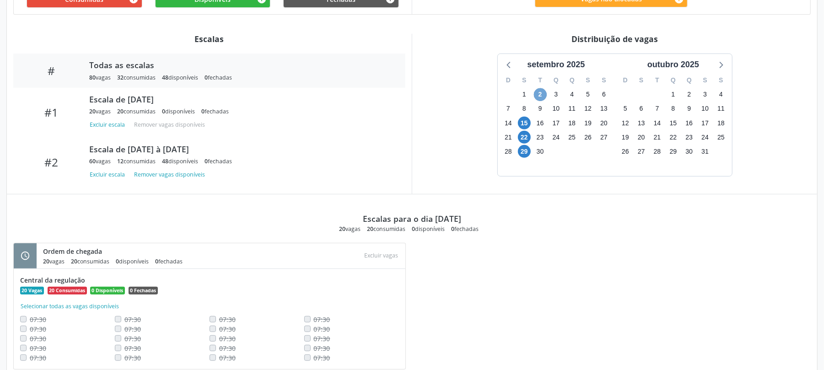
scroll to position [313, 0]
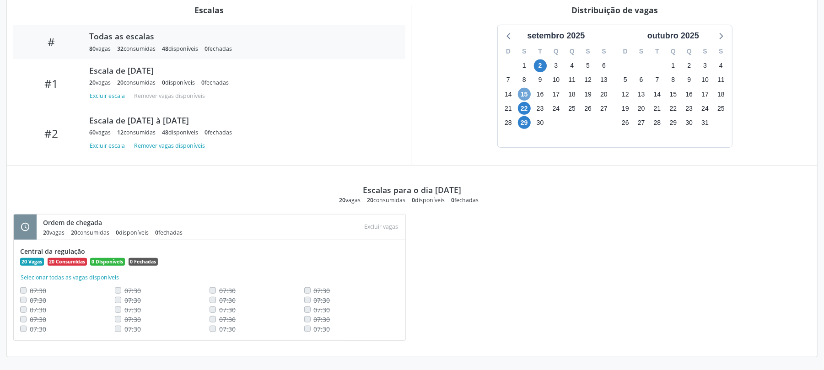
click at [526, 92] on span "15" at bounding box center [524, 94] width 13 height 13
click at [524, 108] on span "22" at bounding box center [524, 108] width 13 height 13
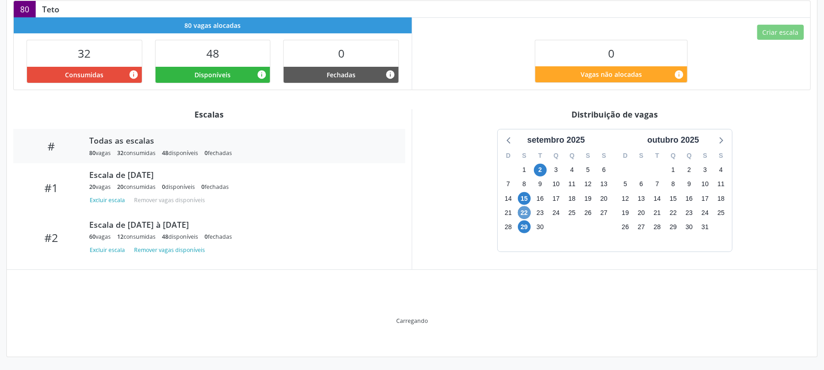
scroll to position [209, 0]
click at [524, 108] on div "Item de agendamento Grupo/Subgrupo Consultas / Atendimentos / Acompanhamentos P…" at bounding box center [412, 127] width 810 height 458
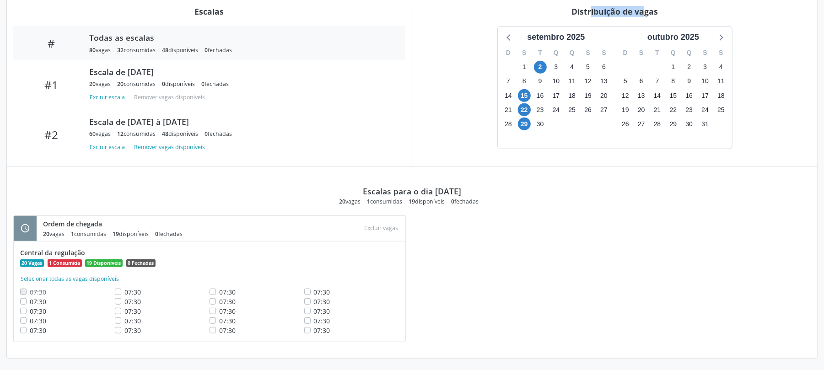
scroll to position [313, 0]
click at [525, 124] on span "29" at bounding box center [524, 122] width 13 height 13
click at [527, 108] on span "22" at bounding box center [524, 108] width 13 height 13
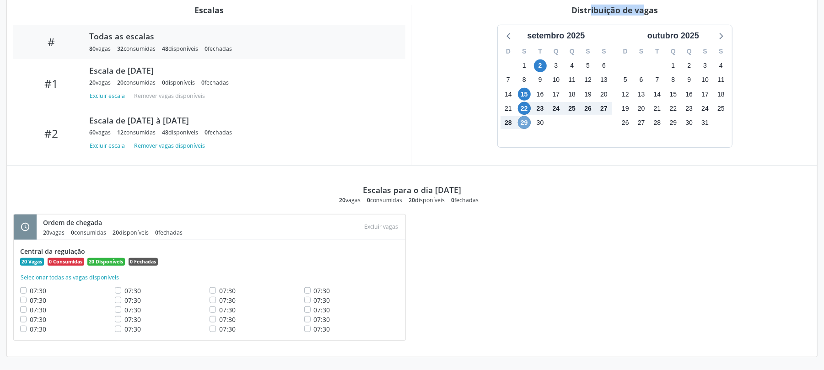
click at [527, 123] on span "29" at bounding box center [524, 122] width 13 height 13
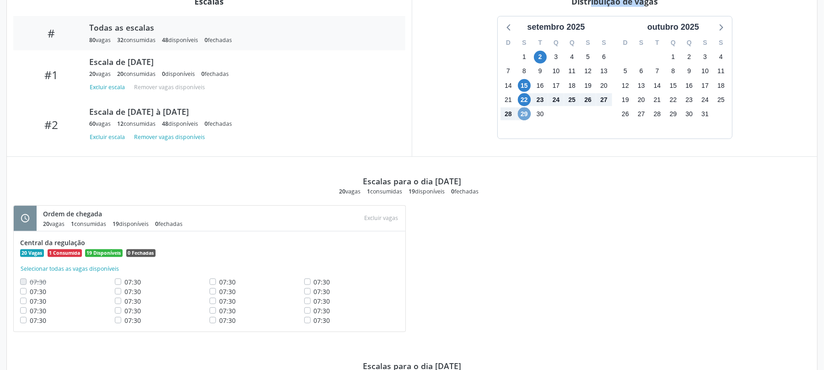
scroll to position [315, 0]
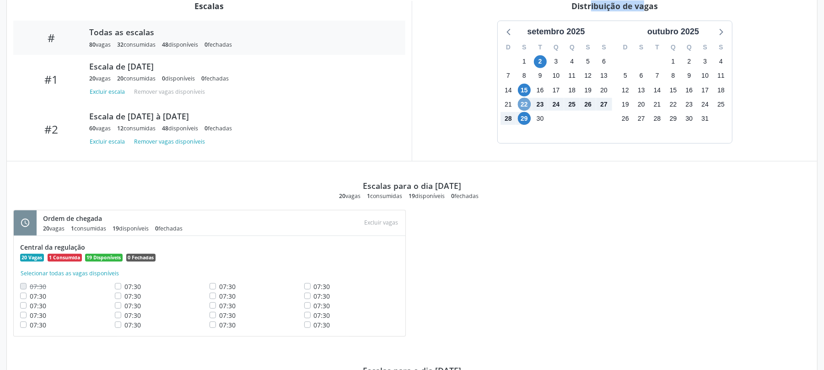
click at [526, 105] on span "22" at bounding box center [524, 104] width 13 height 13
click at [526, 116] on span "29" at bounding box center [524, 118] width 13 height 13
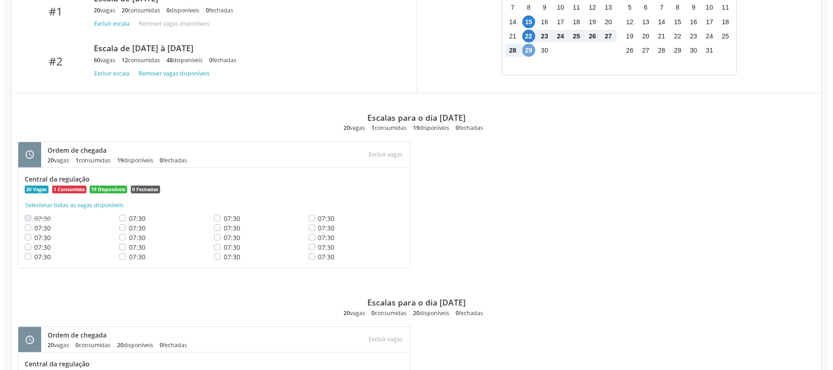
scroll to position [498, 0]
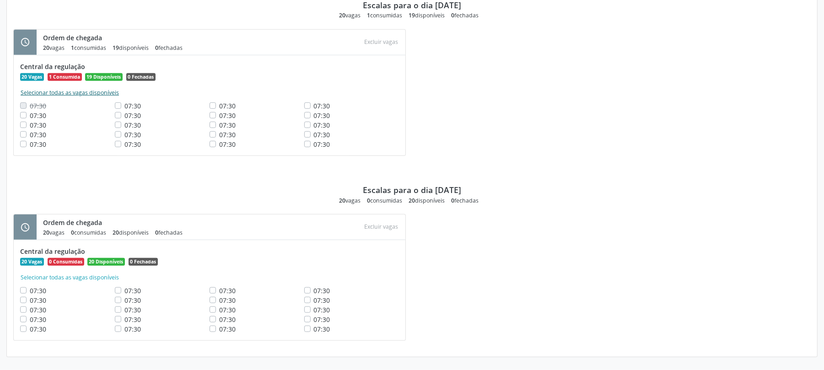
click at [74, 91] on button "Selecionar todas as vagas disponíveis" at bounding box center [69, 92] width 99 height 9
checkbox input "true"
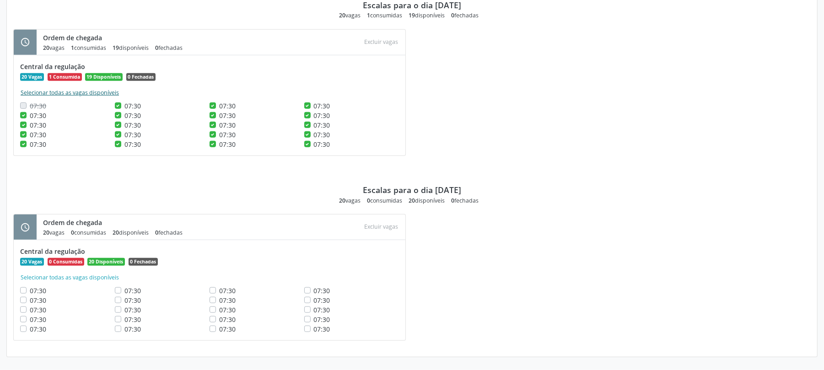
checkbox input "true"
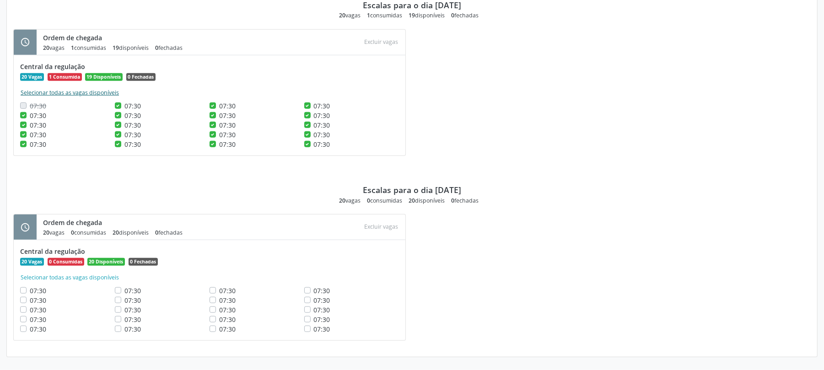
checkbox input "true"
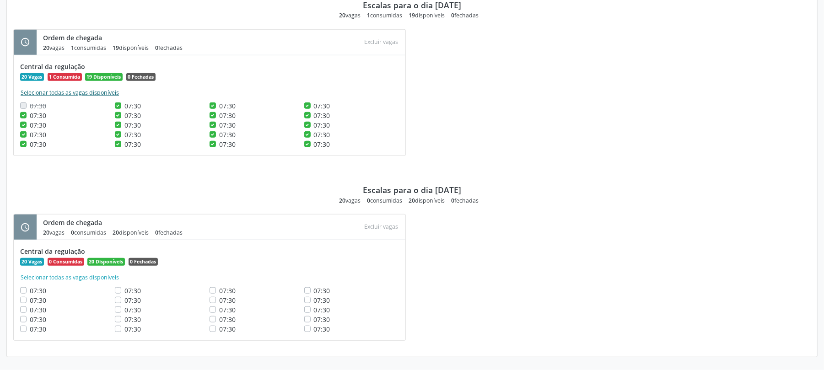
checkbox input "true"
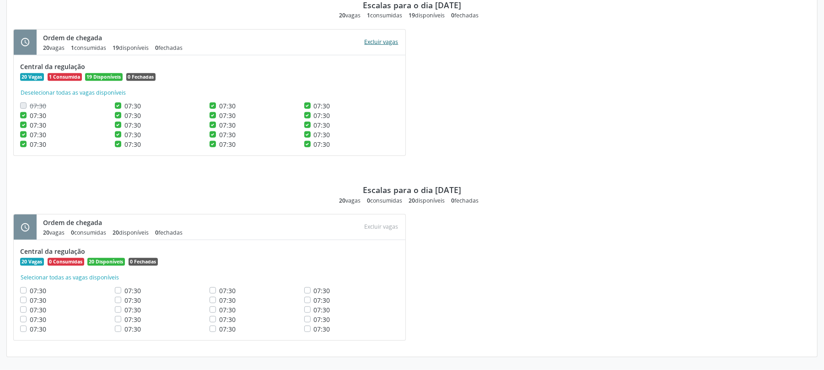
click at [390, 41] on button "Excluir vagas" at bounding box center [381, 42] width 41 height 12
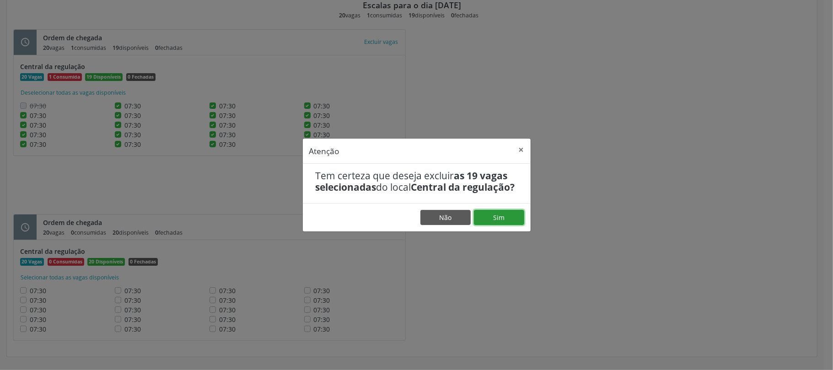
click at [515, 221] on button "Sim" at bounding box center [499, 218] width 50 height 16
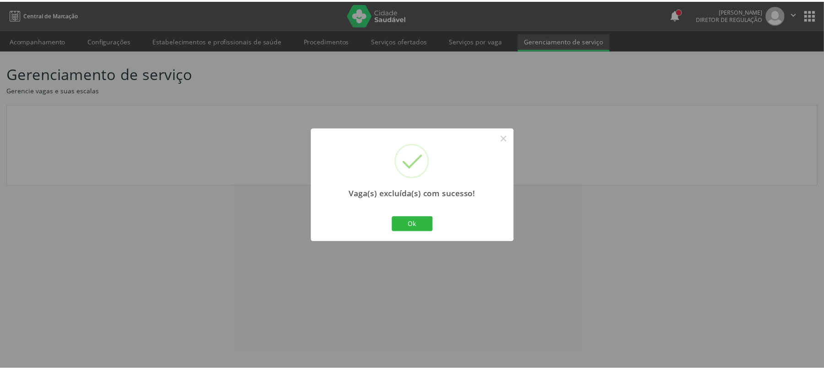
scroll to position [0, 0]
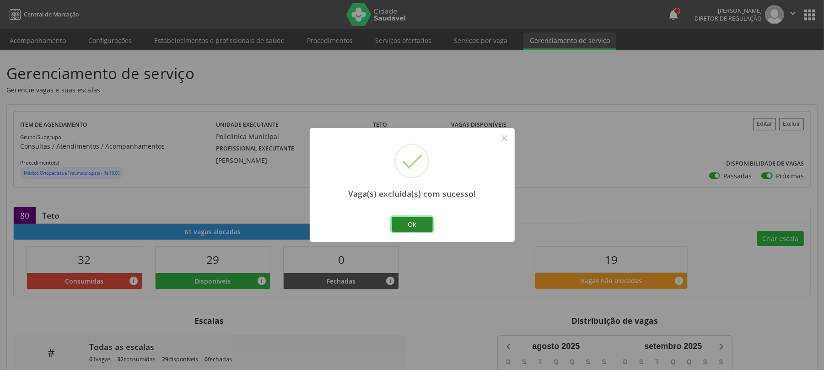
click at [422, 225] on button "Ok" at bounding box center [412, 225] width 41 height 16
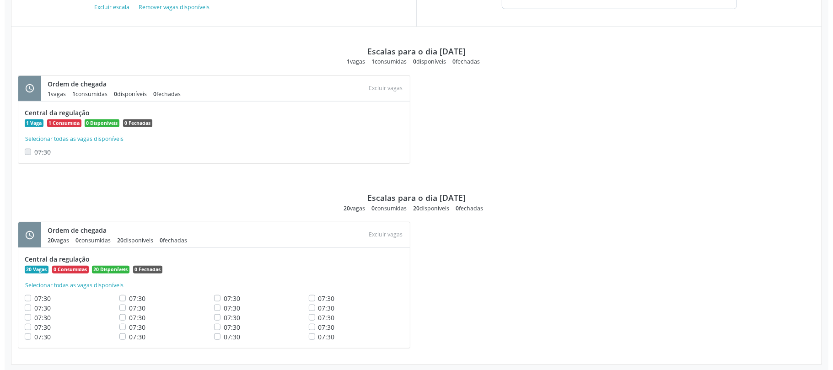
scroll to position [459, 0]
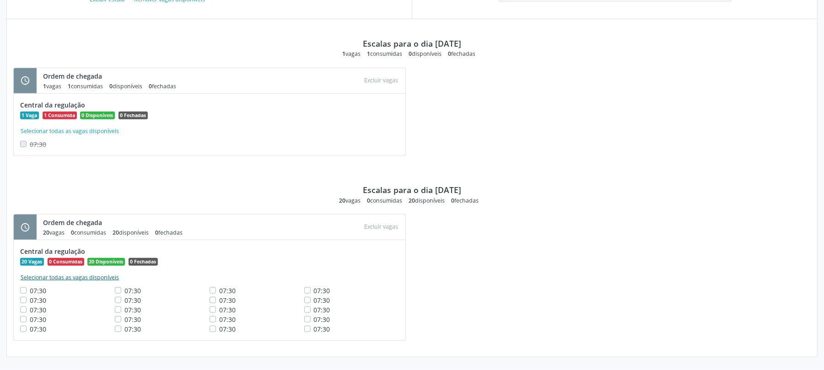
click at [91, 277] on button "Selecionar todas as vagas disponíveis" at bounding box center [69, 277] width 99 height 9
checkbox input "true"
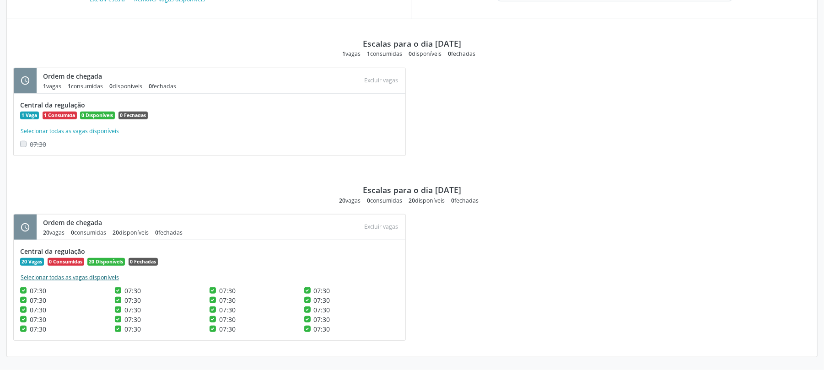
checkbox input "true"
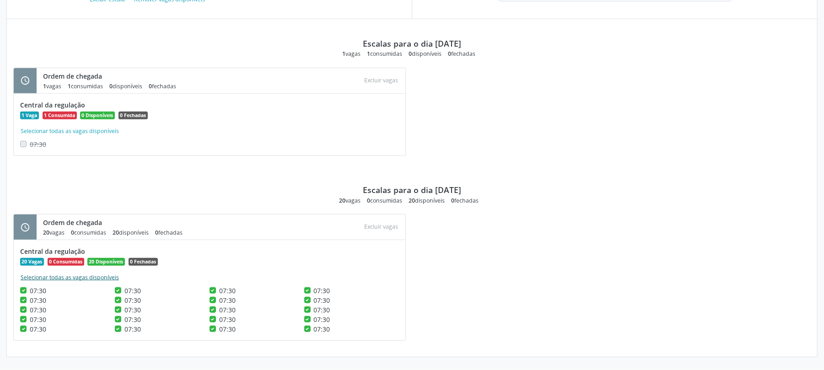
checkbox input "true"
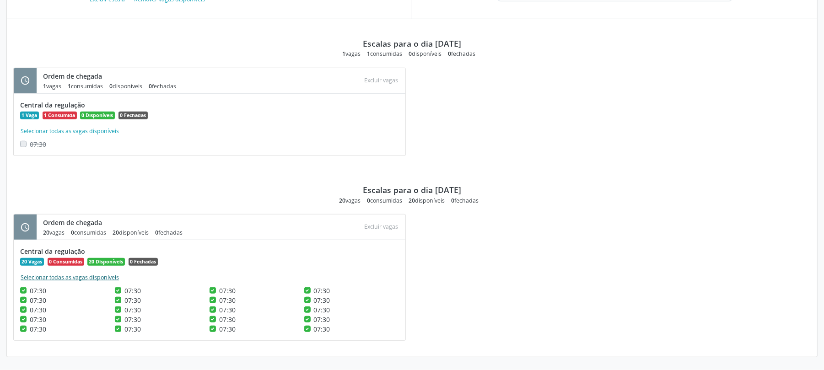
checkbox input "true"
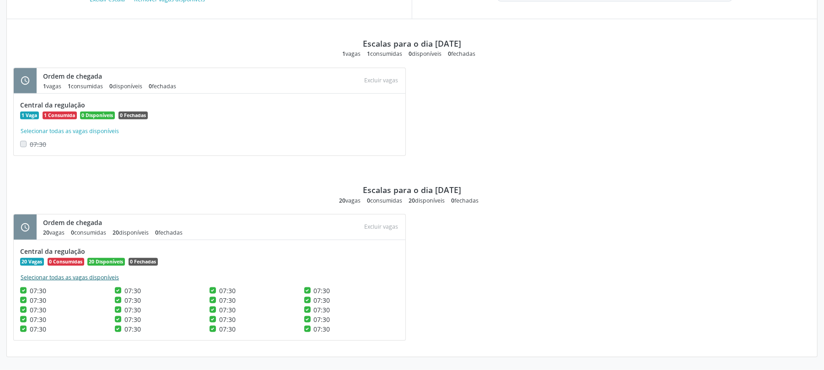
checkbox input "true"
click at [391, 227] on button "Excluir vagas" at bounding box center [381, 227] width 41 height 12
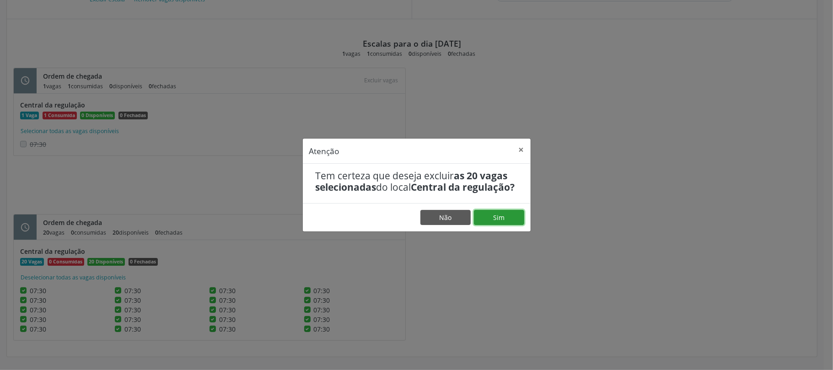
click at [489, 226] on button "Sim" at bounding box center [499, 218] width 50 height 16
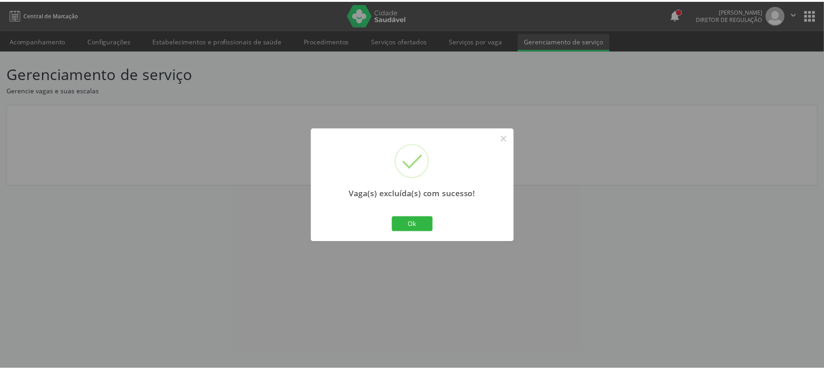
scroll to position [0, 0]
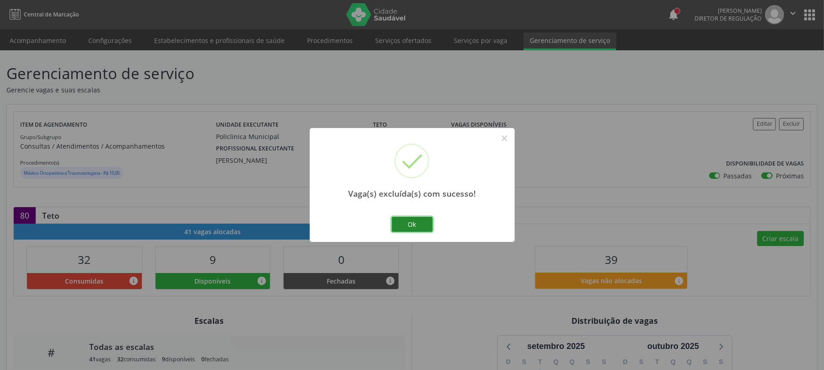
click at [422, 224] on button "Ok" at bounding box center [412, 225] width 41 height 16
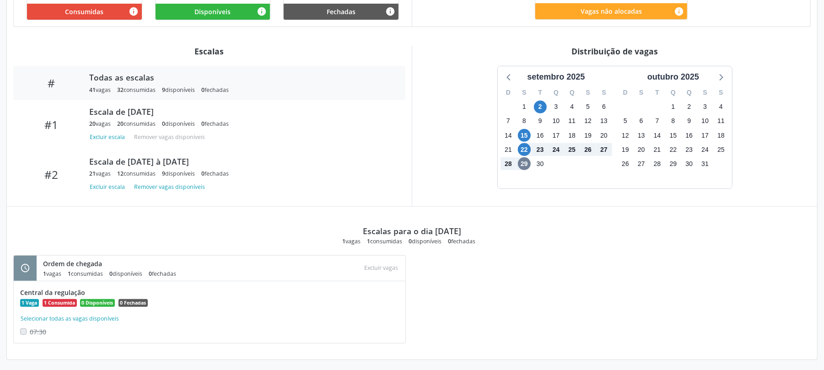
scroll to position [274, 0]
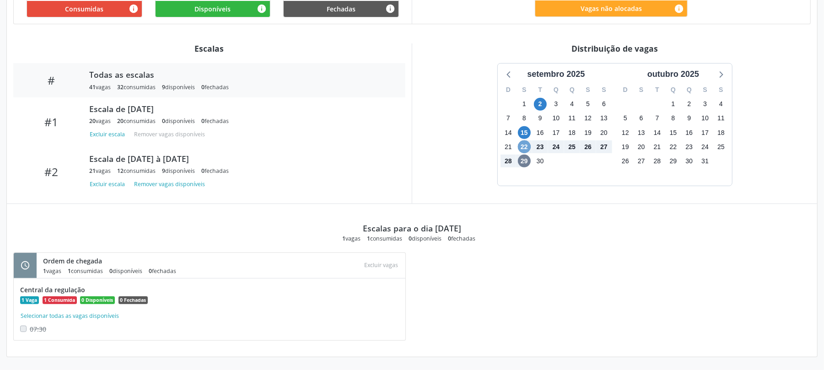
click at [521, 146] on span "22" at bounding box center [524, 146] width 13 height 13
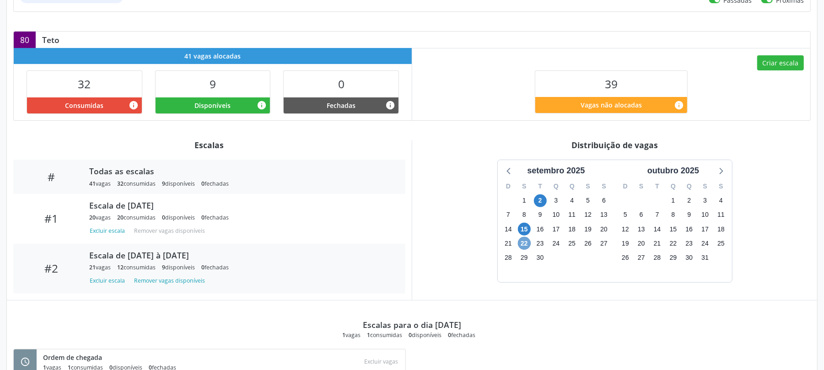
scroll to position [152, 0]
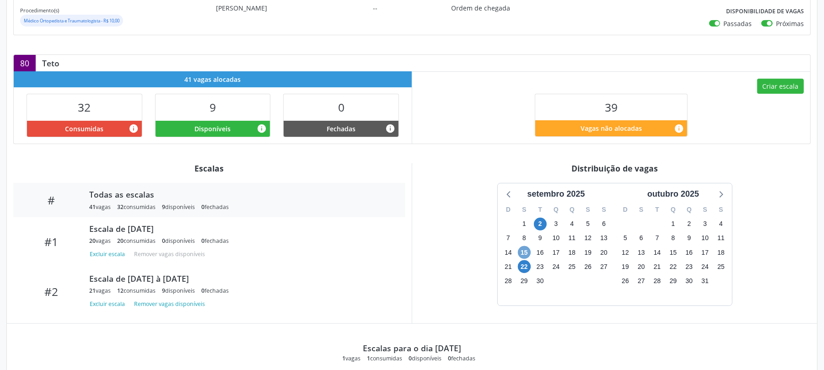
click at [520, 251] on span "15" at bounding box center [524, 252] width 13 height 13
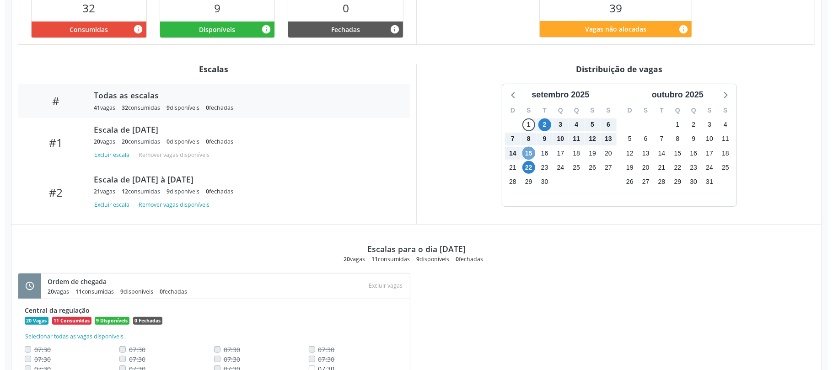
scroll to position [191, 0]
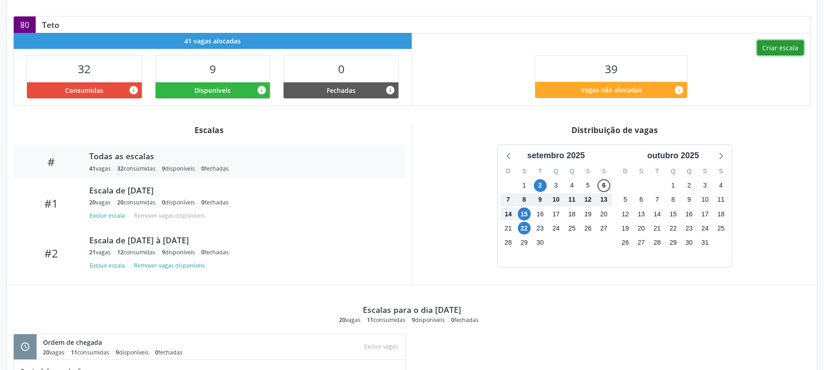
click at [788, 51] on button "Criar escala" at bounding box center [780, 48] width 47 height 16
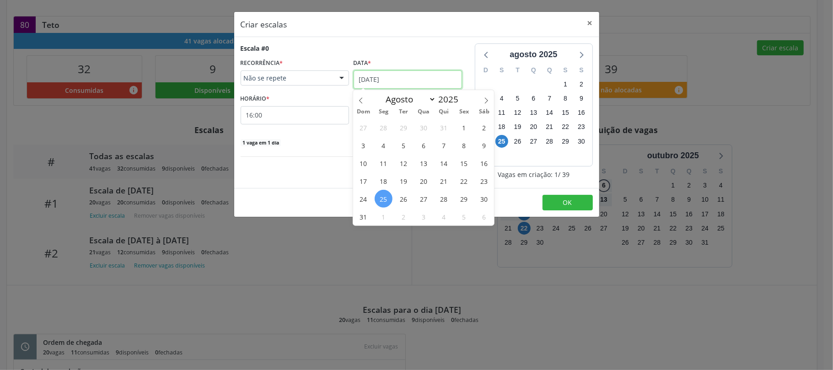
click at [372, 77] on input "[DATE]" at bounding box center [408, 79] width 108 height 18
click at [489, 99] on icon at bounding box center [486, 100] width 6 height 6
select select "8"
click at [405, 178] on span "23" at bounding box center [404, 181] width 18 height 18
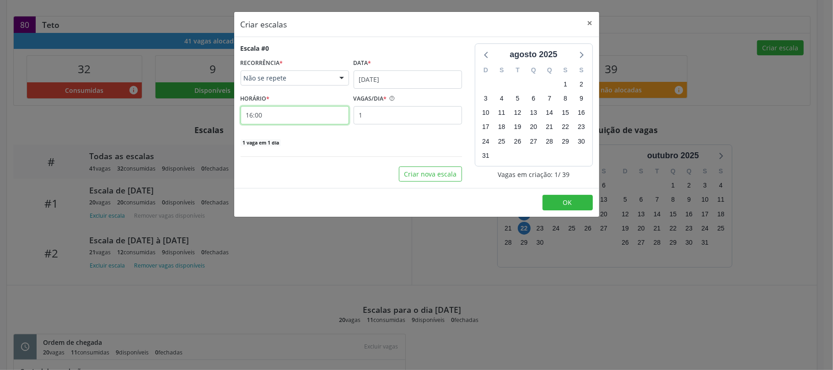
click at [289, 119] on input "16:00" at bounding box center [295, 115] width 108 height 18
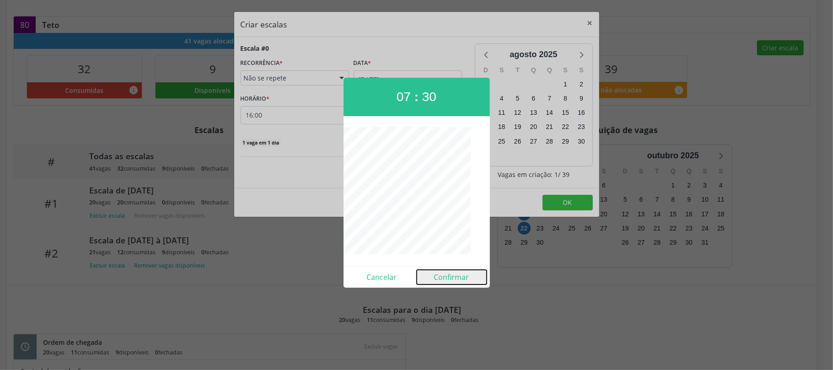
click at [454, 279] on button "Confirmar" at bounding box center [452, 277] width 70 height 15
type input "07:30"
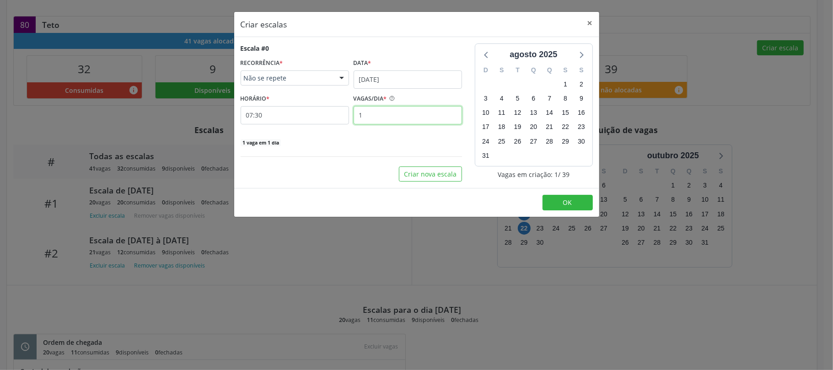
click at [392, 123] on input "1" at bounding box center [408, 115] width 108 height 18
type input "24"
click at [333, 145] on div "24 vagas em 1 dia" at bounding box center [351, 142] width 221 height 10
click at [423, 171] on button "Criar nova escala" at bounding box center [430, 175] width 63 height 16
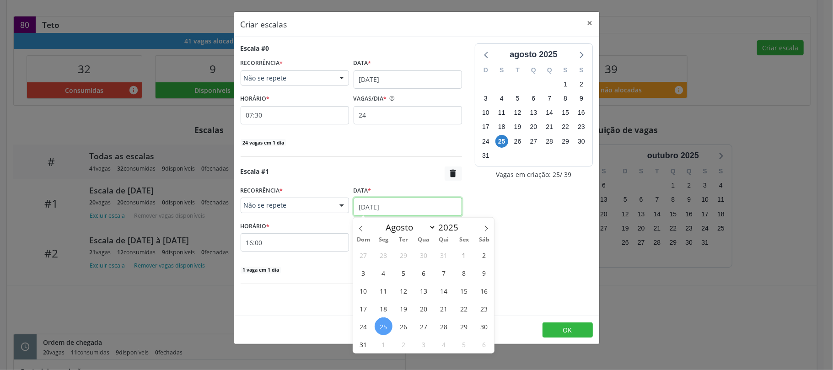
click at [361, 208] on input "[DATE]" at bounding box center [408, 207] width 108 height 18
click at [487, 224] on span at bounding box center [486, 226] width 16 height 16
select select "8"
click at [401, 325] on span "30" at bounding box center [404, 326] width 18 height 18
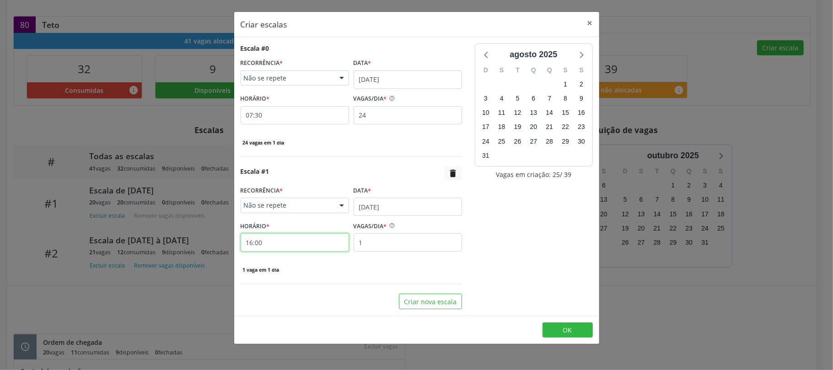
click at [277, 242] on input "16:00" at bounding box center [295, 242] width 108 height 18
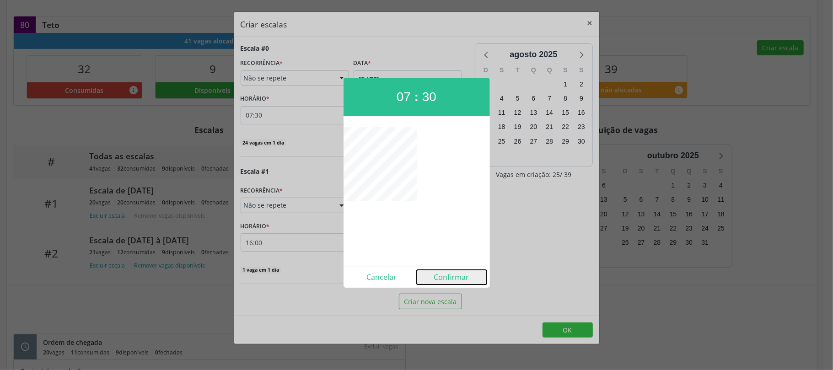
click at [445, 270] on button "Confirmar" at bounding box center [452, 277] width 70 height 15
type input "07:30"
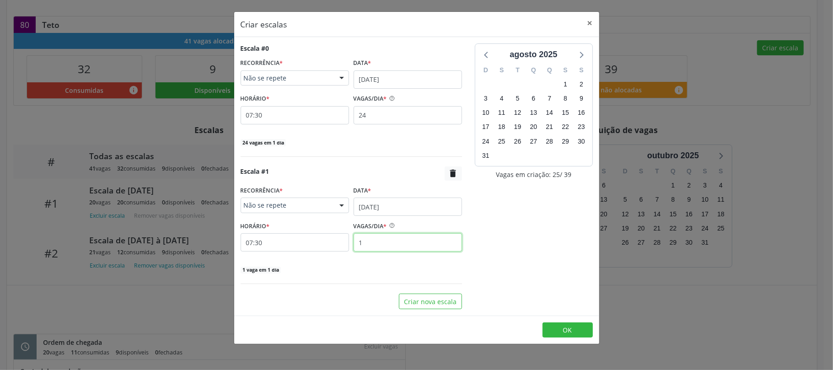
click at [396, 243] on input "1" at bounding box center [408, 242] width 108 height 18
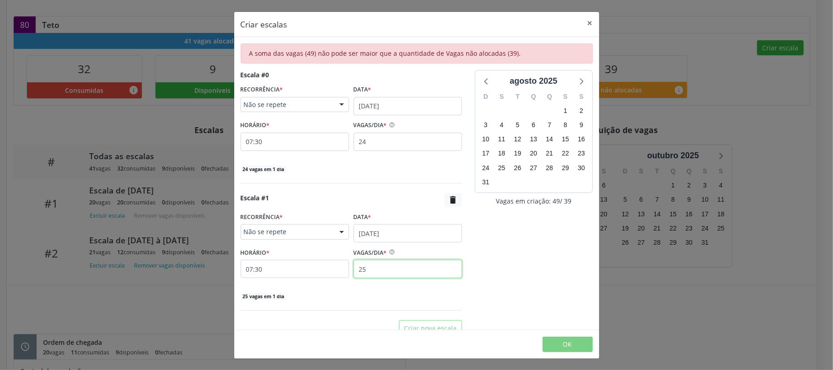
type input "25"
click at [310, 188] on div "Escala #0 RECORRÊNCIA * Não se repete Não se repete Diário/Semanal Mensal Nenhu…" at bounding box center [351, 203] width 234 height 266
click at [373, 138] on input "24" at bounding box center [408, 142] width 108 height 18
type input "19"
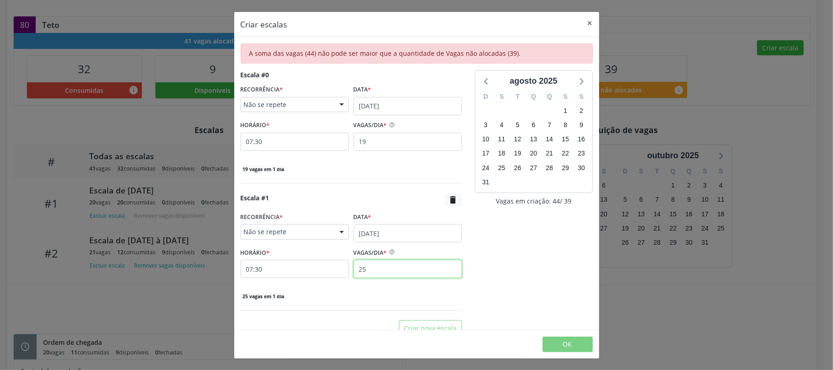
click at [382, 264] on input "25" at bounding box center [408, 269] width 108 height 18
click at [381, 264] on input "25" at bounding box center [408, 269] width 108 height 18
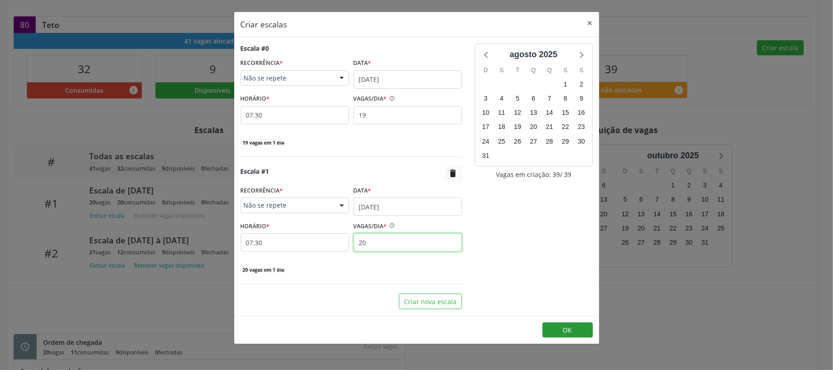
type input "20"
click at [564, 332] on span "OK" at bounding box center [567, 330] width 9 height 9
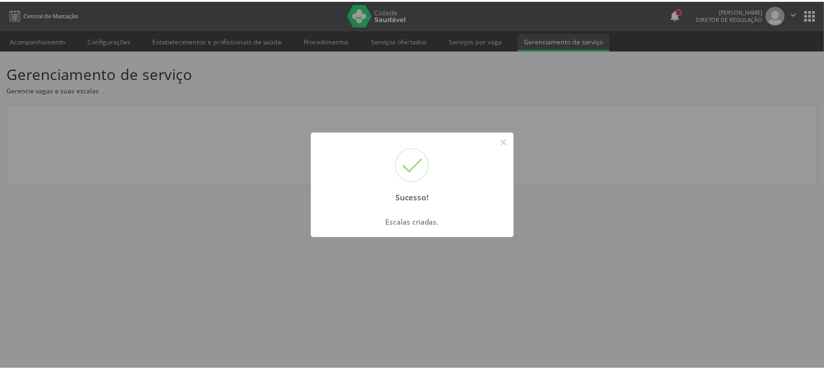
scroll to position [0, 0]
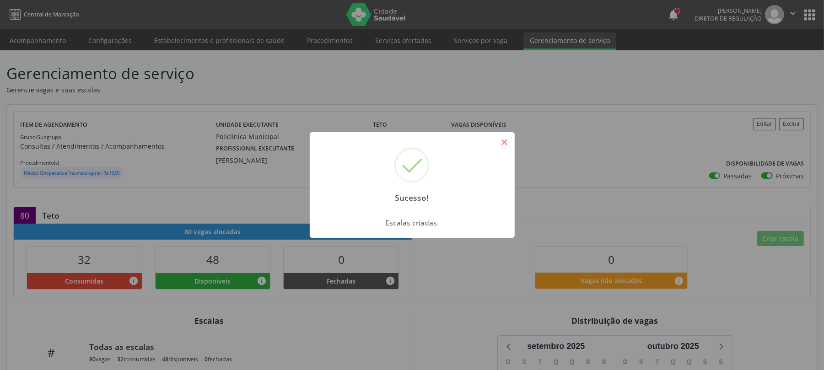
click at [506, 137] on button "×" at bounding box center [505, 142] width 16 height 16
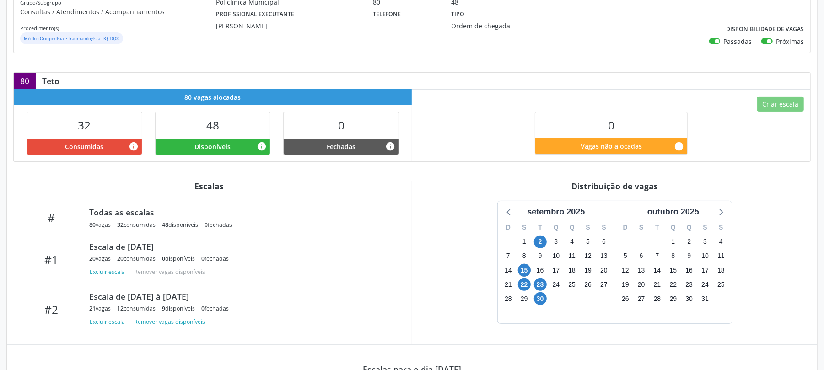
scroll to position [183, 0]
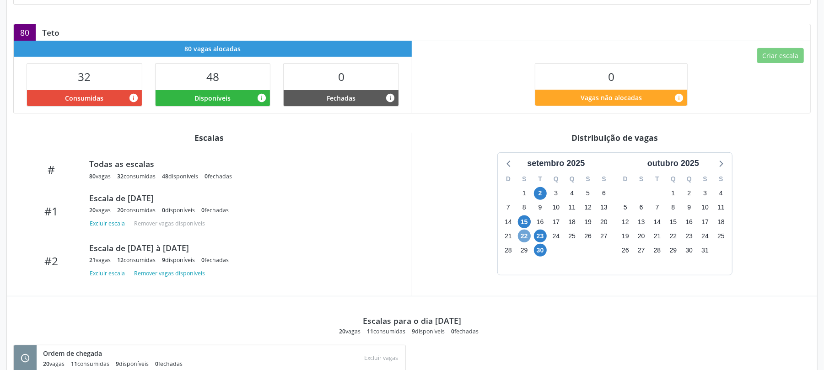
click at [524, 241] on span "22" at bounding box center [524, 236] width 13 height 13
click at [524, 240] on span "22" at bounding box center [524, 236] width 13 height 13
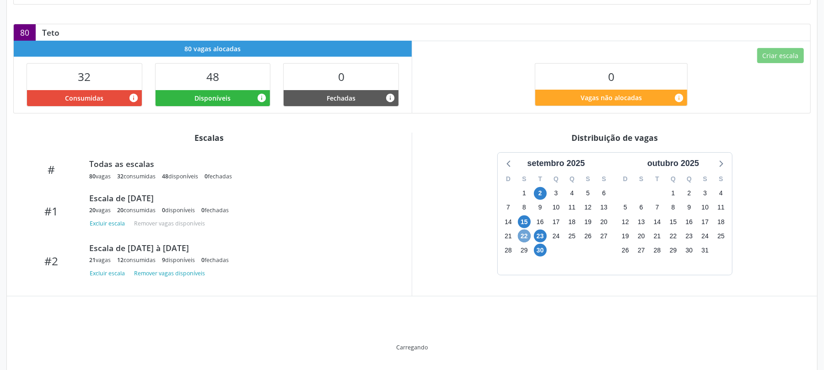
click at [524, 240] on span "22" at bounding box center [524, 236] width 13 height 13
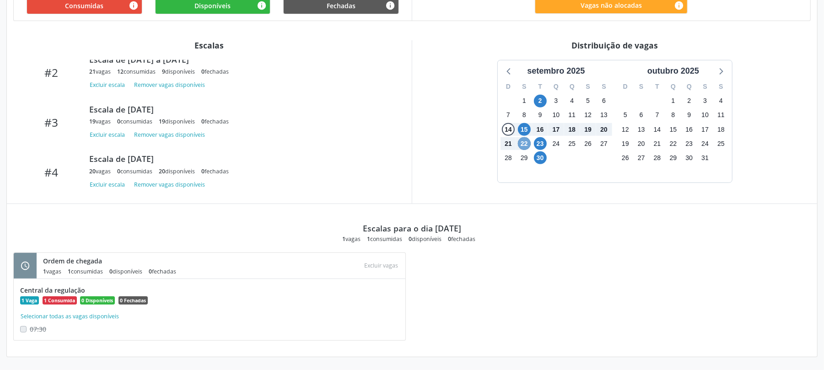
scroll to position [277, 0]
